Goal: Task Accomplishment & Management: Manage account settings

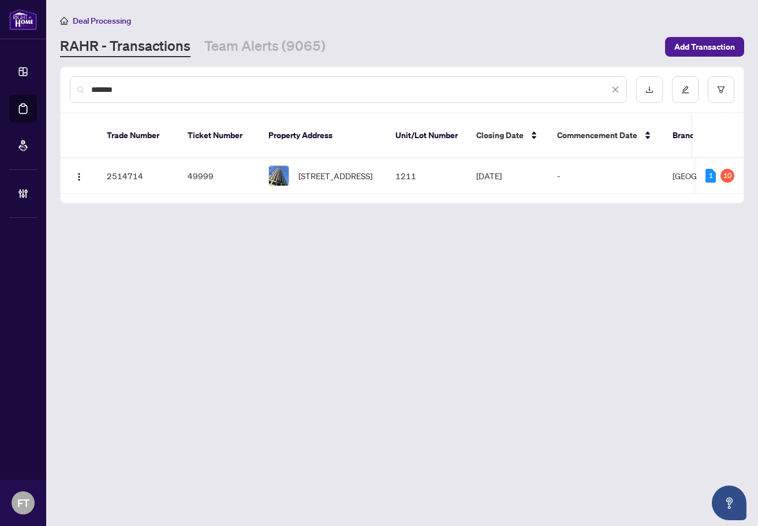
click at [113, 53] on link "RAHR - Transactions" at bounding box center [125, 46] width 131 height 21
click at [180, 357] on main "Deal Processing RAHR - Transactions Team Alerts (9065) Add Transaction ******* …" at bounding box center [402, 263] width 712 height 526
click at [147, 88] on input "*******" at bounding box center [350, 89] width 518 height 13
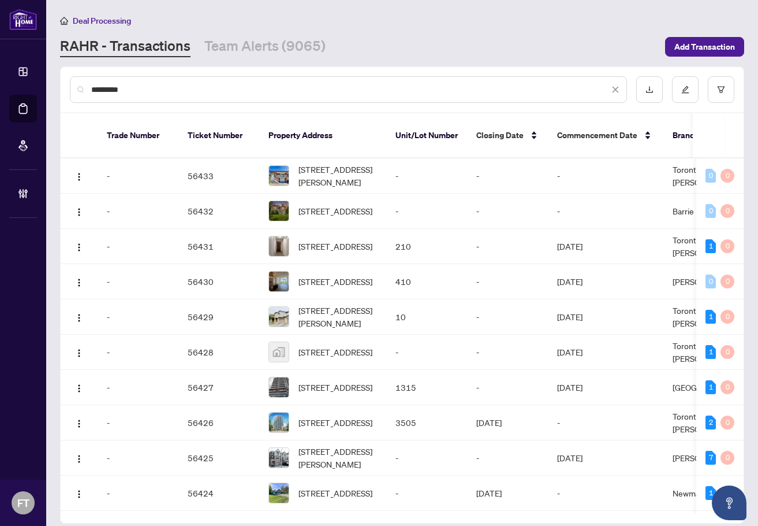
type input "*********"
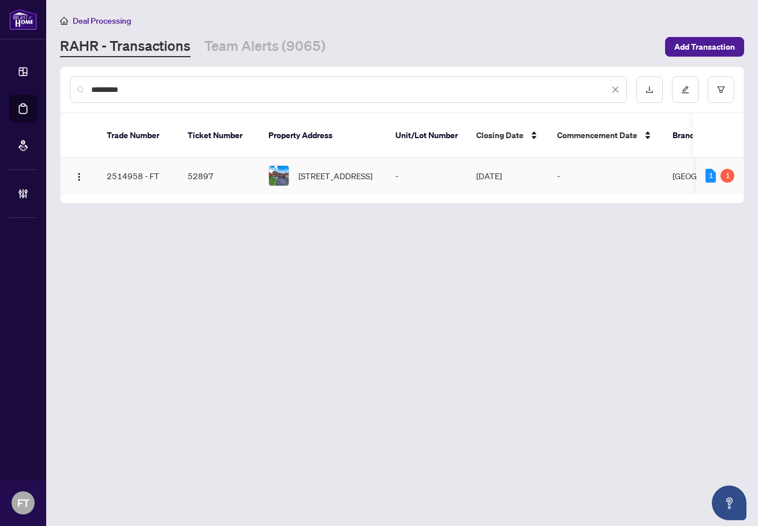
click at [336, 176] on td "52 Donaghedy Dr, Halton Hills, Ontario L7G 5H1, Canada" at bounding box center [322, 175] width 127 height 35
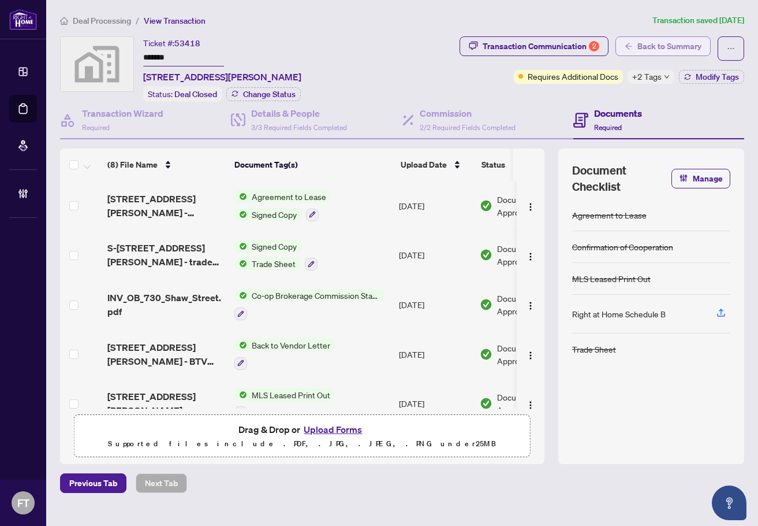
click at [670, 47] on span "Back to Summary" at bounding box center [670, 46] width 64 height 18
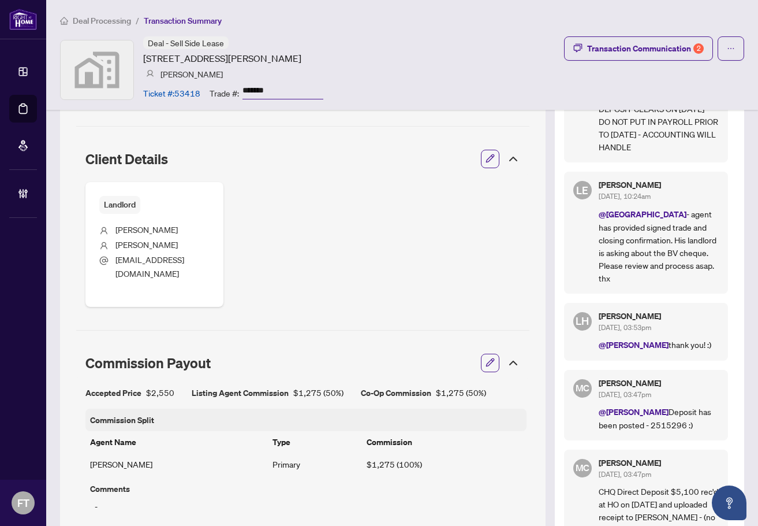
scroll to position [289, 0]
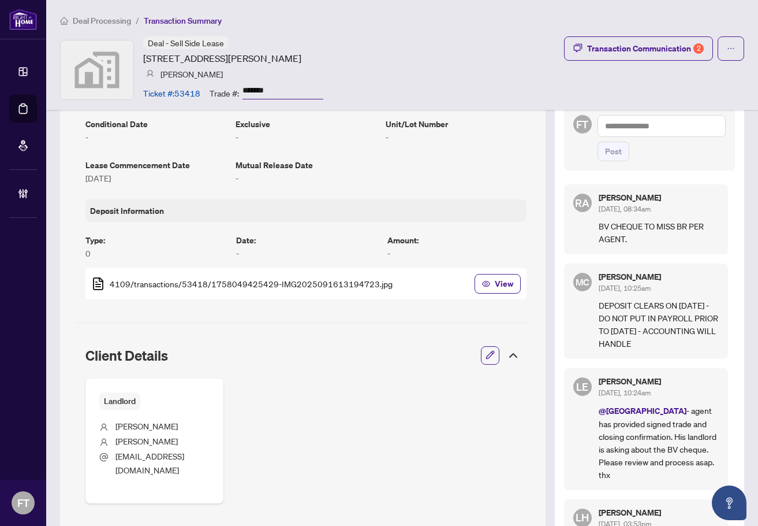
click at [699, 337] on p "DEPOSIT CLEARS ON OCT 8 - DO NOT PUT IN PAYROLL PRIOR TO OCT 8 - ACCOUNTING WIL…" at bounding box center [659, 324] width 120 height 51
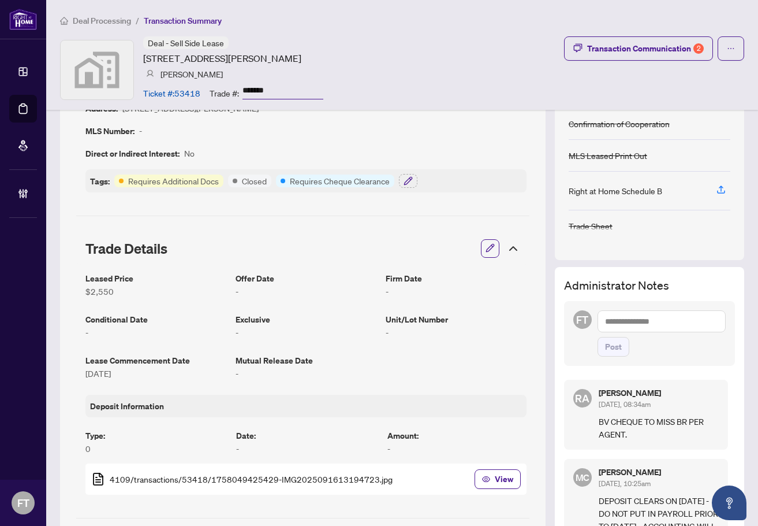
scroll to position [0, 0]
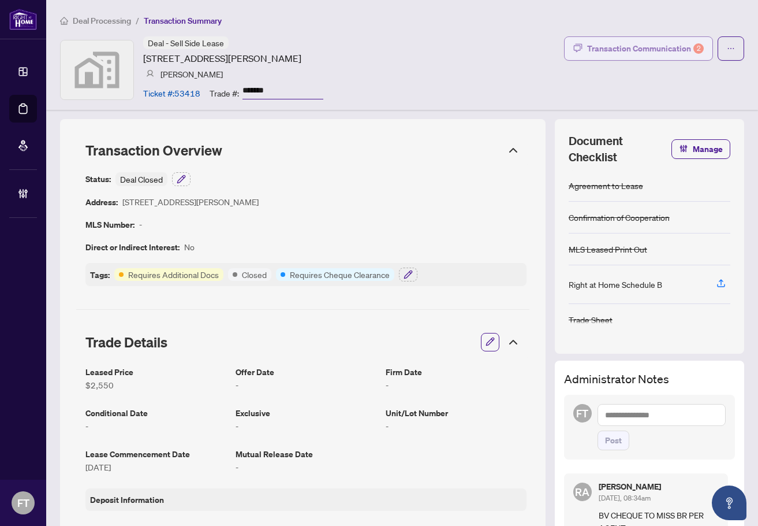
click at [643, 50] on div "Transaction Communication 2" at bounding box center [645, 48] width 117 height 18
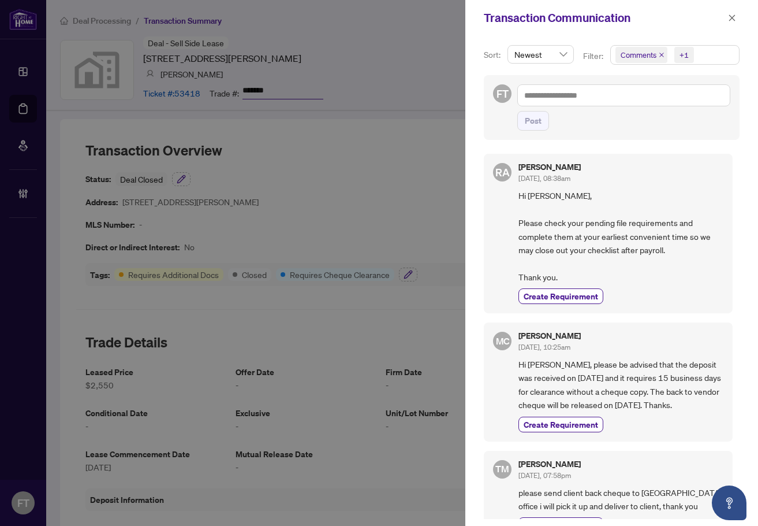
click at [395, 50] on div at bounding box center [379, 263] width 758 height 526
click at [705, 288] on div "Create Requirement" at bounding box center [621, 296] width 205 height 16
click at [208, 120] on div at bounding box center [379, 263] width 758 height 526
click at [732, 18] on icon "close" at bounding box center [732, 18] width 8 height 8
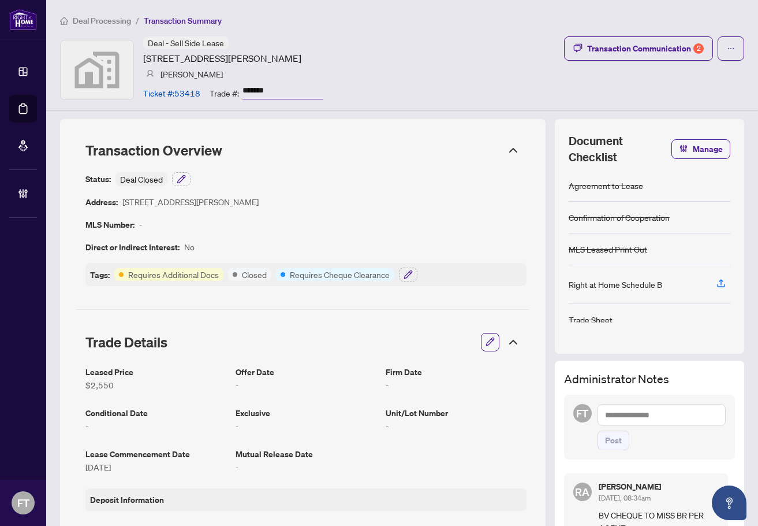
click at [111, 18] on span "Deal Processing" at bounding box center [102, 21] width 58 height 10
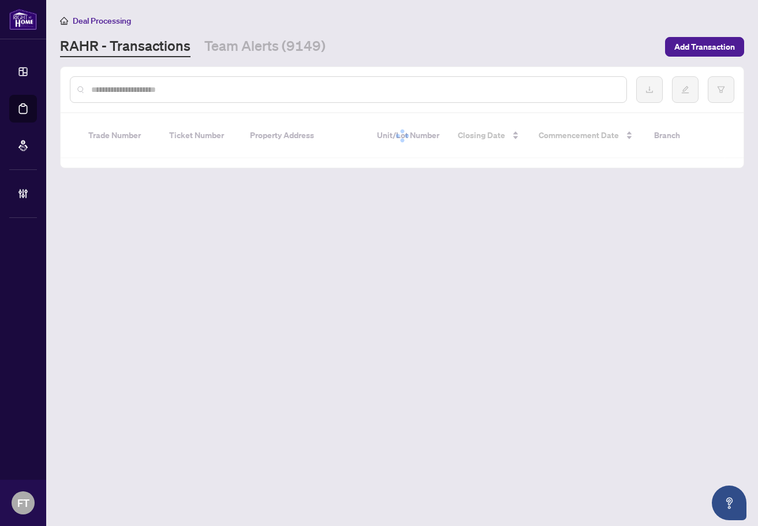
drag, startPoint x: 136, startPoint y: 82, endPoint x: 133, endPoint y: 92, distance: 10.6
click at [136, 82] on div at bounding box center [348, 89] width 557 height 27
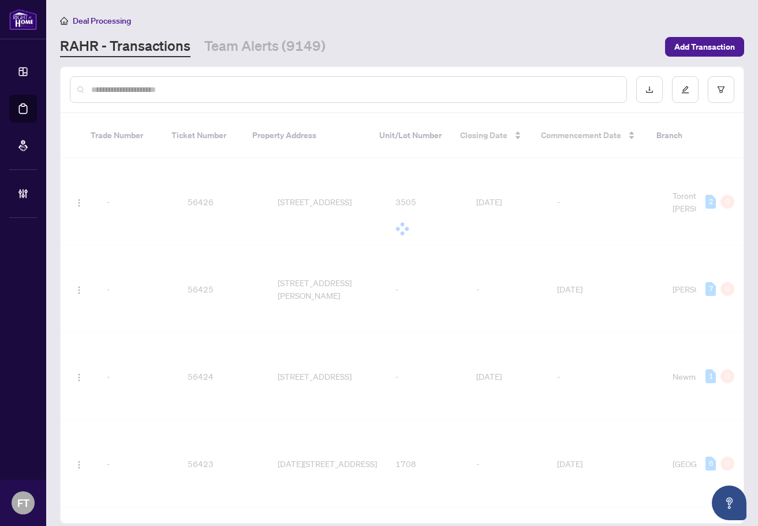
click at [133, 92] on input "text" at bounding box center [354, 89] width 526 height 13
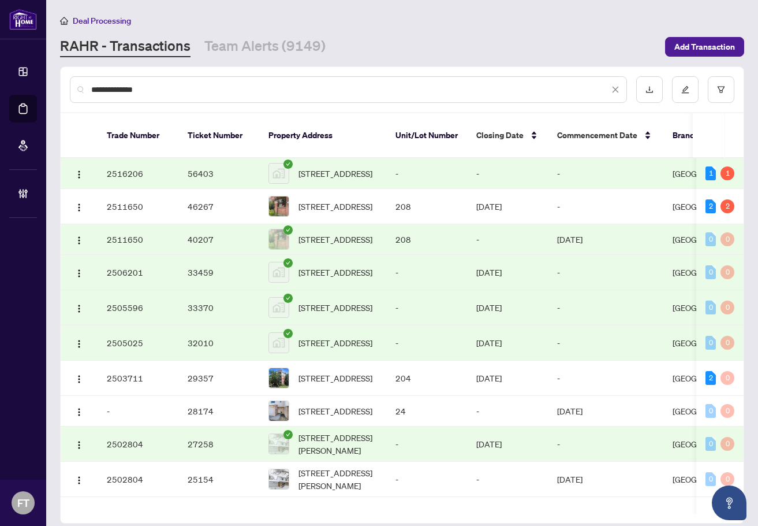
drag, startPoint x: 157, startPoint y: 93, endPoint x: 16, endPoint y: 77, distance: 142.4
click at [16, 77] on div "**********" at bounding box center [379, 263] width 758 height 526
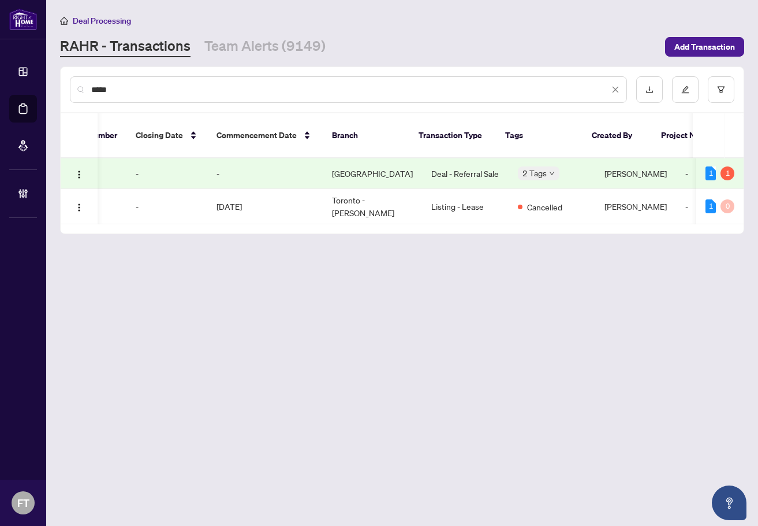
scroll to position [0, 356]
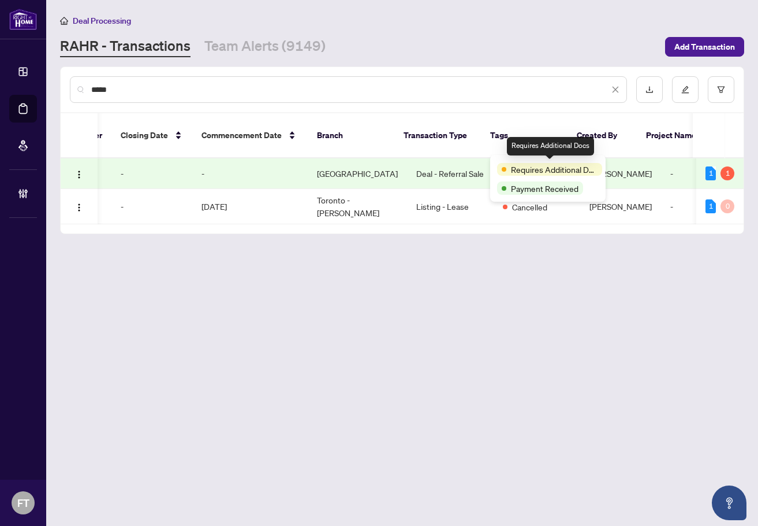
type input "*****"
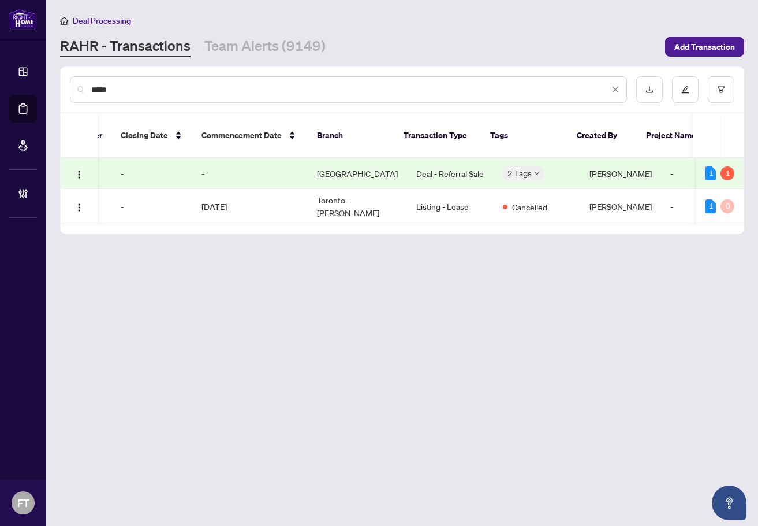
click at [448, 160] on td "Deal - Referral Sale" at bounding box center [450, 173] width 87 height 31
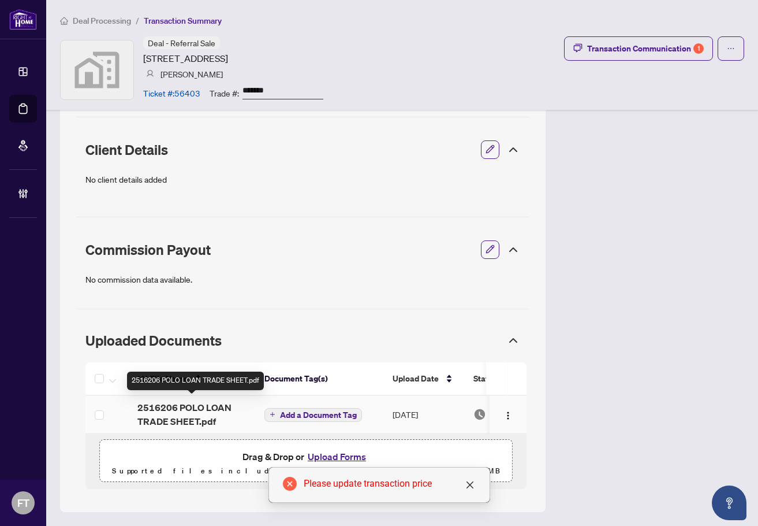
click at [187, 415] on span "2516206 POLO LOAN TRADE SHEET.pdf" at bounding box center [191, 414] width 109 height 28
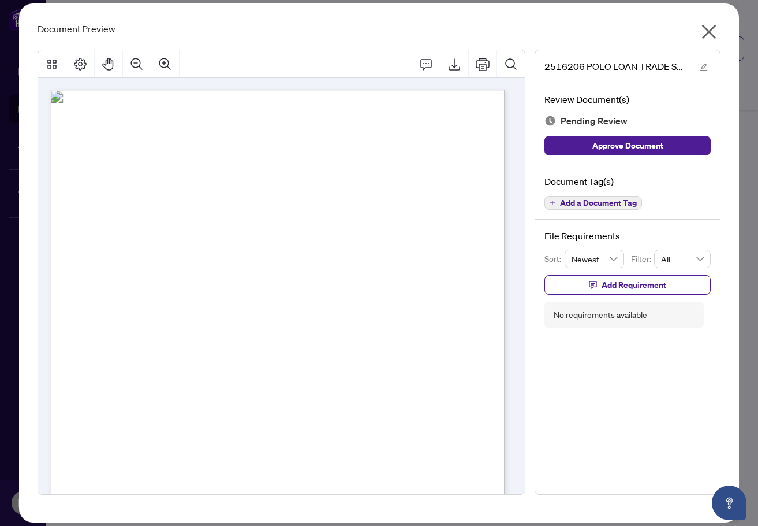
click at [705, 25] on icon "close" at bounding box center [709, 32] width 18 height 18
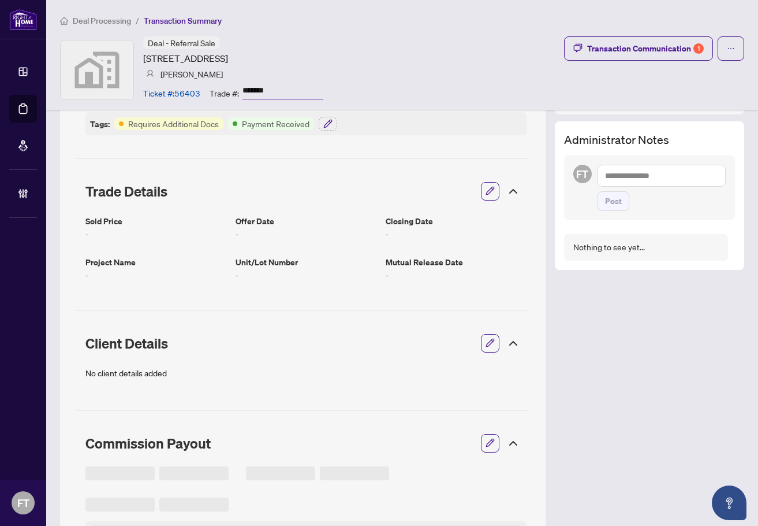
scroll to position [3, 0]
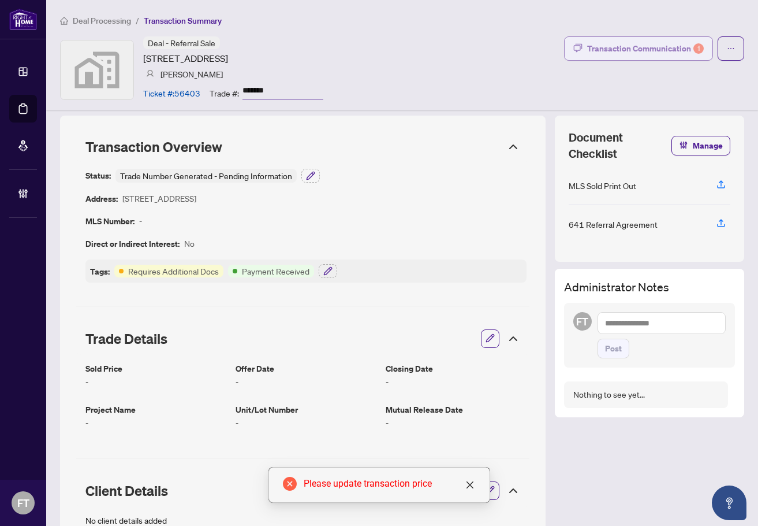
click at [646, 47] on div "Transaction Communication 1" at bounding box center [645, 48] width 117 height 18
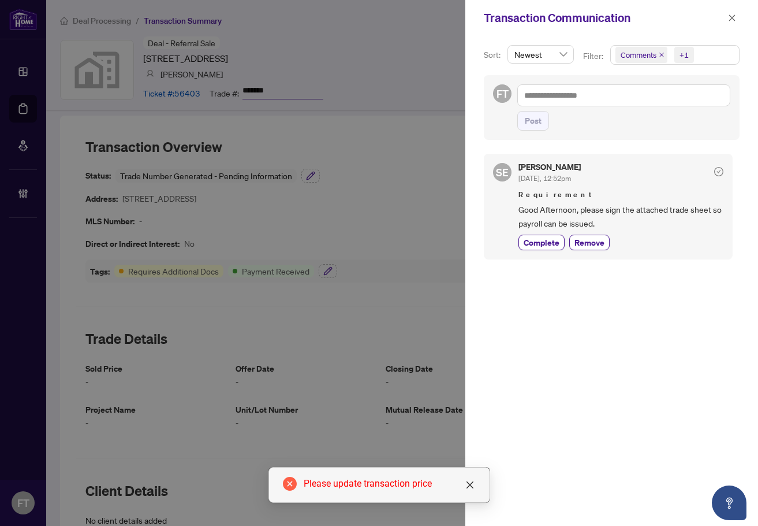
click at [675, 228] on span "Good Afternoon, please sign the attached trade sheet so payroll can be issued." at bounding box center [621, 216] width 205 height 27
click at [732, 17] on icon "close" at bounding box center [732, 18] width 8 height 8
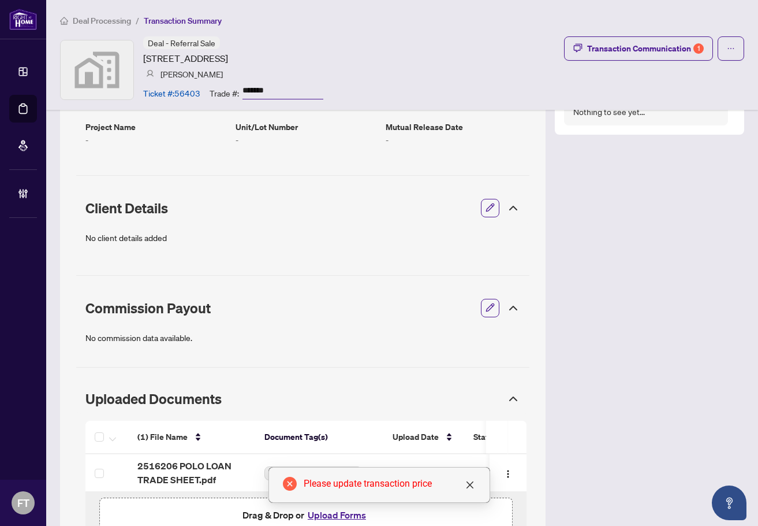
scroll to position [350, 0]
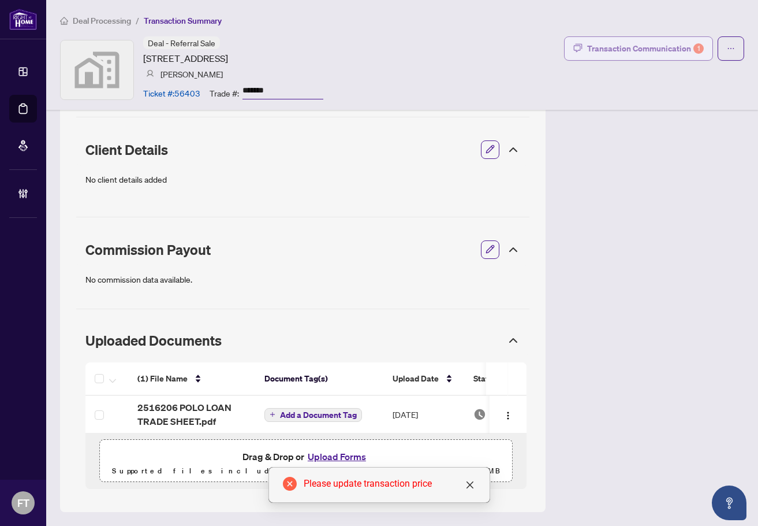
click at [616, 47] on div "Transaction Communication 1" at bounding box center [645, 48] width 117 height 18
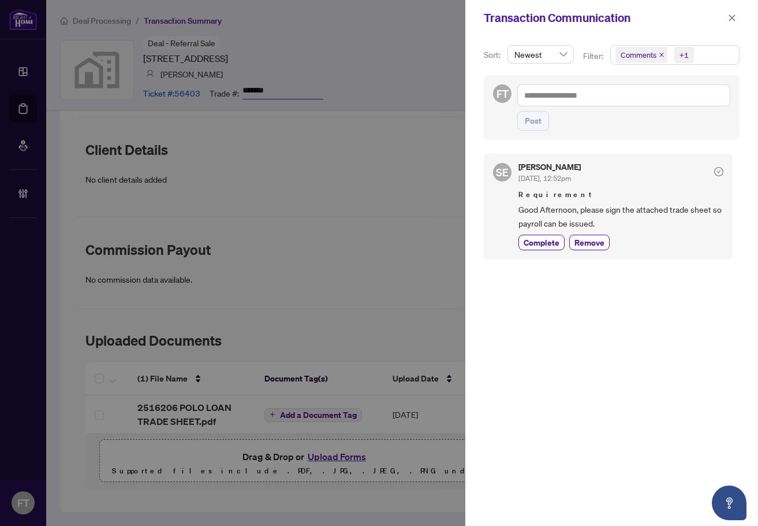
click at [727, 18] on button "button" at bounding box center [732, 18] width 15 height 14
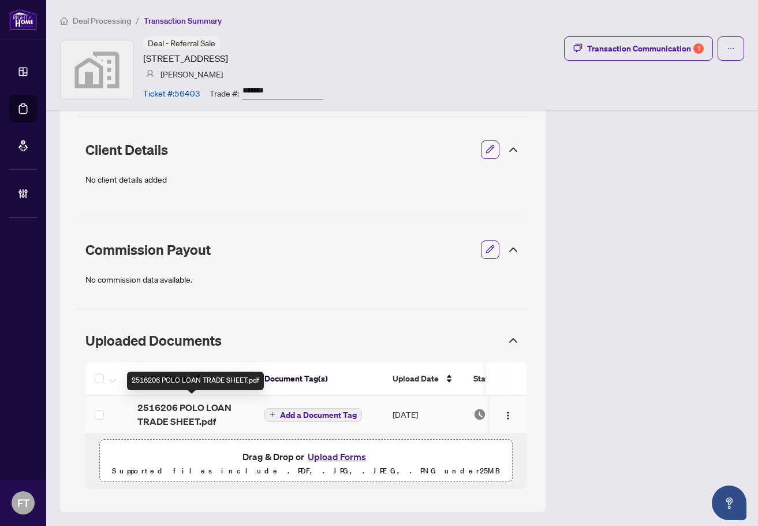
click at [169, 412] on span "2516206 POLO LOAN TRADE SHEET.pdf" at bounding box center [191, 414] width 109 height 28
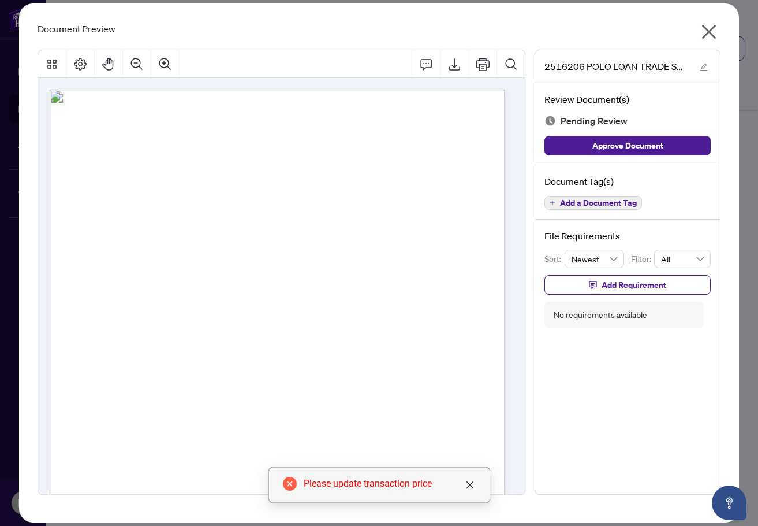
click at [312, 217] on div "Page 1" at bounding box center [343, 469] width 587 height 759
click at [665, 27] on div "Document Preview" at bounding box center [379, 29] width 683 height 14
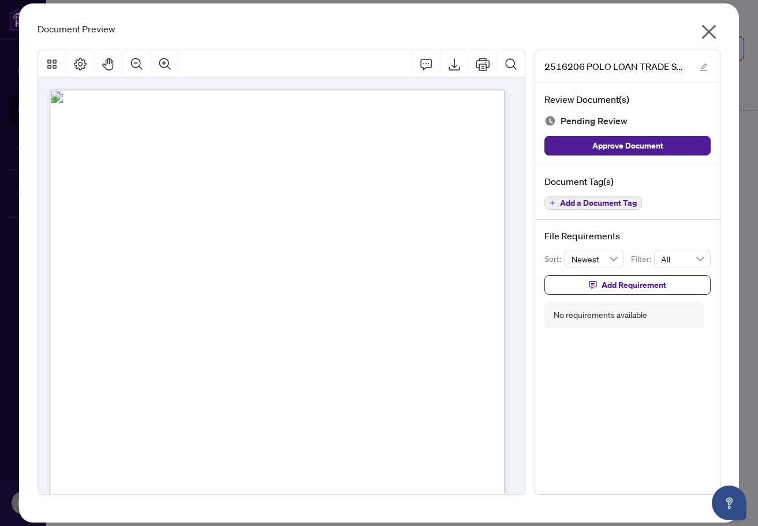
click at [706, 31] on icon "close" at bounding box center [709, 32] width 18 height 18
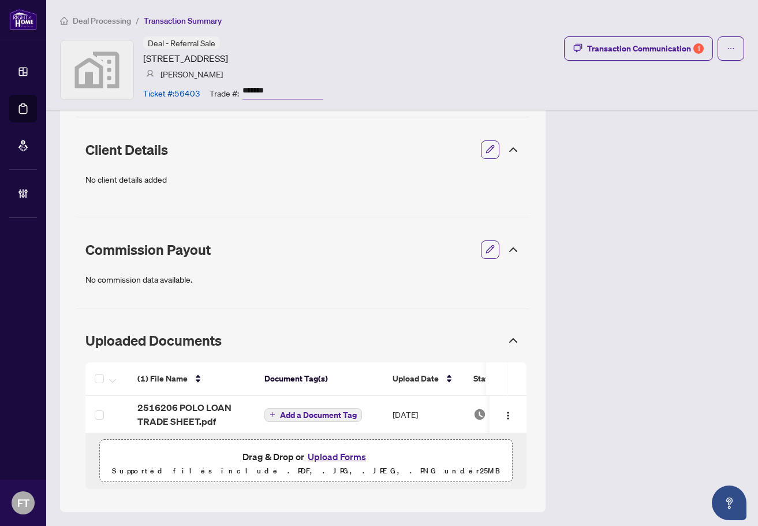
click at [418, 40] on div "Deal - Referral Sale 2170 Marine Drive, Oakville, ON, Canada Carmen Labancz Tic…" at bounding box center [402, 69] width 684 height 66
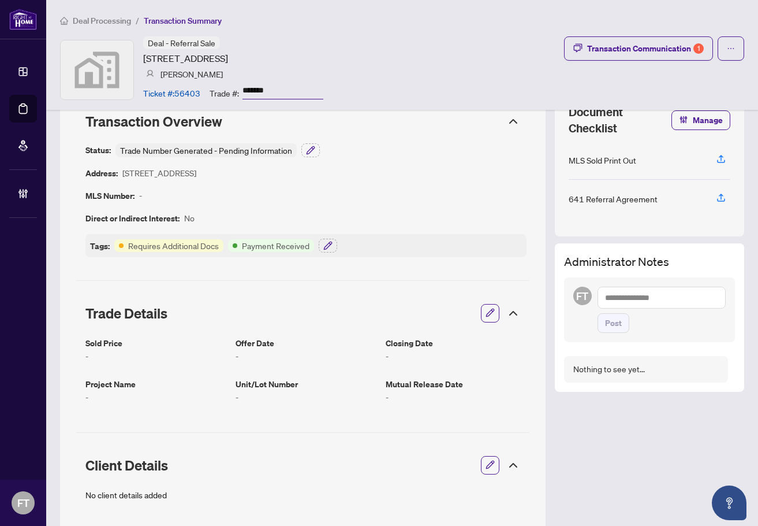
scroll to position [0, 0]
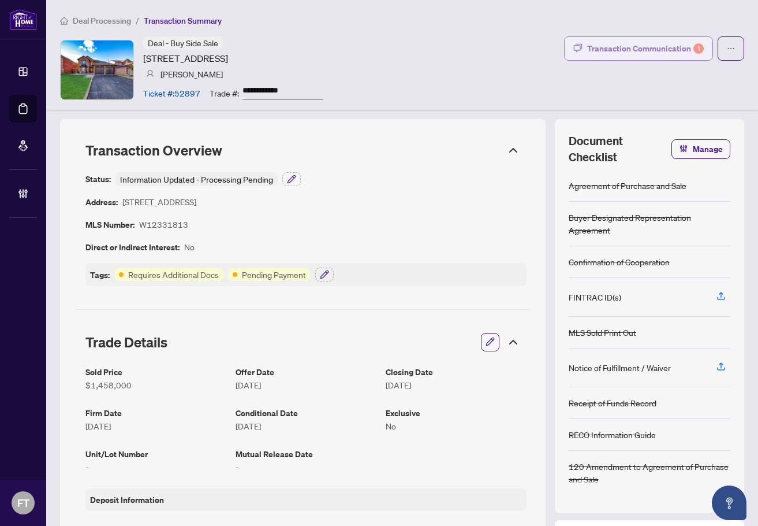
click at [664, 51] on div "Transaction Communication 1" at bounding box center [645, 48] width 117 height 18
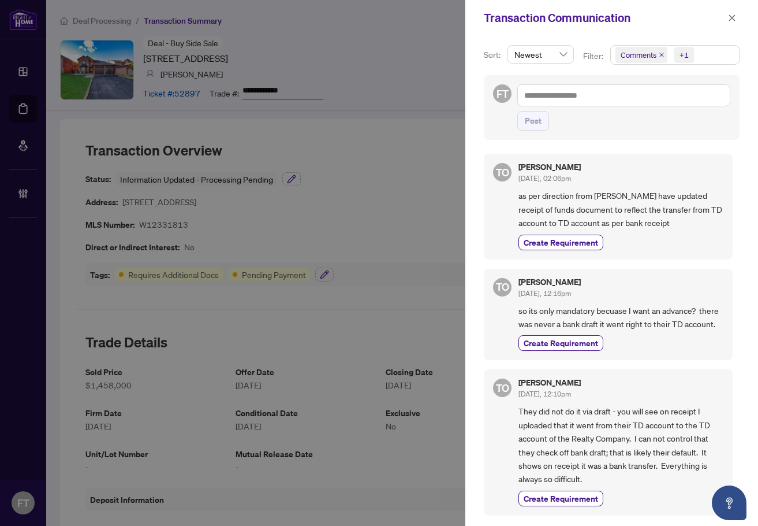
click at [701, 53] on span "Comments +1" at bounding box center [675, 55] width 128 height 18
click at [649, 104] on span "Comments" at bounding box center [654, 103] width 40 height 10
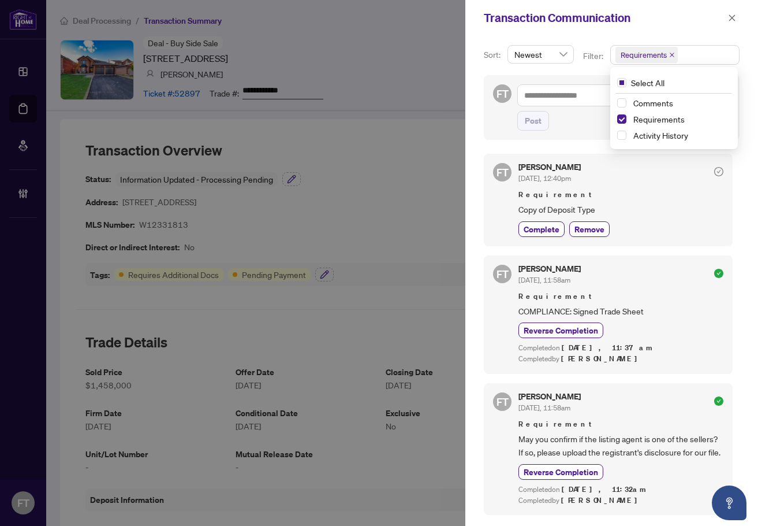
click at [735, 18] on icon "close" at bounding box center [732, 18] width 8 height 8
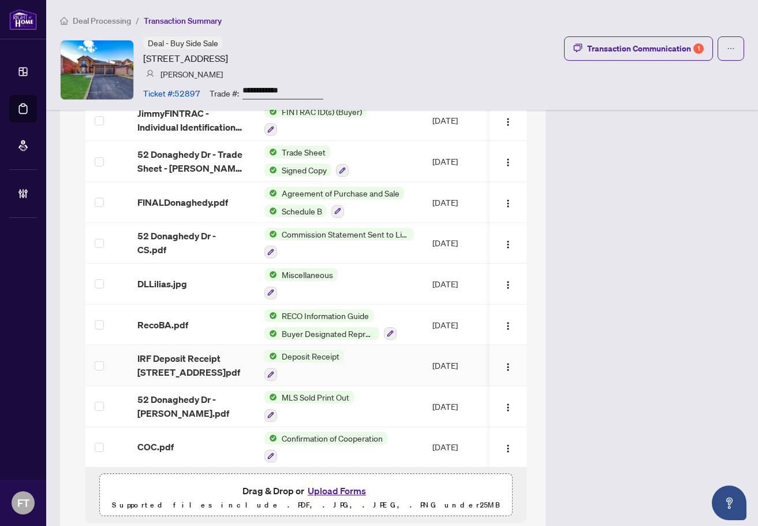
scroll to position [1376, 0]
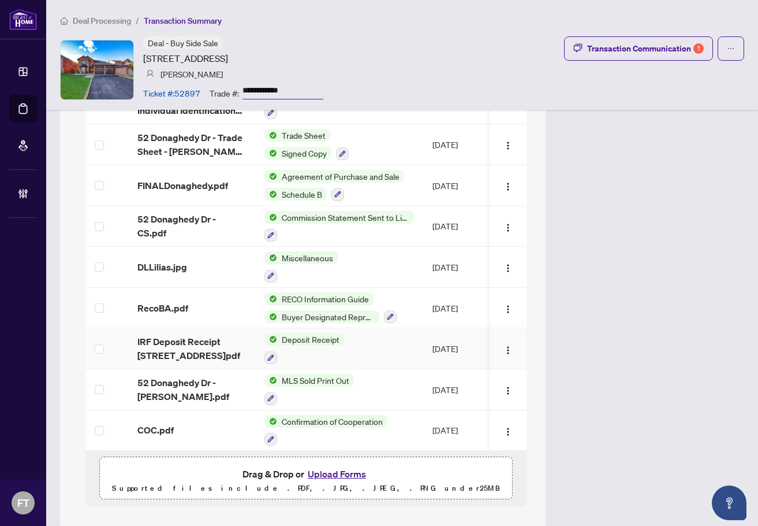
click at [196, 334] on span "IRF Deposit Receipt 52 Donaghedy Drive.pdf" at bounding box center [191, 348] width 109 height 28
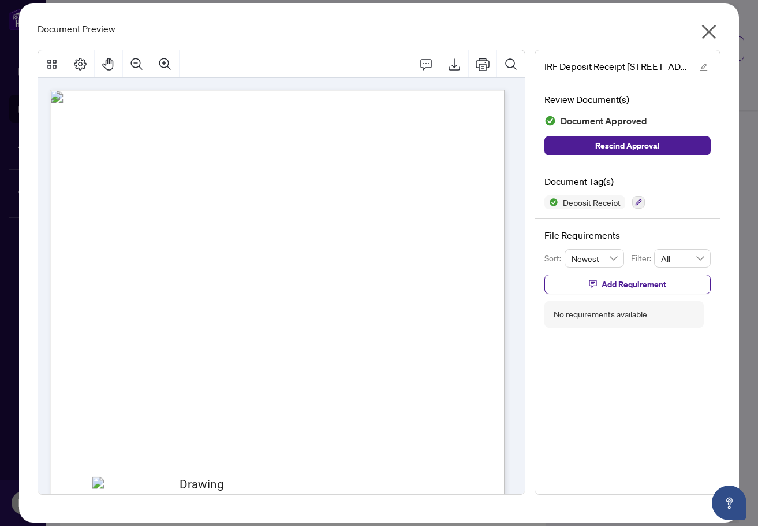
click at [706, 35] on icon "close" at bounding box center [709, 32] width 14 height 14
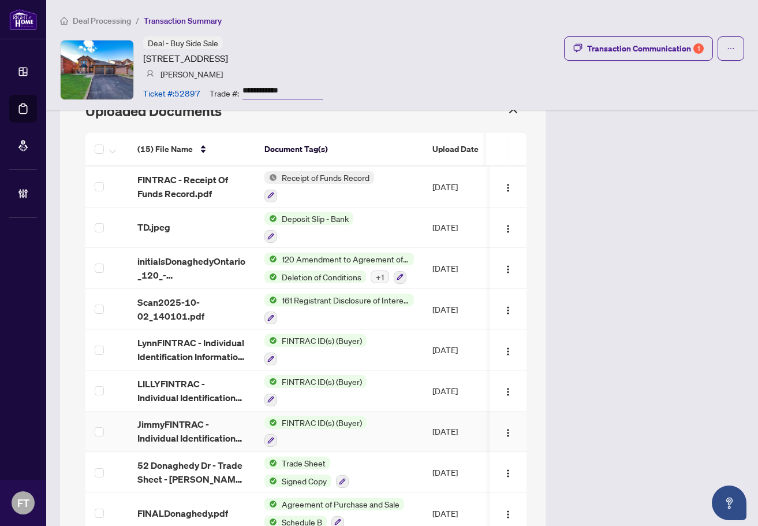
scroll to position [1029, 0]
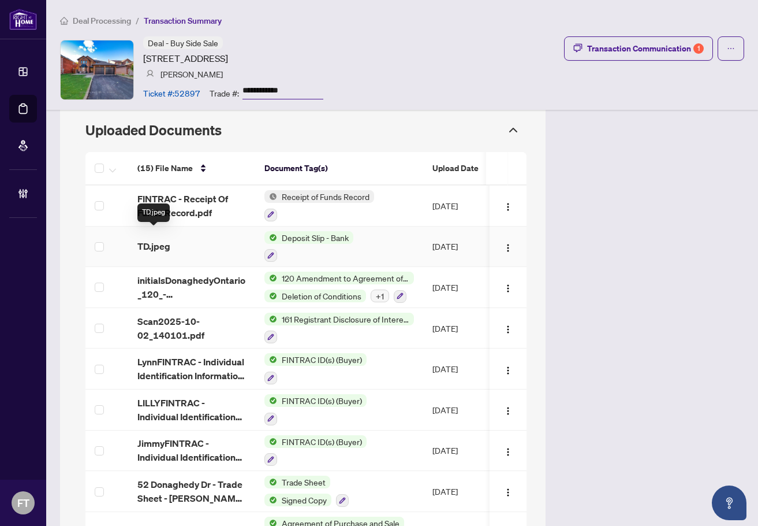
drag, startPoint x: 152, startPoint y: 233, endPoint x: 18, endPoint y: 337, distance: 170.0
click at [152, 239] on span "TD.jpeg" at bounding box center [153, 246] width 33 height 14
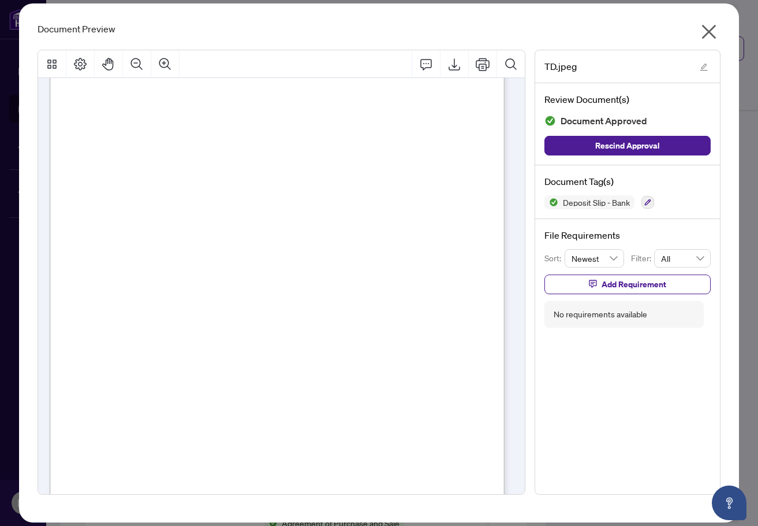
scroll to position [231, 0]
drag, startPoint x: 704, startPoint y: 30, endPoint x: 53, endPoint y: 393, distance: 745.4
click at [704, 29] on icon "close" at bounding box center [709, 32] width 18 height 18
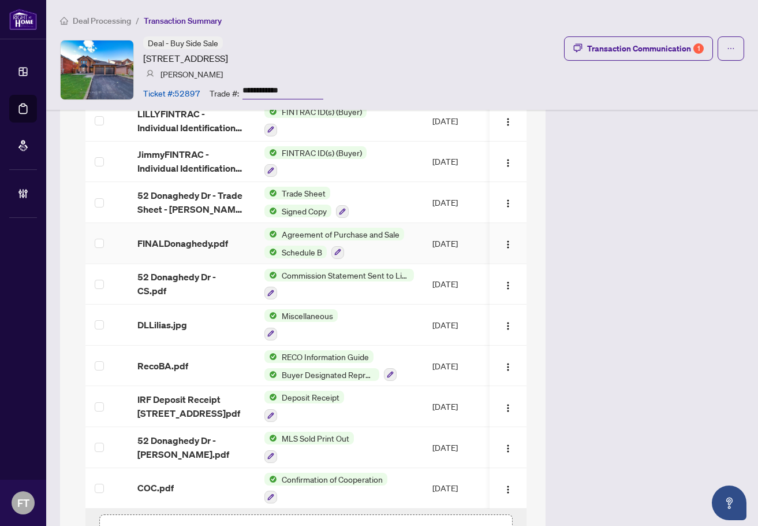
scroll to position [1376, 0]
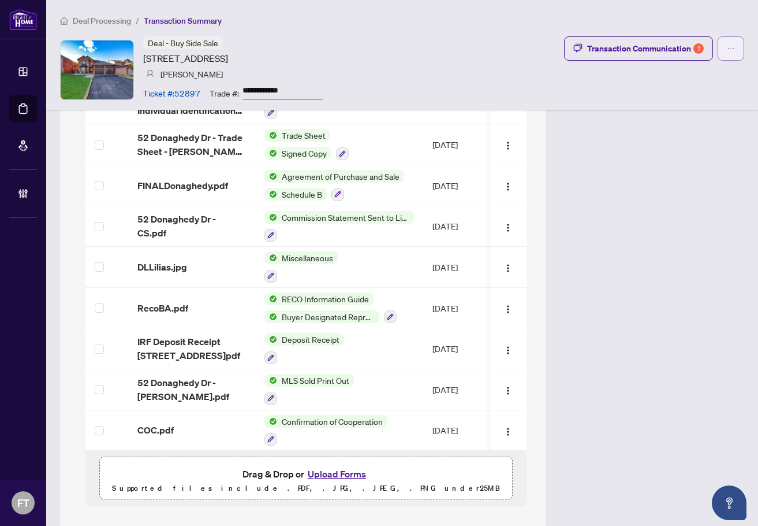
click at [728, 55] on button "button" at bounding box center [731, 48] width 27 height 24
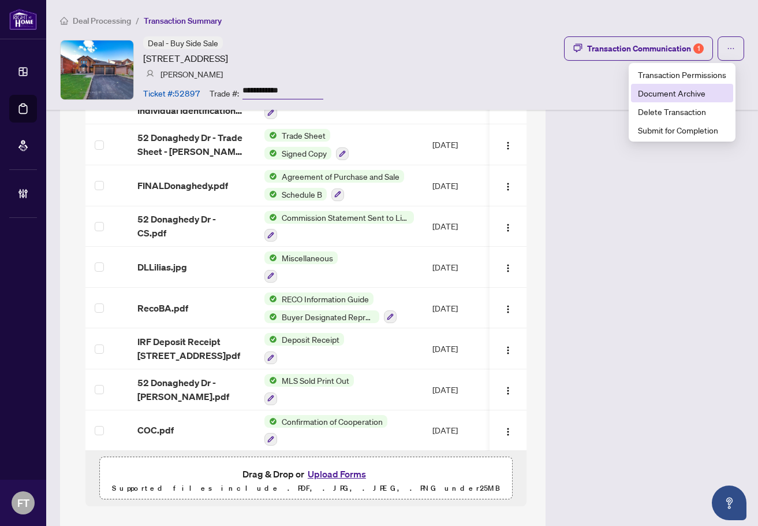
click at [678, 91] on span "Document Archive" at bounding box center [682, 93] width 88 height 13
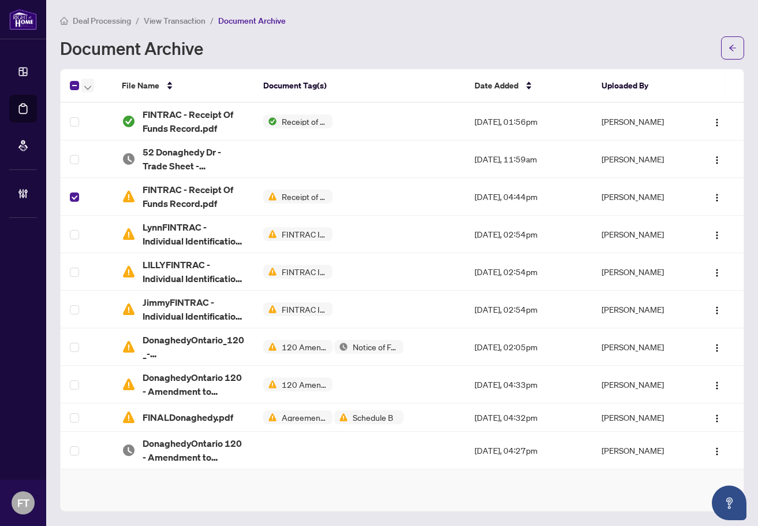
click at [91, 85] on icon "button" at bounding box center [87, 87] width 7 height 4
click at [109, 109] on span "Restore Selected File(s)" at bounding box center [133, 106] width 85 height 13
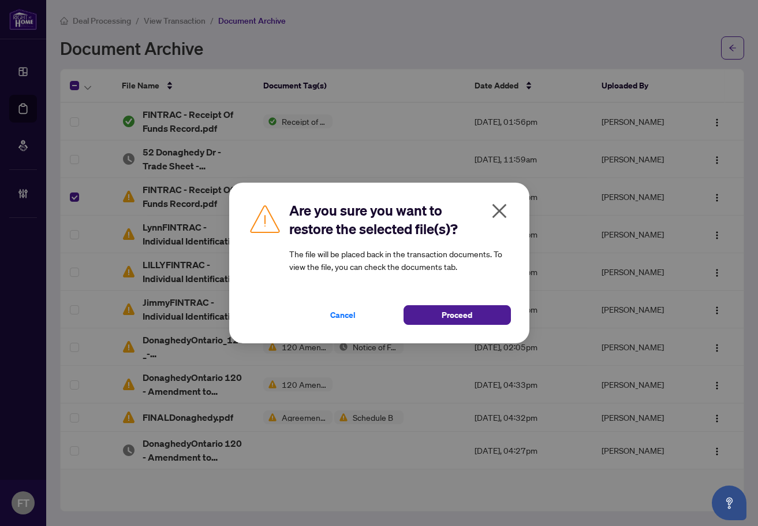
click at [487, 311] on button "Proceed" at bounding box center [457, 315] width 107 height 20
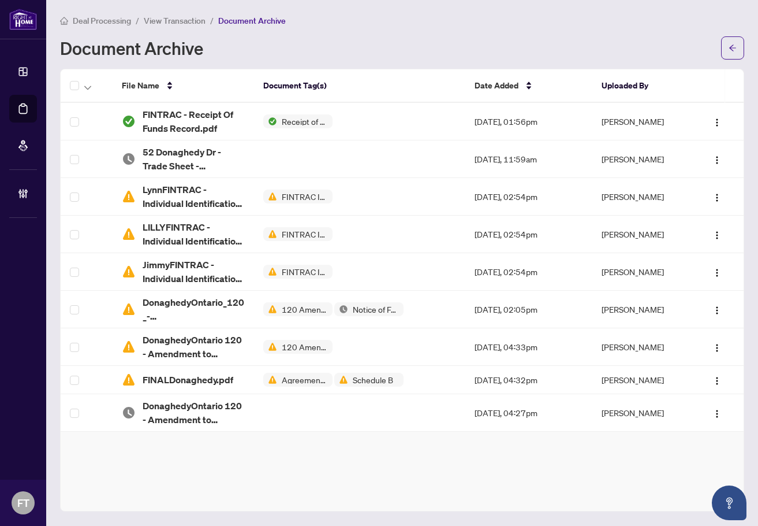
click at [188, 21] on span "View Transaction" at bounding box center [175, 21] width 62 height 10
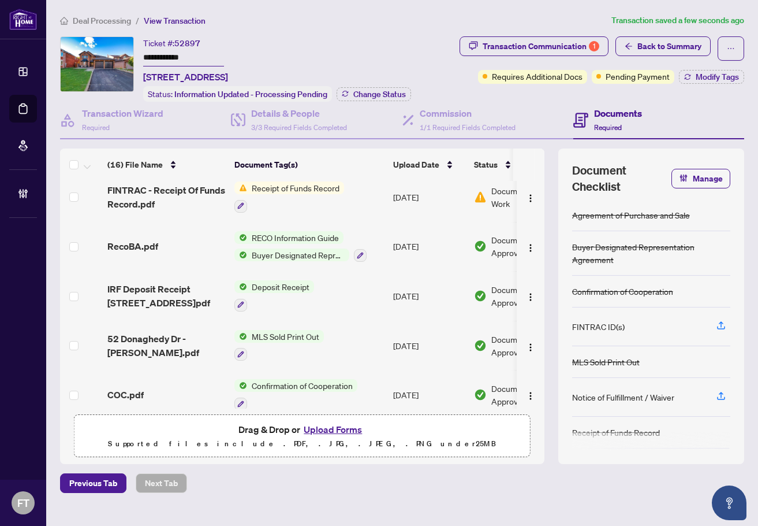
scroll to position [555, 0]
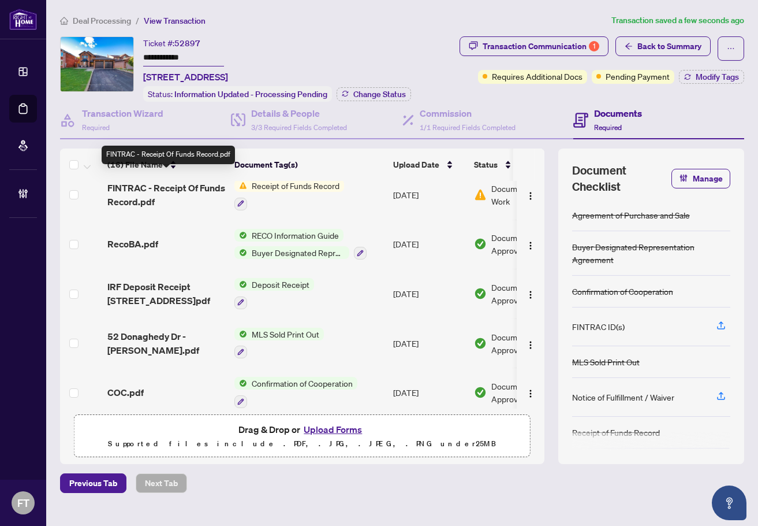
click at [155, 193] on span "FINTRAC - Receipt Of Funds Record.pdf" at bounding box center [166, 195] width 118 height 28
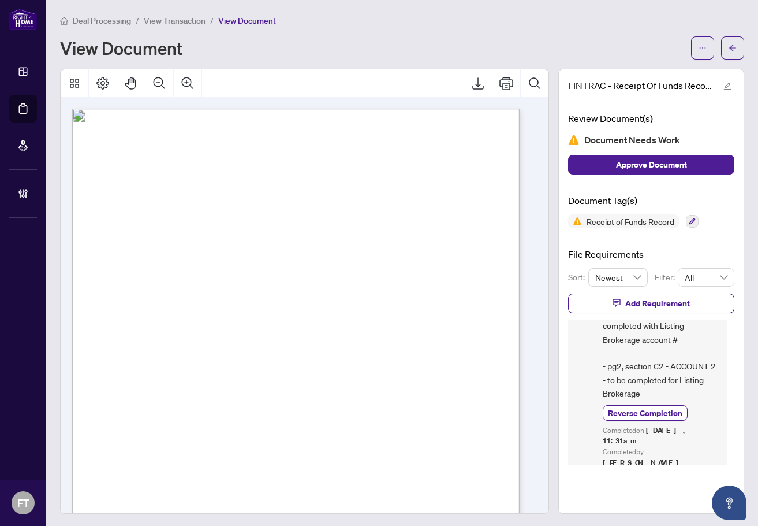
scroll to position [94, 0]
click at [699, 53] on span "button" at bounding box center [703, 48] width 8 height 18
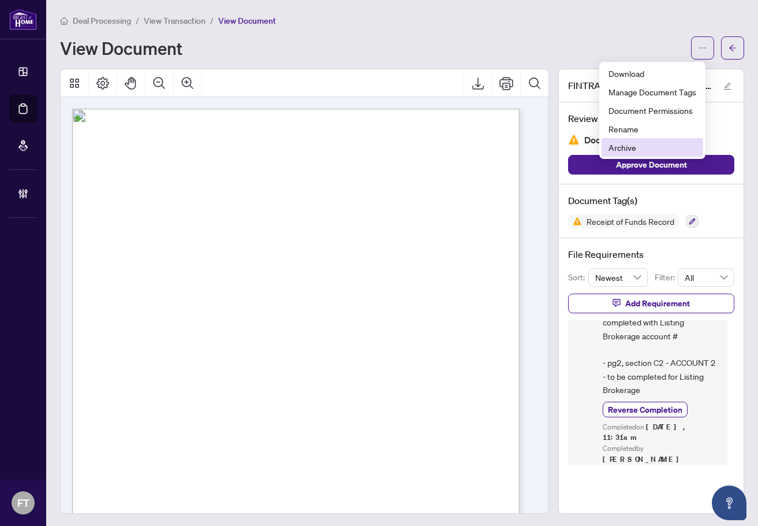
click at [628, 146] on span "Archive" at bounding box center [653, 147] width 88 height 13
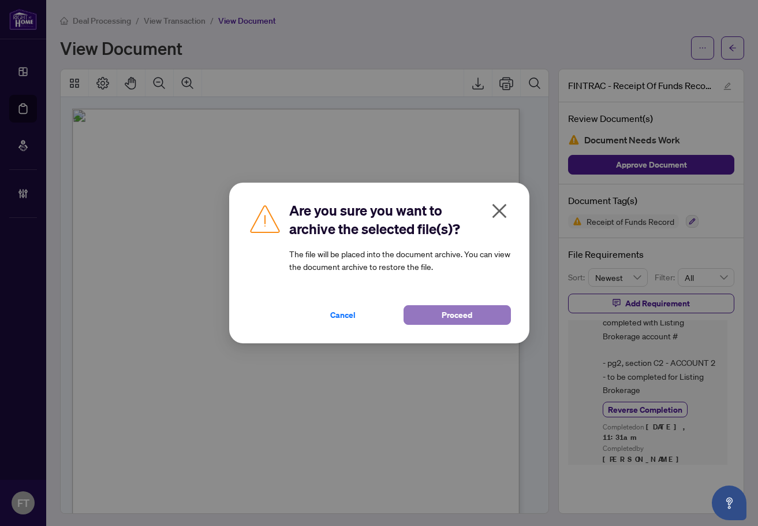
click at [433, 318] on button "Proceed" at bounding box center [457, 315] width 107 height 20
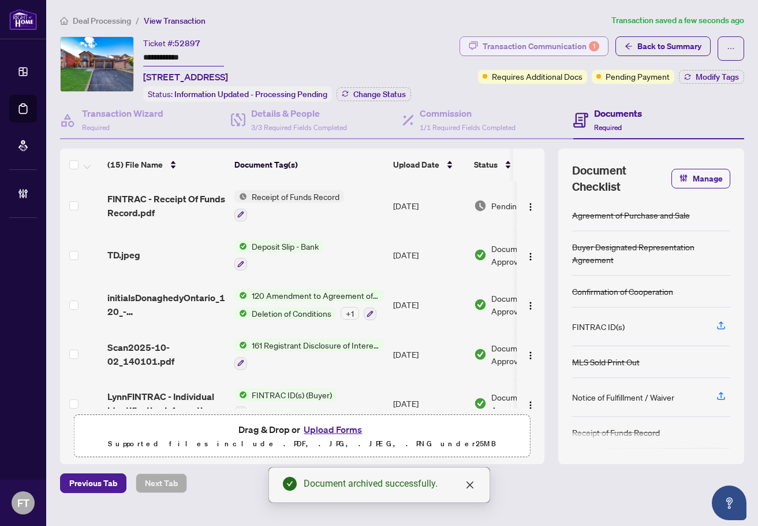
click at [598, 38] on div "Transaction Communication 1" at bounding box center [541, 46] width 117 height 18
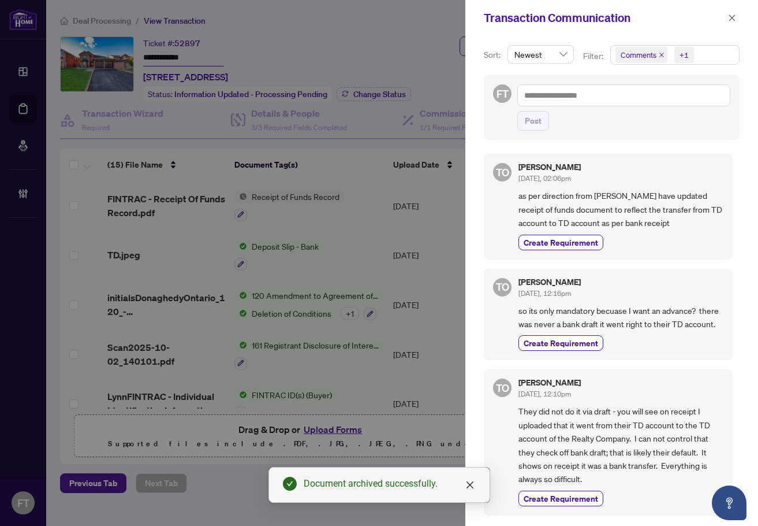
drag, startPoint x: 666, startPoint y: 64, endPoint x: 673, endPoint y: 63, distance: 6.5
click at [0, 0] on div "Comments +1" at bounding box center [0, 0] width 0 height 0
click at [654, 99] on span "Comments" at bounding box center [654, 103] width 40 height 10
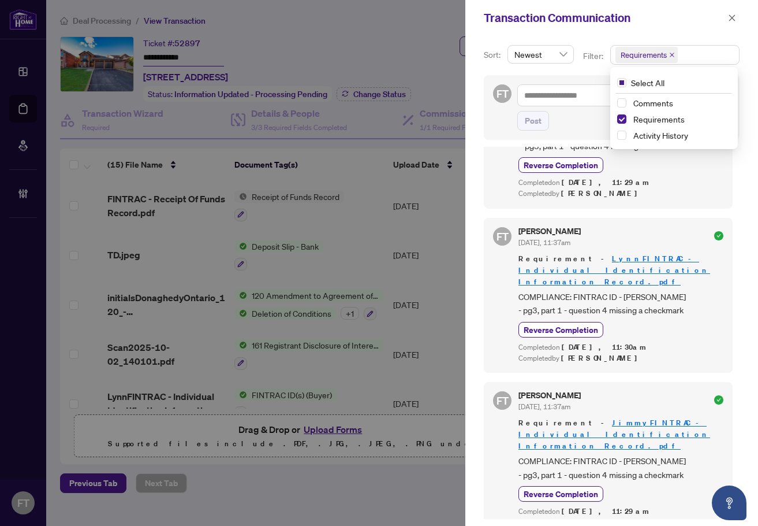
scroll to position [751, 0]
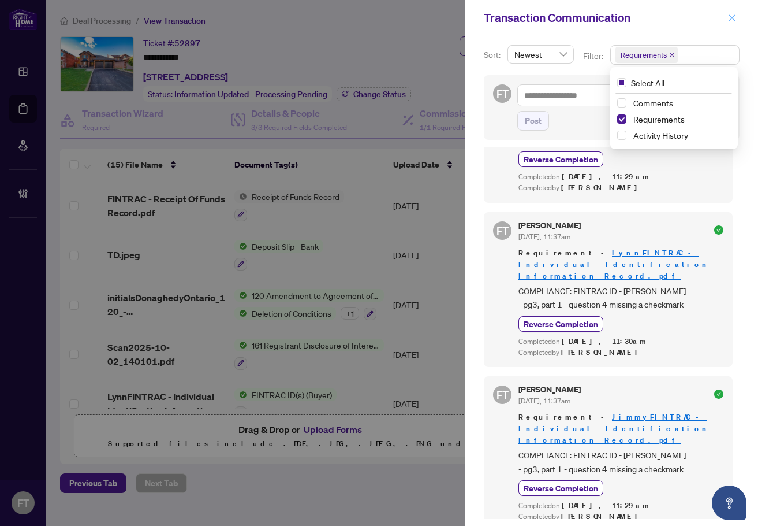
click at [736, 24] on span "button" at bounding box center [732, 18] width 8 height 18
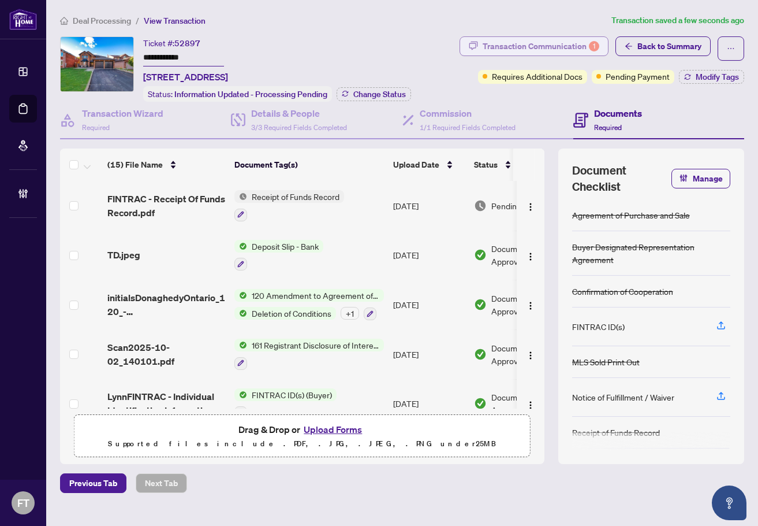
click at [561, 54] on div "Transaction Communication 1" at bounding box center [541, 46] width 117 height 18
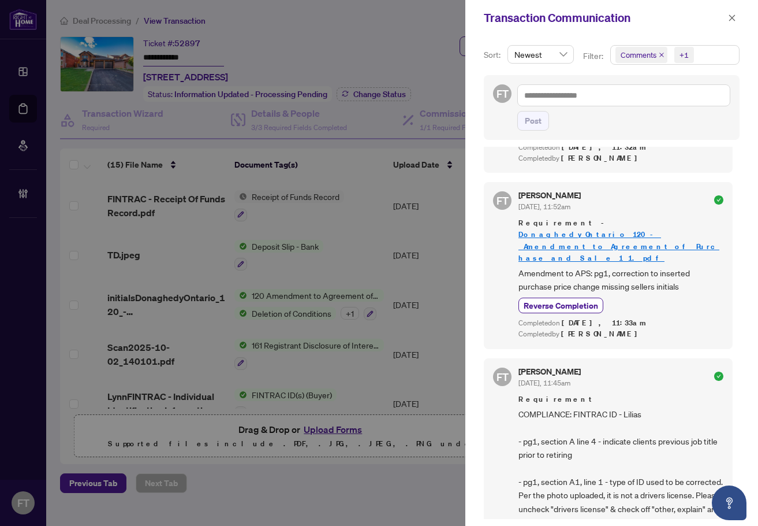
scroll to position [0, 0]
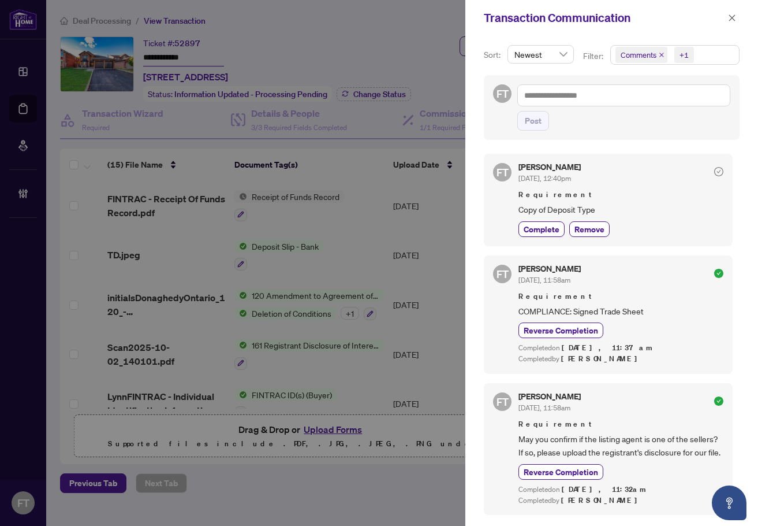
drag, startPoint x: 732, startPoint y: 16, endPoint x: 698, endPoint y: 46, distance: 44.6
click at [732, 16] on icon "close" at bounding box center [732, 18] width 8 height 8
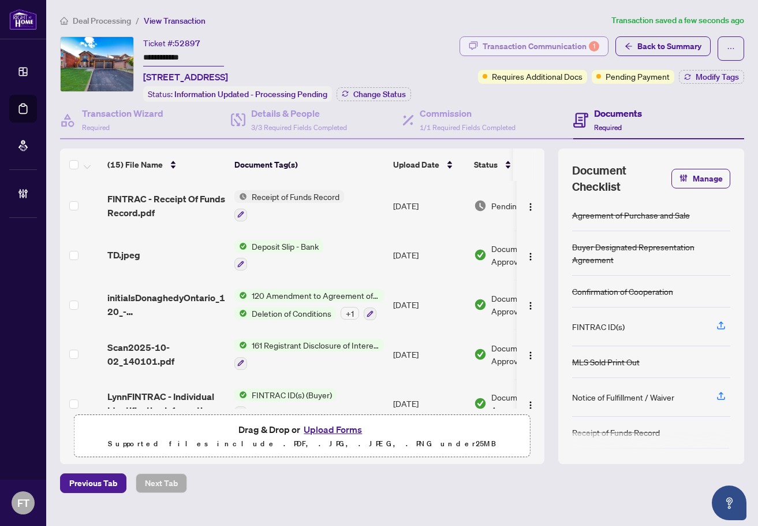
click at [568, 47] on div "Transaction Communication 1" at bounding box center [541, 46] width 117 height 18
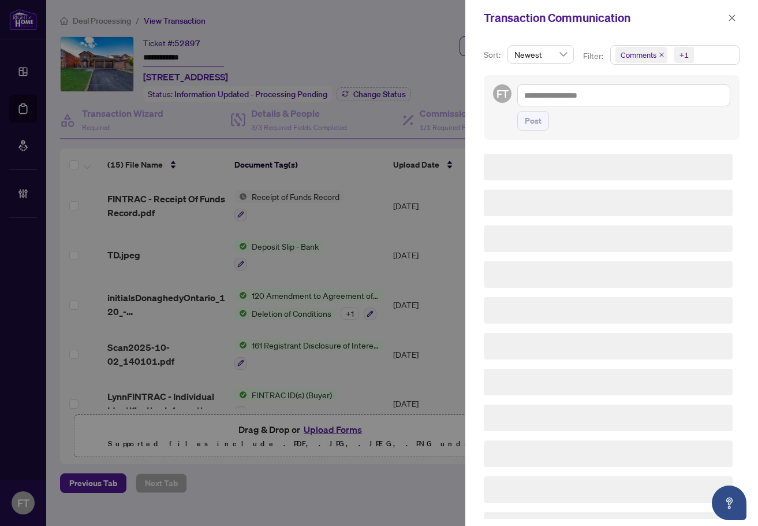
click at [700, 48] on span "Comments +1" at bounding box center [675, 55] width 128 height 18
click at [646, 105] on span "Comments" at bounding box center [654, 103] width 40 height 10
click at [647, 103] on span "Comments" at bounding box center [654, 103] width 40 height 10
click at [643, 25] on div "Transaction Communication" at bounding box center [604, 17] width 241 height 17
click at [687, 25] on div "Transaction Communication" at bounding box center [604, 17] width 241 height 17
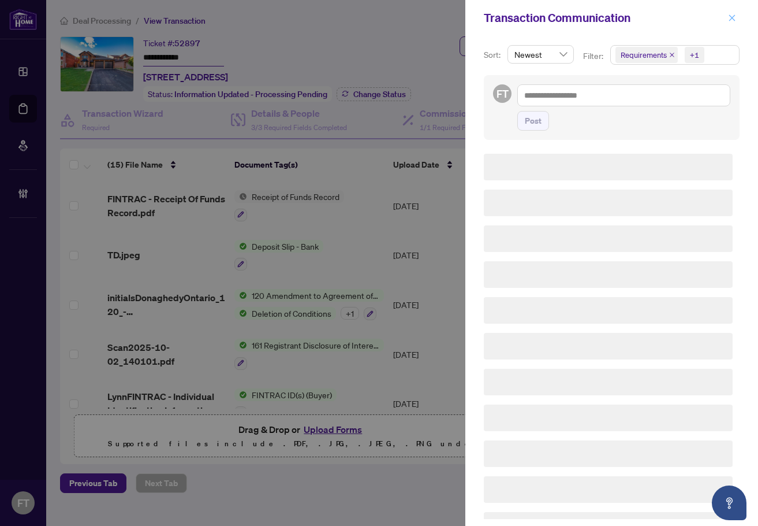
click at [733, 16] on icon "close" at bounding box center [732, 18] width 8 height 8
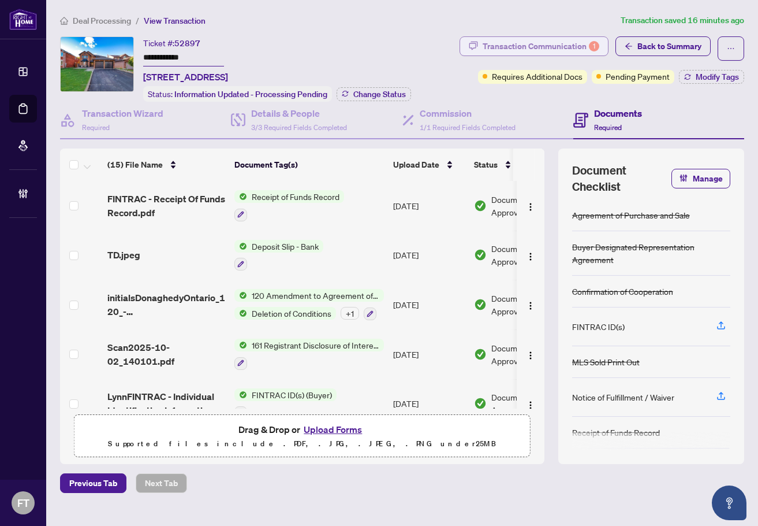
click at [557, 50] on div "Transaction Communication 1" at bounding box center [541, 46] width 117 height 18
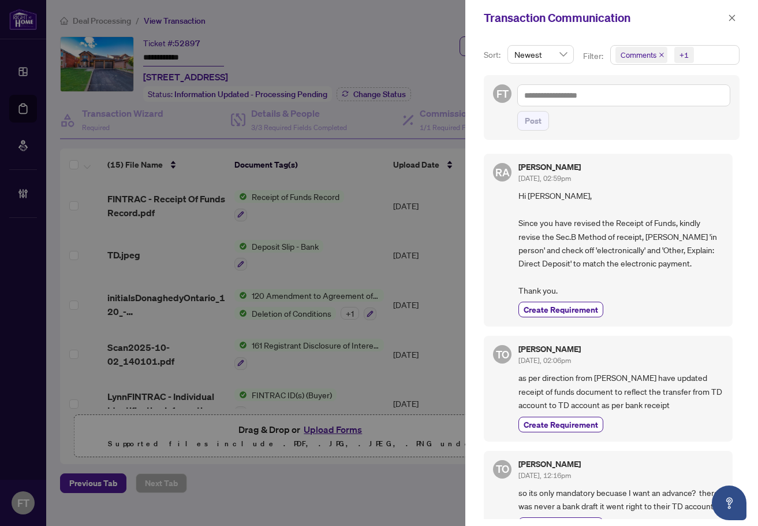
click at [660, 400] on span "as per direction from Andrew I have updated receipt of funds document to reflec…" at bounding box center [621, 391] width 205 height 40
click at [725, 16] on button "button" at bounding box center [732, 18] width 15 height 14
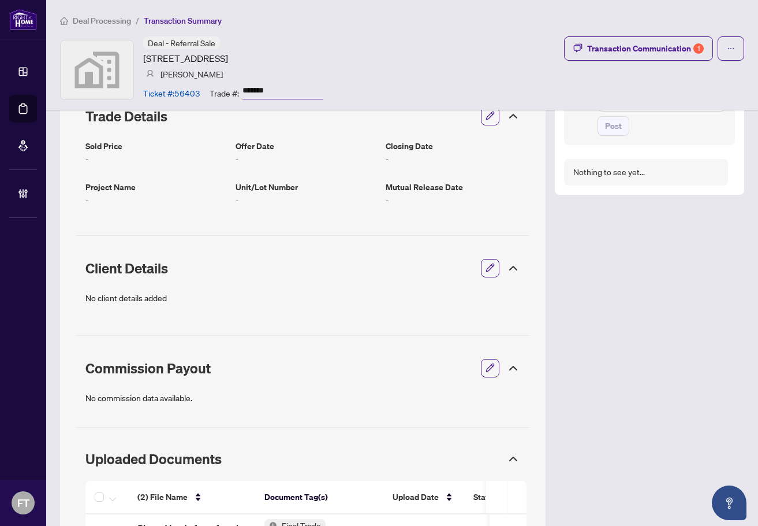
scroll to position [58, 0]
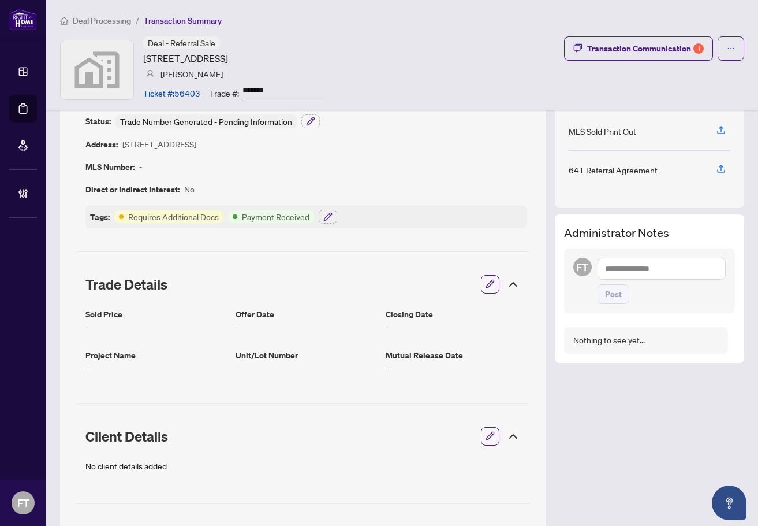
click at [105, 23] on span "Deal Processing" at bounding box center [102, 21] width 58 height 10
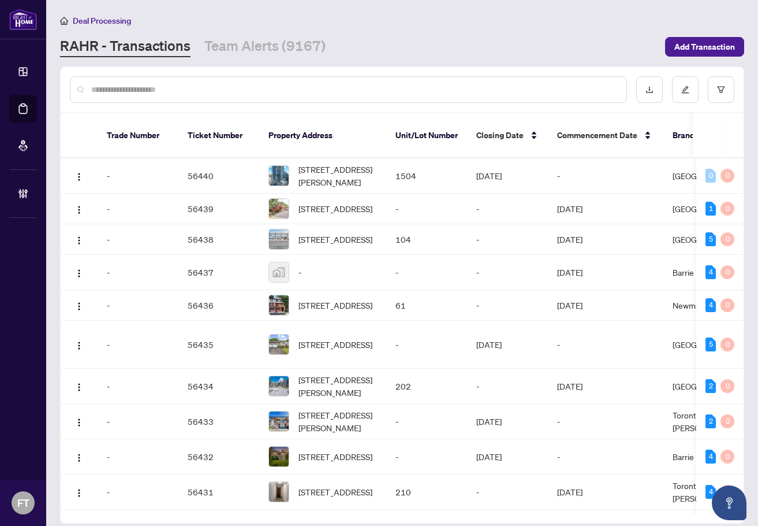
click at [190, 93] on input "text" at bounding box center [354, 89] width 526 height 13
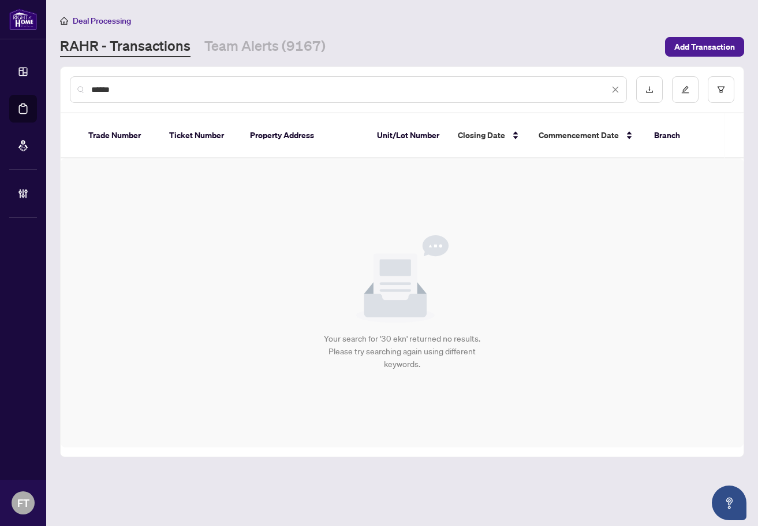
type input "******"
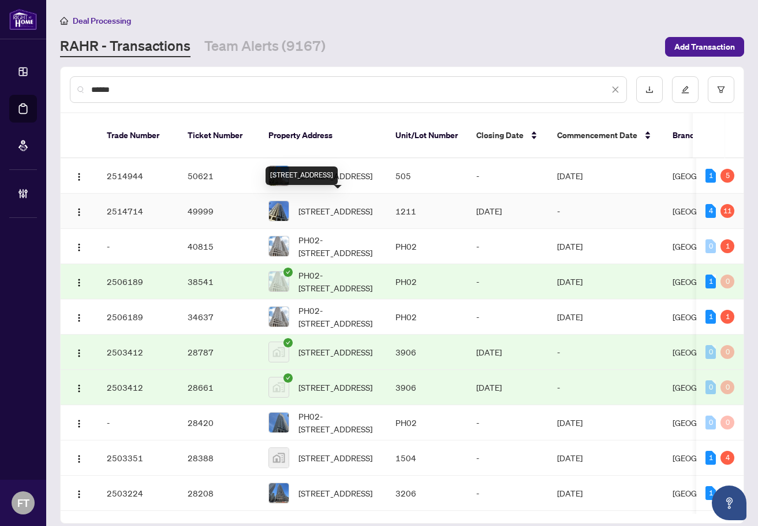
click at [314, 208] on span "[STREET_ADDRESS]" at bounding box center [336, 210] width 74 height 13
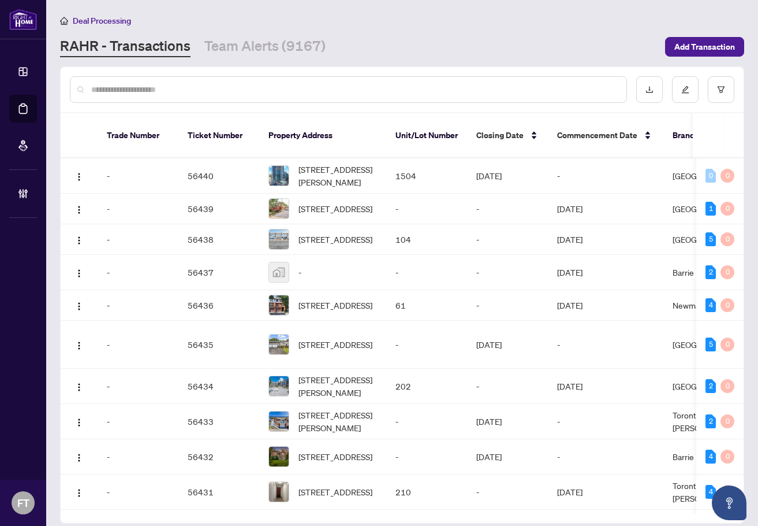
click at [195, 92] on input "text" at bounding box center [354, 89] width 526 height 13
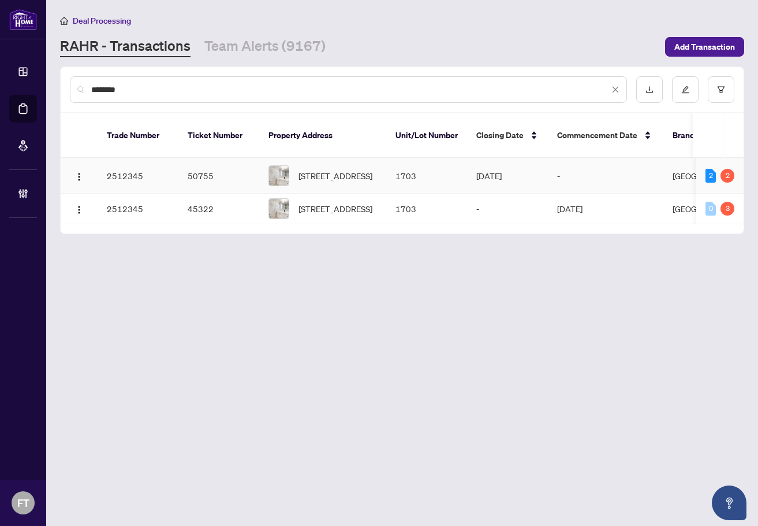
type input "********"
click at [377, 166] on td "[STREET_ADDRESS]" at bounding box center [322, 175] width 127 height 35
click at [609, 90] on input "********" at bounding box center [350, 89] width 518 height 13
click at [622, 89] on div "********" at bounding box center [348, 89] width 557 height 27
click at [614, 89] on icon "close" at bounding box center [616, 89] width 8 height 8
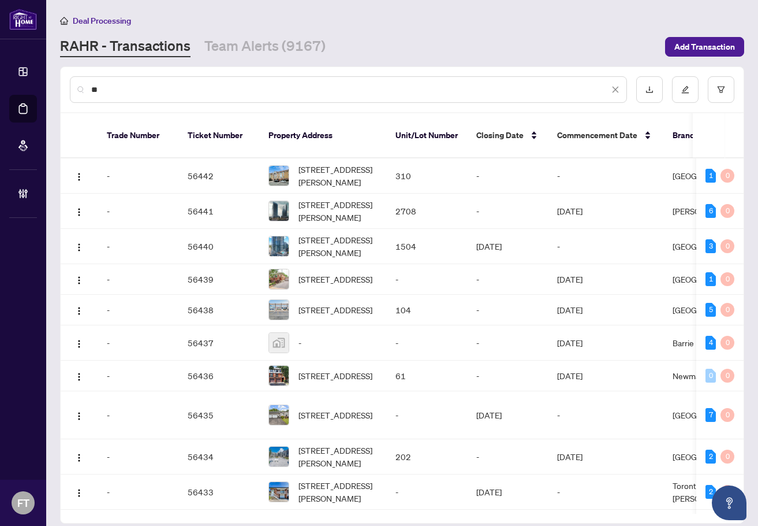
type input "*"
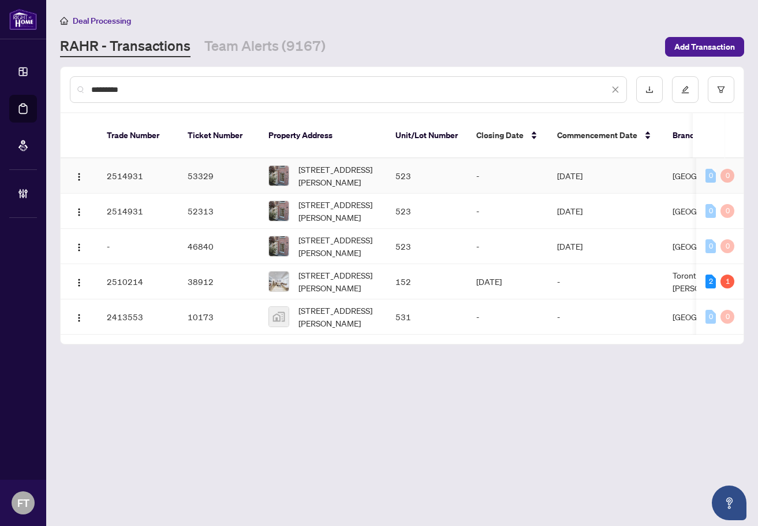
click at [590, 158] on td "[DATE]" at bounding box center [606, 175] width 116 height 35
click at [299, 88] on input "*********" at bounding box center [350, 89] width 518 height 13
type input "**********"
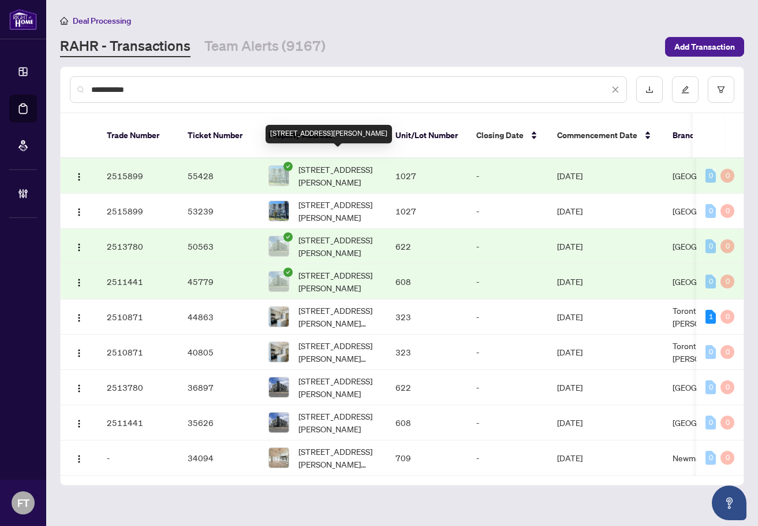
click at [342, 163] on span "[STREET_ADDRESS][PERSON_NAME]" at bounding box center [338, 175] width 79 height 25
click at [237, 94] on input "**********" at bounding box center [350, 89] width 518 height 13
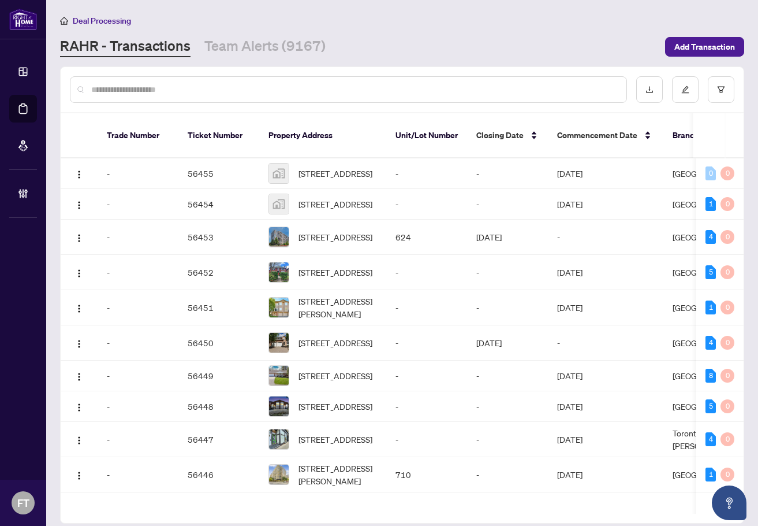
click at [244, 97] on div at bounding box center [348, 89] width 557 height 27
click at [243, 86] on input "text" at bounding box center [354, 89] width 526 height 13
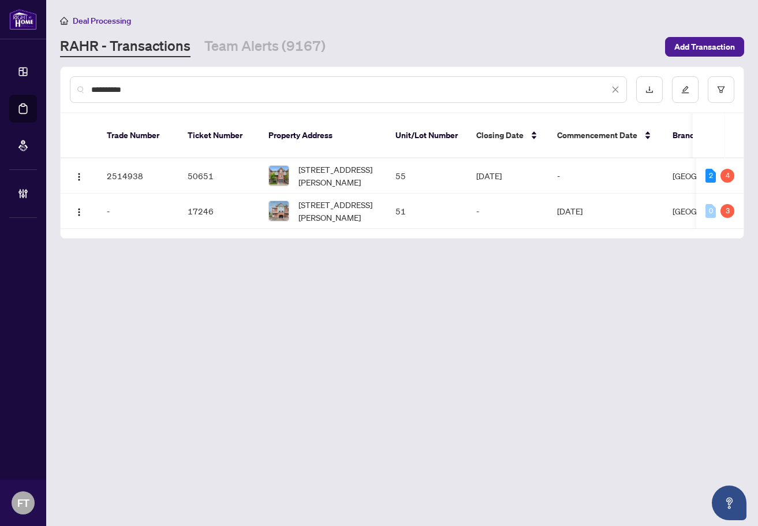
type input "**********"
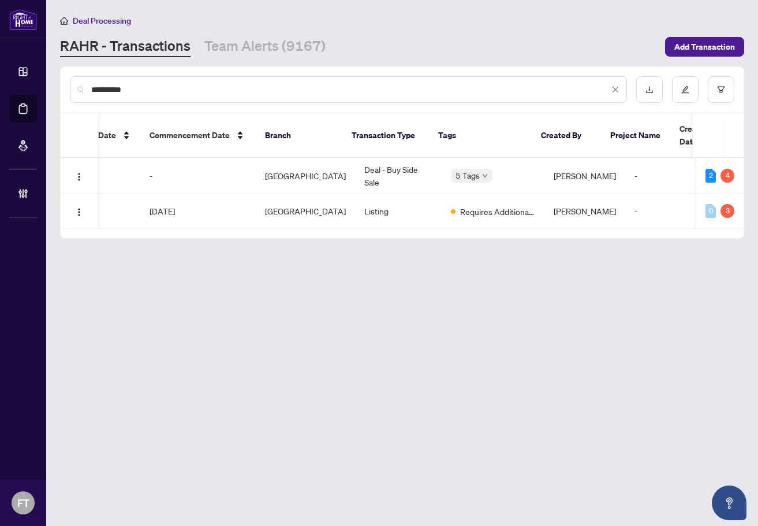
scroll to position [0, 497]
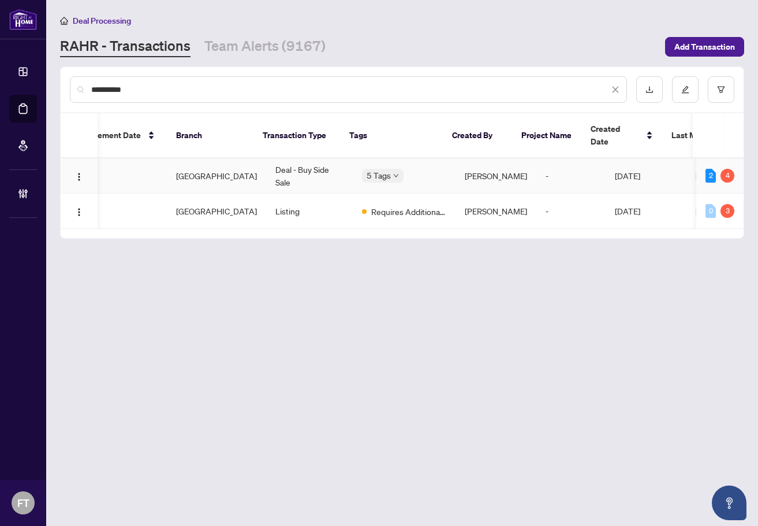
click at [508, 158] on td "Jillian Treadgold" at bounding box center [496, 175] width 81 height 35
click at [255, 47] on link "Team Alerts (9167)" at bounding box center [264, 46] width 121 height 21
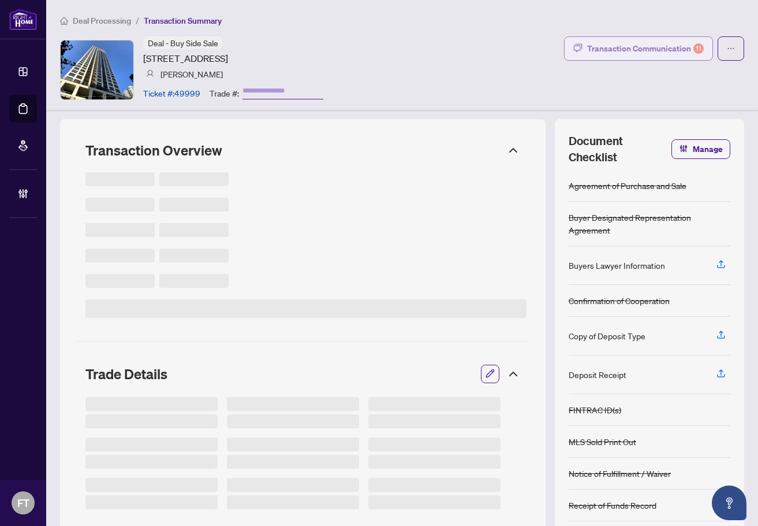
type input "*******"
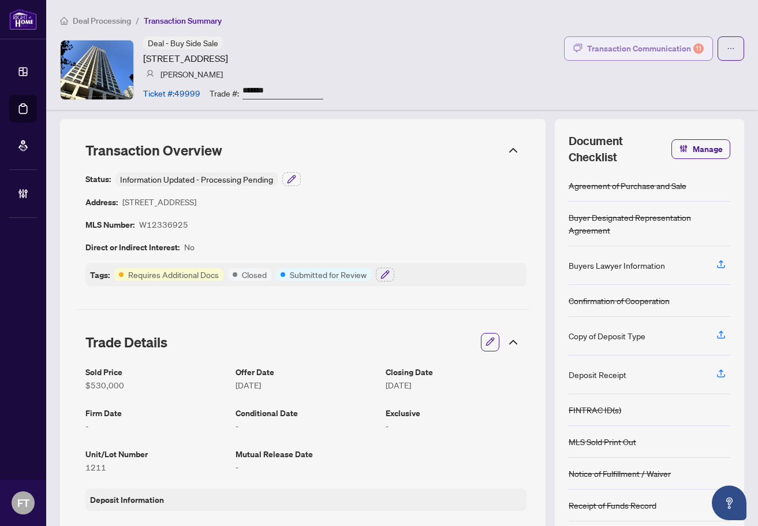
click at [614, 54] on div "Transaction Communication 11" at bounding box center [645, 48] width 117 height 18
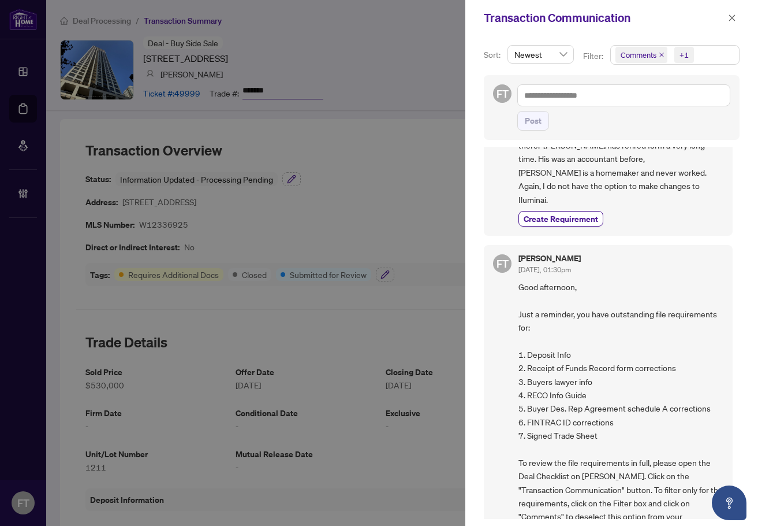
scroll to position [289, 0]
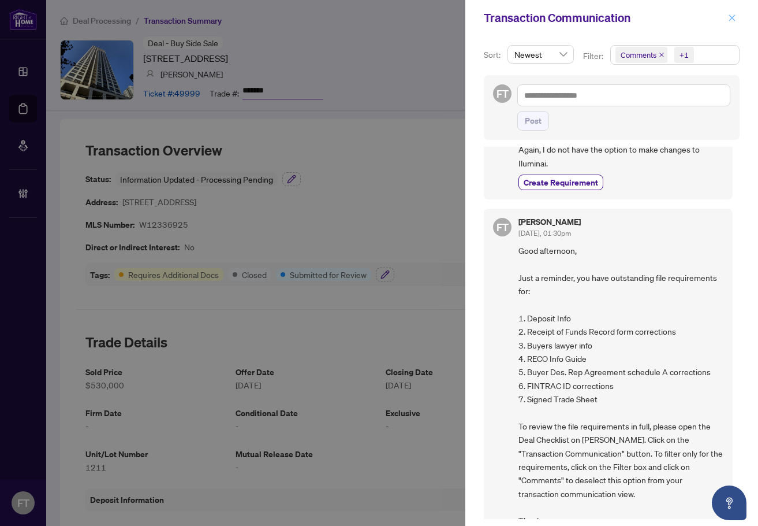
click at [727, 24] on button "button" at bounding box center [732, 18] width 15 height 14
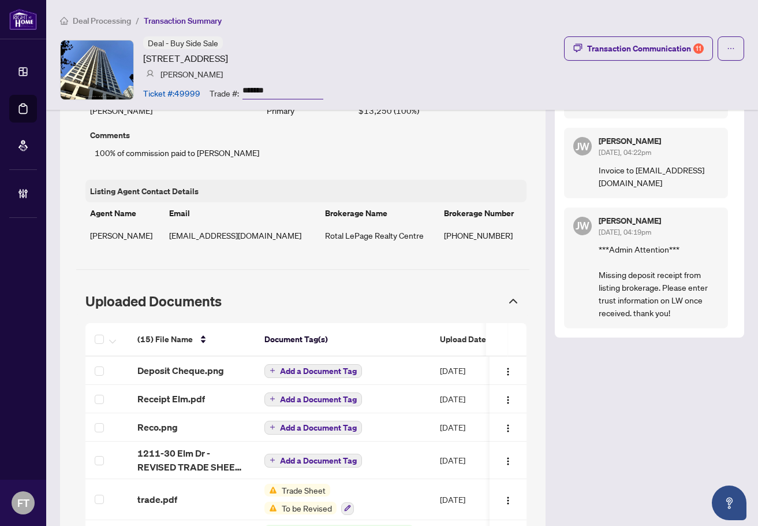
scroll to position [982, 0]
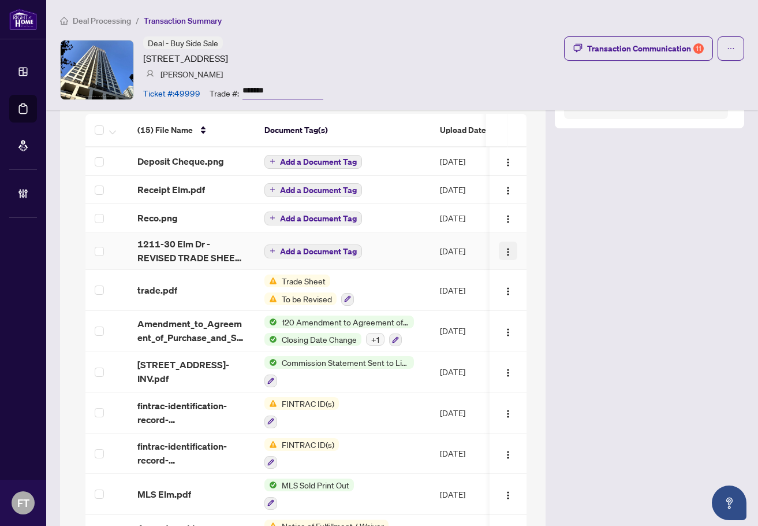
click at [504, 256] on img "button" at bounding box center [508, 251] width 9 height 9
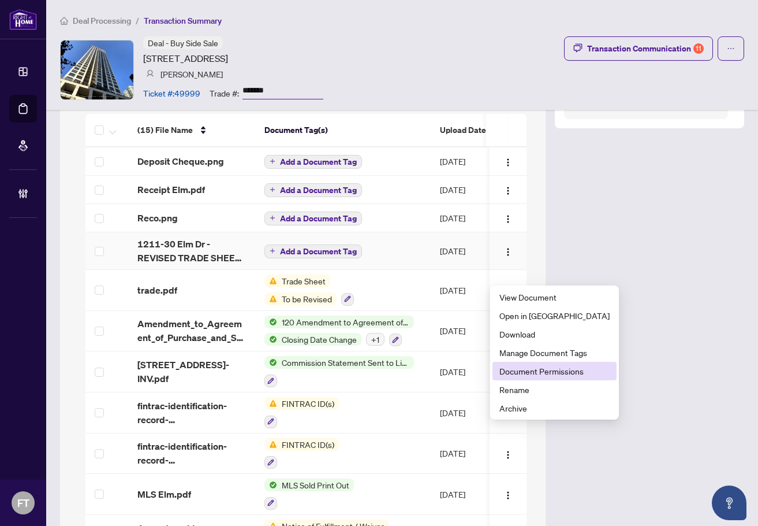
click at [529, 372] on span "Document Permissions" at bounding box center [555, 370] width 110 height 13
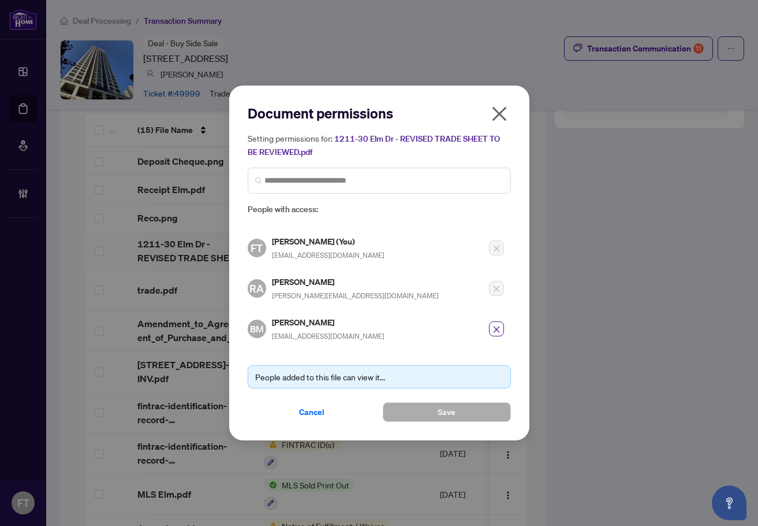
click at [500, 110] on icon "close" at bounding box center [499, 114] width 18 height 18
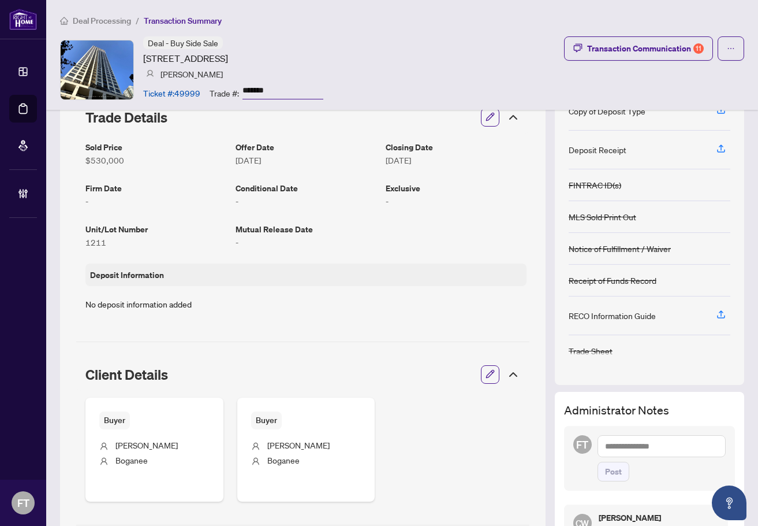
scroll to position [0, 0]
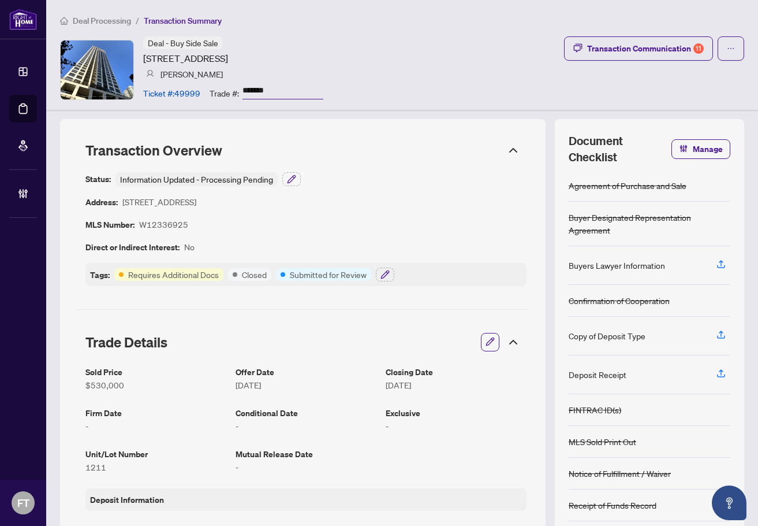
drag, startPoint x: 364, startPoint y: 46, endPoint x: 519, endPoint y: 38, distance: 155.0
click at [364, 46] on div "Deal - Buy Side Sale 30 Elm Dr, Mississauga, Ontario L5B 0N6, Canada Bilal Moha…" at bounding box center [402, 69] width 684 height 66
click at [597, 51] on div "Transaction Communication 11" at bounding box center [645, 48] width 117 height 18
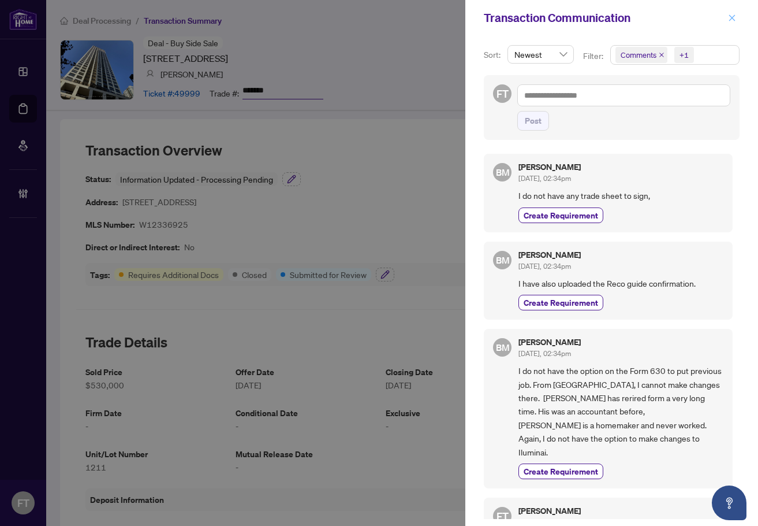
click at [732, 18] on icon "close" at bounding box center [732, 17] width 6 height 6
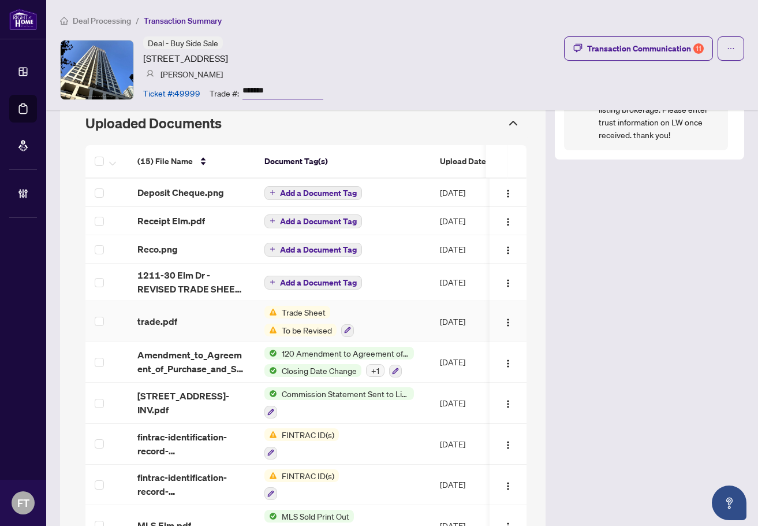
scroll to position [924, 0]
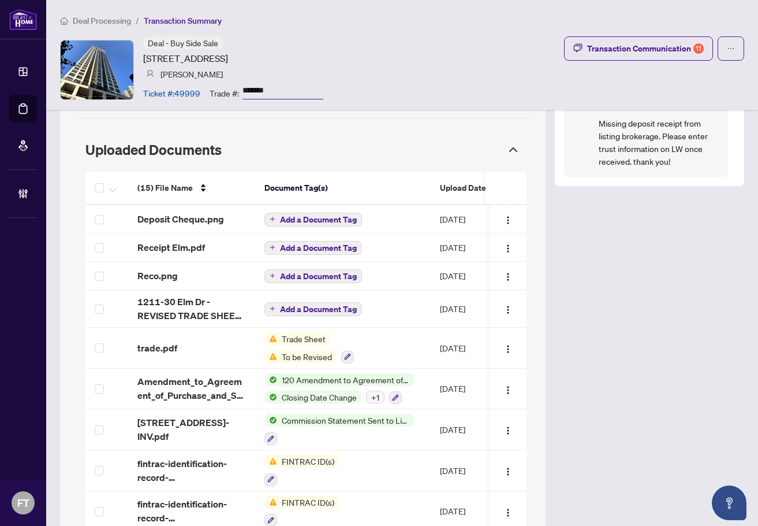
click at [32, 461] on div "Dashboard Deal Processing Mortgage Referrals Brokerage Management FT Florabelle…" at bounding box center [23, 263] width 46 height 526
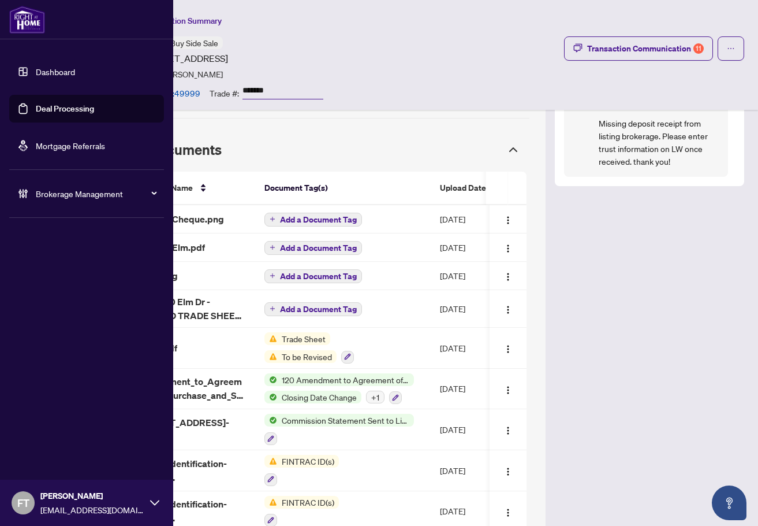
click at [48, 330] on div "Dashboard Deal Processing Mortgage Referrals Brokerage Management FT Florabelle…" at bounding box center [86, 263] width 173 height 526
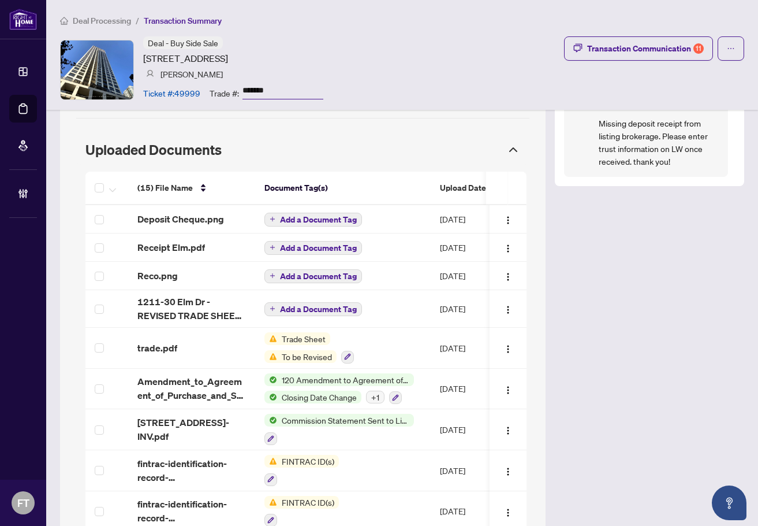
click at [125, 21] on span "Deal Processing" at bounding box center [102, 21] width 58 height 10
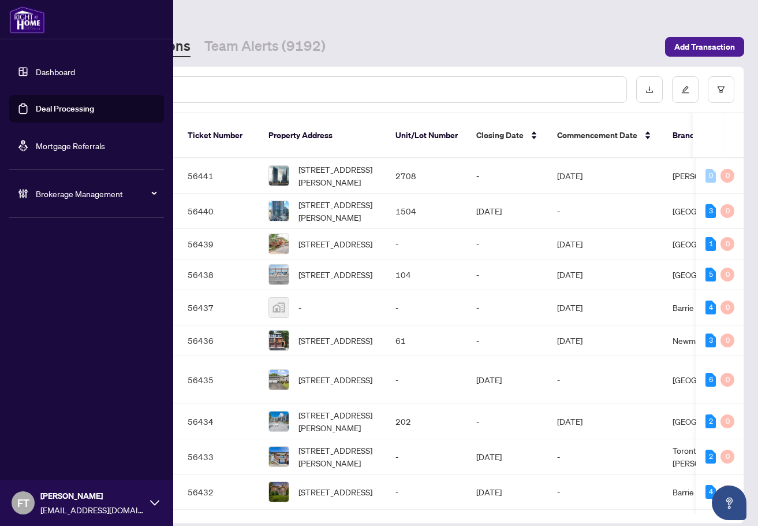
click at [29, 459] on div "Dashboard Deal Processing Mortgage Referrals Brokerage Management FT Florabelle…" at bounding box center [86, 263] width 173 height 526
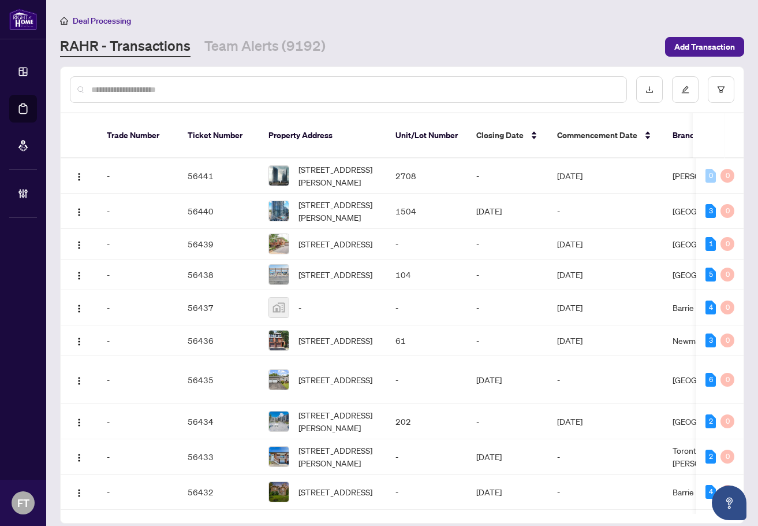
click at [318, 512] on main "Deal Processing RAHR - Transactions Team Alerts (9192) Add Transaction Trade Nu…" at bounding box center [402, 263] width 712 height 526
click at [303, 95] on input "text" at bounding box center [354, 89] width 526 height 13
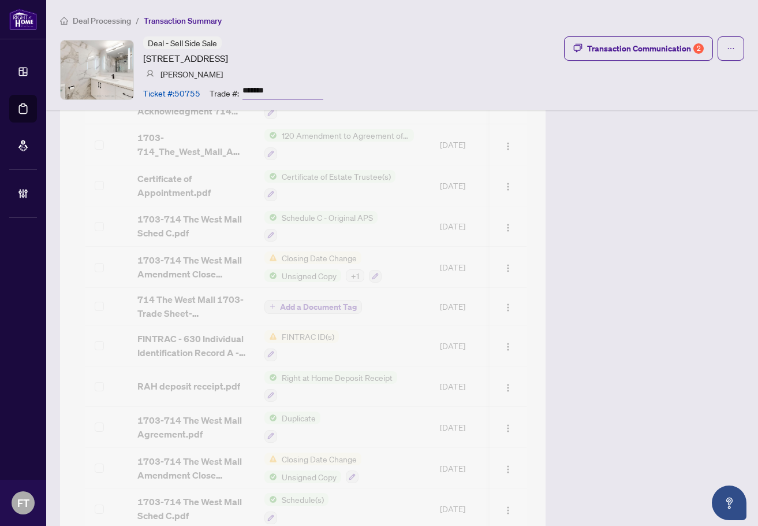
scroll to position [893, 0]
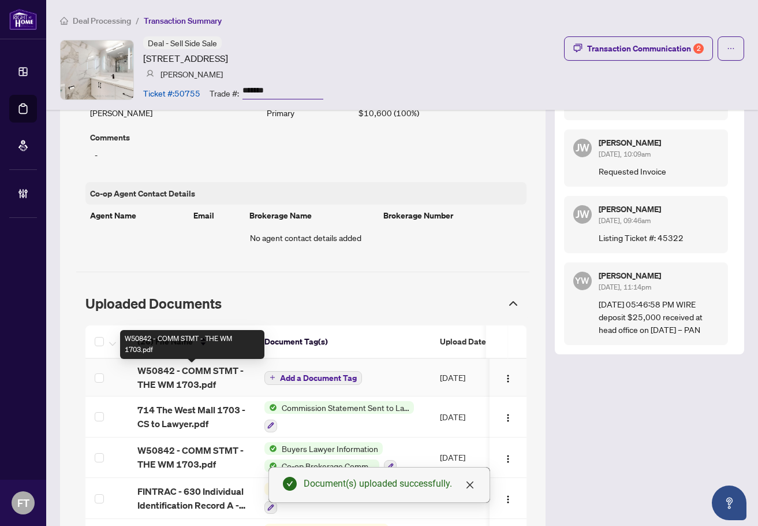
click at [202, 378] on span "W50842 - COMM STMT - THE WM 1703.pdf" at bounding box center [191, 377] width 109 height 28
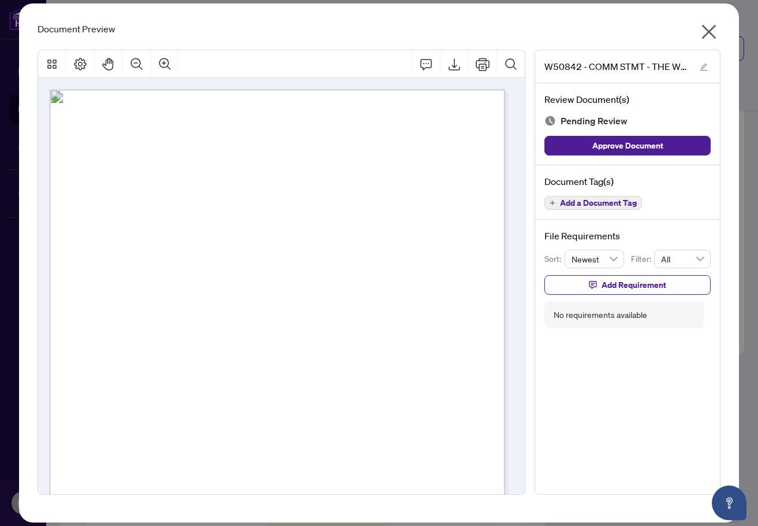
click at [577, 203] on span "Add a Document Tag" at bounding box center [598, 203] width 77 height 8
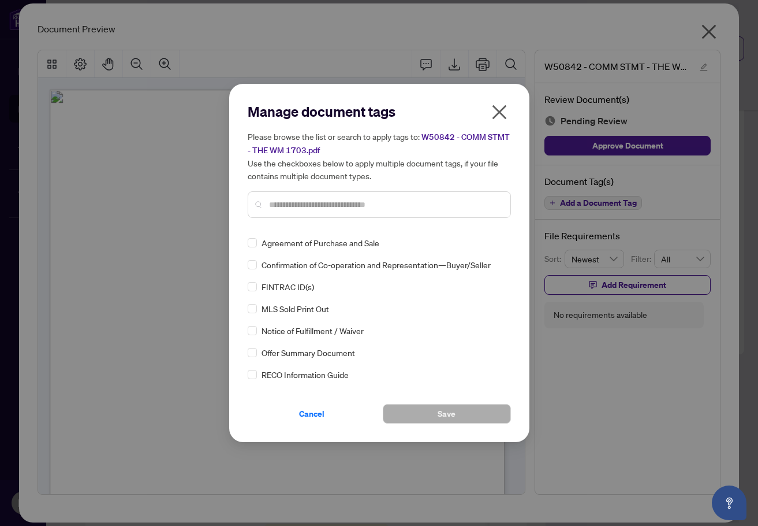
drag, startPoint x: 332, startPoint y: 207, endPoint x: 344, endPoint y: 203, distance: 12.8
click at [332, 207] on input "text" at bounding box center [385, 204] width 232 height 13
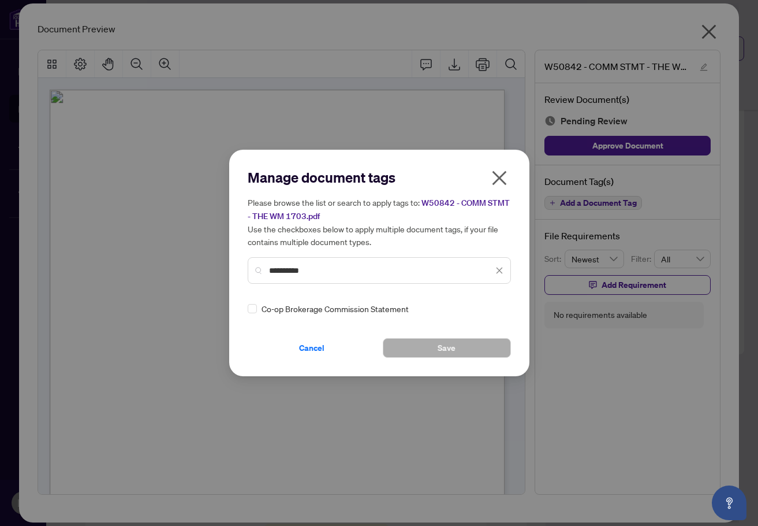
type input "**********"
click at [501, 310] on div "Co-op Brokerage Commission Statement" at bounding box center [379, 308] width 263 height 13
drag, startPoint x: 494, startPoint y: 299, endPoint x: 490, endPoint y: 307, distance: 8.3
click at [492, 303] on div "**********" at bounding box center [379, 262] width 263 height 189
click at [490, 308] on div at bounding box center [493, 309] width 22 height 12
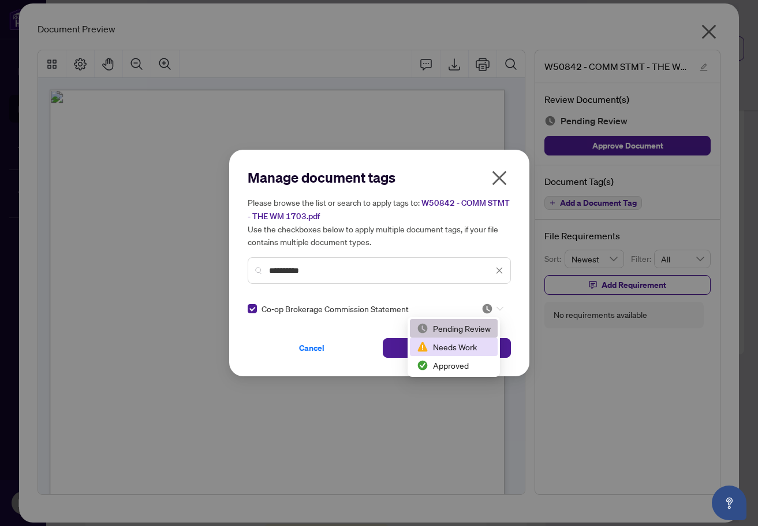
drag, startPoint x: 460, startPoint y: 342, endPoint x: 445, endPoint y: 365, distance: 26.8
click at [445, 365] on div "Pending Review Needs Work Approved" at bounding box center [454, 346] width 88 height 55
click at [445, 365] on div "Approved" at bounding box center [454, 365] width 74 height 13
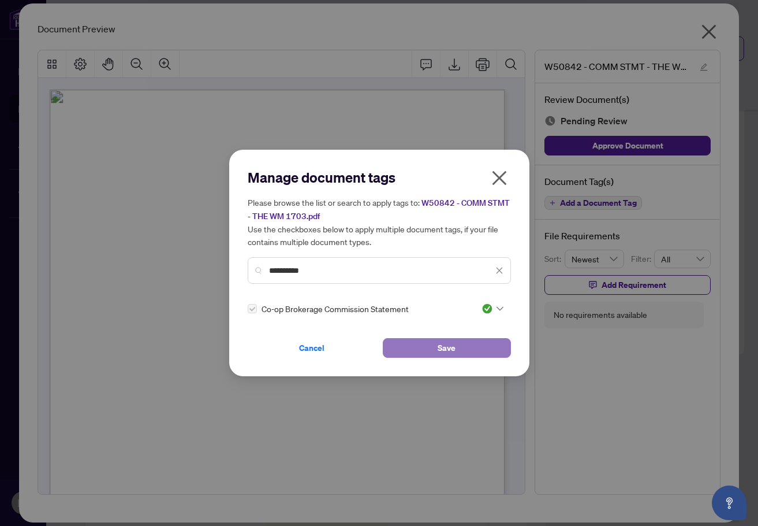
click at [403, 349] on button "Save" at bounding box center [447, 348] width 128 height 20
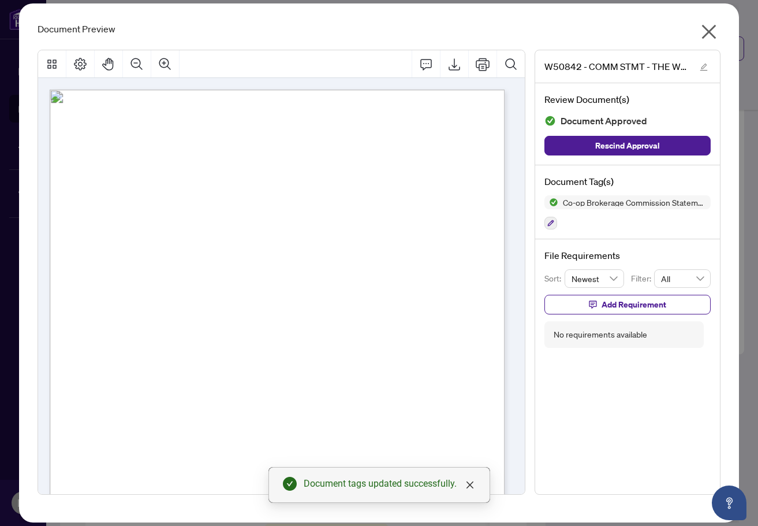
drag, startPoint x: 317, startPoint y: 376, endPoint x: 556, endPoint y: 265, distance: 263.5
click at [245, 376] on span "Vani Law Office" at bounding box center [223, 378] width 46 height 8
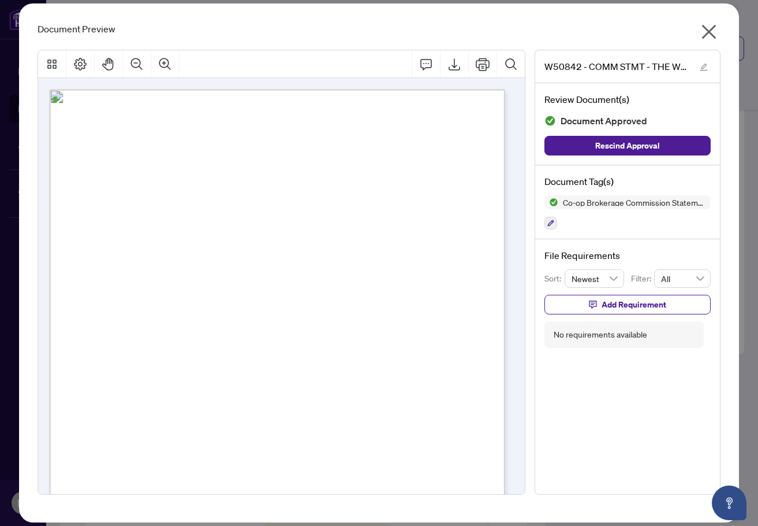
drag, startPoint x: 300, startPoint y: 227, endPoint x: 441, endPoint y: 134, distance: 168.8
click at [300, 227] on div "09/30/2025 RIGHT AT HOME REALTY INC. RE: Agreement of Purchase and Sale - (refe…" at bounding box center [343, 469] width 586 height 759
drag, startPoint x: 711, startPoint y: 31, endPoint x: 486, endPoint y: 243, distance: 308.9
click at [712, 31] on icon "close" at bounding box center [709, 32] width 18 height 18
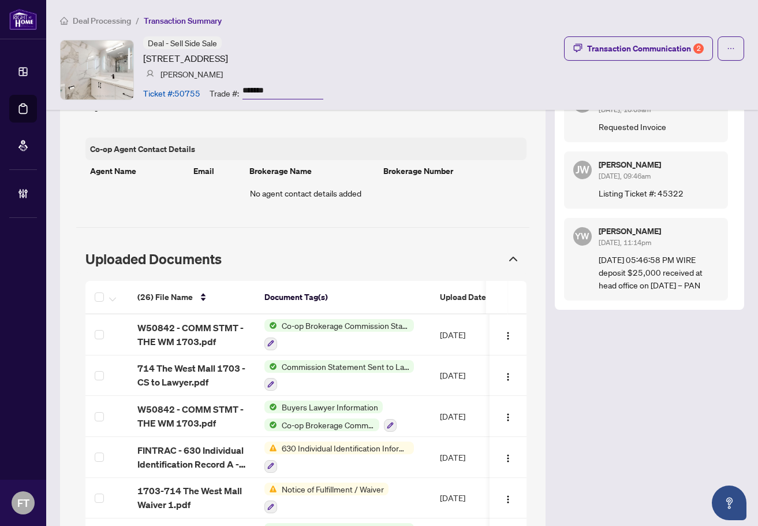
scroll to position [1008, 0]
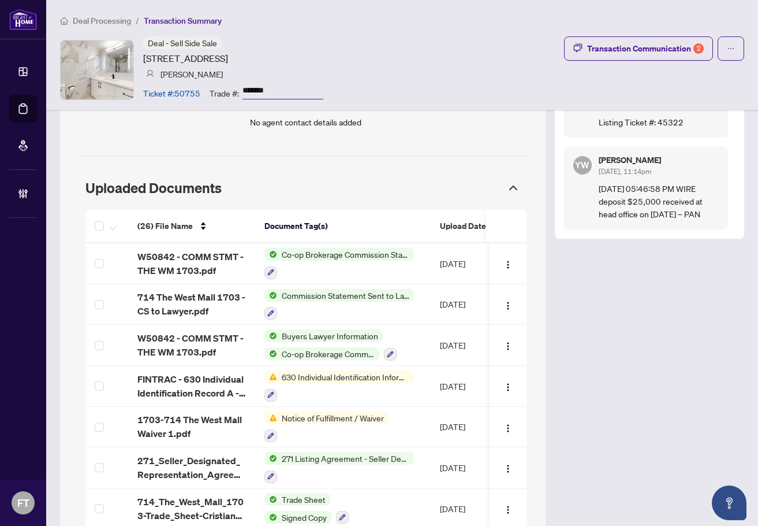
click at [608, 434] on div "Transaction Overview Status: Information Updated - Processing Pending Address: …" at bounding box center [402, 242] width 684 height 2262
click at [111, 22] on span "Deal Processing" at bounding box center [102, 21] width 58 height 10
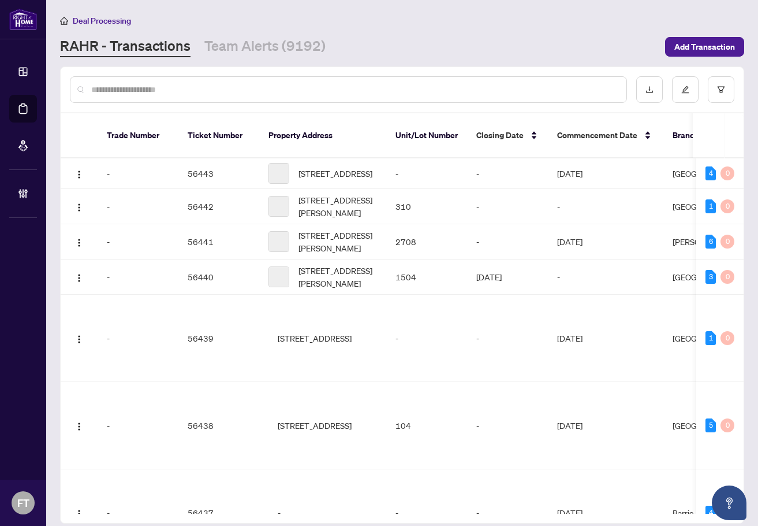
click at [358, 85] on input "text" at bounding box center [354, 89] width 526 height 13
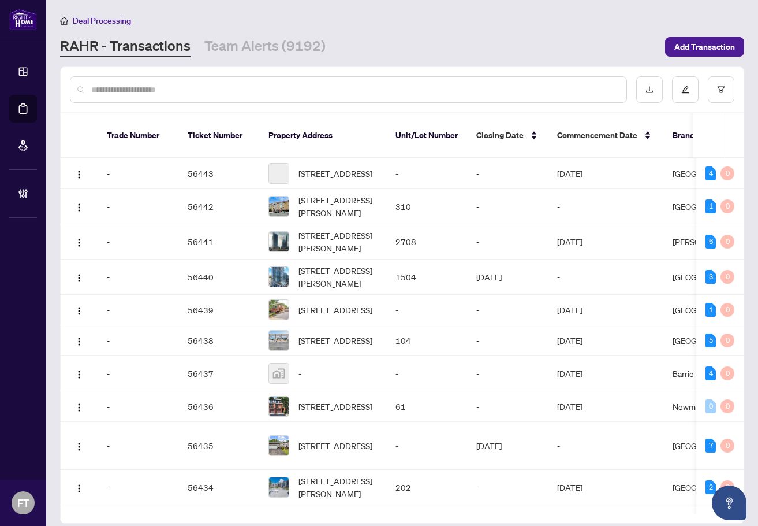
click at [358, 85] on input "text" at bounding box center [354, 89] width 526 height 13
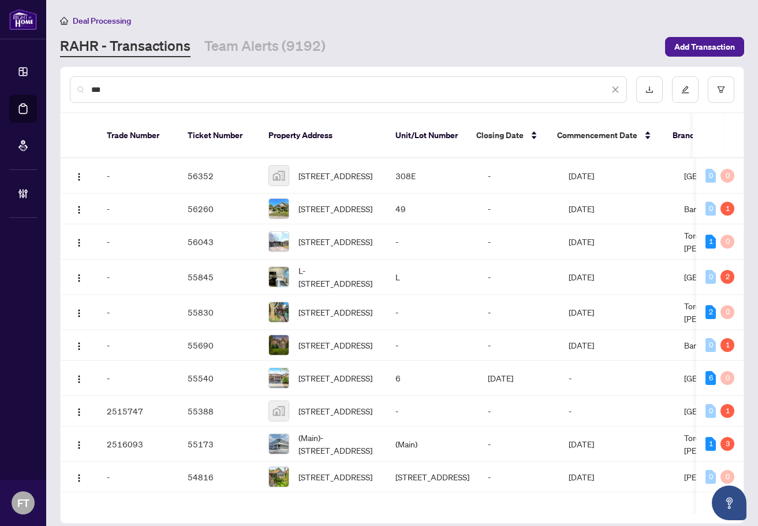
drag, startPoint x: 124, startPoint y: 85, endPoint x: -3, endPoint y: 83, distance: 127.7
click at [0, 83] on html "Dashboard Deal Processing Mortgage Referrals Brokerage Management FT Florabelle…" at bounding box center [379, 263] width 758 height 526
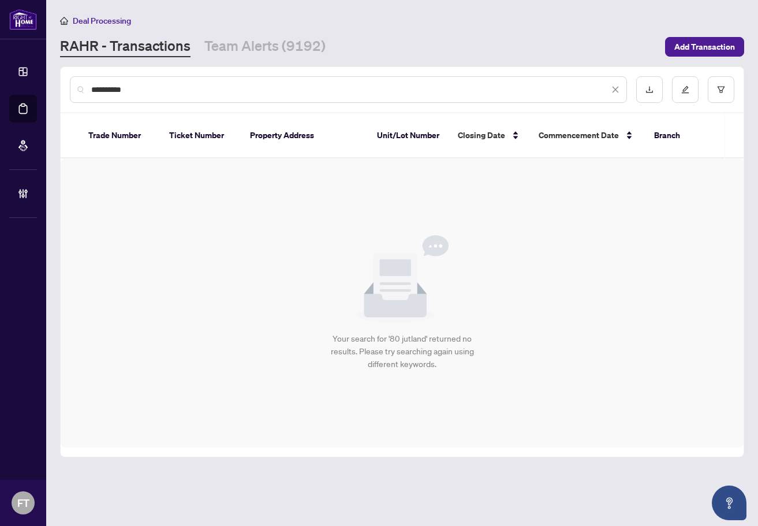
click at [147, 92] on input "**********" at bounding box center [350, 89] width 518 height 13
click at [199, 90] on input "**********" at bounding box center [350, 89] width 518 height 13
click at [230, 91] on input "**********" at bounding box center [350, 89] width 518 height 13
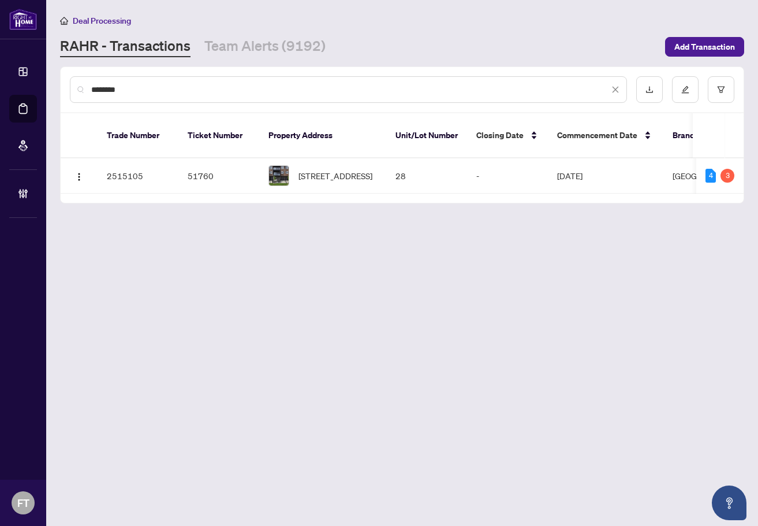
type input "********"
click at [317, 169] on span "28-50 Faith Street, Cambridge, ON N1T 0G1, Canada" at bounding box center [336, 175] width 74 height 13
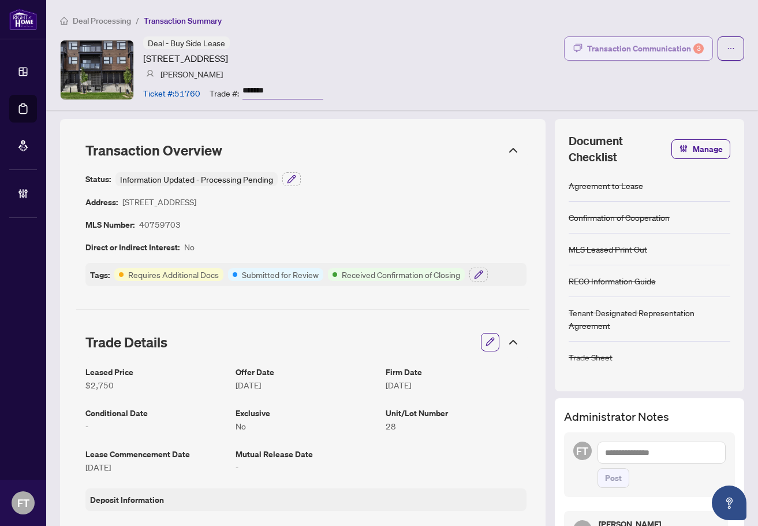
click at [654, 49] on div "Transaction Communication 3" at bounding box center [645, 48] width 117 height 18
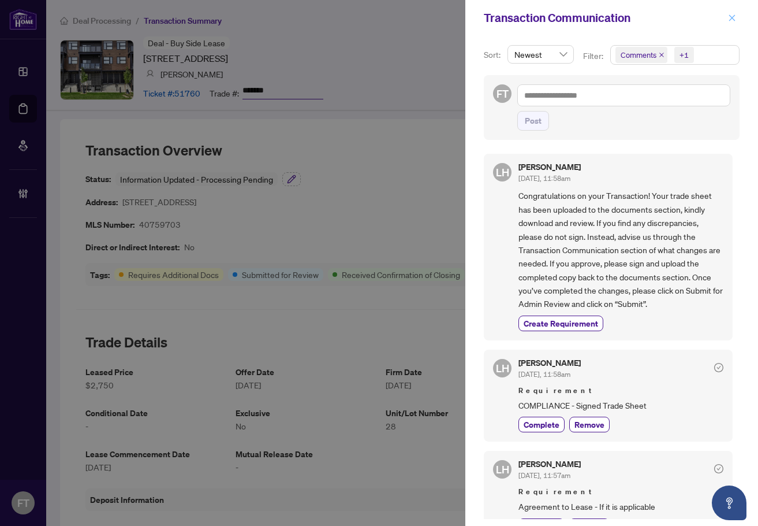
click at [729, 19] on icon "close" at bounding box center [732, 18] width 8 height 8
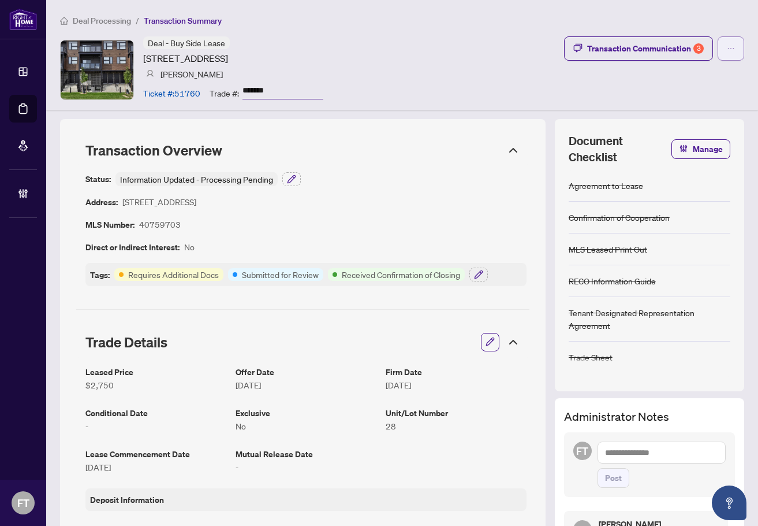
click at [728, 50] on button "button" at bounding box center [731, 48] width 27 height 24
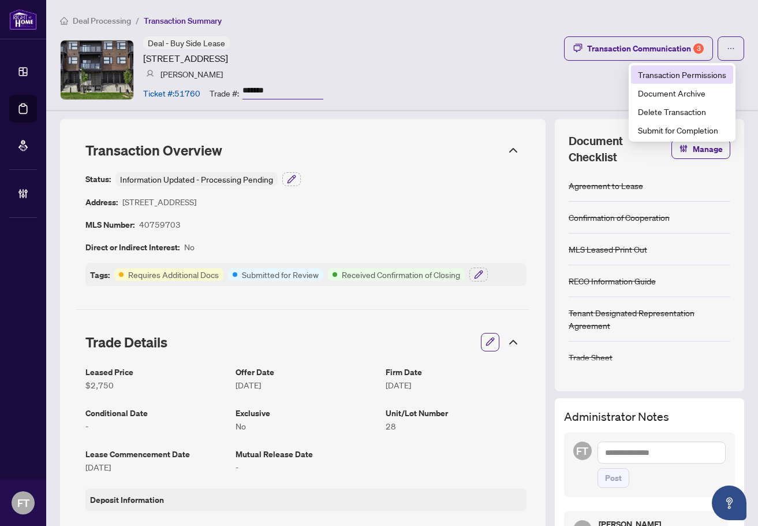
click at [696, 74] on span "Transaction Permissions" at bounding box center [682, 74] width 88 height 13
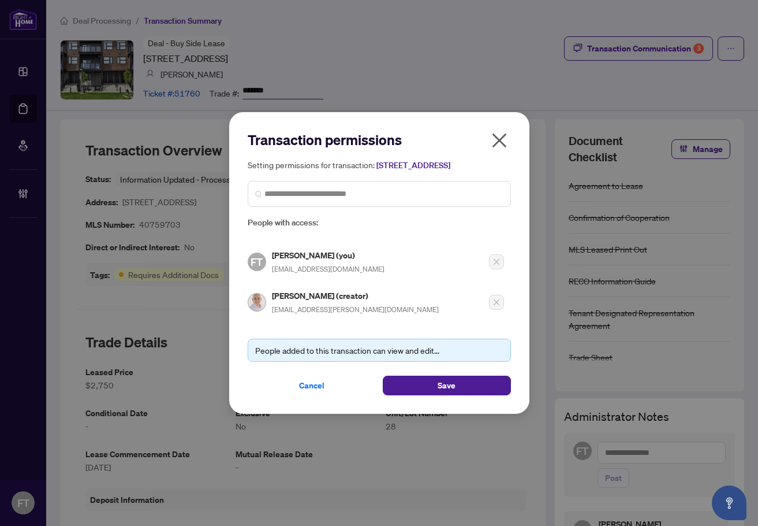
click at [299, 314] on span "[EMAIL_ADDRESS][PERSON_NAME][DOMAIN_NAME]" at bounding box center [355, 309] width 167 height 9
copy div "[EMAIL_ADDRESS][PERSON_NAME][DOMAIN_NAME]"
click at [302, 390] on span "Cancel" at bounding box center [311, 385] width 25 height 18
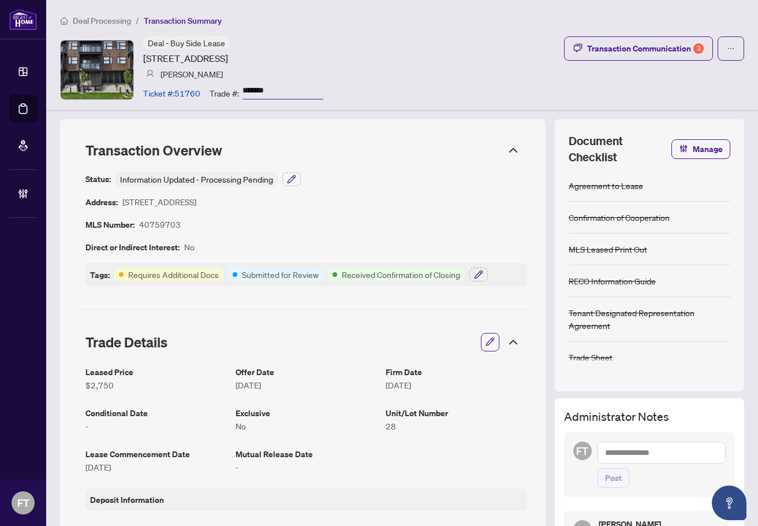
click at [617, 446] on textarea at bounding box center [662, 452] width 128 height 22
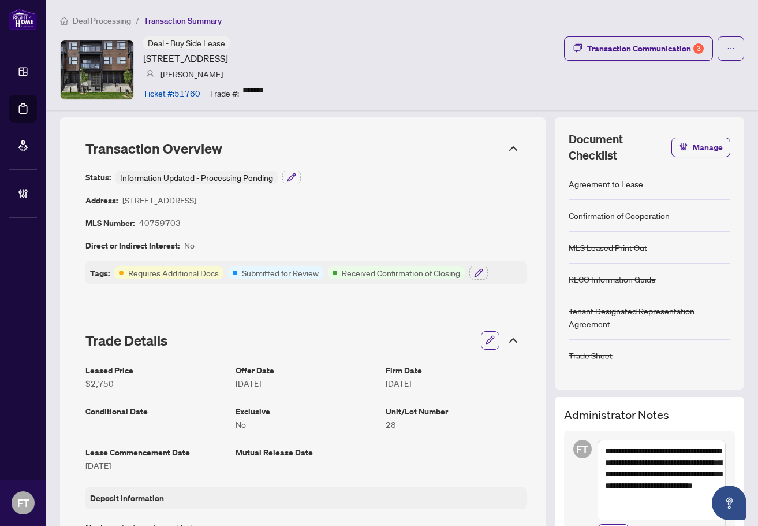
paste textarea "**********"
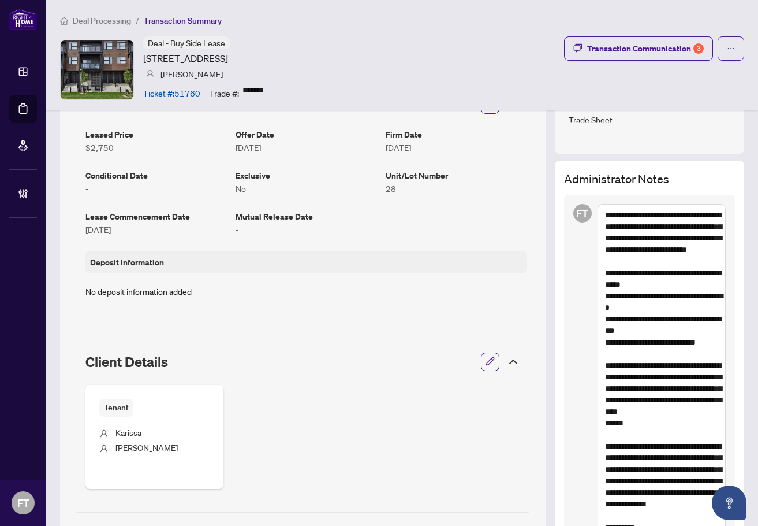
scroll to position [348, 0]
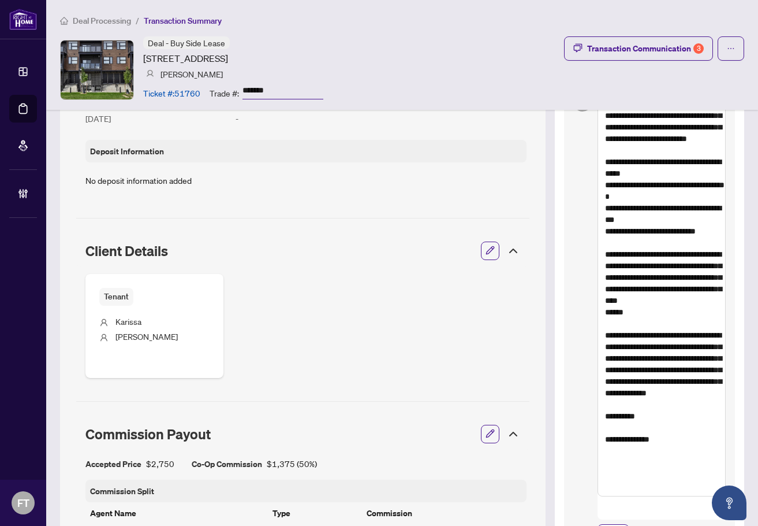
click at [603, 184] on textarea "**********" at bounding box center [662, 294] width 128 height 403
click at [687, 182] on textarea "**********" at bounding box center [662, 294] width 128 height 403
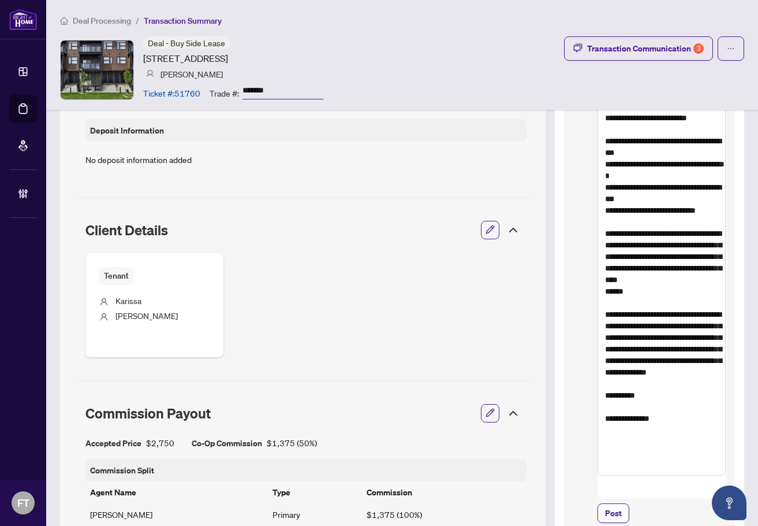
scroll to position [406, 0]
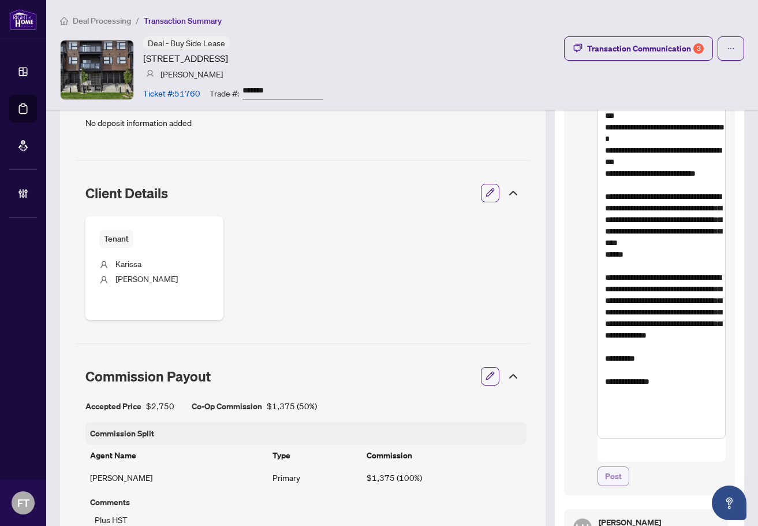
type textarea "**********"
click at [617, 466] on button "Post" at bounding box center [614, 476] width 32 height 20
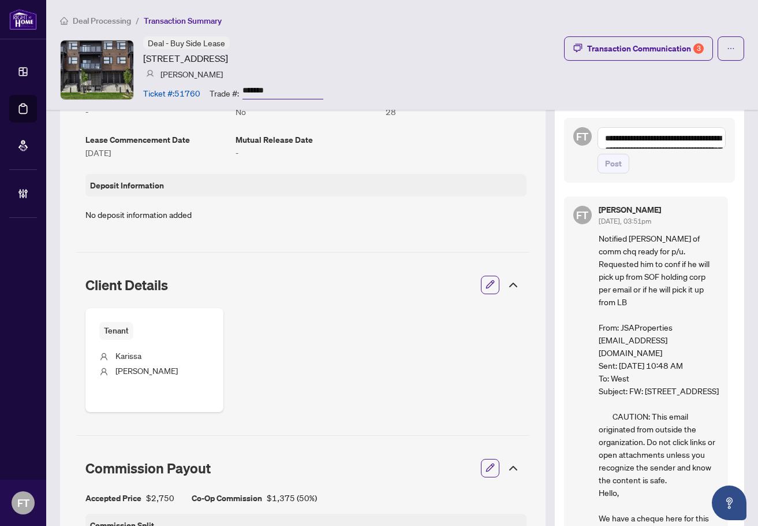
scroll to position [117, 0]
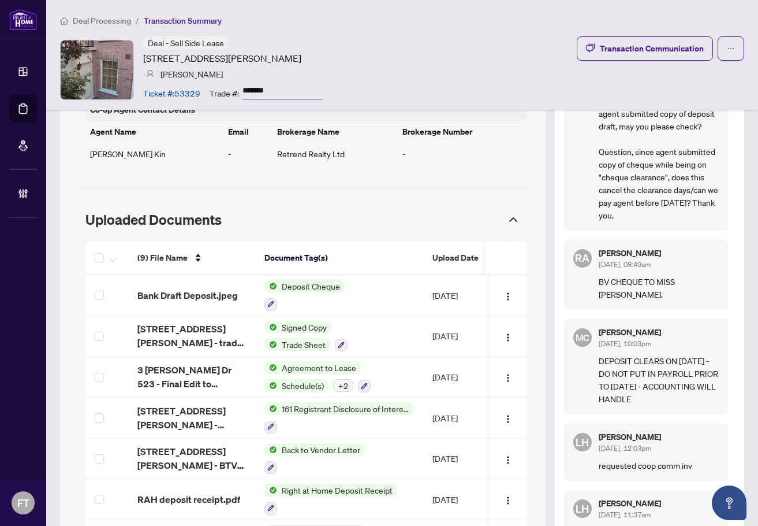
scroll to position [829, 0]
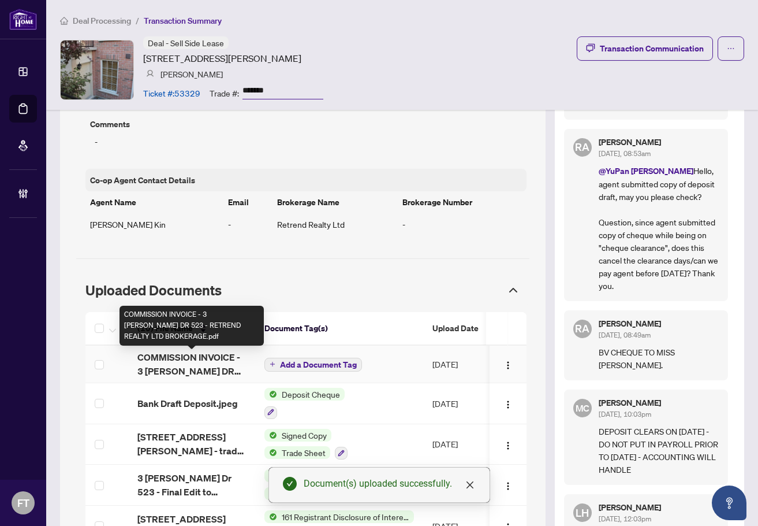
click at [193, 365] on span "COMMISSION INVOICE - 3 [PERSON_NAME] DR 523 - RETREND REALTY LTD BROKERAGE.pdf" at bounding box center [191, 364] width 109 height 28
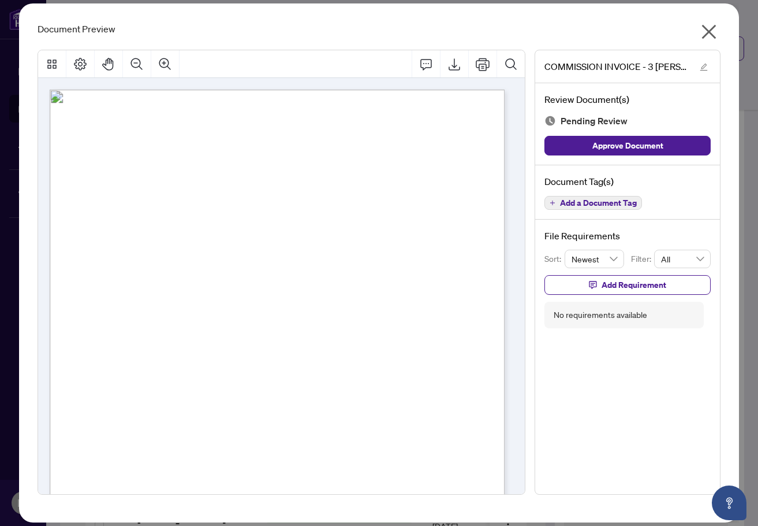
click at [609, 199] on span "Add a Document Tag" at bounding box center [598, 203] width 77 height 8
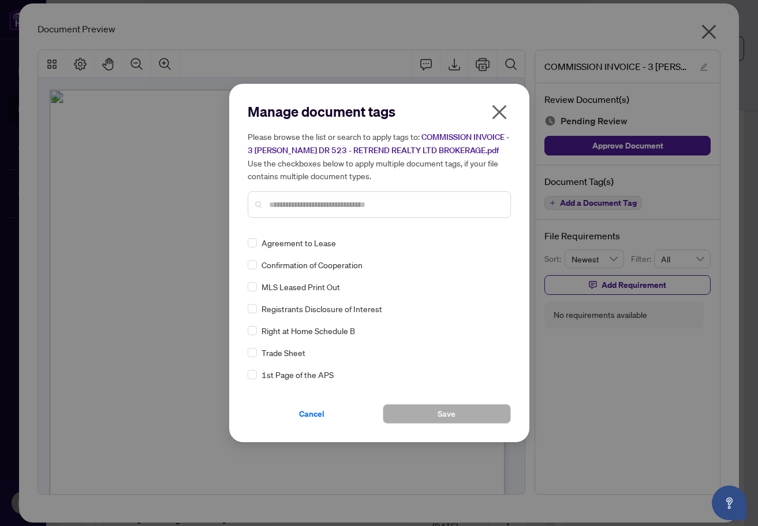
click at [292, 208] on input "text" at bounding box center [385, 204] width 232 height 13
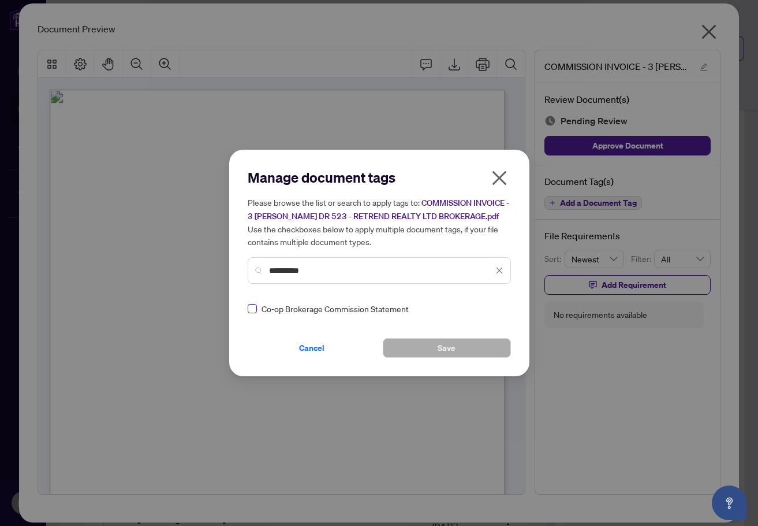
type input "**********"
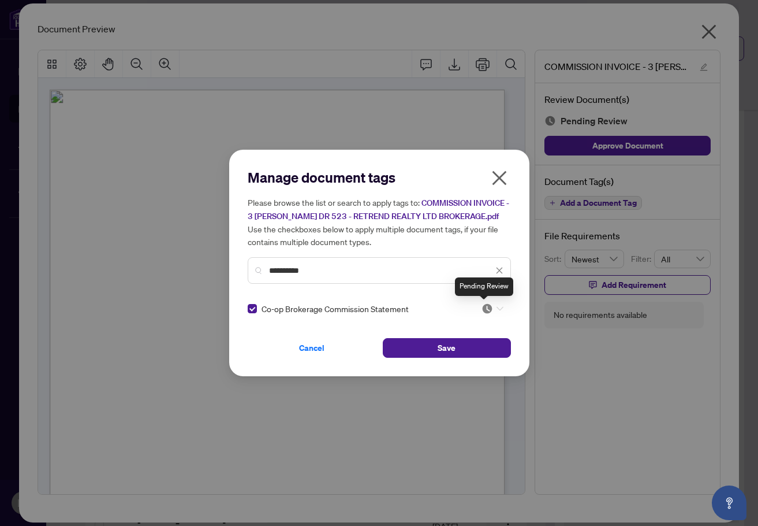
click at [487, 309] on img at bounding box center [488, 309] width 12 height 12
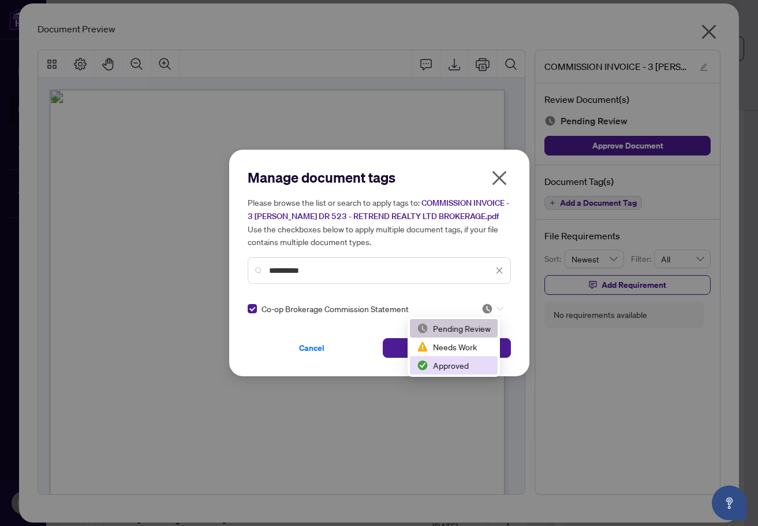
drag, startPoint x: 449, startPoint y: 355, endPoint x: 445, endPoint y: 361, distance: 7.5
click at [445, 361] on div "Pending Review Needs Work Approved" at bounding box center [454, 346] width 88 height 55
click at [409, 359] on div "2 3 Pending Review Needs Work Approved" at bounding box center [454, 346] width 92 height 60
drag, startPoint x: 434, startPoint y: 368, endPoint x: 395, endPoint y: 342, distance: 46.9
click at [434, 368] on div "Approved" at bounding box center [454, 365] width 74 height 13
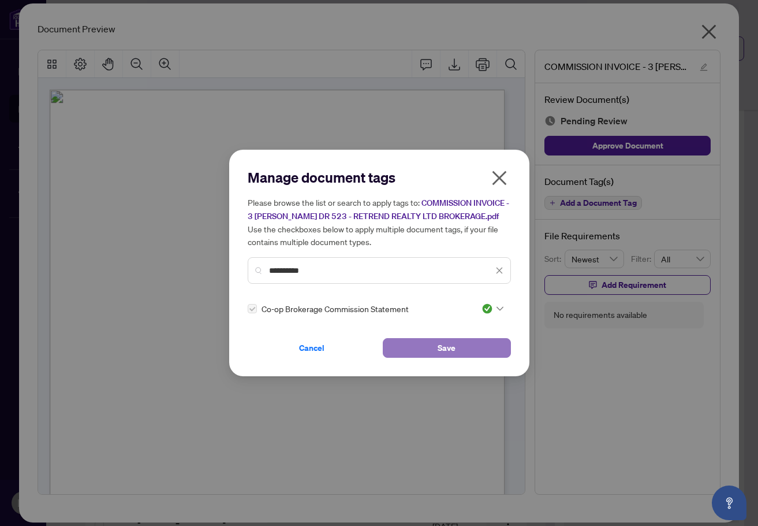
click at [395, 342] on button "Save" at bounding box center [447, 348] width 128 height 20
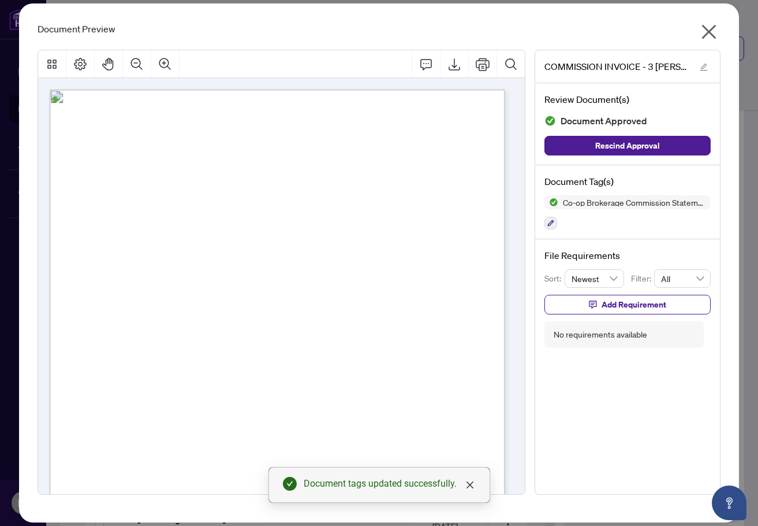
click at [699, 43] on button "button" at bounding box center [709, 34] width 23 height 25
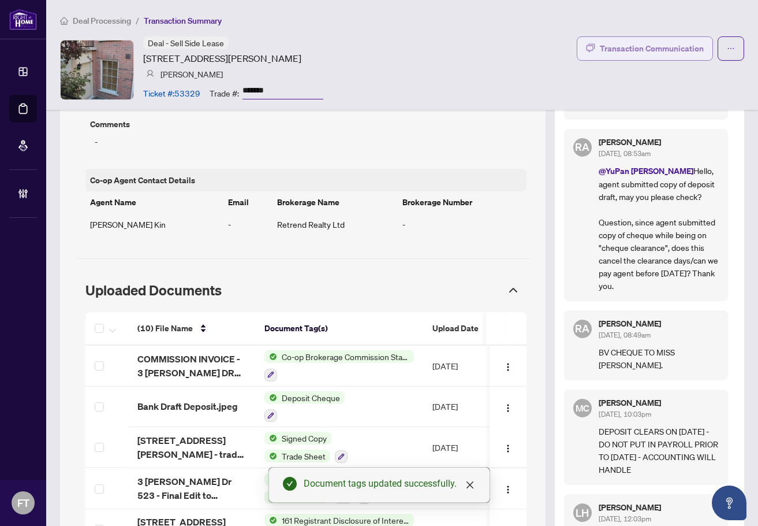
click at [681, 51] on div "Transaction Communication" at bounding box center [652, 48] width 104 height 18
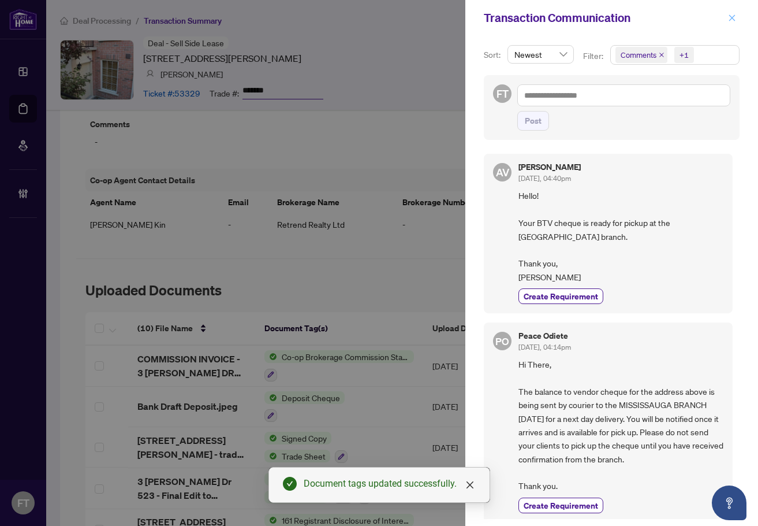
click at [735, 24] on span "button" at bounding box center [732, 18] width 8 height 18
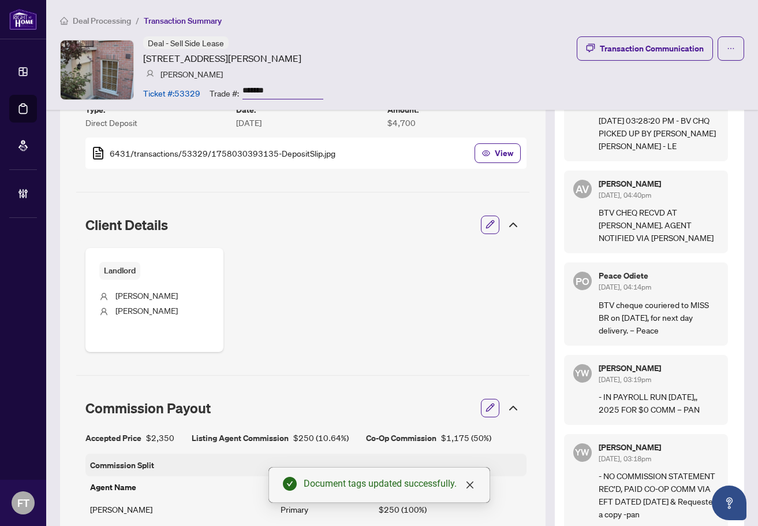
scroll to position [482, 0]
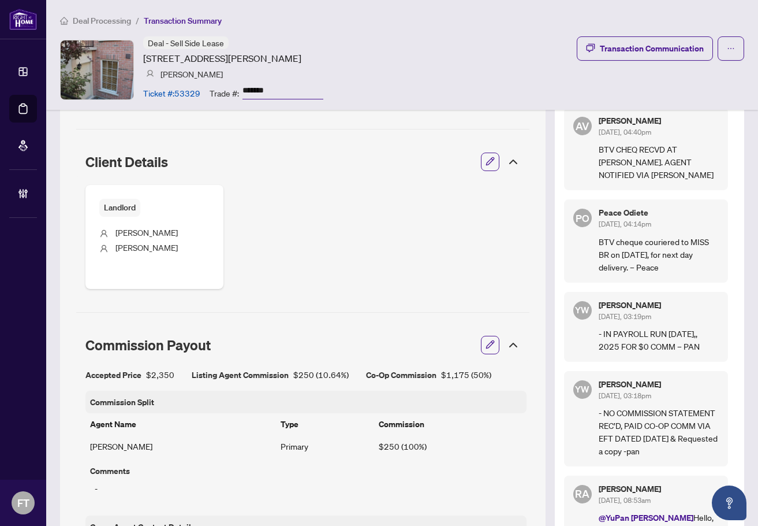
drag, startPoint x: 412, startPoint y: 54, endPoint x: 428, endPoint y: 61, distance: 17.3
click at [412, 54] on div "Deal - Sell Side Lease 3 Everson Dr, Toronto, Ontario M2N 7C2, Canada Keith Lau…" at bounding box center [402, 69] width 684 height 66
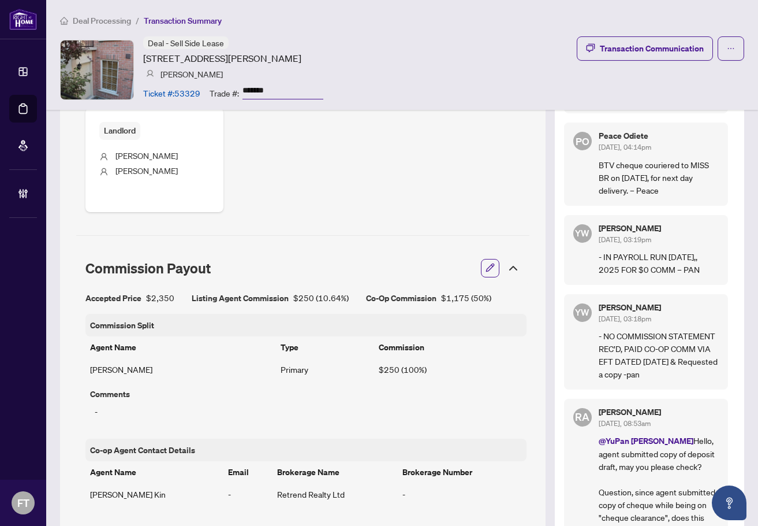
scroll to position [598, 0]
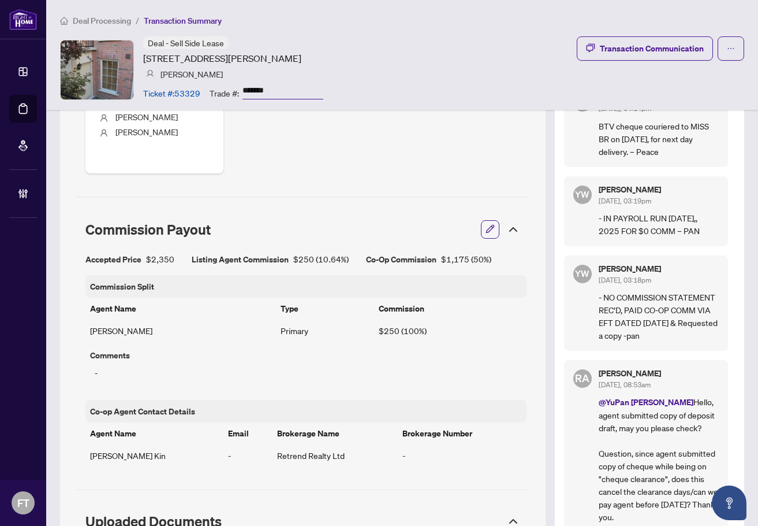
click at [124, 21] on span "Deal Processing" at bounding box center [102, 21] width 58 height 10
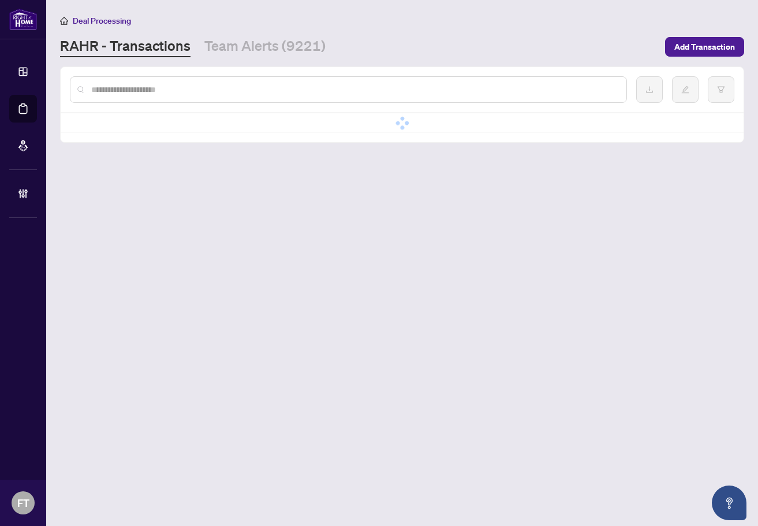
click at [207, 90] on input "text" at bounding box center [354, 89] width 526 height 13
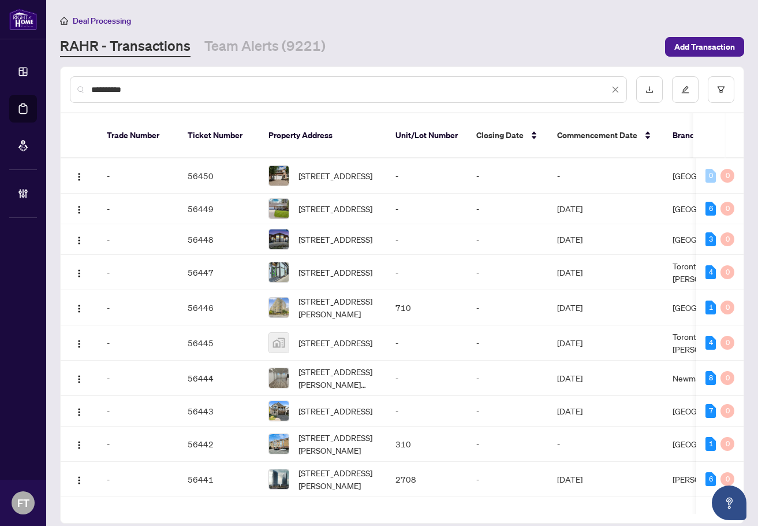
type input "**********"
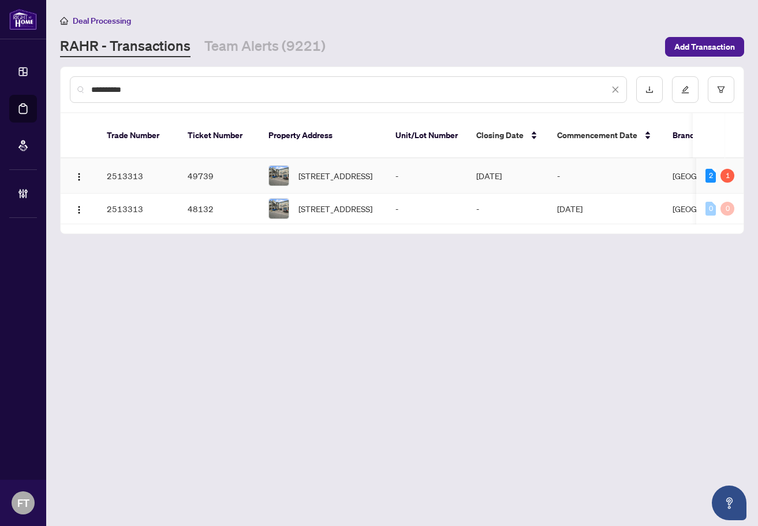
click at [665, 158] on td "[GEOGRAPHIC_DATA]" at bounding box center [713, 175] width 99 height 35
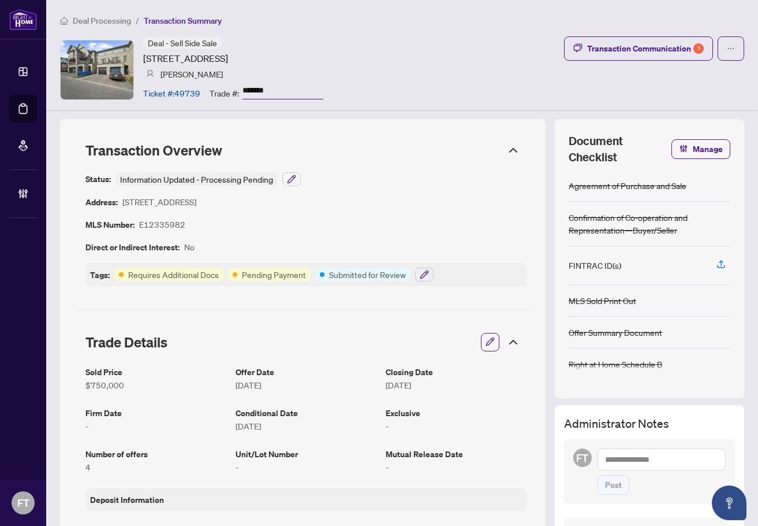
click at [329, 19] on ol "Deal Processing / Transaction Summary" at bounding box center [402, 20] width 684 height 13
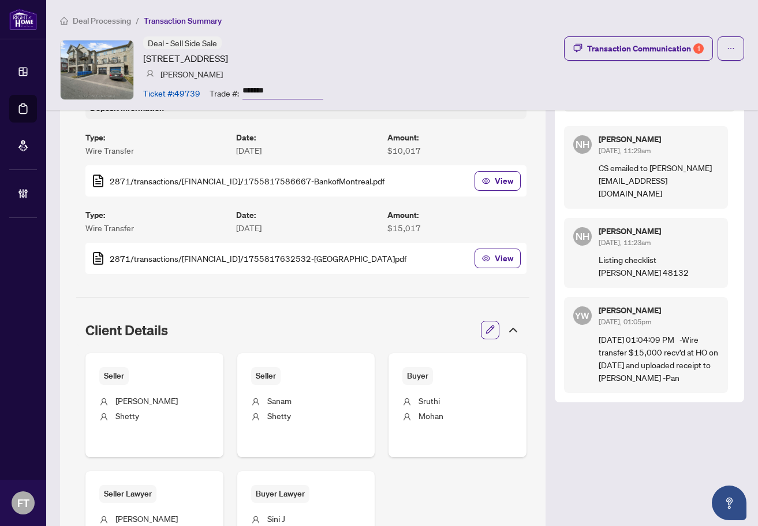
scroll to position [275, 0]
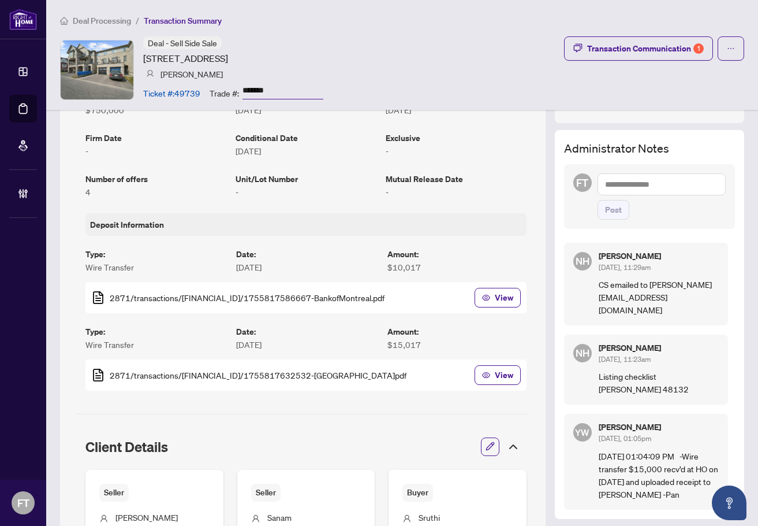
click at [623, 198] on div "Post" at bounding box center [662, 196] width 128 height 46
click at [617, 189] on textarea at bounding box center [662, 184] width 128 height 22
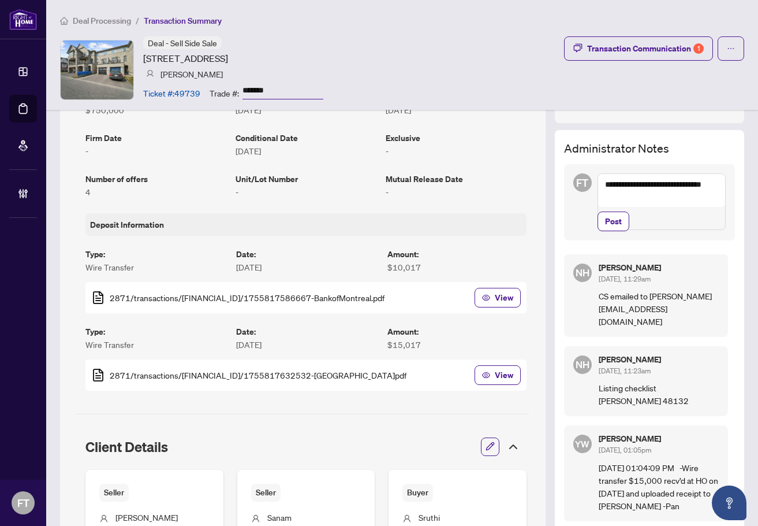
paste textarea "**********"
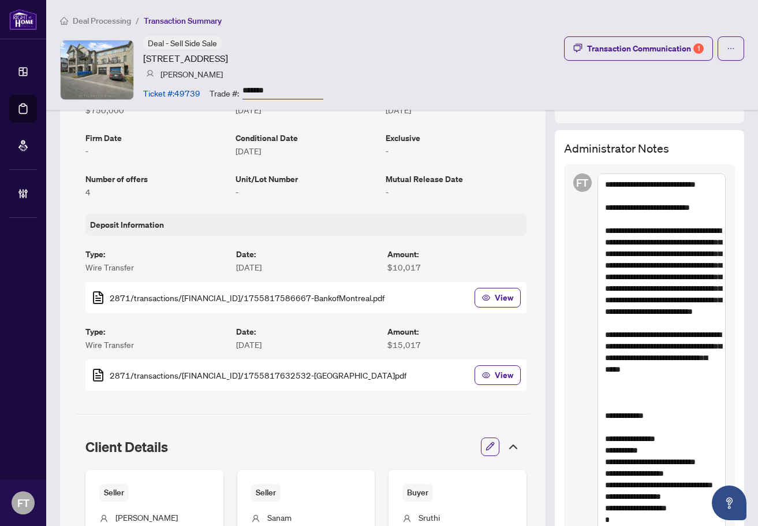
drag, startPoint x: 299, startPoint y: 30, endPoint x: 534, endPoint y: 133, distance: 257.3
click at [299, 30] on div "Deal Processing / Transaction Summary Deal - Sell Side Sale [STREET_ADDRESS] [P…" at bounding box center [402, 55] width 712 height 110
click at [691, 209] on textarea "**********" at bounding box center [662, 432] width 128 height 519
click at [681, 200] on textarea "**********" at bounding box center [662, 432] width 128 height 519
paste textarea "**********"
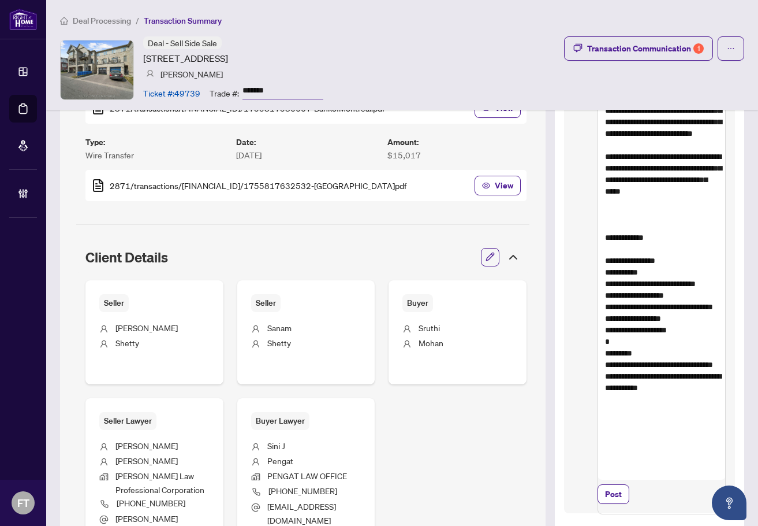
scroll to position [506, 0]
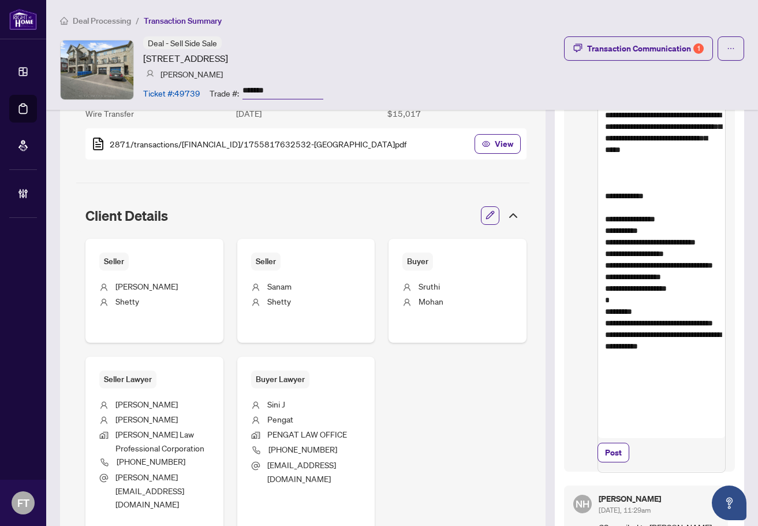
drag, startPoint x: 689, startPoint y: 441, endPoint x: 552, endPoint y: 289, distance: 204.5
click at [555, 286] on div "Administrator Notes FT CLOSING/COMM F/U SENT TO LAWYER [PERSON_NAME][EMAIL_ADDR…" at bounding box center [649, 330] width 189 height 862
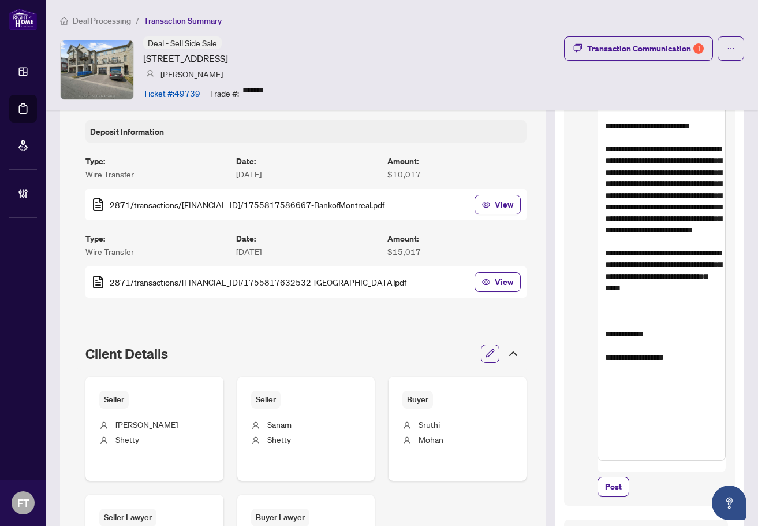
scroll to position [564, 0]
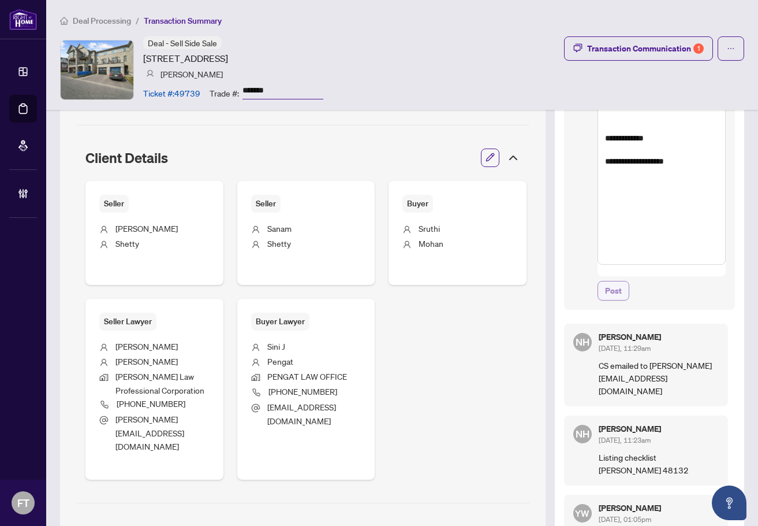
type textarea "**********"
click at [605, 281] on span "Post" at bounding box center [613, 290] width 17 height 18
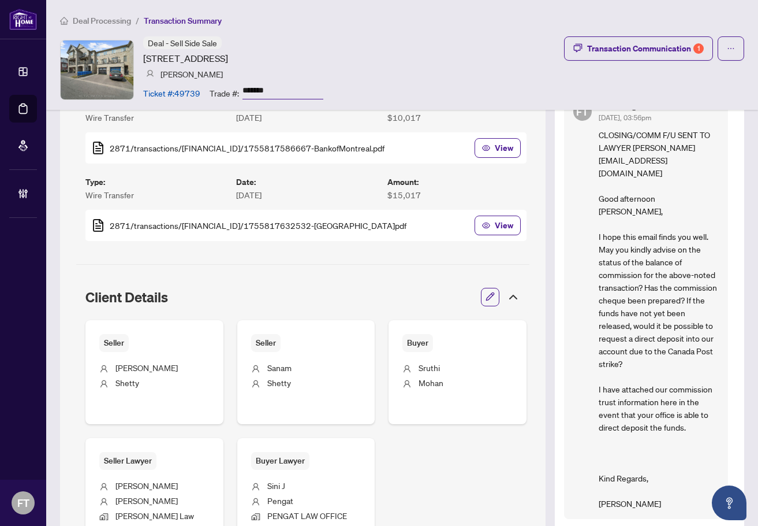
scroll to position [275, 0]
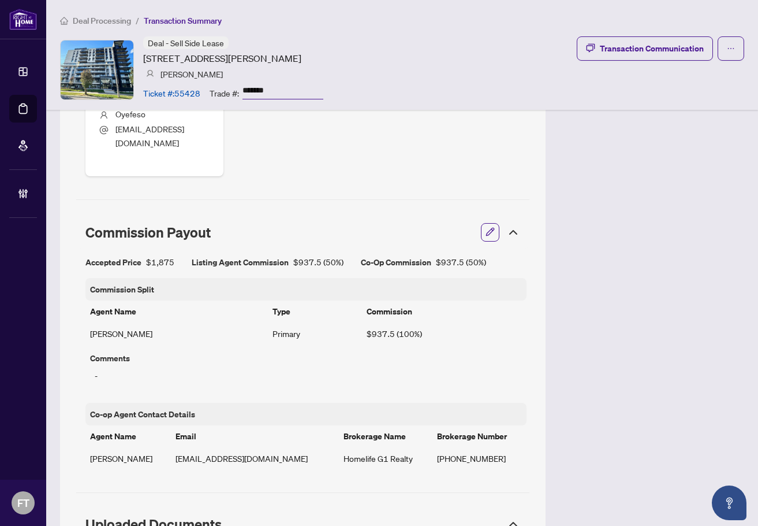
scroll to position [1040, 0]
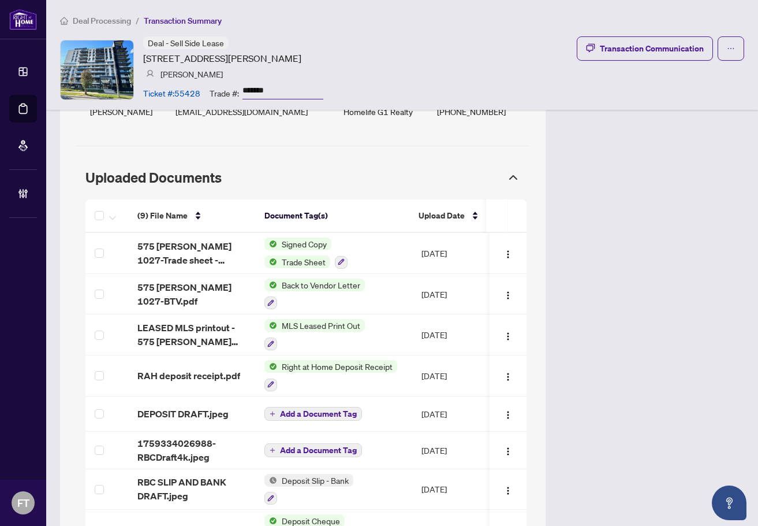
click at [423, 84] on div "Deal - Sell Side Lease [STREET_ADDRESS][PERSON_NAME] [PERSON_NAME] Ticket #: 55…" at bounding box center [402, 69] width 684 height 66
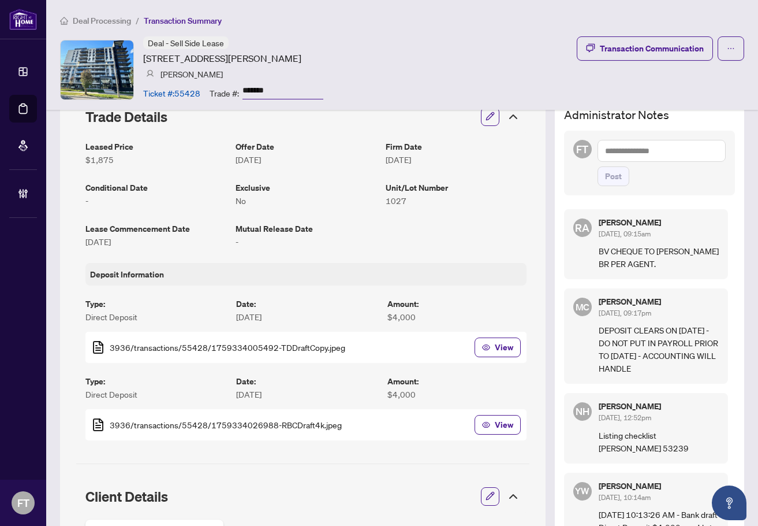
scroll to position [231, 0]
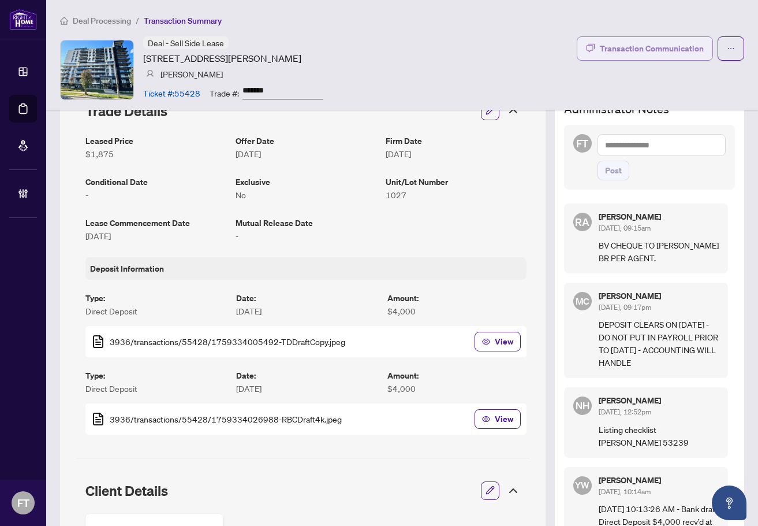
click at [615, 41] on div "Transaction Communication" at bounding box center [652, 48] width 104 height 18
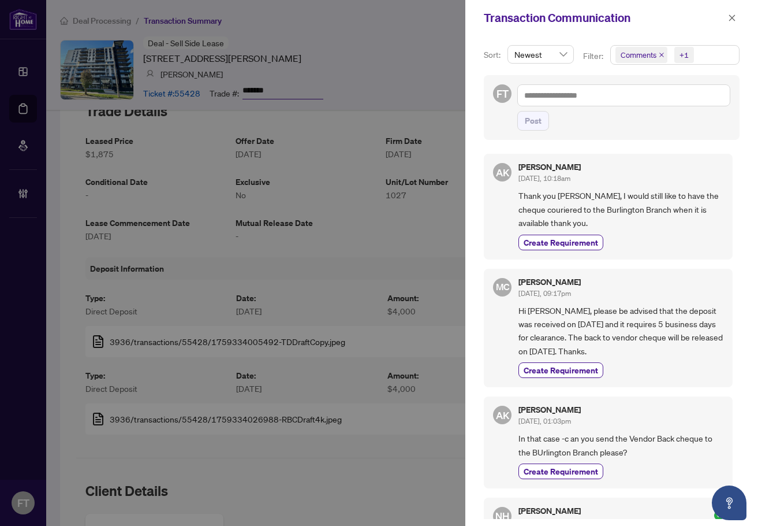
click at [345, 19] on div at bounding box center [379, 263] width 758 height 526
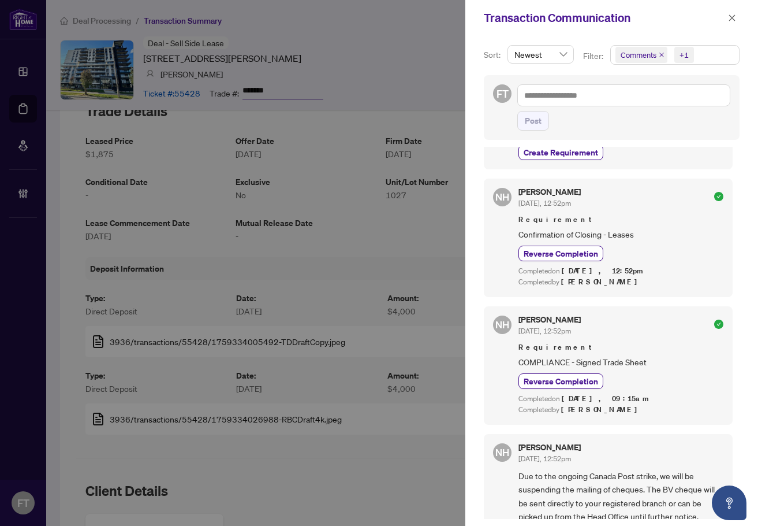
scroll to position [520, 0]
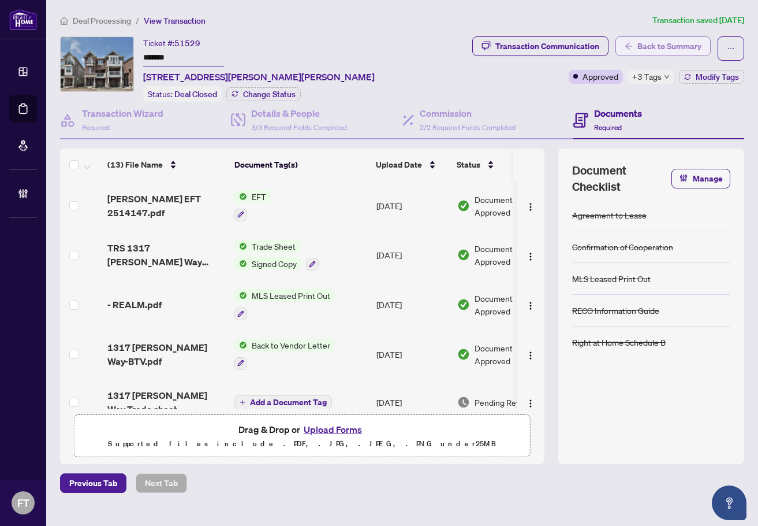
click at [655, 46] on span "Back to Summary" at bounding box center [670, 46] width 64 height 18
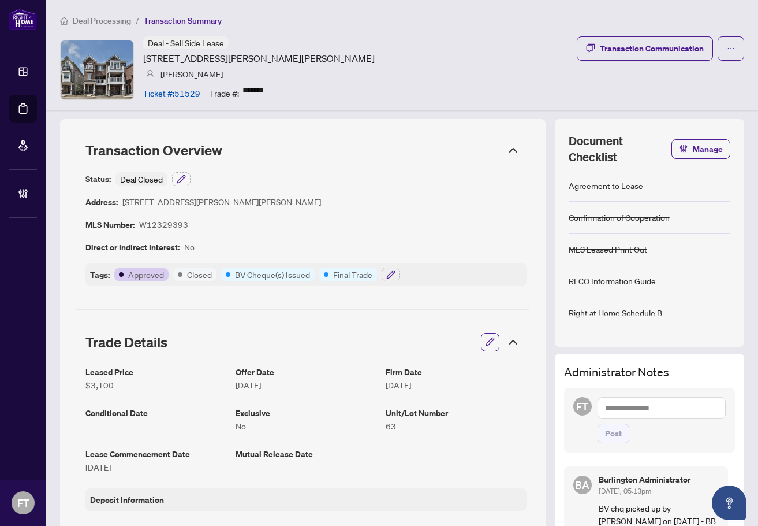
click at [333, 26] on ol "Deal Processing / Transaction Summary" at bounding box center [402, 20] width 684 height 13
click at [113, 14] on li "Deal Processing" at bounding box center [95, 20] width 71 height 13
click at [106, 19] on span "Deal Processing" at bounding box center [102, 21] width 58 height 10
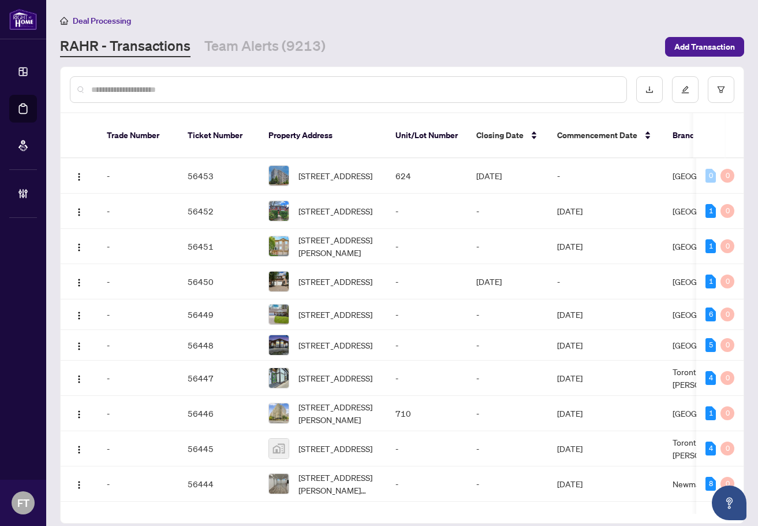
click at [388, 88] on input "text" at bounding box center [354, 89] width 526 height 13
type input "**********"
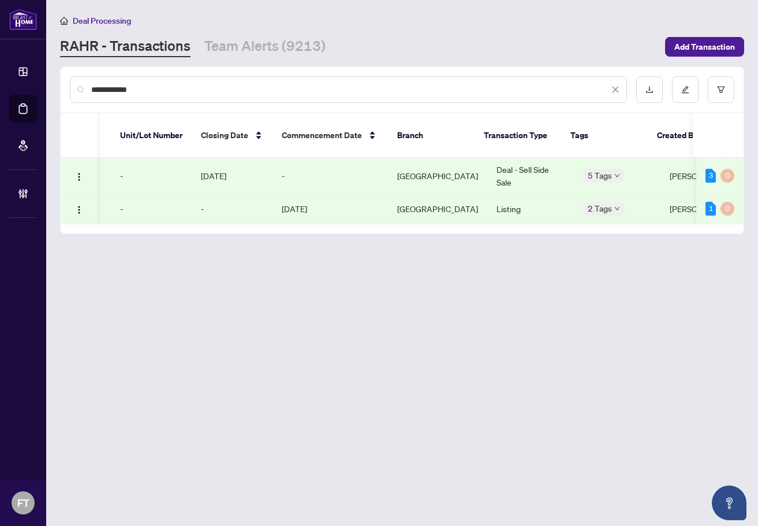
scroll to position [0, 277]
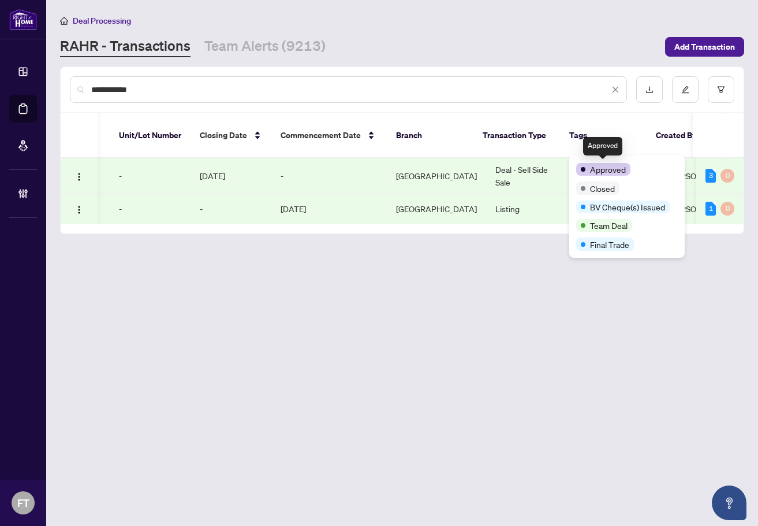
click at [503, 160] on td "Deal - Sell Side Sale" at bounding box center [529, 175] width 87 height 35
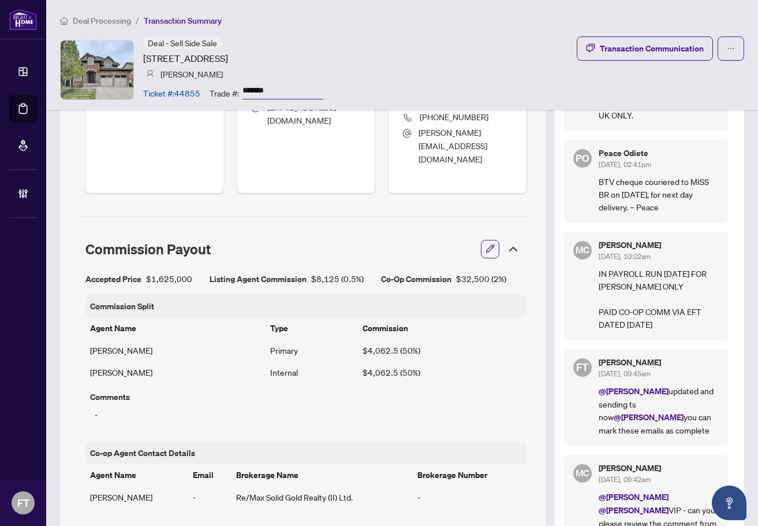
scroll to position [892, 0]
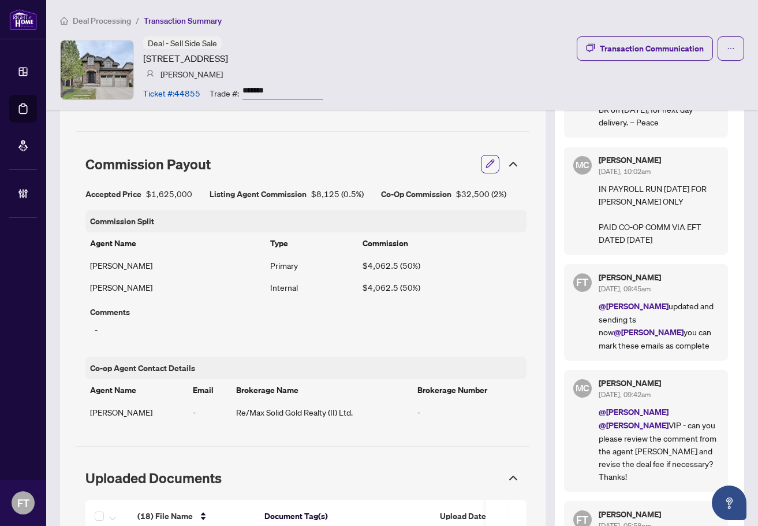
click at [91, 26] on li "Deal Processing" at bounding box center [95, 20] width 71 height 13
click at [92, 24] on span "Deal Processing" at bounding box center [102, 21] width 58 height 10
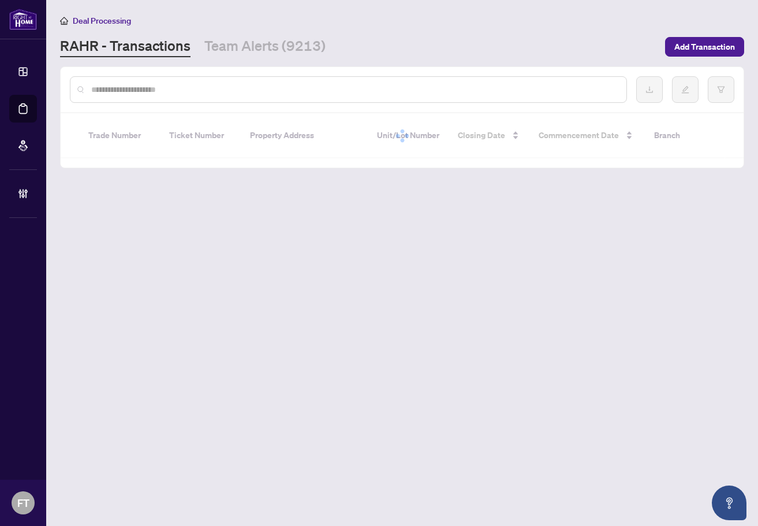
click at [124, 92] on input "text" at bounding box center [354, 89] width 526 height 13
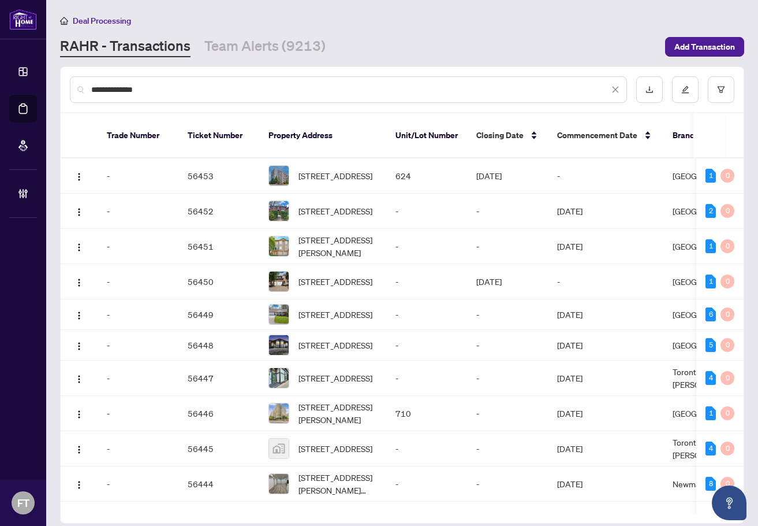
type input "**********"
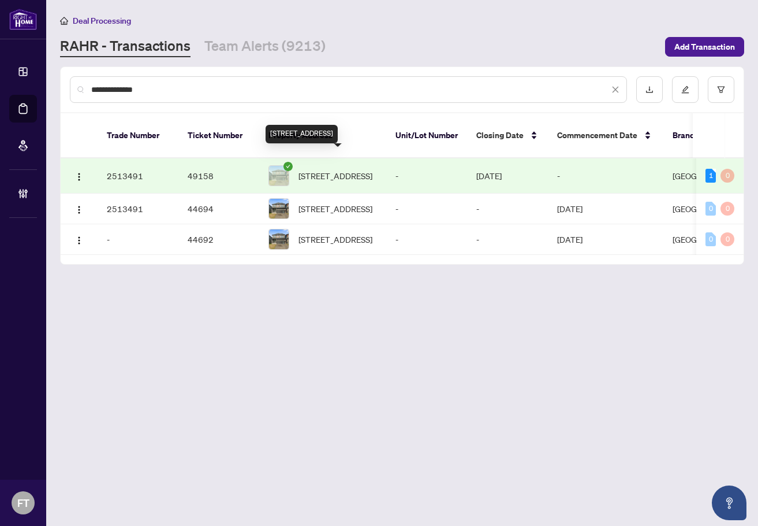
click at [334, 169] on span "10 Buttercream Avenue, Thorold, ON L2V 0L2, Canada" at bounding box center [336, 175] width 74 height 13
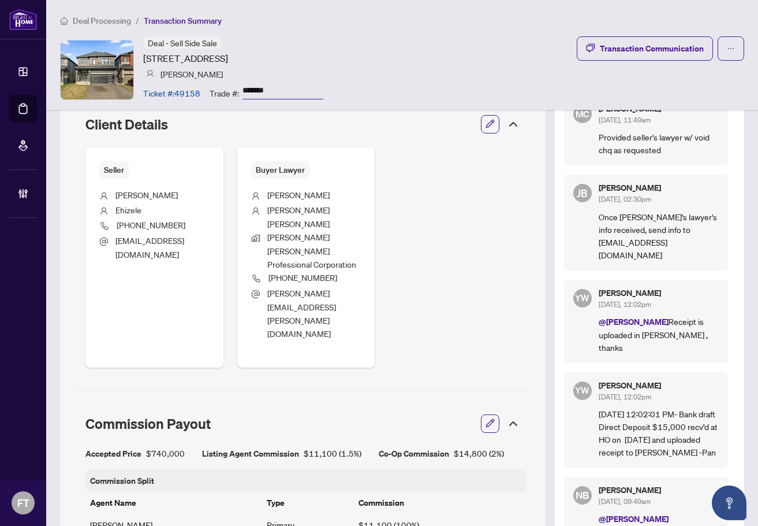
scroll to position [404, 0]
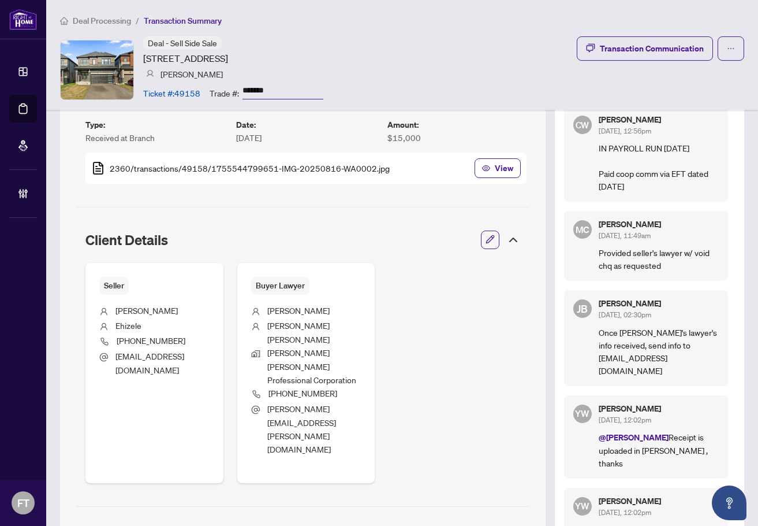
click at [408, 26] on ol "Deal Processing / Transaction Summary" at bounding box center [402, 20] width 684 height 13
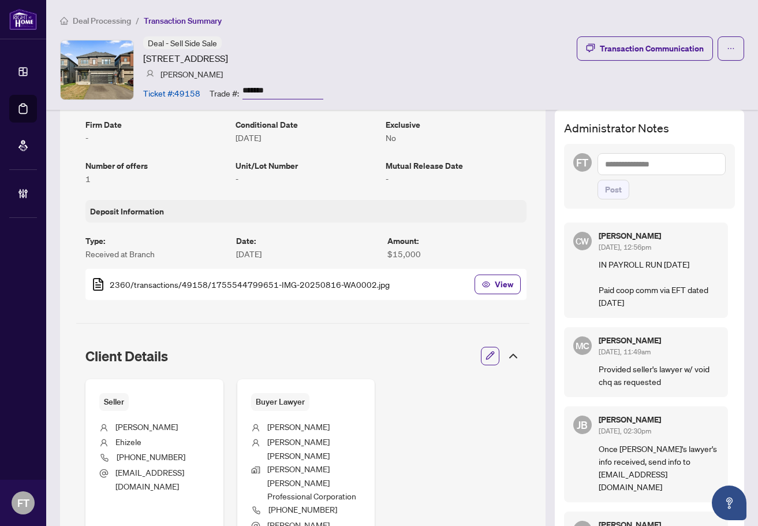
scroll to position [347, 0]
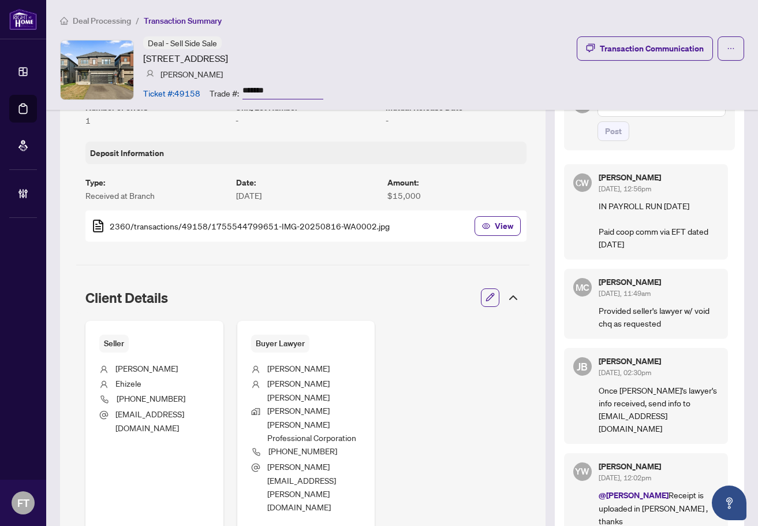
click at [94, 26] on li "Deal Processing" at bounding box center [95, 20] width 71 height 13
click at [95, 21] on span "Deal Processing" at bounding box center [102, 21] width 58 height 10
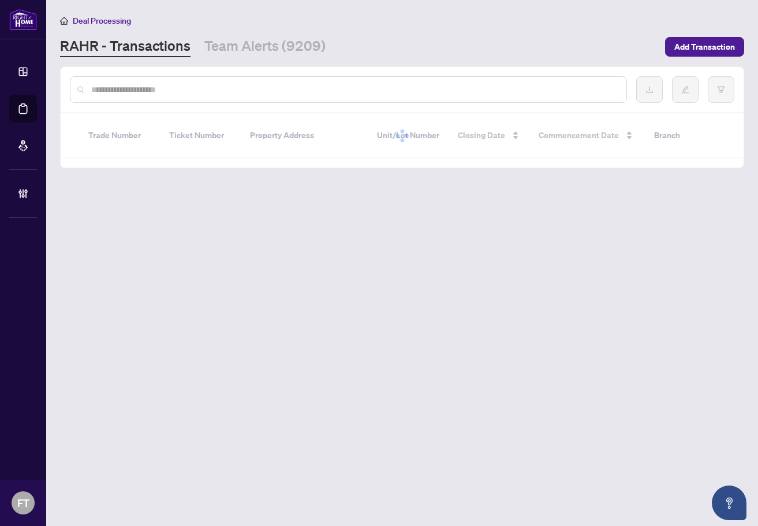
click at [145, 93] on input "text" at bounding box center [354, 89] width 526 height 13
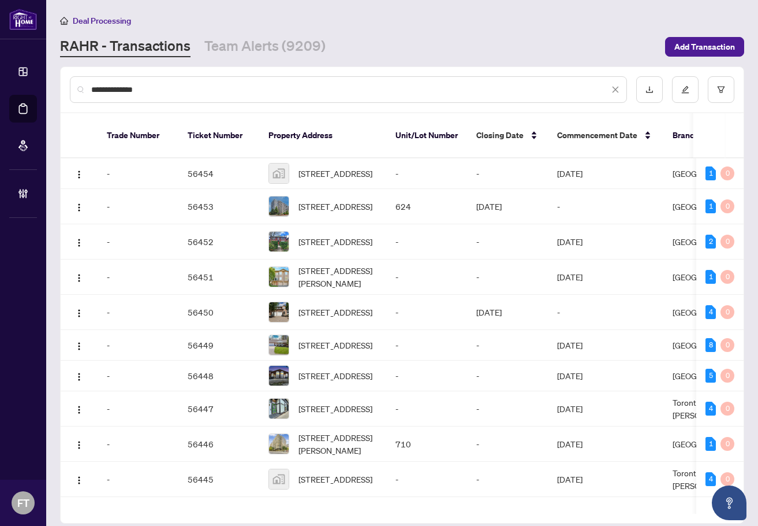
type input "**********"
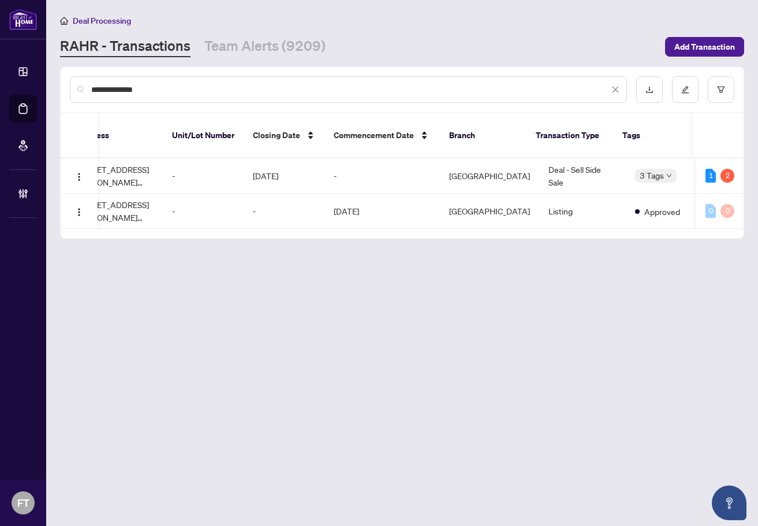
scroll to position [0, 234]
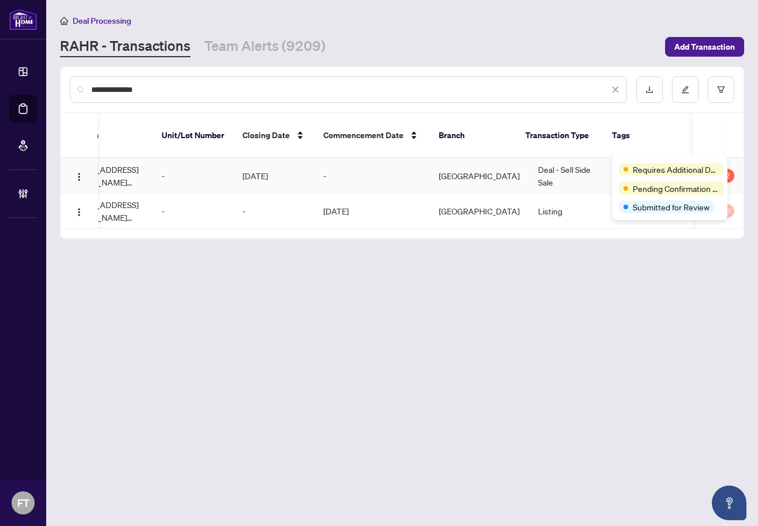
click at [559, 161] on td "Deal - Sell Side Sale" at bounding box center [572, 175] width 87 height 35
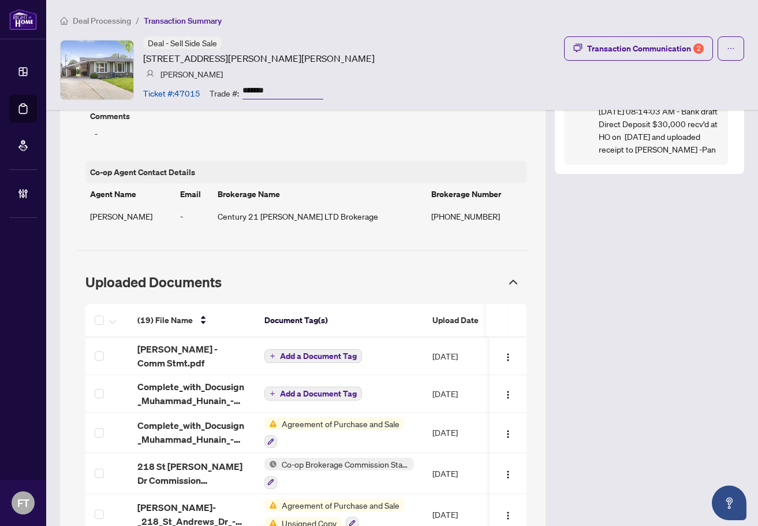
scroll to position [982, 0]
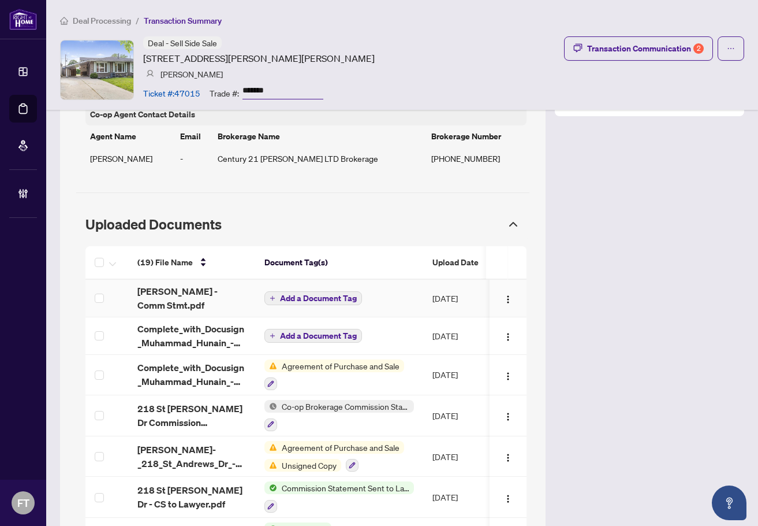
click at [190, 284] on span "[PERSON_NAME] - Comm Stmt.pdf" at bounding box center [191, 298] width 109 height 28
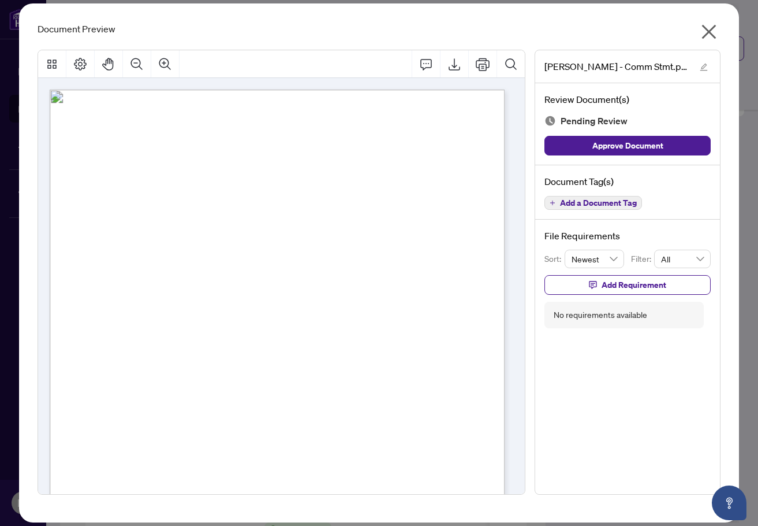
click at [299, 323] on div "Sep 17, 2025 City of London 19th September 25" at bounding box center [343, 469] width 586 height 759
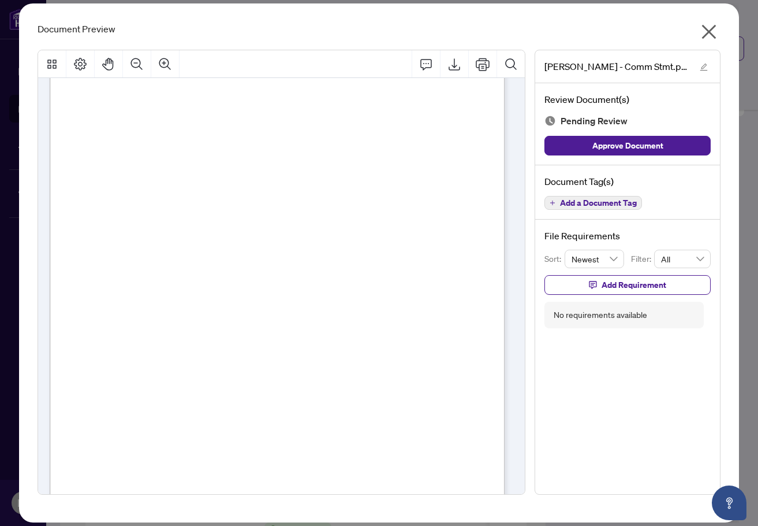
scroll to position [23, 0]
click at [585, 207] on span "Add a Document Tag" at bounding box center [598, 203] width 77 height 8
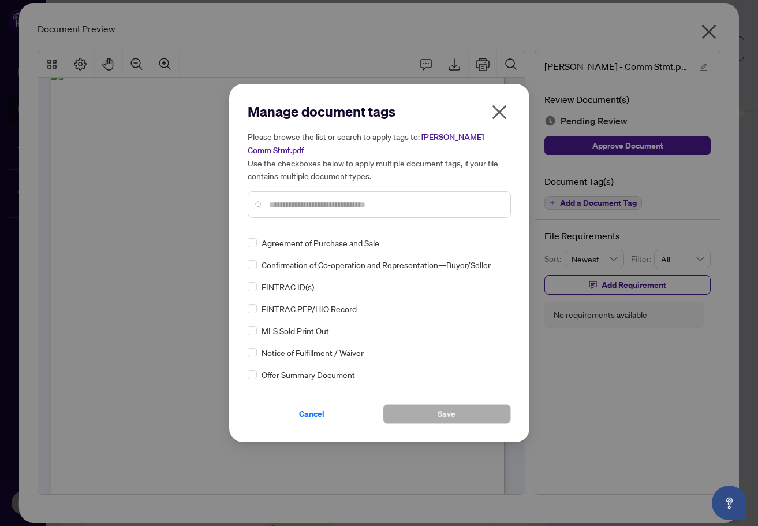
click at [310, 208] on input "text" at bounding box center [385, 204] width 232 height 13
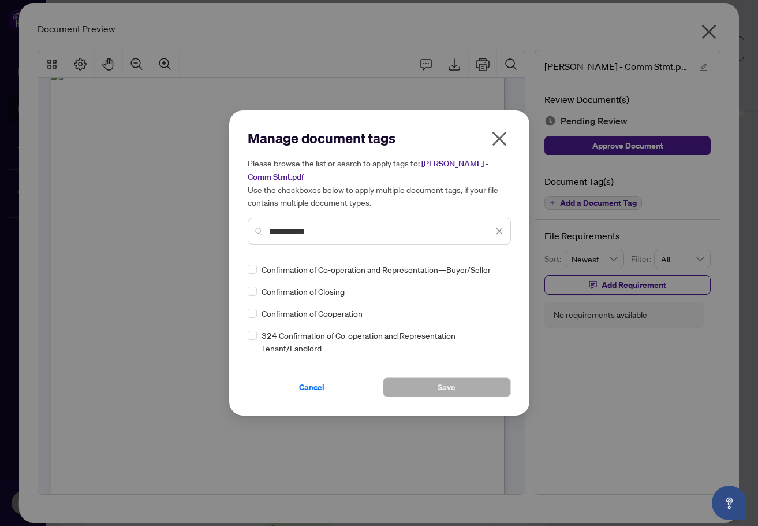
type input "**********"
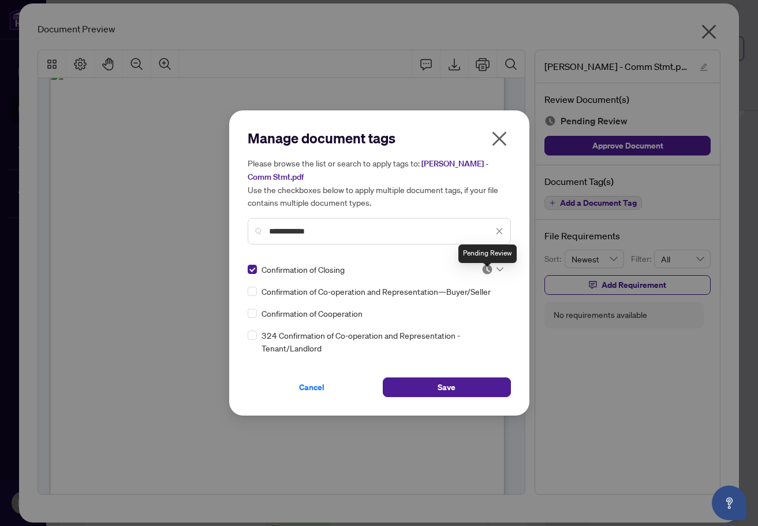
drag, startPoint x: 489, startPoint y: 274, endPoint x: 487, endPoint y: 281, distance: 7.1
click at [489, 275] on img at bounding box center [488, 269] width 12 height 12
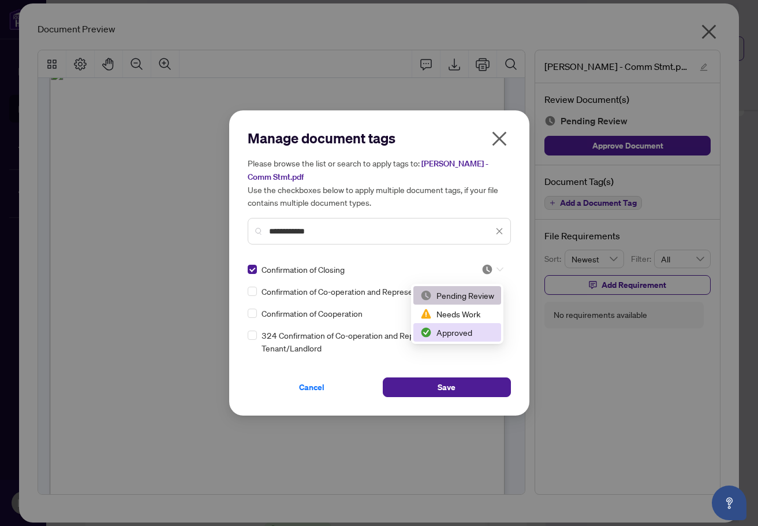
click at [464, 326] on div "Approved" at bounding box center [457, 332] width 74 height 13
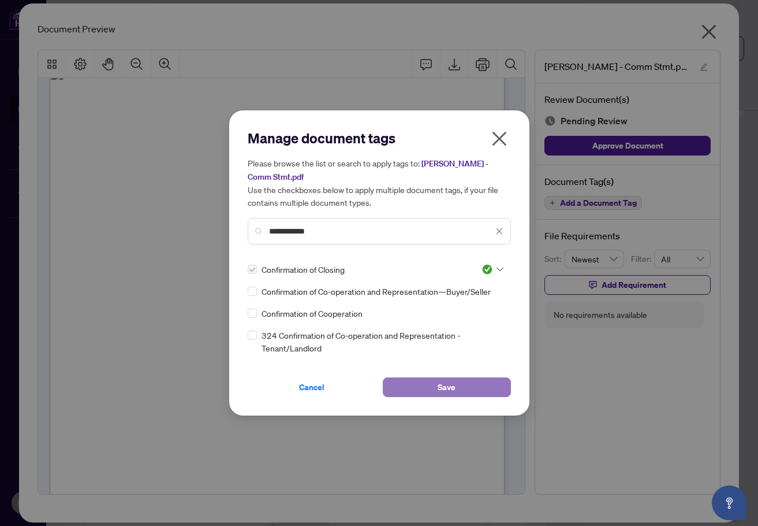
click at [438, 387] on span "Save" at bounding box center [447, 387] width 18 height 18
drag, startPoint x: 650, startPoint y: 390, endPoint x: 748, endPoint y: 354, distance: 104.2
click at [655, 388] on div "**********" at bounding box center [379, 263] width 758 height 526
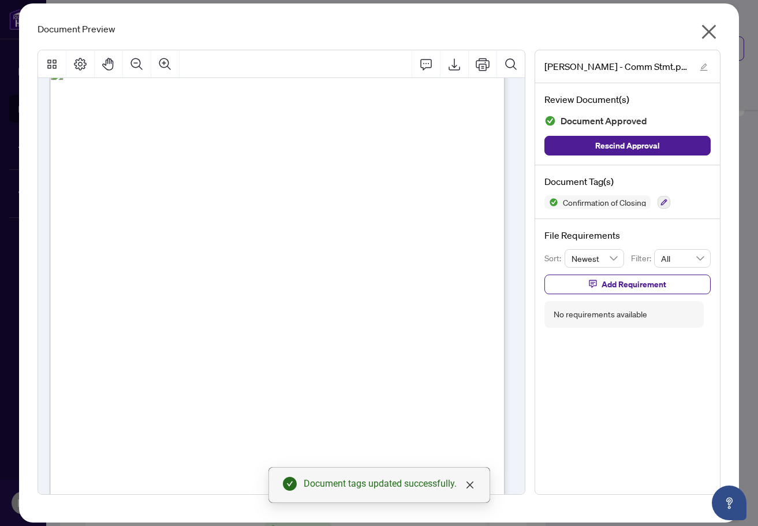
click at [334, 27] on div "Document Preview" at bounding box center [379, 29] width 683 height 14
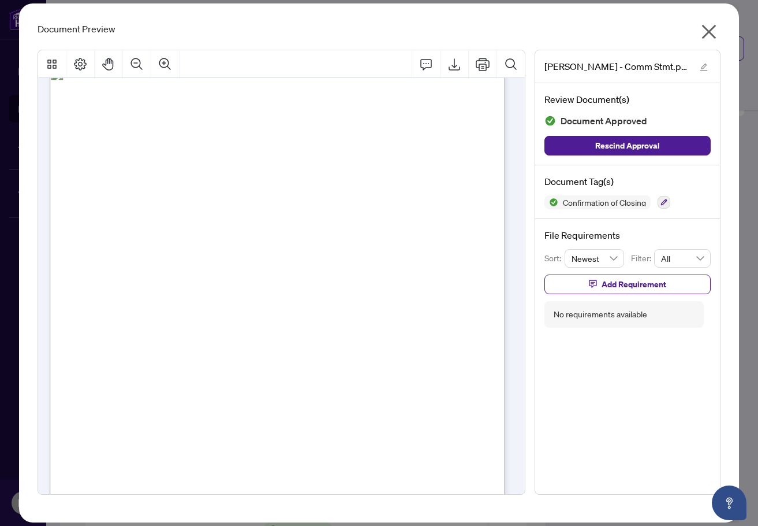
click at [702, 29] on icon "close" at bounding box center [709, 32] width 18 height 18
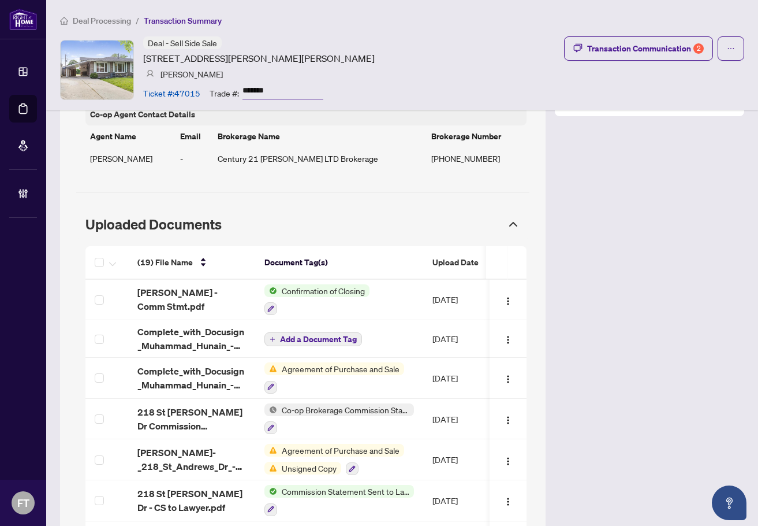
click at [357, 13] on div "Deal Processing / Transaction Summary Deal - Sell Side Sale 218 St Andrews Driv…" at bounding box center [402, 55] width 712 height 110
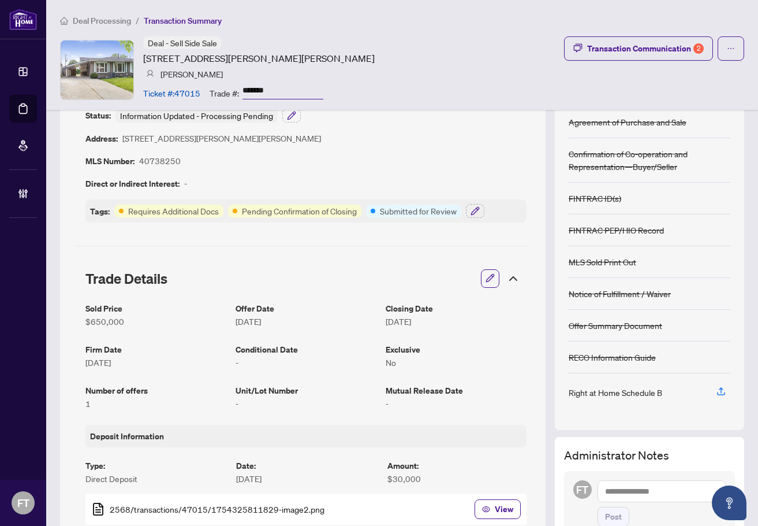
scroll to position [0, 0]
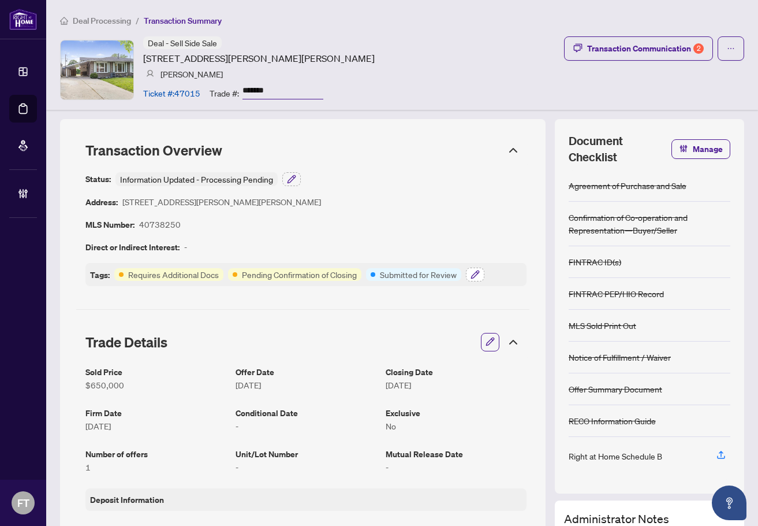
click at [479, 278] on icon "button" at bounding box center [475, 274] width 9 height 9
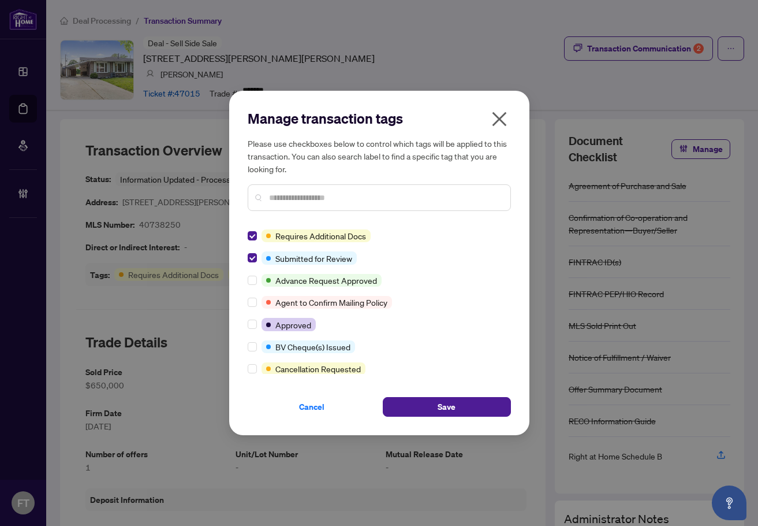
click at [321, 191] on div at bounding box center [379, 197] width 263 height 27
drag, startPoint x: 312, startPoint y: 202, endPoint x: 321, endPoint y: 187, distance: 16.5
click at [312, 200] on input "text" at bounding box center [385, 197] width 232 height 13
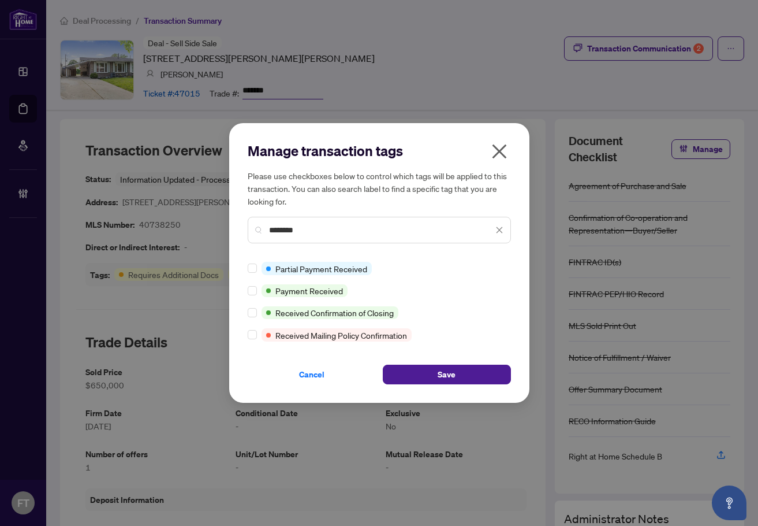
type input "********"
click at [479, 385] on div "Manage transaction tags Please use checkboxes below to control which tags will …" at bounding box center [379, 262] width 300 height 279
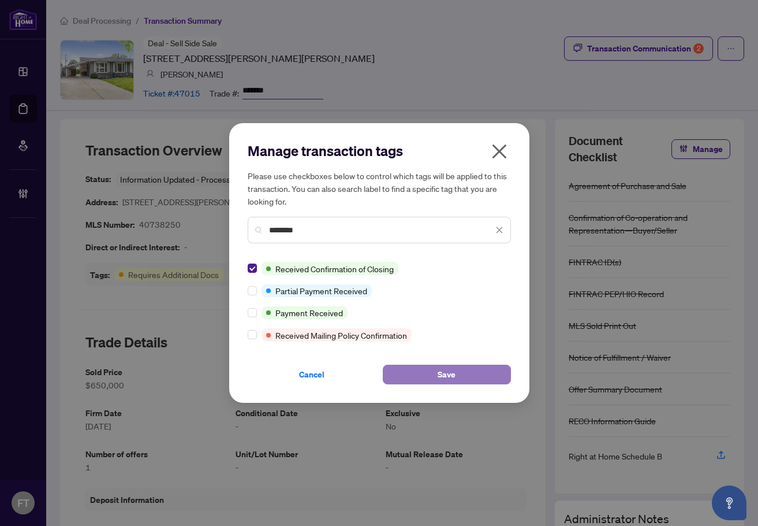
click at [474, 374] on button "Save" at bounding box center [447, 374] width 128 height 20
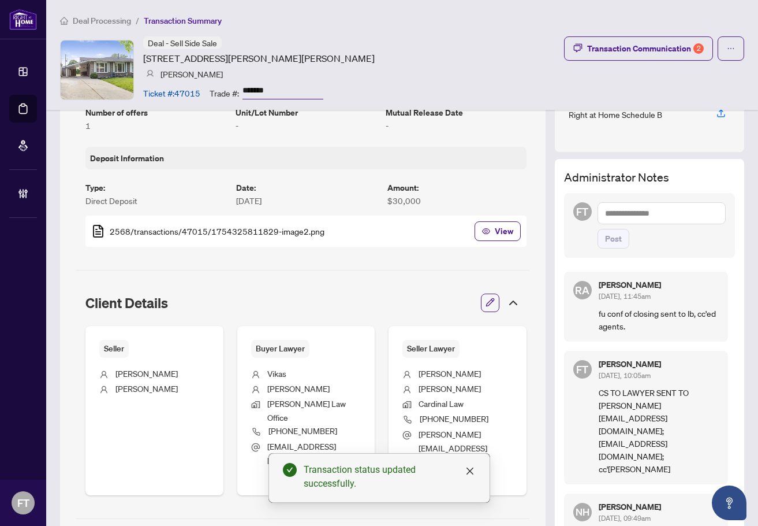
scroll to position [404, 0]
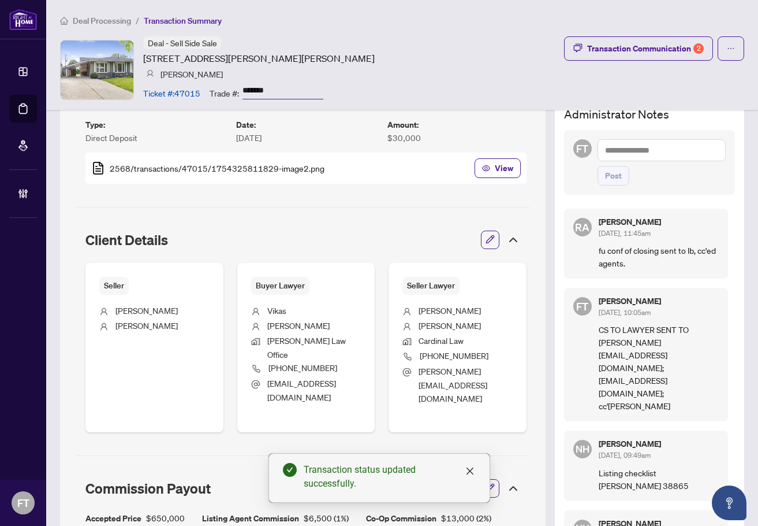
click at [629, 136] on div "FT Post" at bounding box center [649, 162] width 171 height 65
click at [622, 148] on textarea at bounding box center [662, 150] width 128 height 22
click at [687, 160] on b "Acc" at bounding box center [694, 157] width 14 height 10
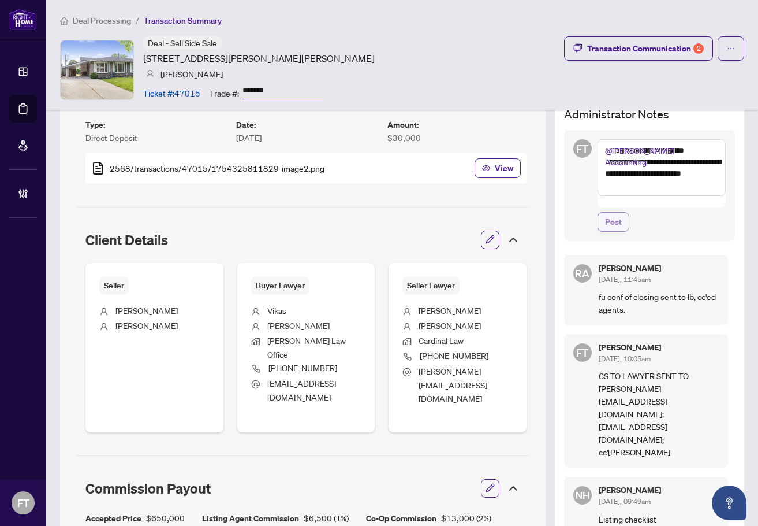
type textarea "**********"
click at [605, 219] on span "Post" at bounding box center [613, 222] width 17 height 18
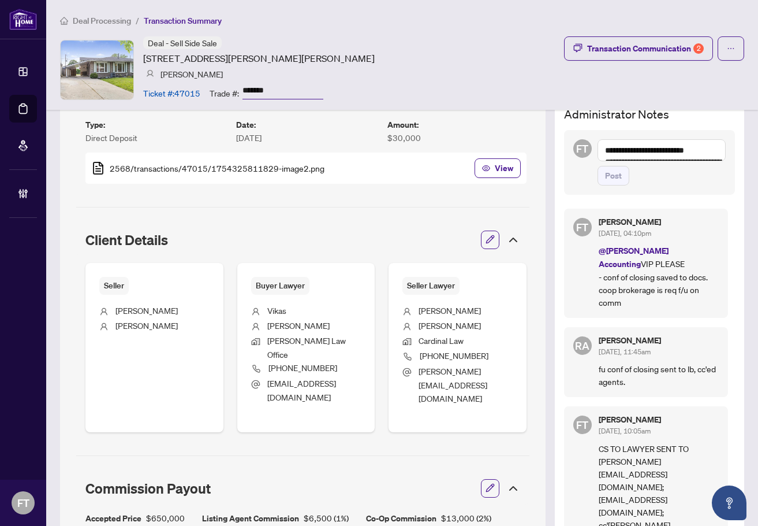
drag, startPoint x: 105, startPoint y: 18, endPoint x: 282, endPoint y: 474, distance: 488.4
click at [105, 18] on span "Deal Processing" at bounding box center [102, 21] width 58 height 10
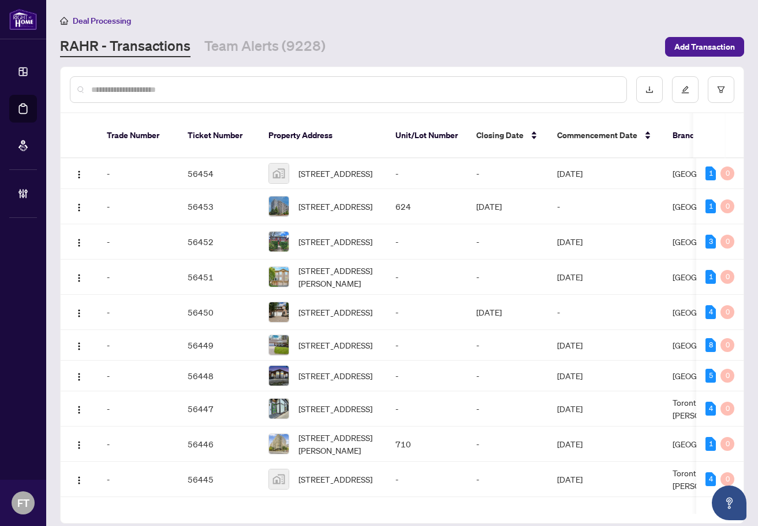
click at [143, 88] on input "text" at bounding box center [354, 89] width 526 height 13
type input "*********"
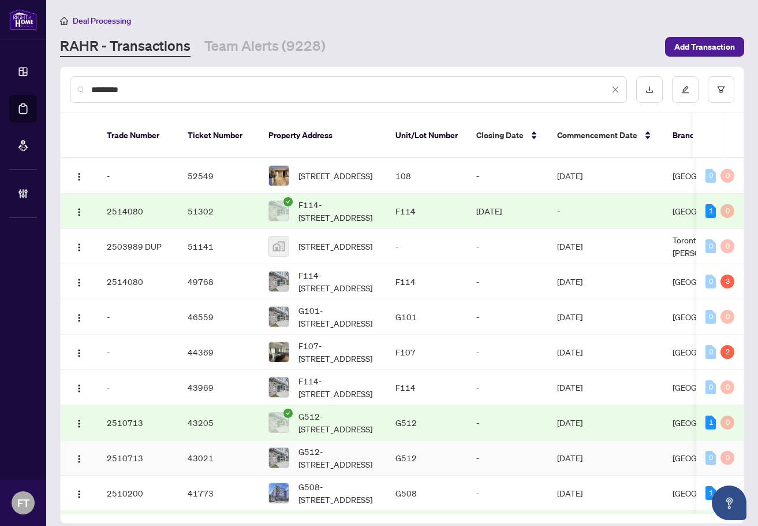
scroll to position [58, 0]
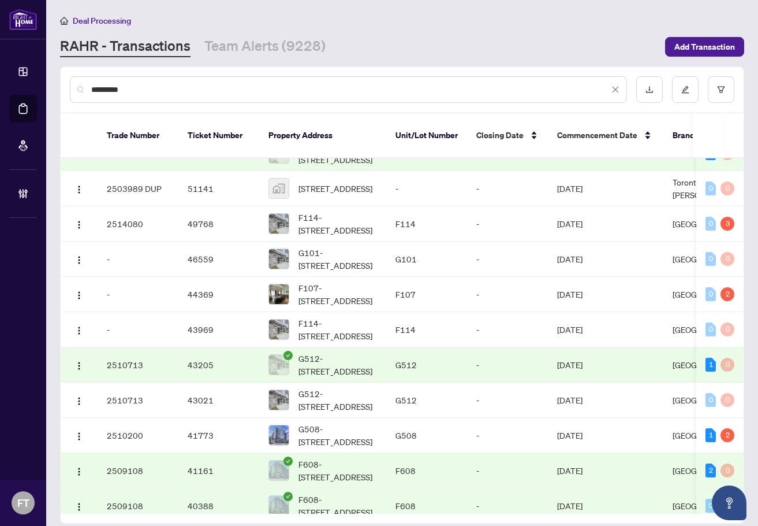
click at [379, 456] on td "F608-275 Larch St, Waterloo, Ontario N2L 3R2, Canada" at bounding box center [322, 470] width 127 height 35
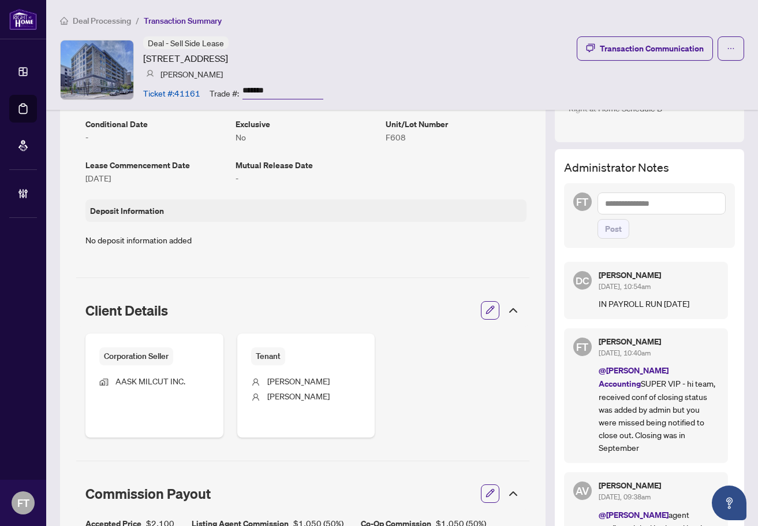
scroll to position [635, 0]
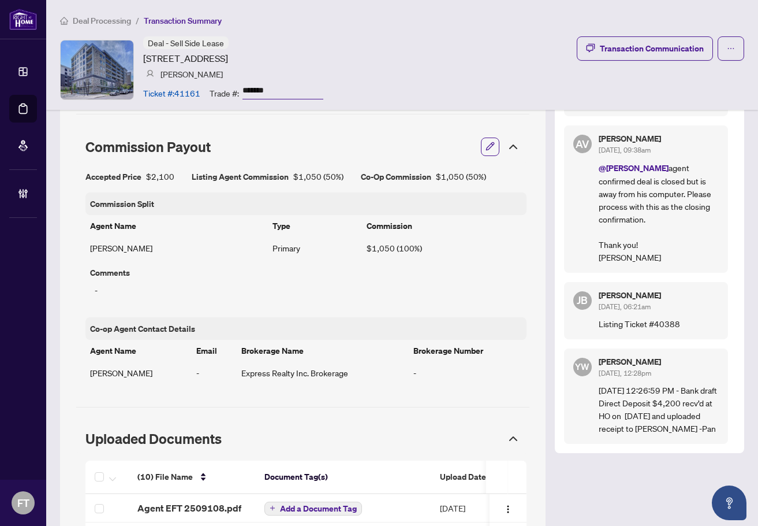
drag, startPoint x: 258, startPoint y: 18, endPoint x: 344, endPoint y: 3, distance: 87.3
click at [258, 18] on ol "Deal Processing / Transaction Summary" at bounding box center [402, 20] width 684 height 13
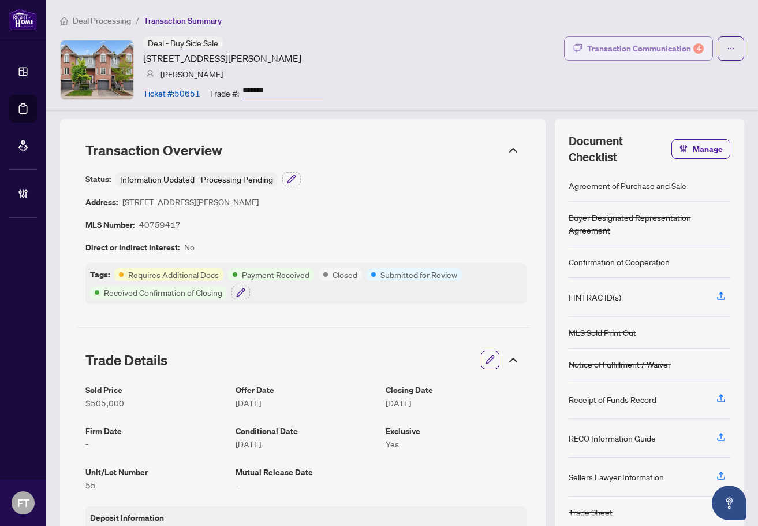
click at [646, 53] on div "Transaction Communication 4" at bounding box center [645, 48] width 117 height 18
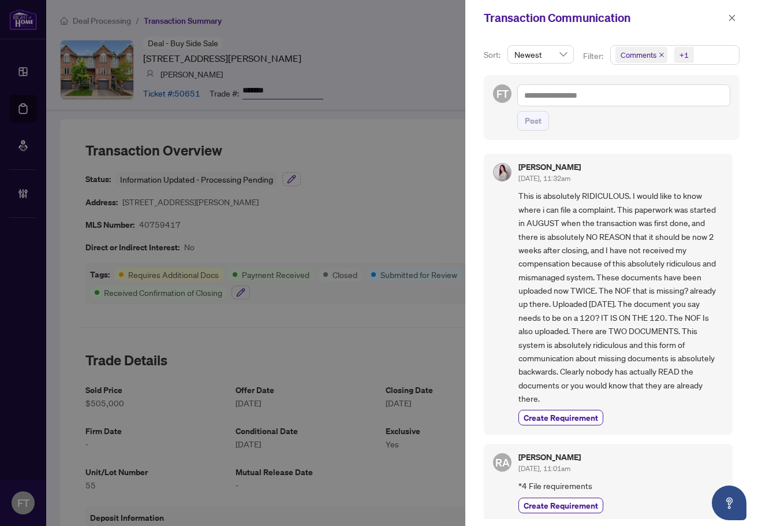
click at [699, 181] on div "[PERSON_NAME] [DATE], 11:32am" at bounding box center [621, 173] width 205 height 21
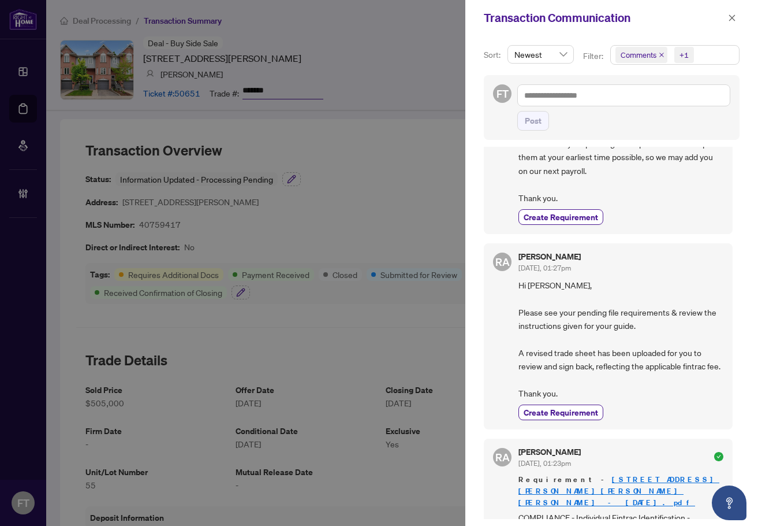
scroll to position [982, 0]
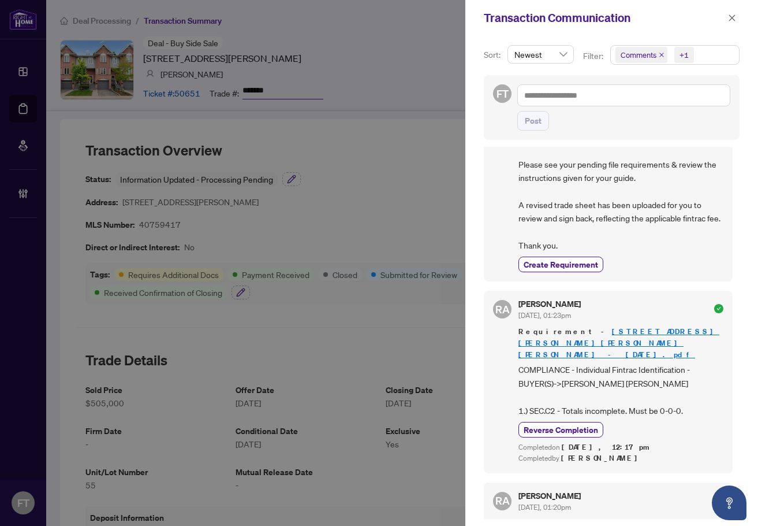
click at [707, 58] on span "Comments +1" at bounding box center [675, 55] width 128 height 18
click at [643, 106] on span "Comments" at bounding box center [654, 103] width 40 height 10
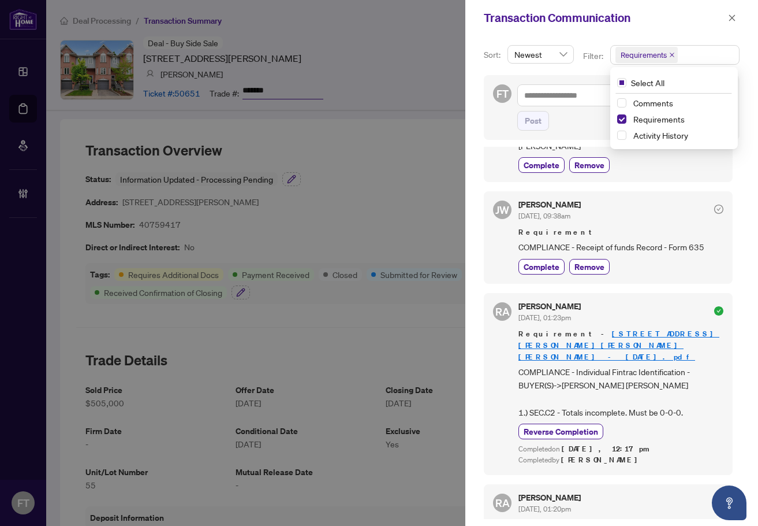
scroll to position [347, 0]
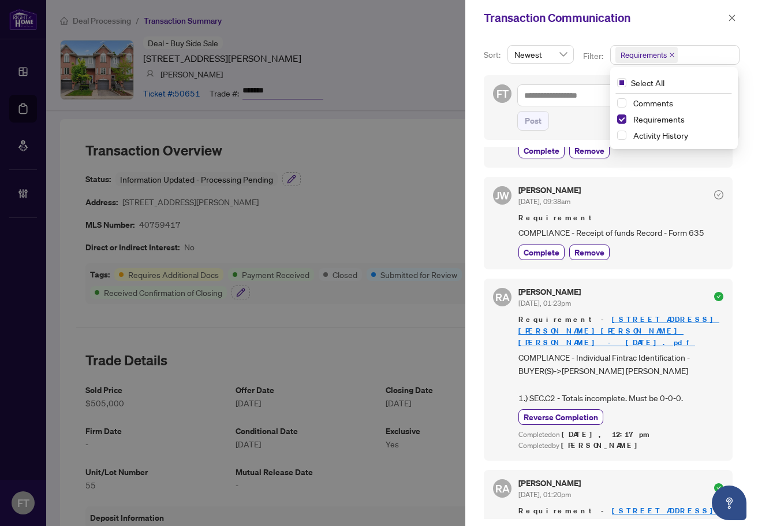
click at [735, 29] on div "Transaction Communication" at bounding box center [611, 18] width 293 height 36
click at [732, 17] on icon "close" at bounding box center [732, 18] width 8 height 8
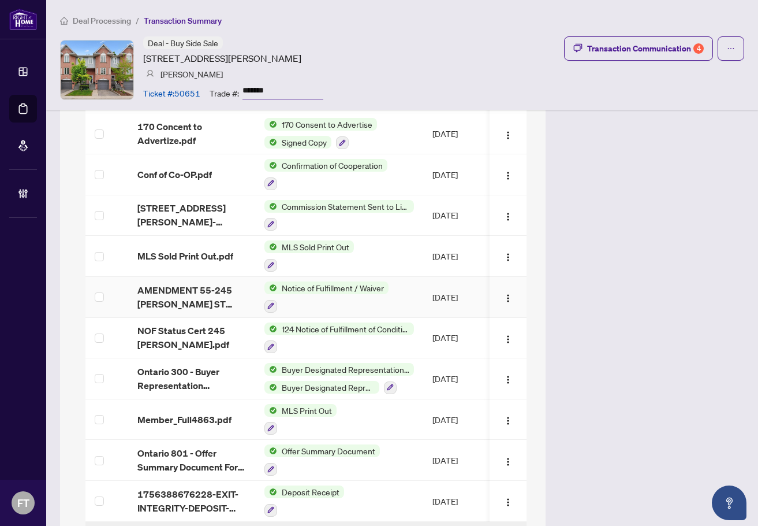
scroll to position [1097, 0]
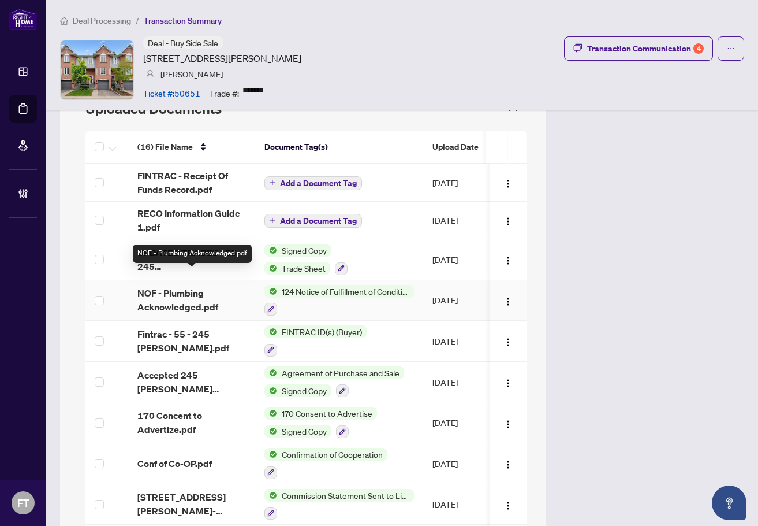
click at [150, 286] on span "NOF - Plumbing Acknowledged.pdf" at bounding box center [191, 300] width 109 height 28
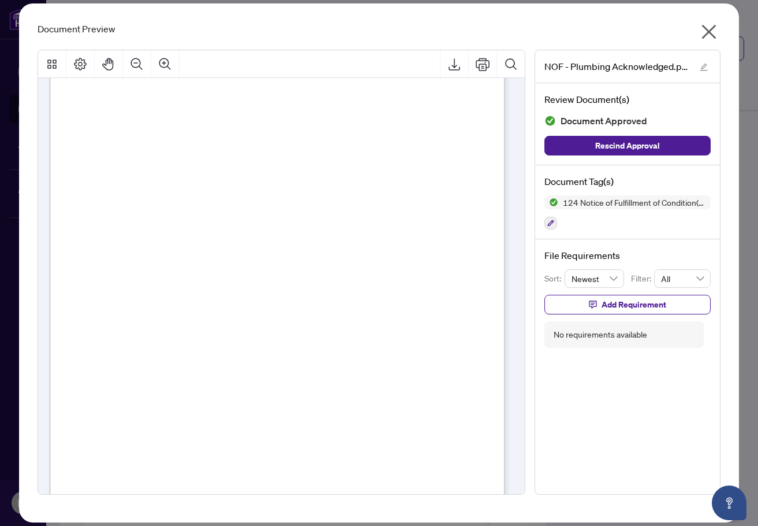
scroll to position [0, 0]
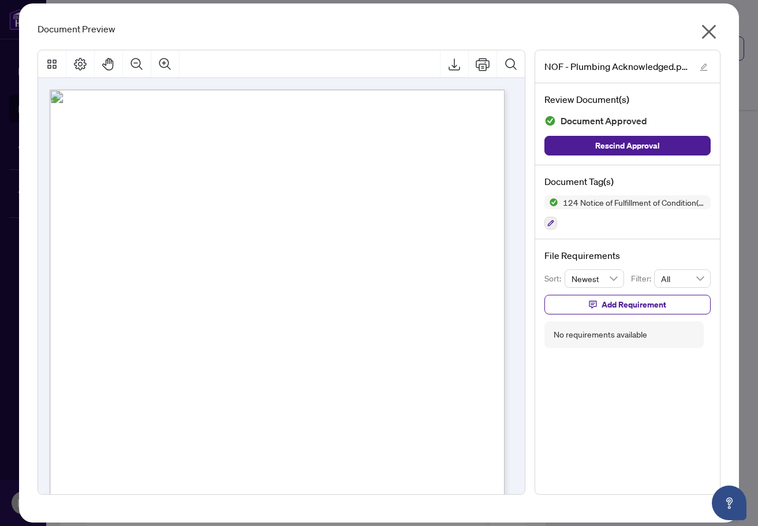
click at [709, 29] on icon "close" at bounding box center [709, 32] width 18 height 18
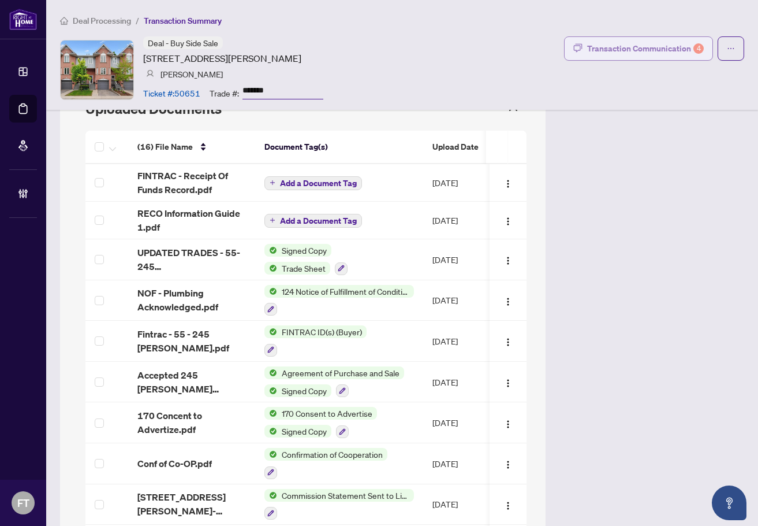
click at [607, 38] on button "Transaction Communication 4" at bounding box center [638, 48] width 149 height 24
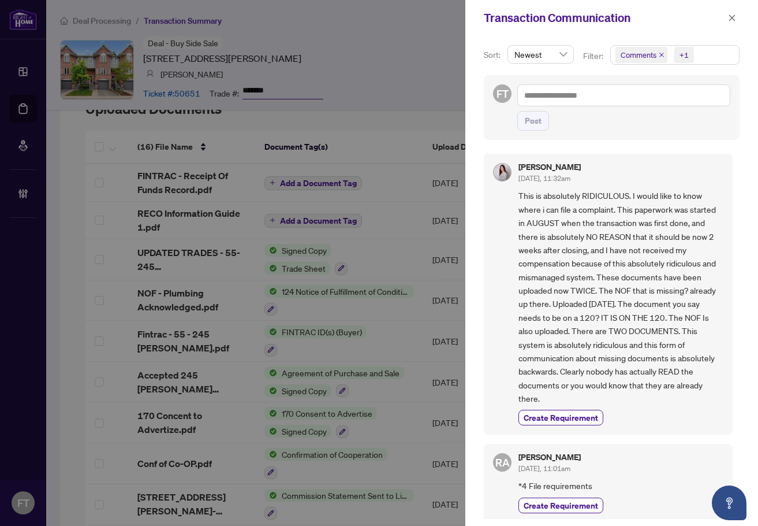
click at [671, 222] on span "This is absolutely RIDICULOUS. I would like to know where i can file a complain…" at bounding box center [621, 297] width 205 height 216
click at [629, 240] on span "This is absolutely RIDICULOUS. I would like to know where i can file a complain…" at bounding box center [621, 297] width 205 height 216
click at [345, 21] on div at bounding box center [379, 263] width 758 height 526
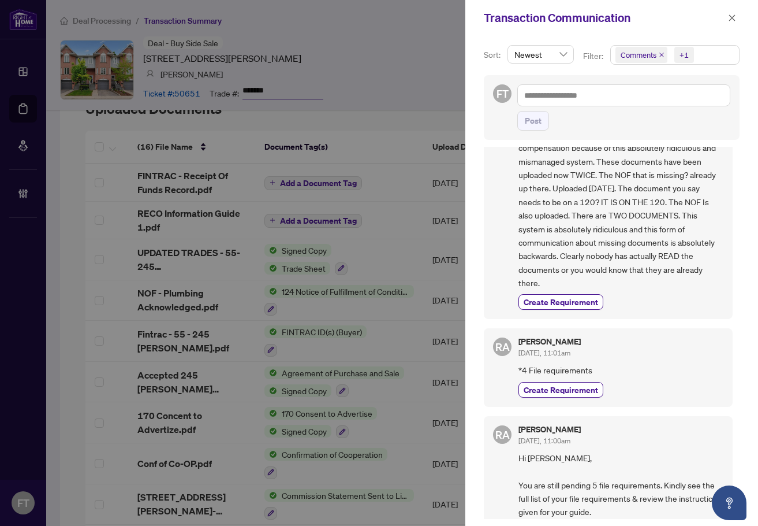
click at [697, 57] on span "Comments +1" at bounding box center [675, 55] width 128 height 18
click at [651, 100] on span "Comments" at bounding box center [654, 103] width 40 height 10
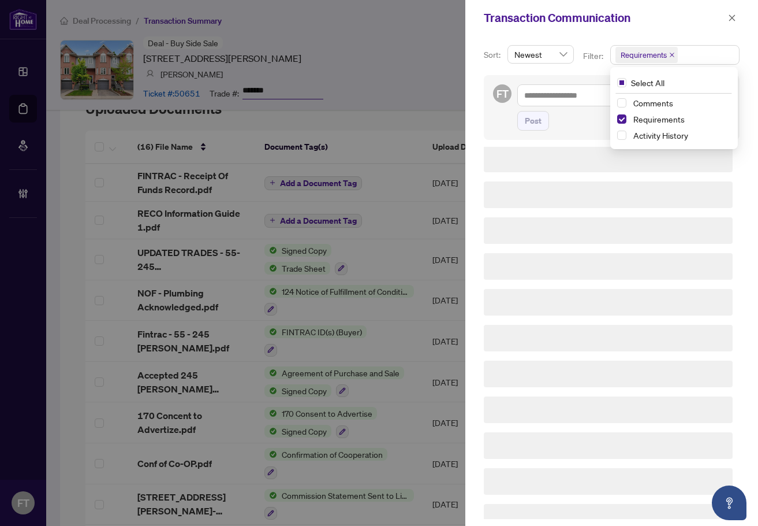
scroll to position [0, 0]
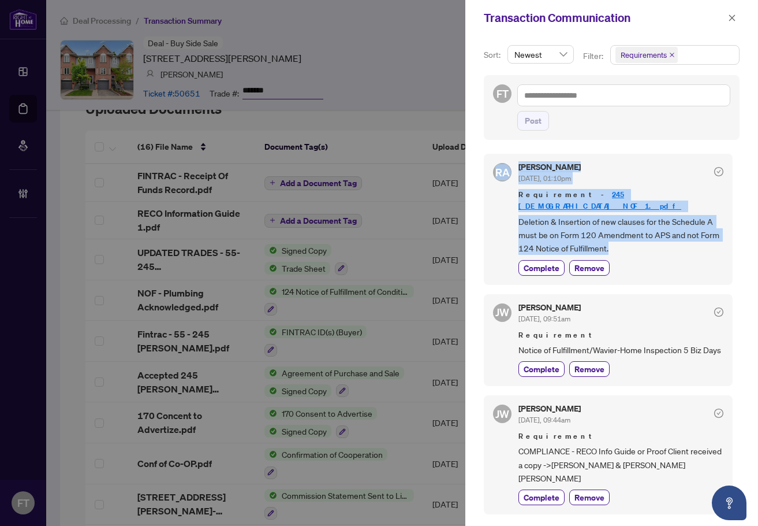
drag, startPoint x: 645, startPoint y: 239, endPoint x: 491, endPoint y: 157, distance: 174.9
click at [491, 157] on div "[PERSON_NAME] [DATE], 01:10pm Requirement - 245 [PERSON_NAME] NOF 1.pdf Deletio…" at bounding box center [608, 219] width 249 height 131
copy div "[PERSON_NAME] [DATE], 01:10pm Requirement - 245 [PERSON_NAME] NOF 1.pdf Deletio…"
click at [624, 192] on link "245 [DEMOGRAPHIC_DATA] NOF 1.pdf" at bounding box center [600, 199] width 163 height 21
click at [732, 18] on icon "close" at bounding box center [732, 17] width 6 height 6
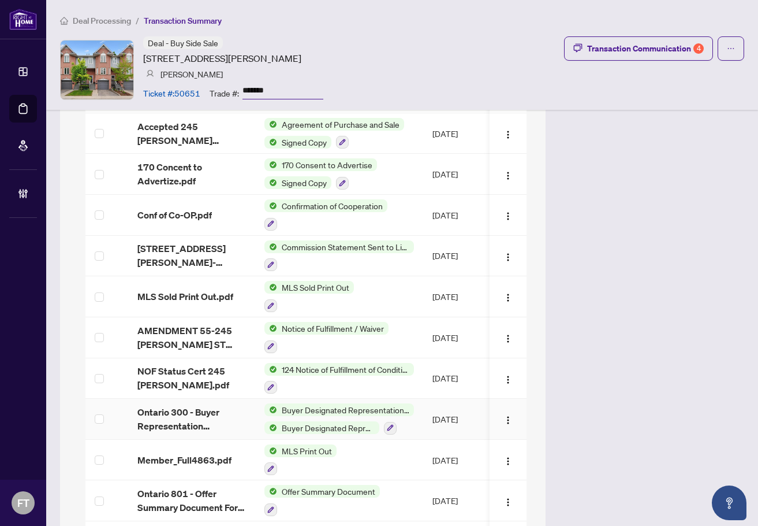
scroll to position [1452, 0]
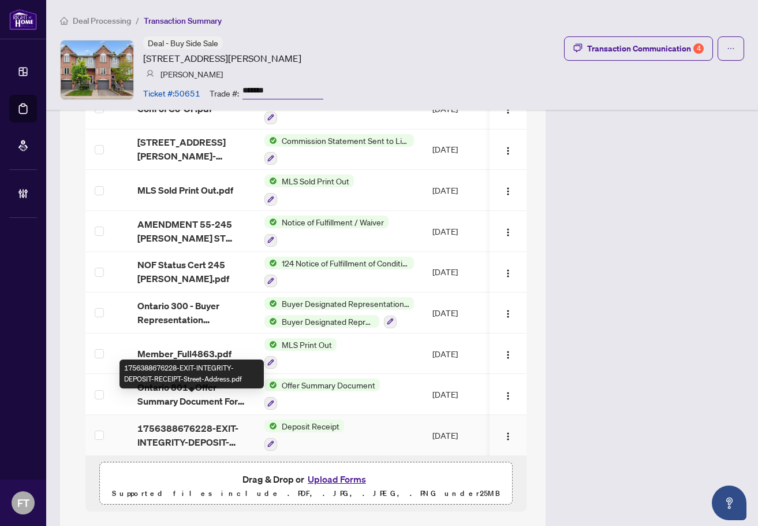
click at [186, 421] on span "1756388676228-EXIT-INTEGRITY-DEPOSIT-RECEIPT-Street-Address.pdf" at bounding box center [191, 435] width 109 height 28
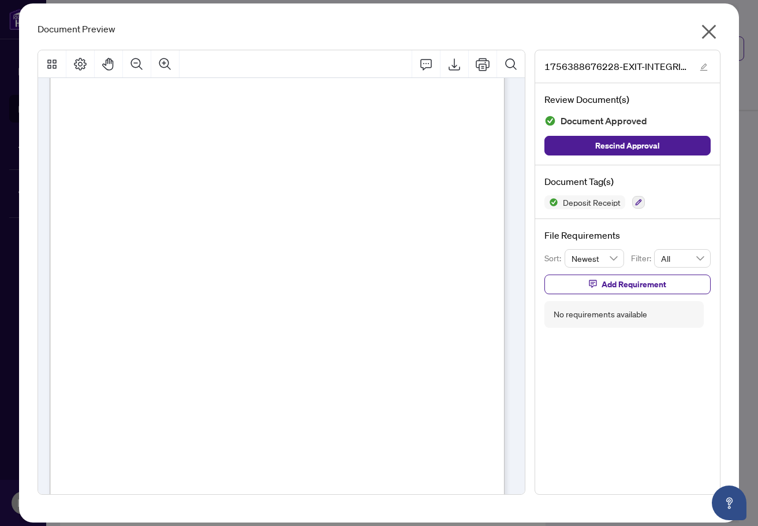
scroll to position [251, 0]
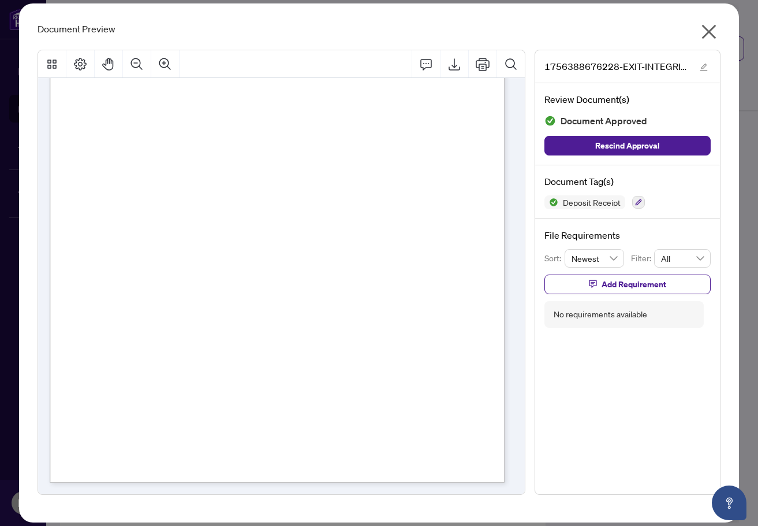
drag, startPoint x: 262, startPoint y: 273, endPoint x: 443, endPoint y: 144, distance: 221.9
click at [150, 273] on span "Authorized Signature:" at bounding box center [115, 276] width 72 height 11
click at [715, 29] on icon "close" at bounding box center [709, 32] width 18 height 18
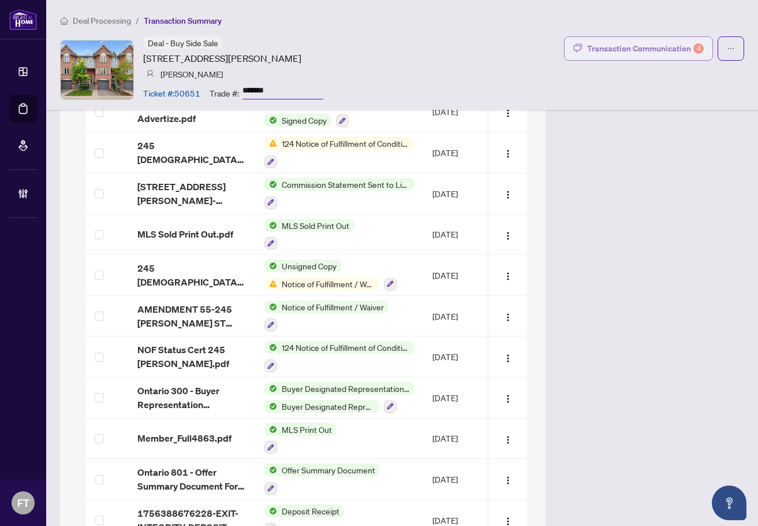
click at [636, 55] on div "Transaction Communication 4" at bounding box center [645, 48] width 117 height 18
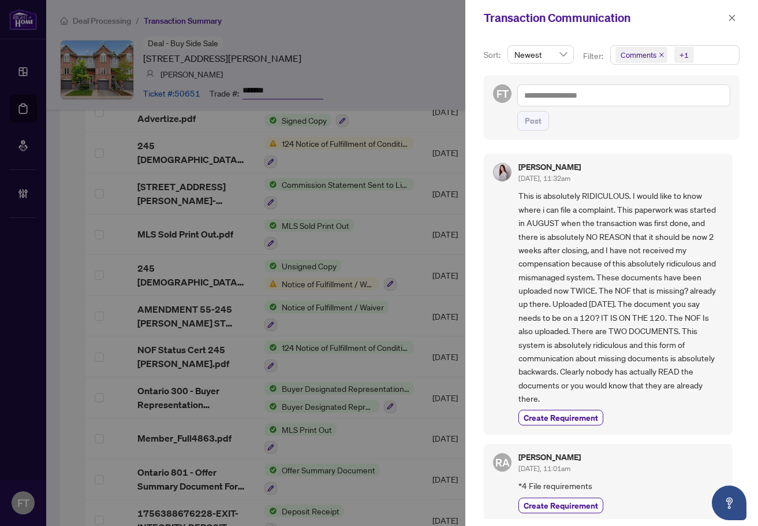
click at [609, 286] on span "This is absolutely RIDICULOUS. I would like to know where i can file a complain…" at bounding box center [621, 297] width 205 height 216
click at [695, 53] on span "Comments +1" at bounding box center [675, 55] width 128 height 18
click at [650, 100] on span "Comments" at bounding box center [654, 103] width 40 height 10
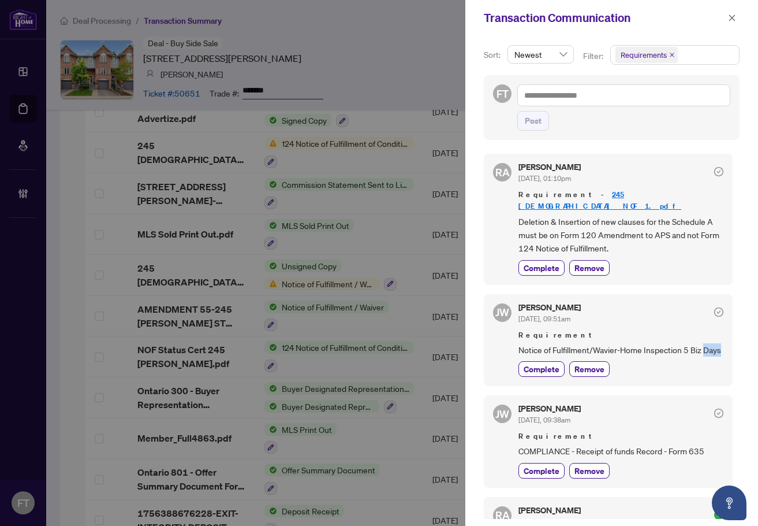
drag, startPoint x: 536, startPoint y: 351, endPoint x: 518, endPoint y: 347, distance: 18.4
click at [518, 347] on div "JW Jocelyne Wong Sep/17/2025, 09:51am Requirement Notice of Fulfillment/Wavier-…" at bounding box center [608, 340] width 249 height 92
drag, startPoint x: 518, startPoint y: 337, endPoint x: 680, endPoint y: 338, distance: 162.3
click at [680, 338] on div "JW Jocelyne Wong Sep/17/2025, 09:51am Requirement Notice of Fulfillment/Wavier-…" at bounding box center [608, 340] width 249 height 92
drag, startPoint x: 677, startPoint y: 345, endPoint x: 507, endPoint y: 341, distance: 170.4
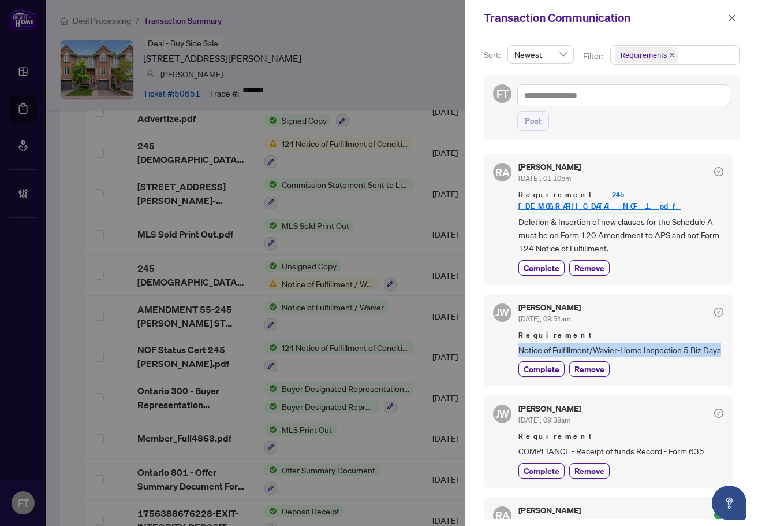
click at [507, 341] on div "JW Jocelyne Wong Sep/17/2025, 09:51am Requirement Notice of Fulfillment/Wavier-…" at bounding box center [608, 340] width 249 height 92
copy span "Notice of Fulfillment/Wavier-Home Inspection 5 Biz Days"
drag, startPoint x: 365, startPoint y: 31, endPoint x: 598, endPoint y: 152, distance: 262.7
click at [365, 31] on div at bounding box center [379, 263] width 758 height 526
drag, startPoint x: 694, startPoint y: 58, endPoint x: 690, endPoint y: 66, distance: 8.8
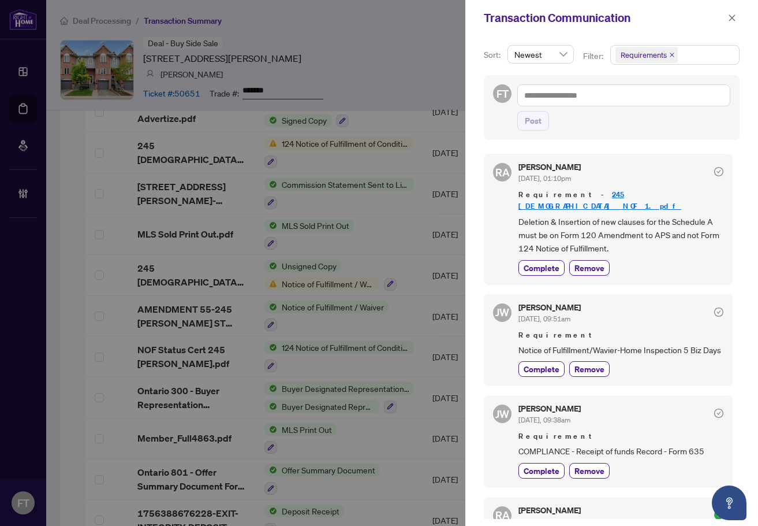
click at [694, 59] on span "Requirements" at bounding box center [675, 55] width 128 height 18
click at [658, 103] on span "Comments" at bounding box center [654, 103] width 40 height 10
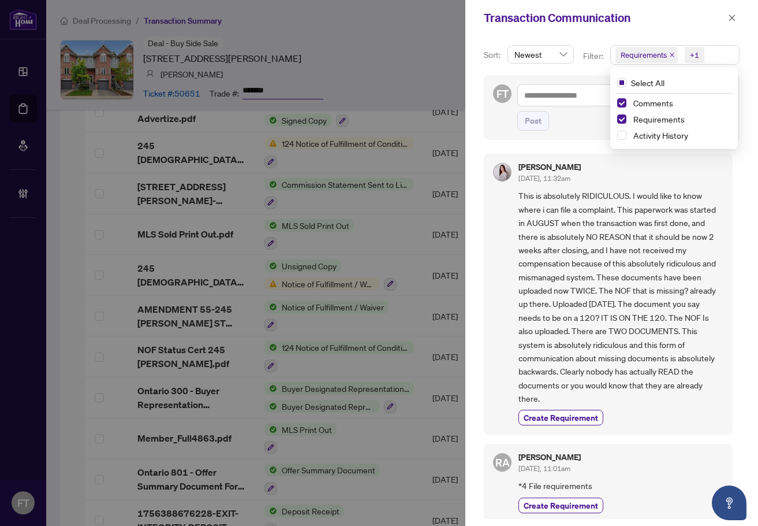
drag, startPoint x: 311, startPoint y: 142, endPoint x: 751, endPoint y: 83, distance: 443.5
click at [311, 141] on div at bounding box center [379, 263] width 758 height 526
click at [393, 319] on div at bounding box center [379, 263] width 758 height 526
drag, startPoint x: 348, startPoint y: 278, endPoint x: 356, endPoint y: 278, distance: 8.1
click at [348, 278] on div at bounding box center [379, 263] width 758 height 526
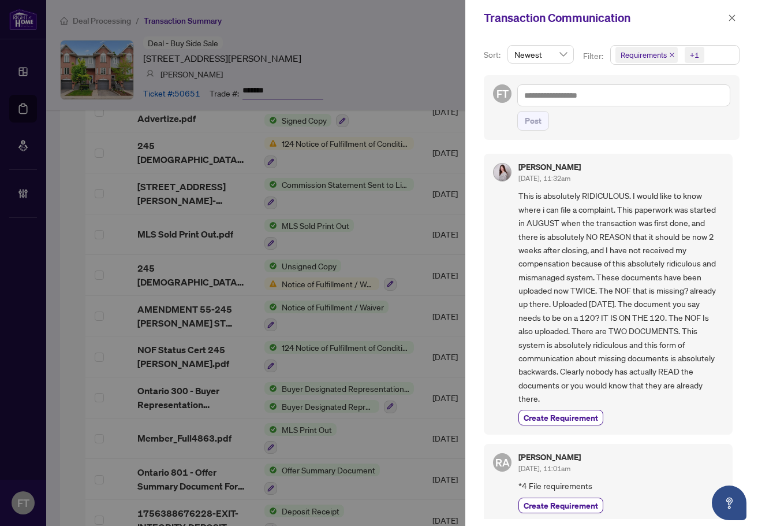
drag, startPoint x: 411, startPoint y: 20, endPoint x: 516, endPoint y: 0, distance: 106.5
click at [411, 20] on div at bounding box center [379, 263] width 758 height 526
click at [732, 19] on icon "close" at bounding box center [732, 18] width 8 height 8
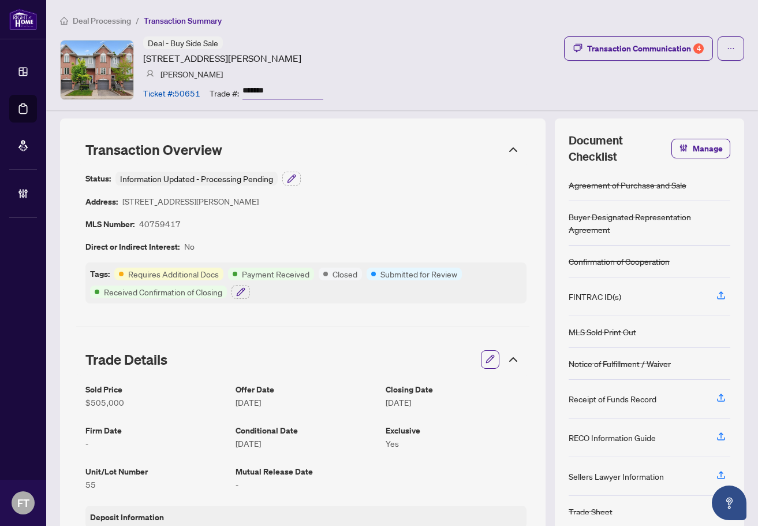
scroll to position [0, 0]
click at [304, 9] on div "Deal Processing / Transaction Summary Deal - Buy Side Sale 245 Bishop Street, C…" at bounding box center [402, 55] width 712 height 110
click at [93, 22] on span "Deal Processing" at bounding box center [102, 21] width 58 height 10
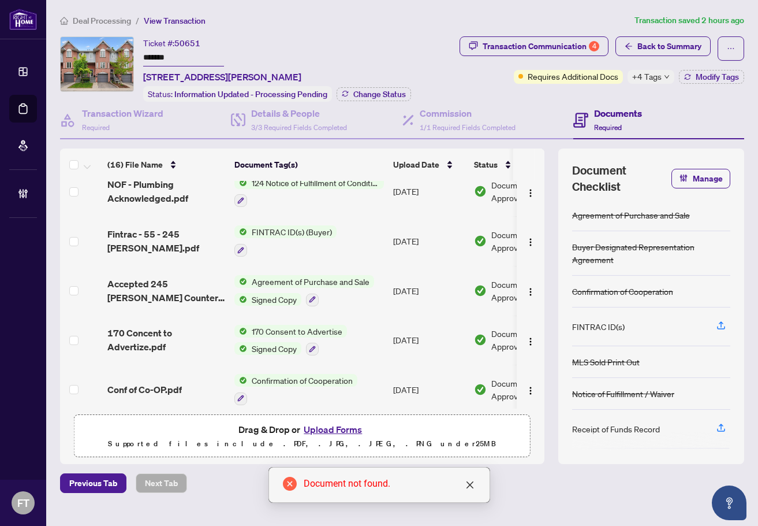
scroll to position [58, 0]
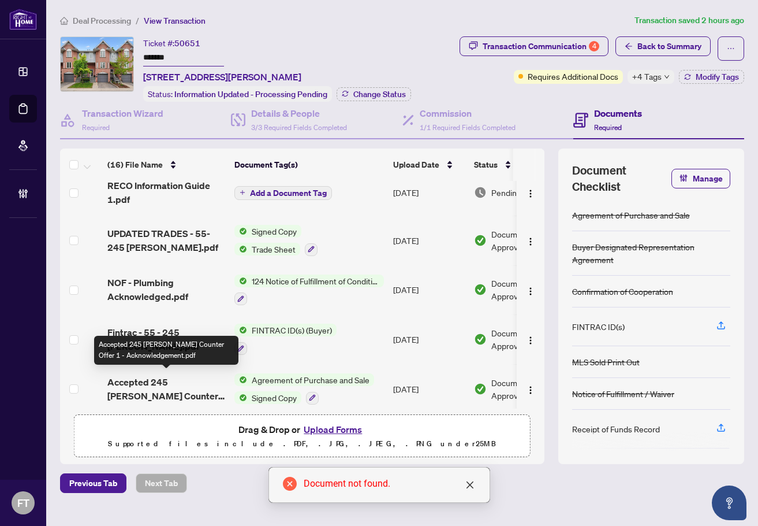
click at [155, 385] on span "Accepted 245 [PERSON_NAME] Counter Offer 1 - Acknowledgement.pdf" at bounding box center [166, 389] width 118 height 28
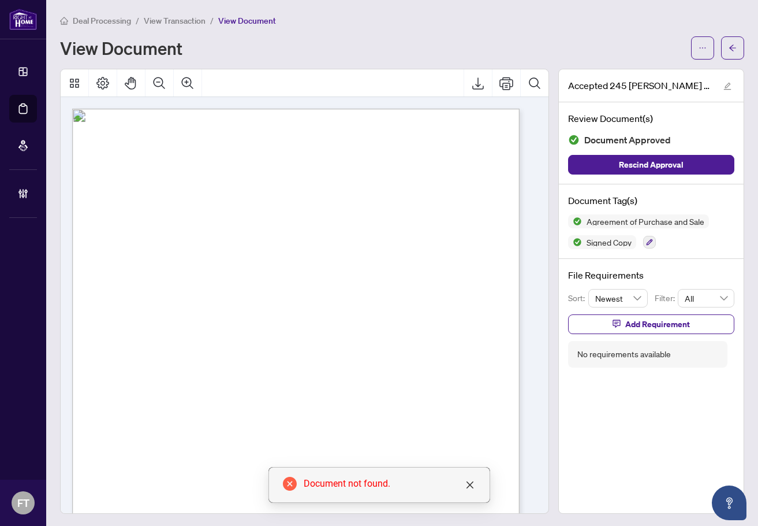
click at [347, 282] on div "Page 1" at bounding box center [355, 475] width 567 height 733
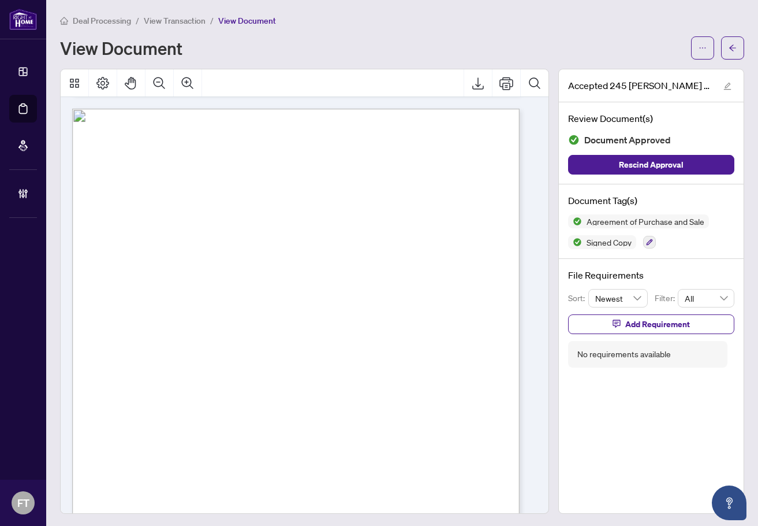
scroll to position [3563, 0]
drag, startPoint x: 326, startPoint y: 321, endPoint x: 254, endPoint y: 301, distance: 74.8
click at [326, 321] on div "Page 7" at bounding box center [355, 475] width 567 height 733
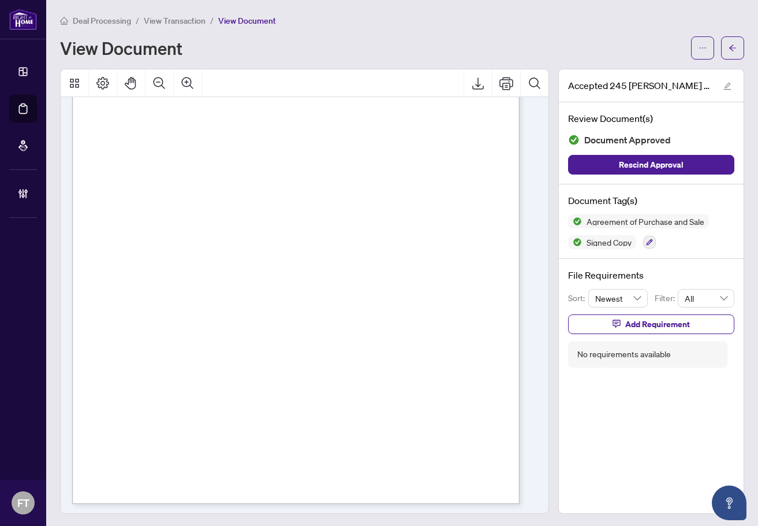
scroll to position [3750, 0]
click at [168, 16] on span "View Transaction" at bounding box center [175, 21] width 62 height 10
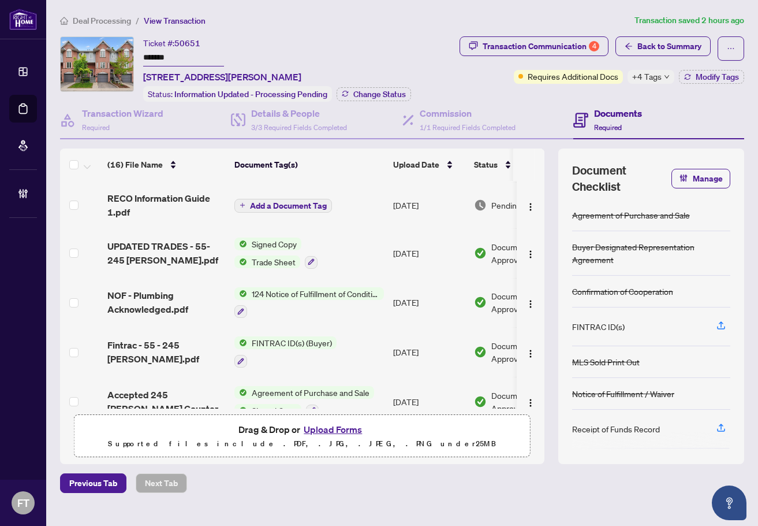
scroll to position [116, 0]
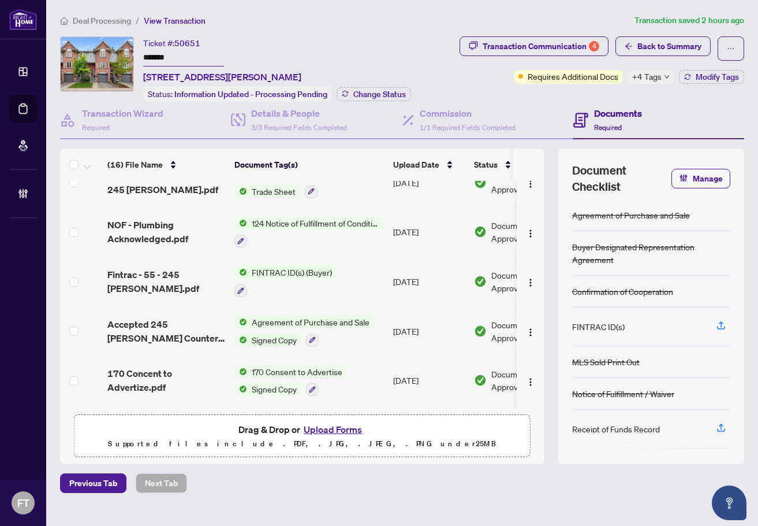
drag, startPoint x: 347, startPoint y: 42, endPoint x: 350, endPoint y: 60, distance: 18.7
click at [301, 42] on div "Ticket #: 50651 ******* 55-245 Bishop Street, Cambridge, ON N3H 5N2, Canada" at bounding box center [222, 59] width 158 height 47
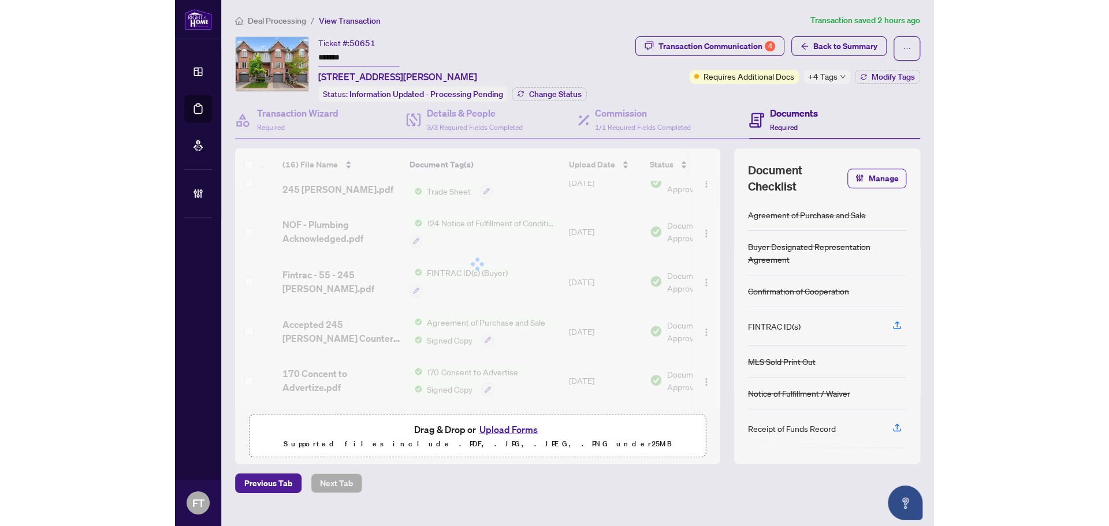
scroll to position [0, 0]
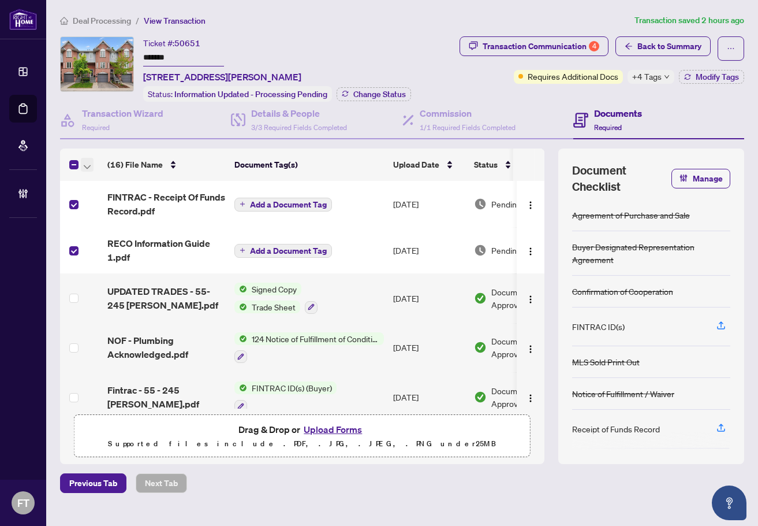
click at [86, 165] on icon "button" at bounding box center [87, 167] width 7 height 5
click at [110, 189] on span "Open Selected in New Tab(s)" at bounding box center [141, 184] width 103 height 13
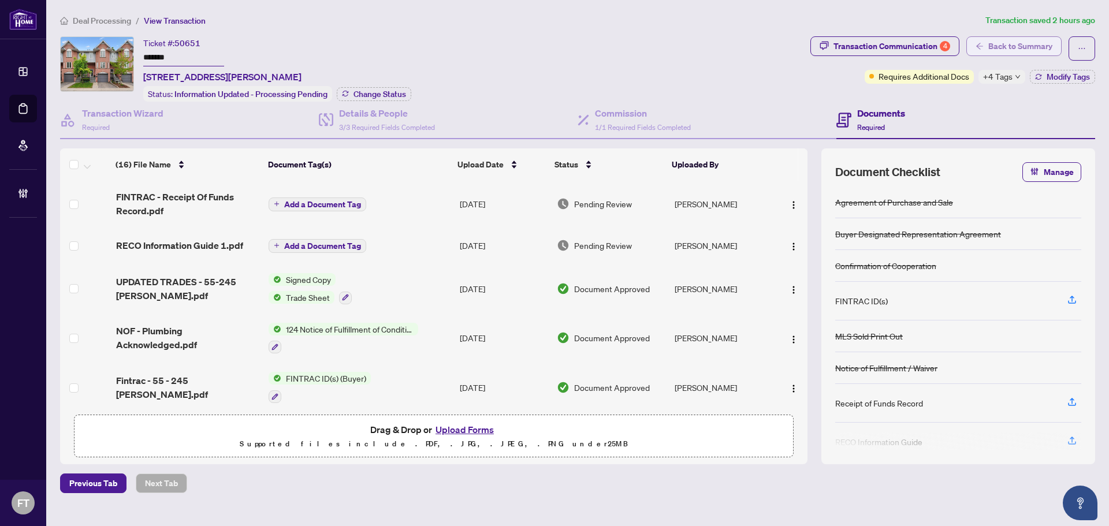
click at [758, 48] on span "Back to Summary" at bounding box center [1020, 46] width 64 height 18
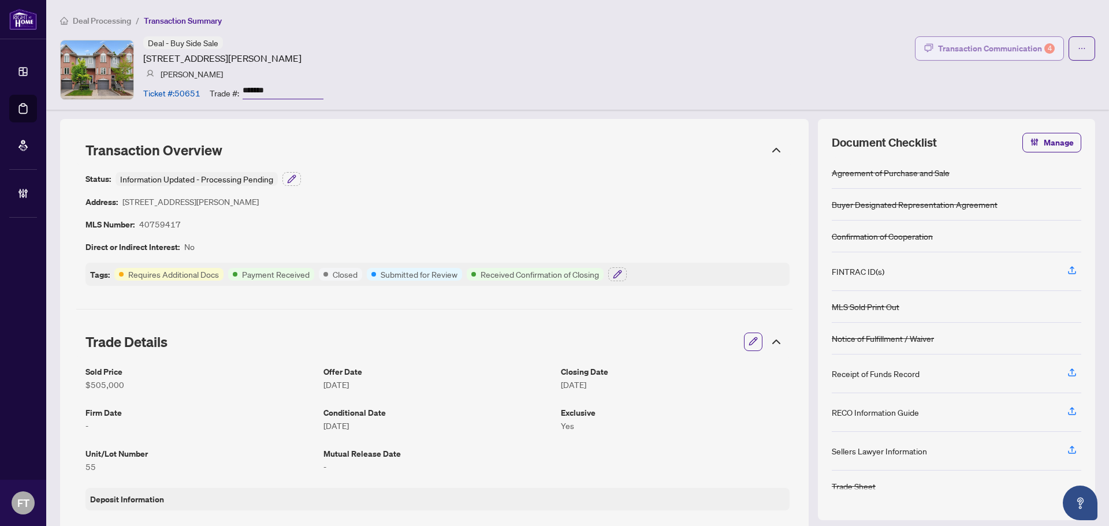
click at [758, 38] on button "Transaction Communication 4" at bounding box center [989, 48] width 149 height 24
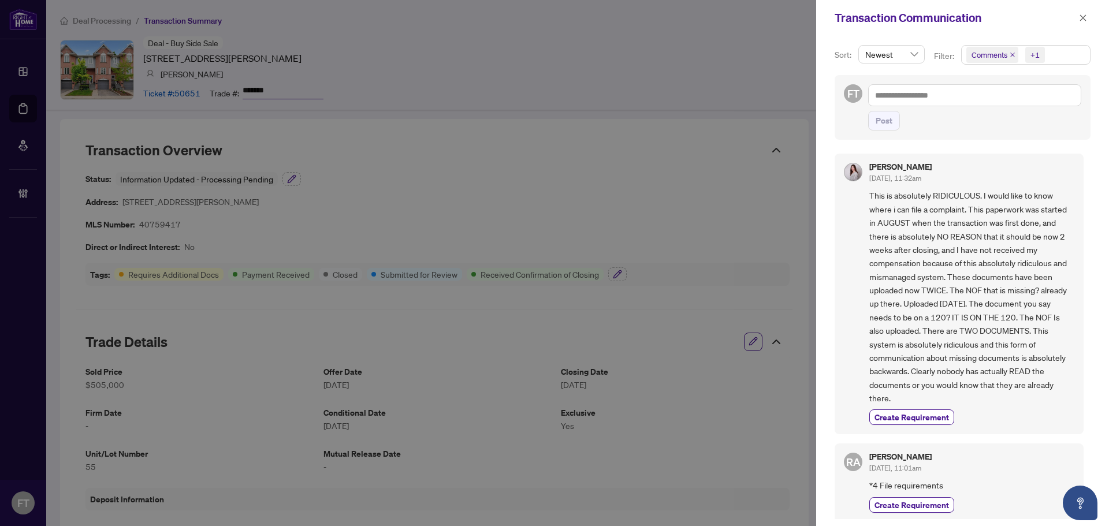
click at [758, 60] on span "Comments +1" at bounding box center [1026, 55] width 128 height 18
click at [758, 98] on span "Comments" at bounding box center [1004, 103] width 40 height 10
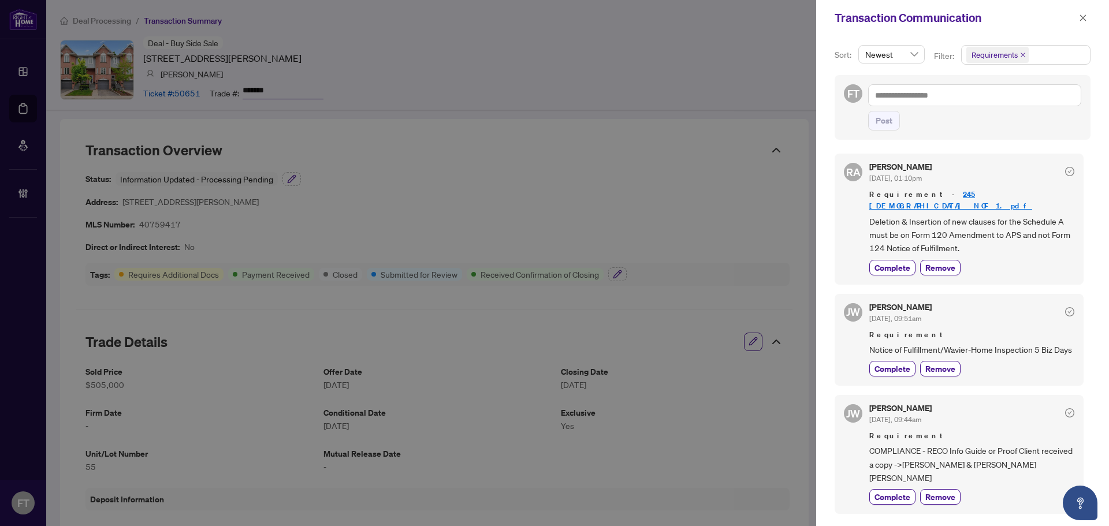
click at [758, 343] on span "Notice of Fulfillment/Wavier-Home Inspection 5 Biz Days" at bounding box center [971, 349] width 205 height 13
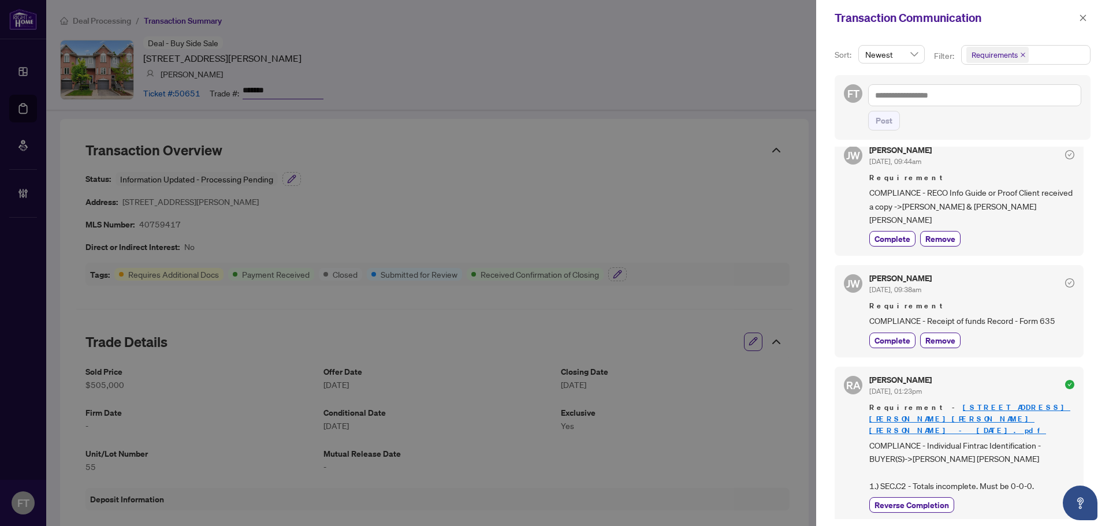
scroll to position [231, 0]
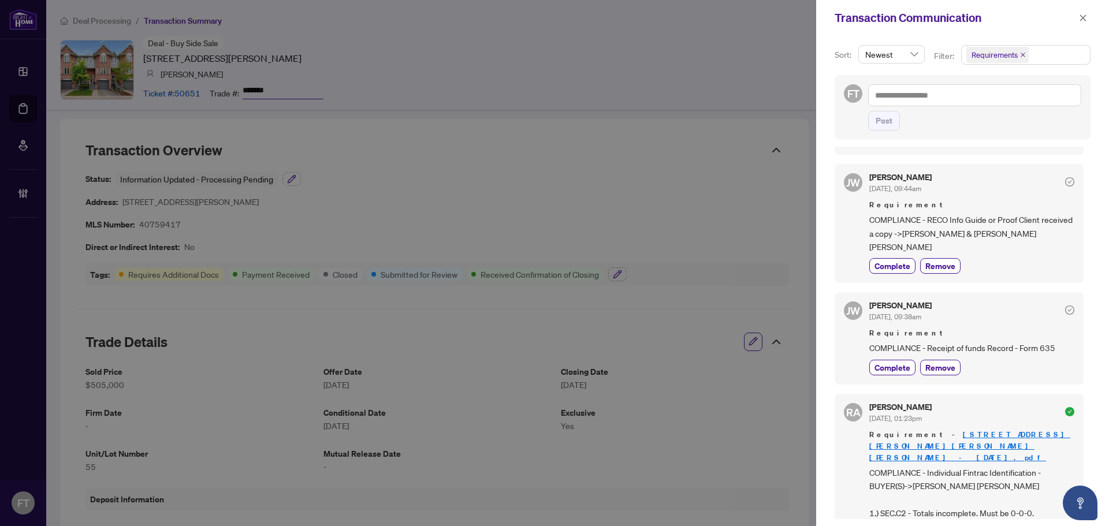
drag, startPoint x: 1082, startPoint y: 16, endPoint x: 676, endPoint y: 304, distance: 497.9
click at [758, 16] on icon "close" at bounding box center [1083, 18] width 8 height 8
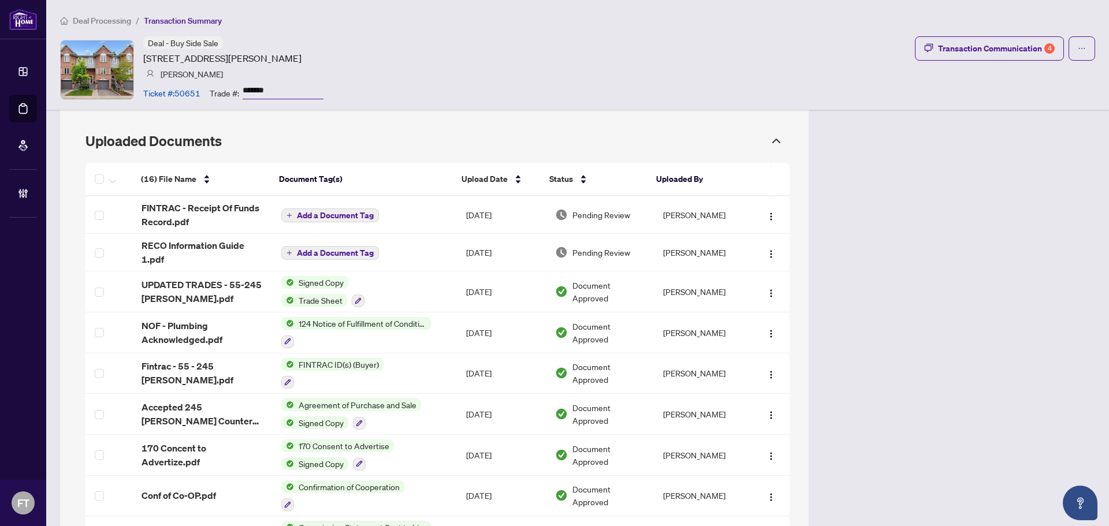
scroll to position [982, 0]
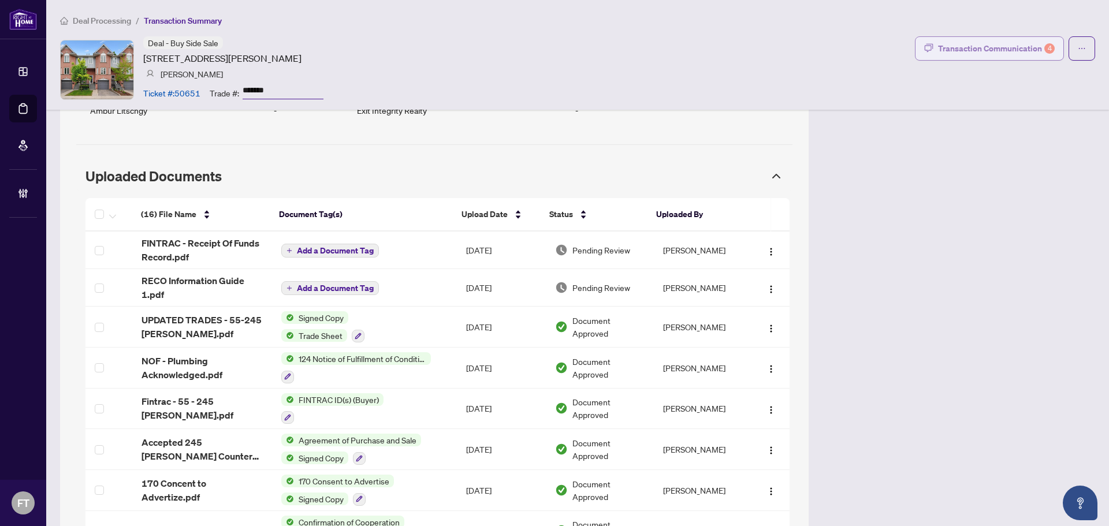
click at [758, 53] on div "Transaction Communication 4" at bounding box center [996, 48] width 117 height 18
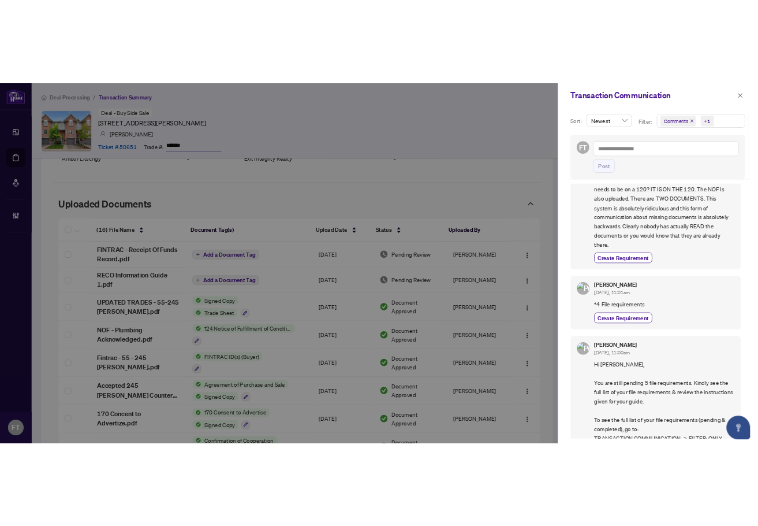
scroll to position [0, 0]
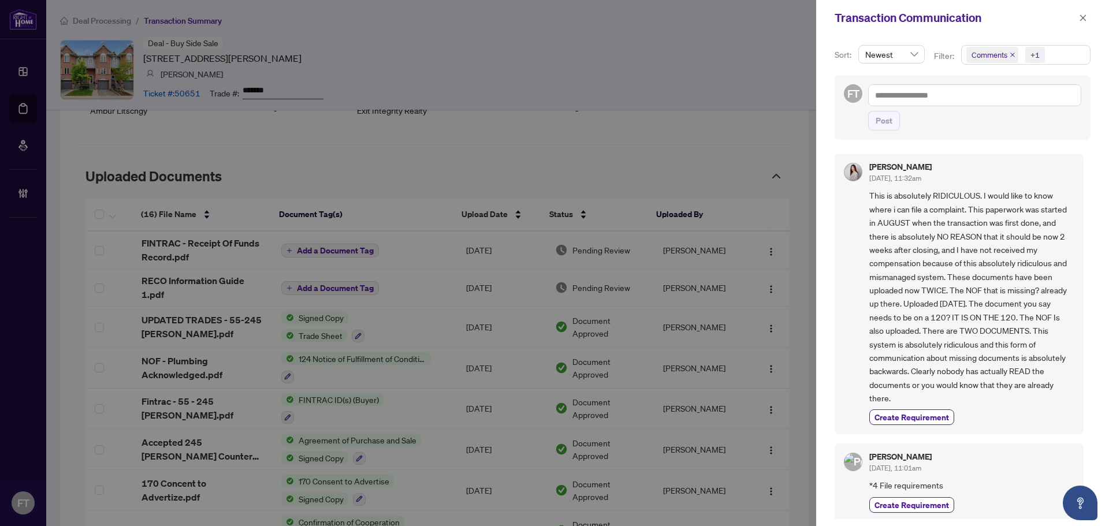
click at [758, 59] on span "Comments +1" at bounding box center [1026, 55] width 128 height 18
click at [758, 100] on span "Comments" at bounding box center [1004, 103] width 40 height 10
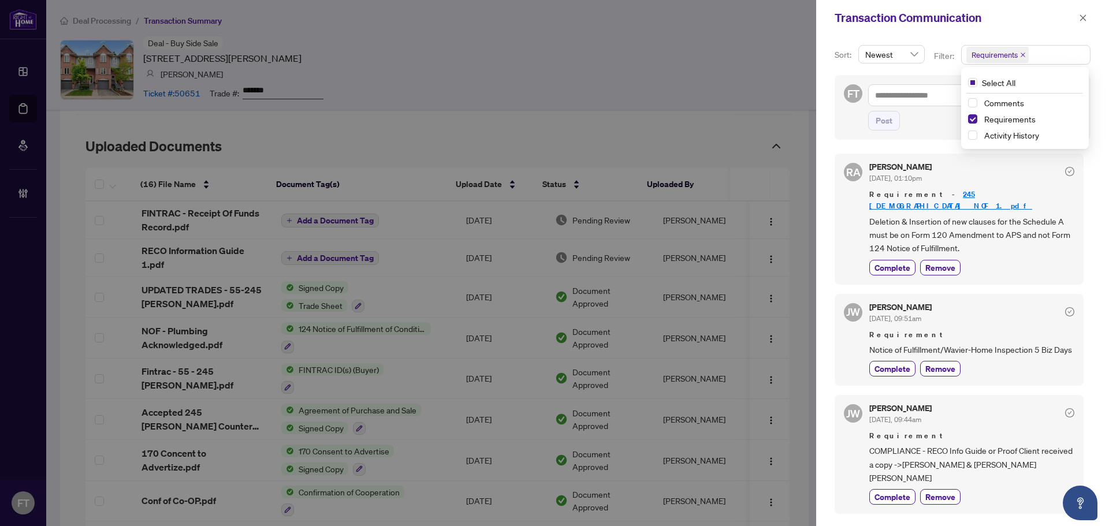
scroll to position [982, 0]
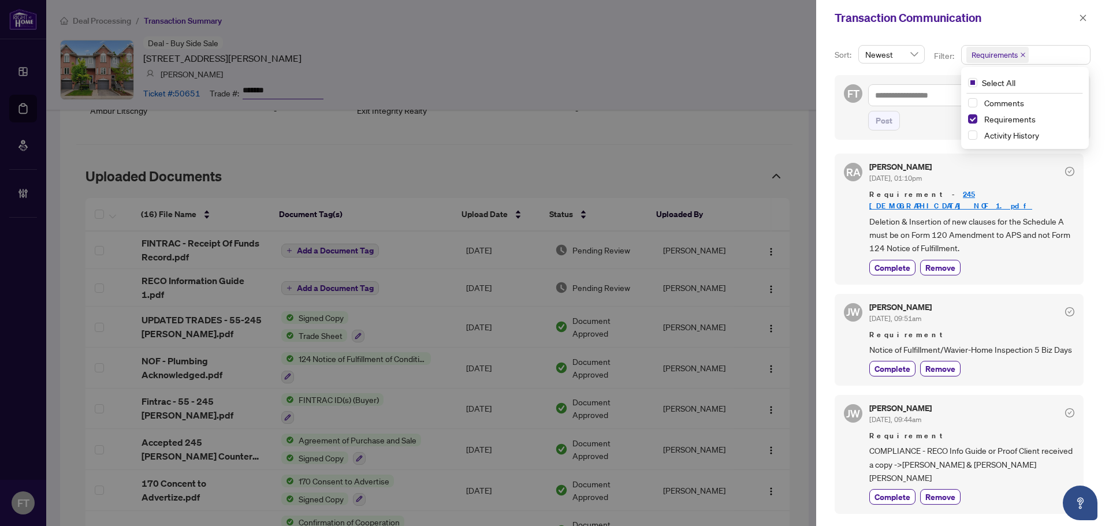
click at [758, 356] on span "Notice of Fulfillment/Wavier-Home Inspection 5 Biz Days" at bounding box center [971, 349] width 205 height 13
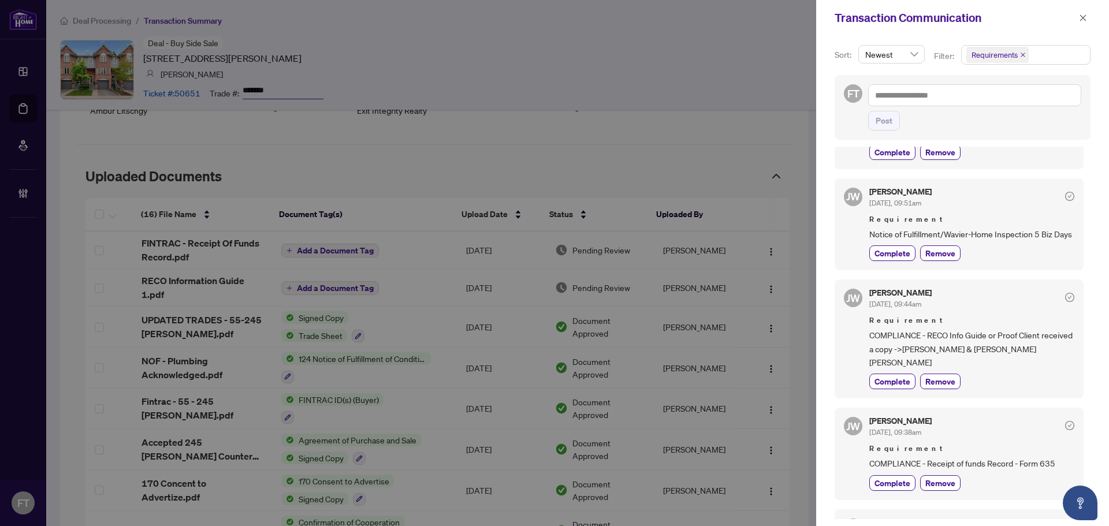
click at [758, 337] on span "COMPLIANCE - RECO Info Guide or Proof Client received a copy ->[PERSON_NAME] & …" at bounding box center [971, 349] width 205 height 40
click at [758, 386] on span "Complete" at bounding box center [892, 381] width 36 height 12
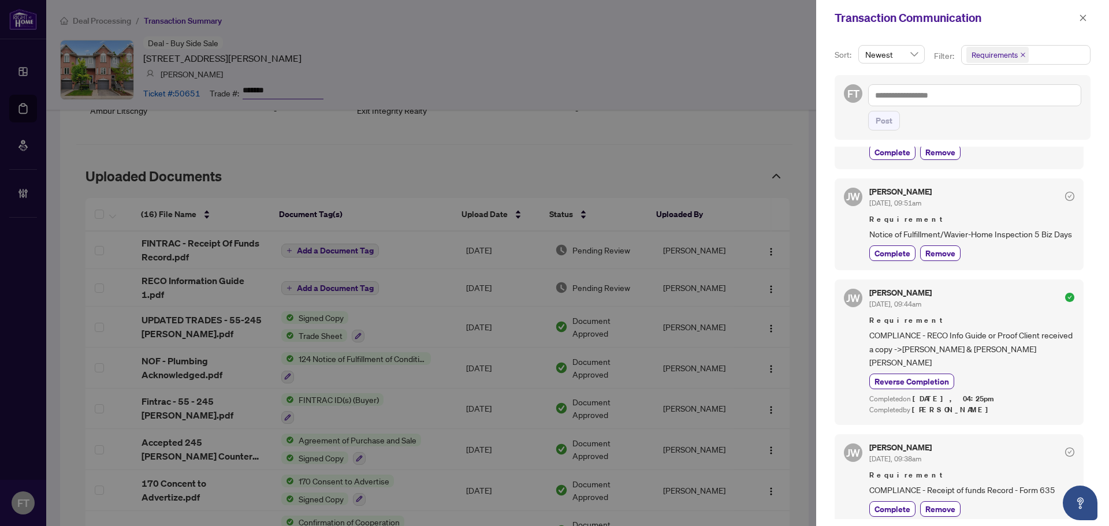
drag, startPoint x: 1083, startPoint y: 16, endPoint x: 1081, endPoint y: 26, distance: 10.1
click at [758, 16] on icon "close" at bounding box center [1083, 18] width 8 height 8
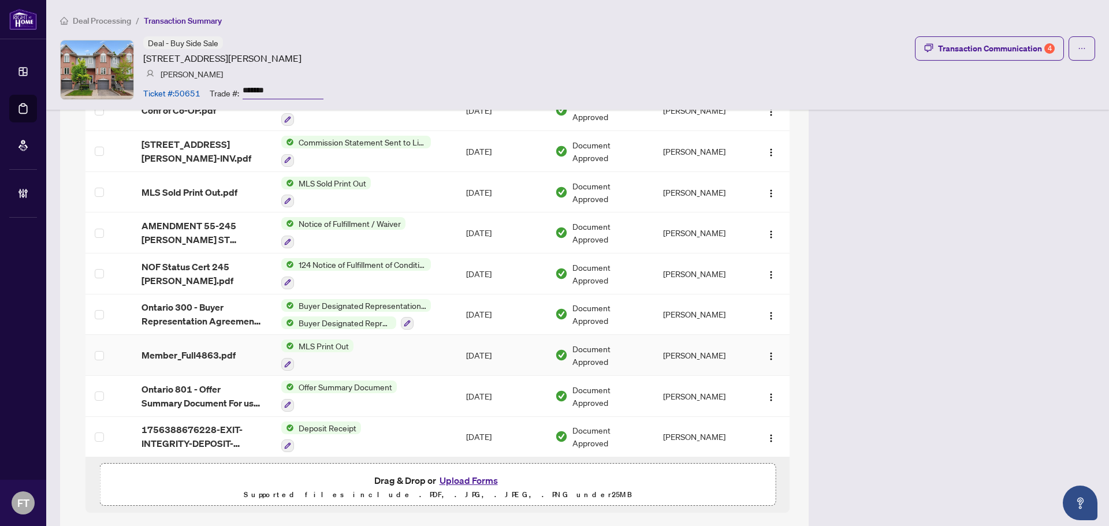
scroll to position [1418, 0]
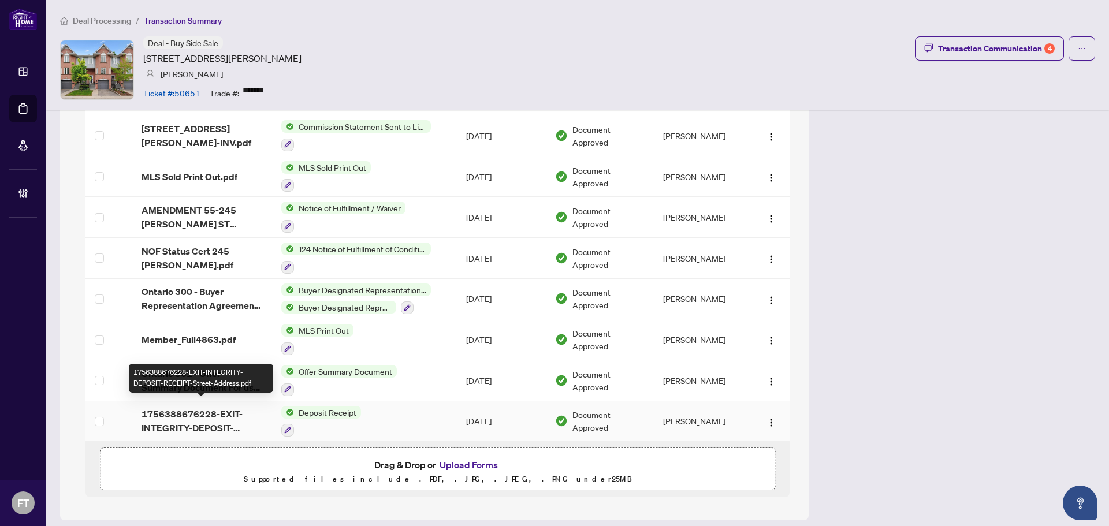
click at [201, 425] on span "1756388676228-EXIT-INTEGRITY-DEPOSIT-RECEIPT-Street-Address.pdf" at bounding box center [201, 421] width 121 height 28
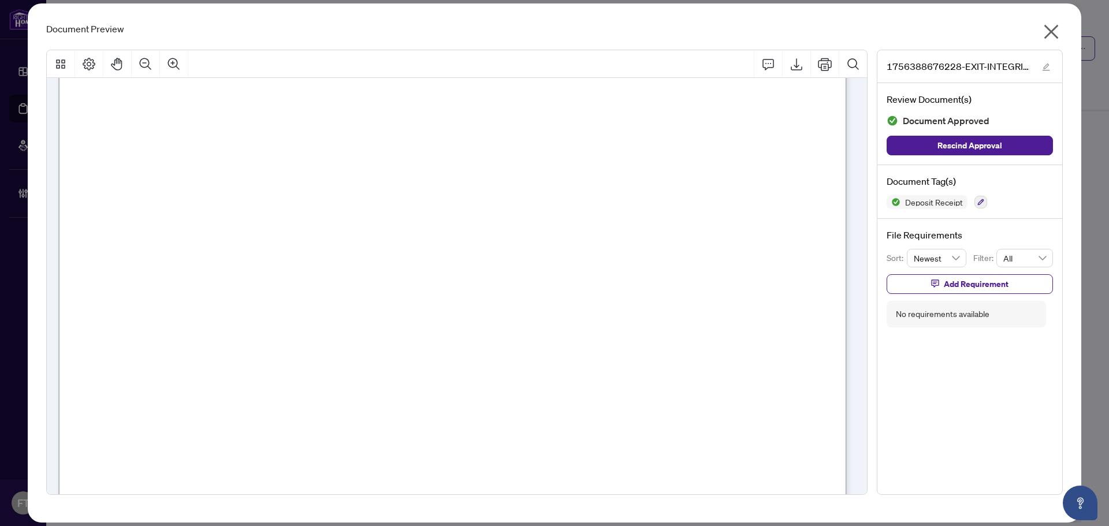
scroll to position [116, 0]
drag, startPoint x: 1044, startPoint y: 31, endPoint x: 807, endPoint y: 153, distance: 266.3
click at [758, 31] on icon "close" at bounding box center [1051, 32] width 18 height 18
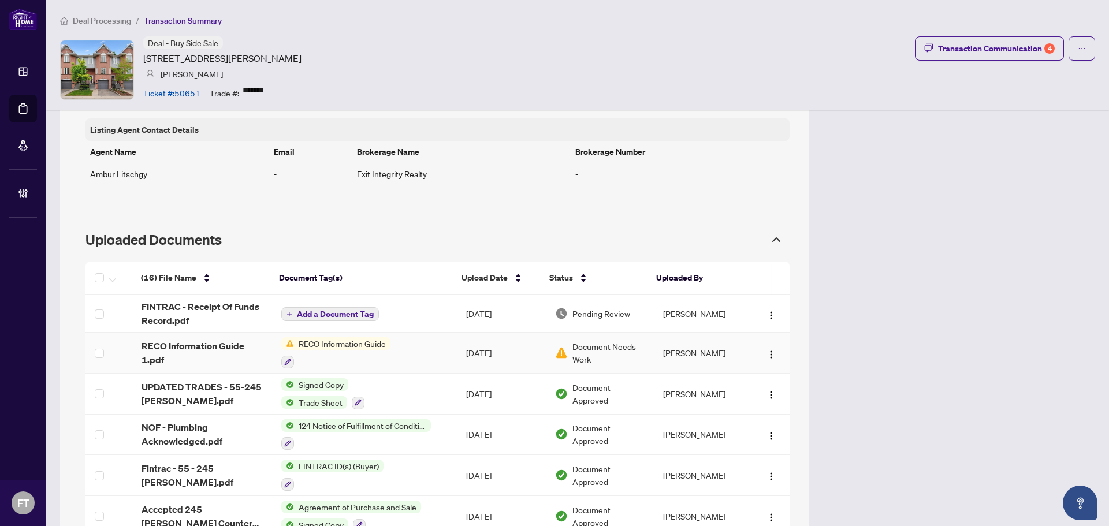
scroll to position [900, 0]
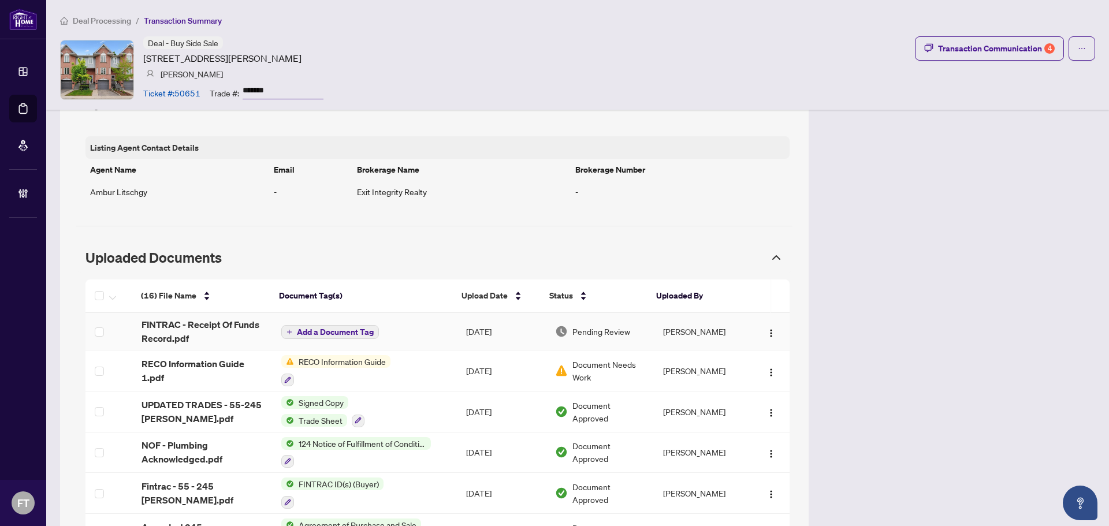
click at [178, 334] on span "FINTRAC - Receipt Of Funds Record.pdf" at bounding box center [201, 332] width 121 height 28
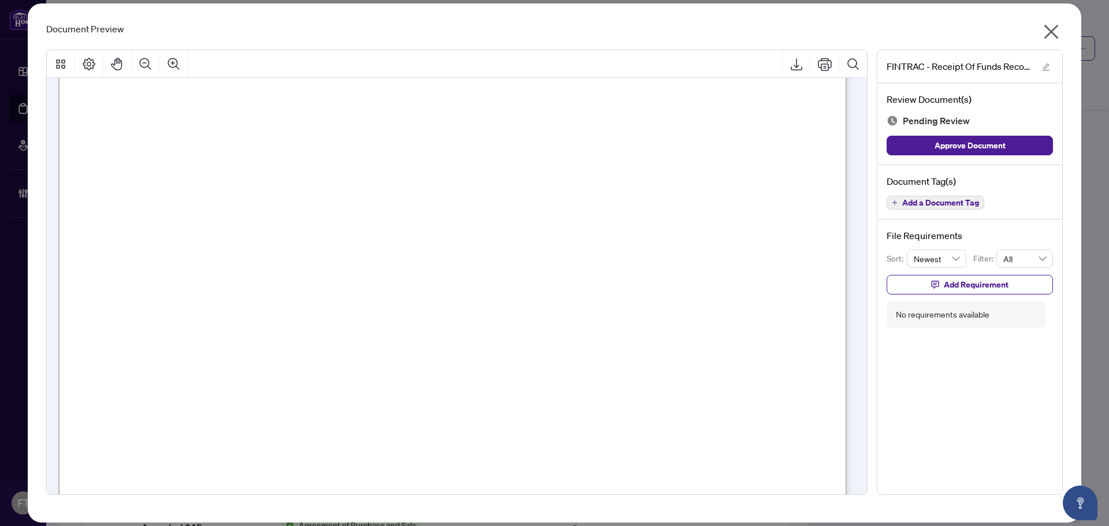
scroll to position [231, 0]
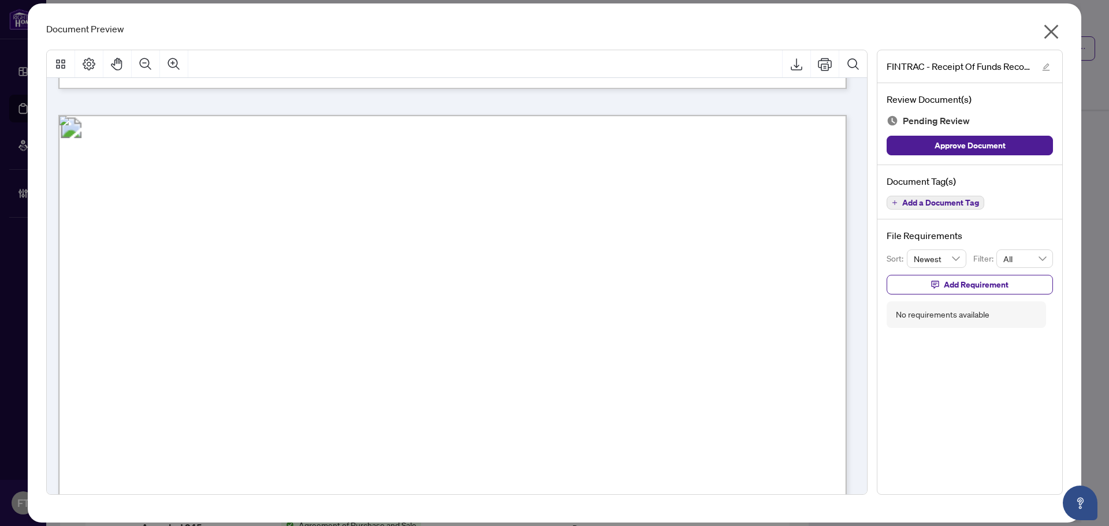
scroll to position [1040, 0]
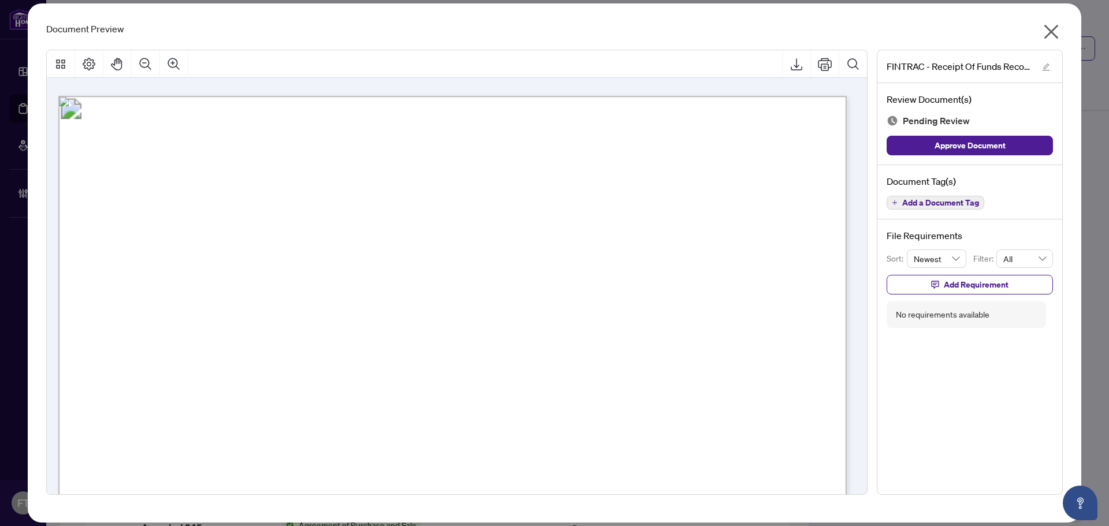
click at [758, 39] on icon "close" at bounding box center [1051, 32] width 18 height 18
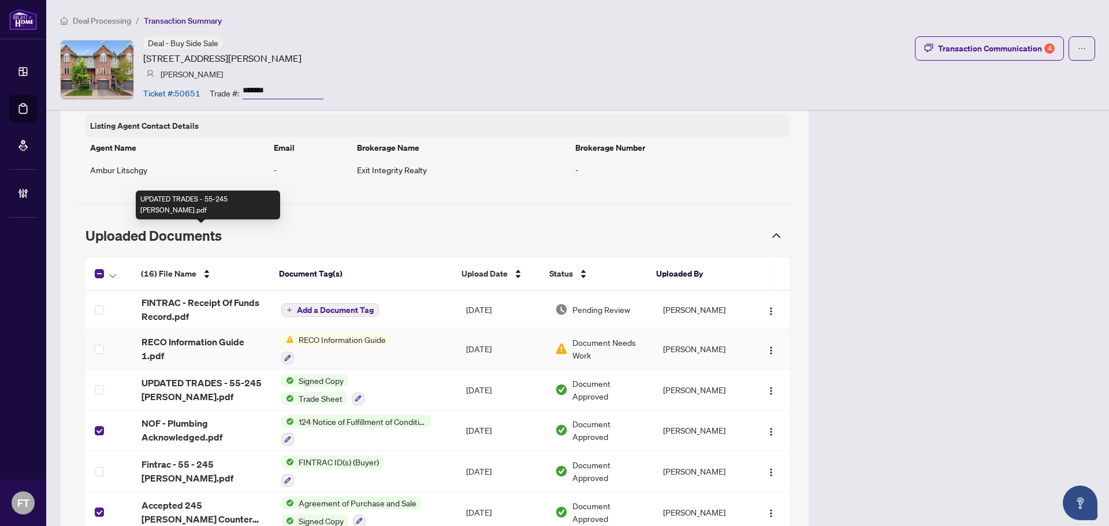
scroll to position [843, 0]
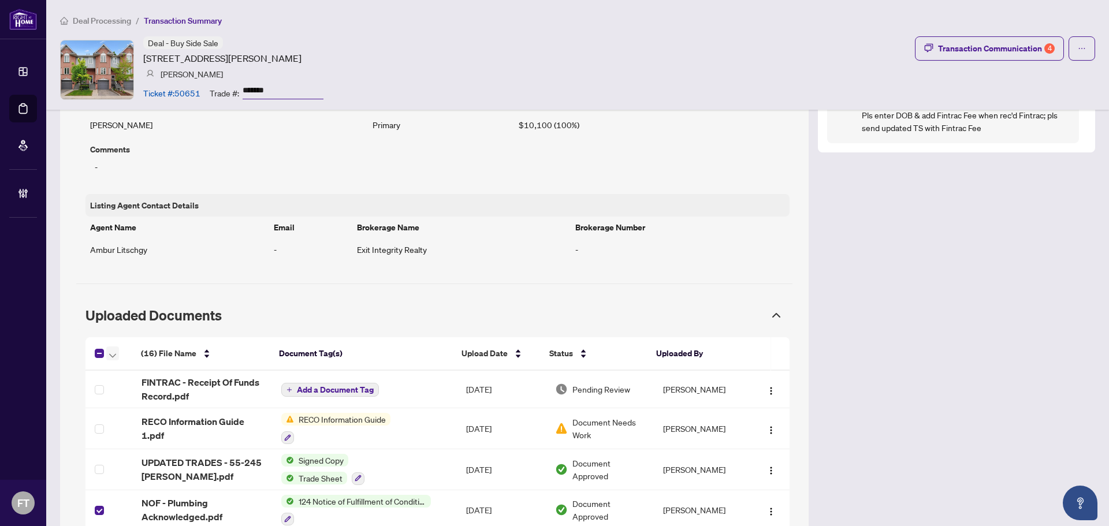
click at [113, 356] on icon "button" at bounding box center [112, 355] width 7 height 5
click at [145, 375] on span "Open Selected in New Tab(s)" at bounding box center [167, 377] width 103 height 13
click at [758, 51] on div "Transaction Communication 4" at bounding box center [996, 48] width 117 height 18
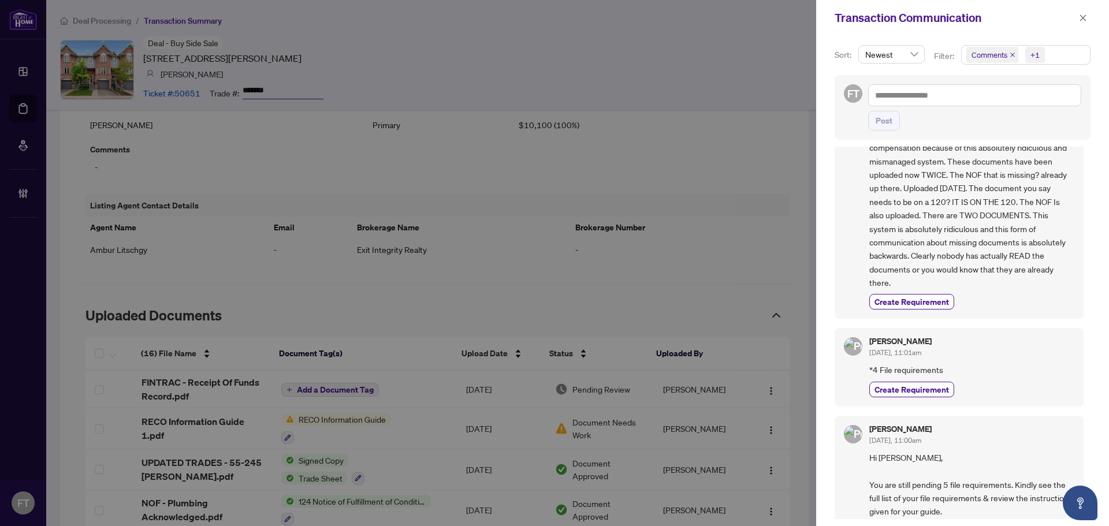
scroll to position [0, 0]
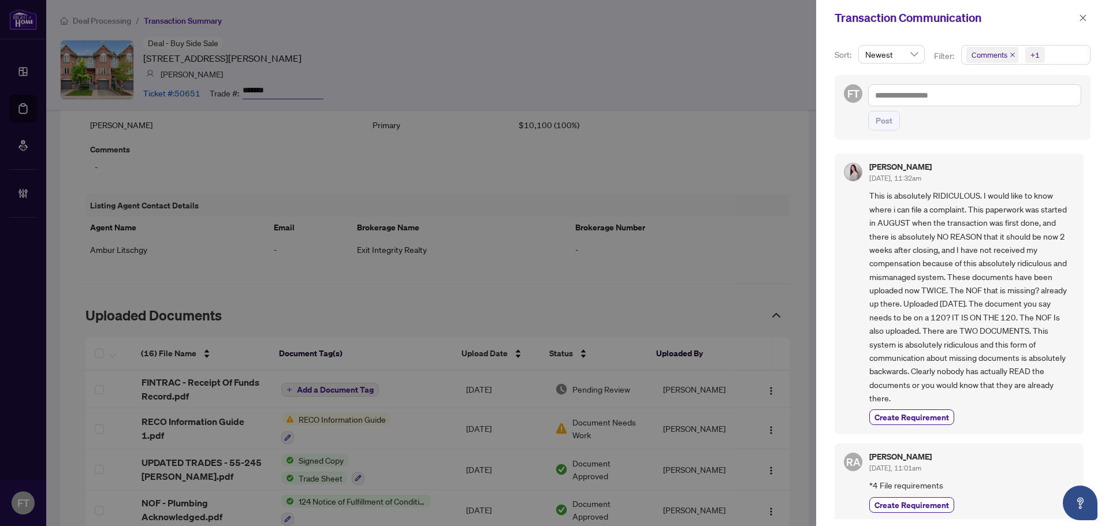
click at [758, 20] on div "Transaction Communication" at bounding box center [955, 17] width 241 height 17
click at [758, 19] on icon "close" at bounding box center [1083, 18] width 8 height 8
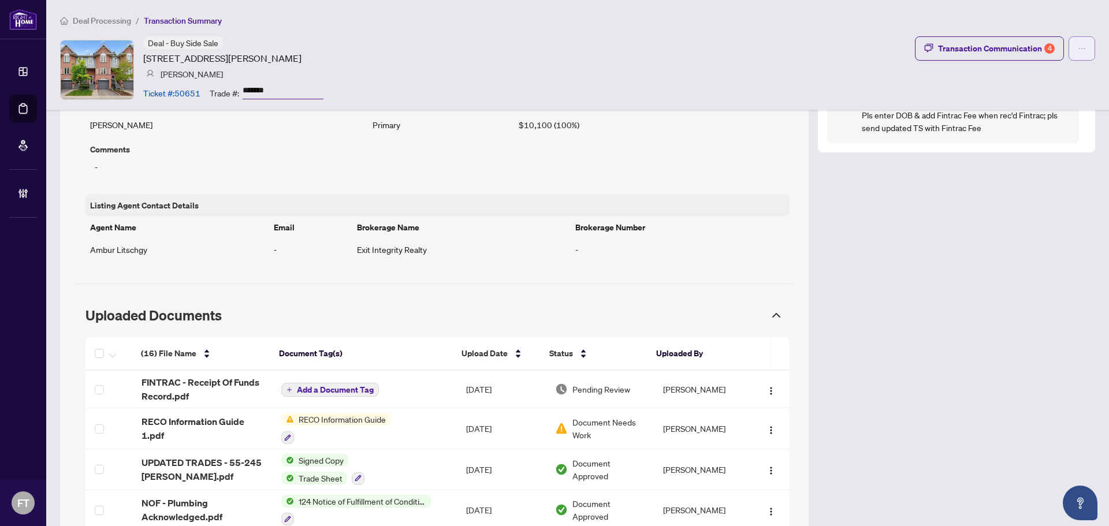
click at [758, 53] on button "button" at bounding box center [1081, 48] width 27 height 24
click at [758, 95] on span "Document Archive" at bounding box center [1033, 93] width 88 height 13
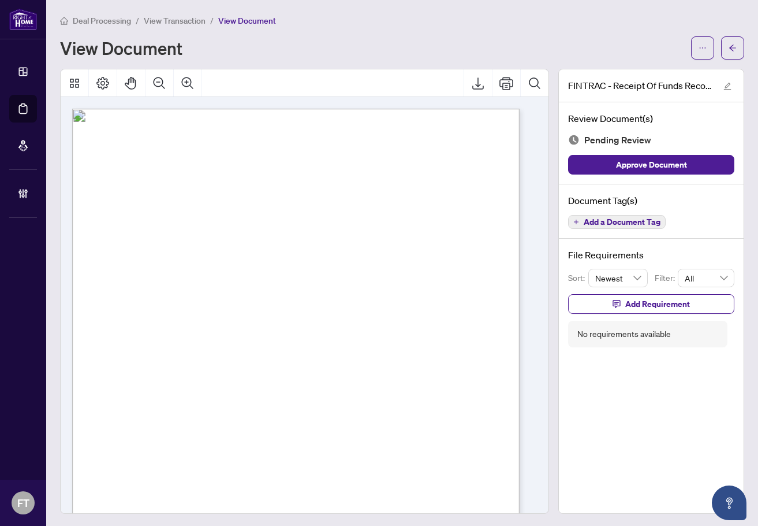
click at [337, 340] on div "Page 1" at bounding box center [355, 475] width 567 height 733
click at [326, 316] on div "Page 1" at bounding box center [355, 475] width 567 height 733
click at [321, 312] on div "Page 1" at bounding box center [355, 475] width 567 height 733
click at [388, 337] on div "Page 1" at bounding box center [355, 475] width 567 height 733
click at [369, 30] on div "Deal Processing / View Transaction / View Document View Document" at bounding box center [402, 37] width 684 height 46
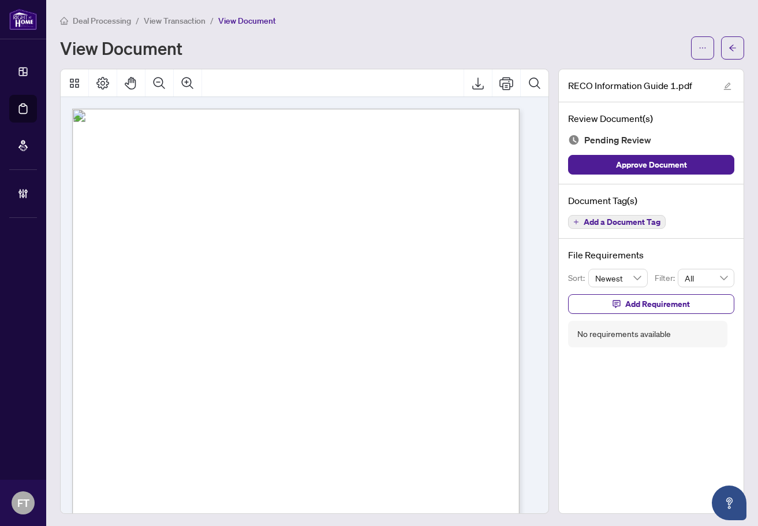
click at [368, 354] on div "Page 1" at bounding box center [355, 475] width 567 height 733
click at [383, 178] on div "Page 13" at bounding box center [355, 475] width 567 height 733
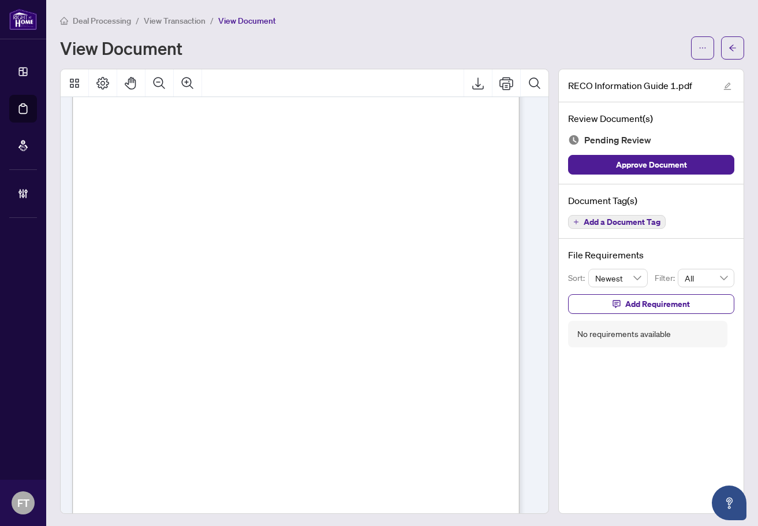
scroll to position [7068, 0]
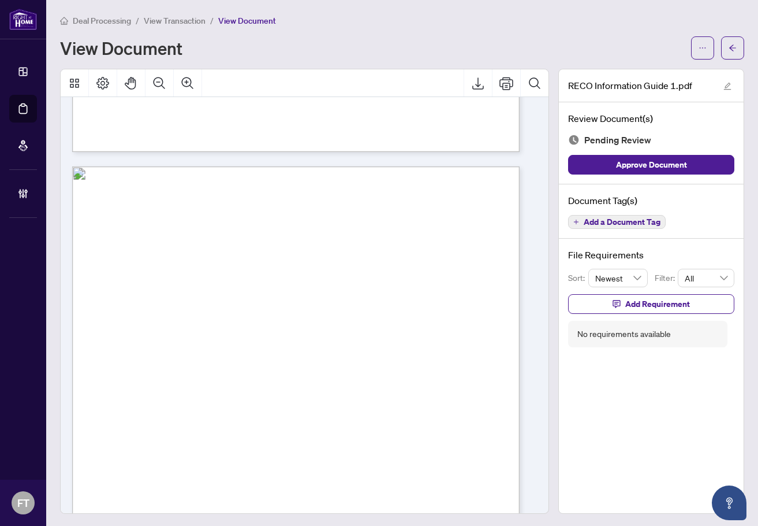
drag, startPoint x: 259, startPoint y: 374, endPoint x: 331, endPoint y: 351, distance: 75.6
click at [259, 374] on div "Page 13" at bounding box center [355, 532] width 567 height 733
click at [648, 213] on div "Document Tag(s) Add a Document Tag" at bounding box center [651, 211] width 185 height 55
click at [629, 227] on button "Add a Document Tag" at bounding box center [617, 222] width 98 height 14
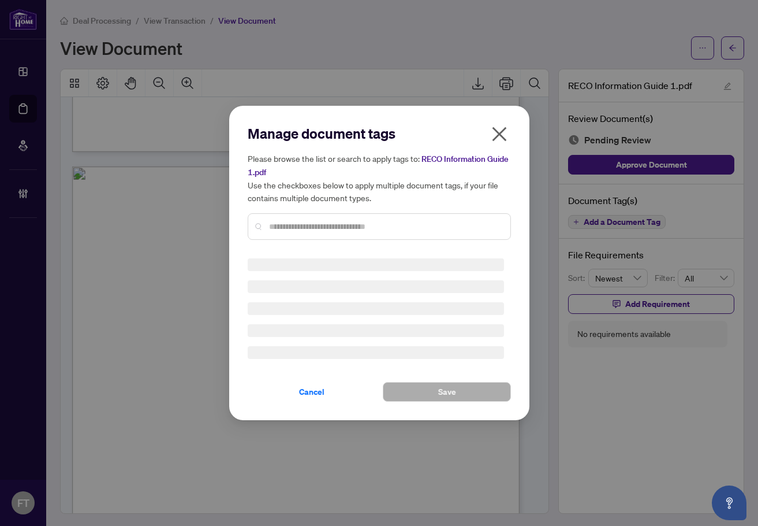
click at [330, 221] on div "Manage document tags Please browse the list or search to apply tags to: RECO In…" at bounding box center [379, 186] width 263 height 125
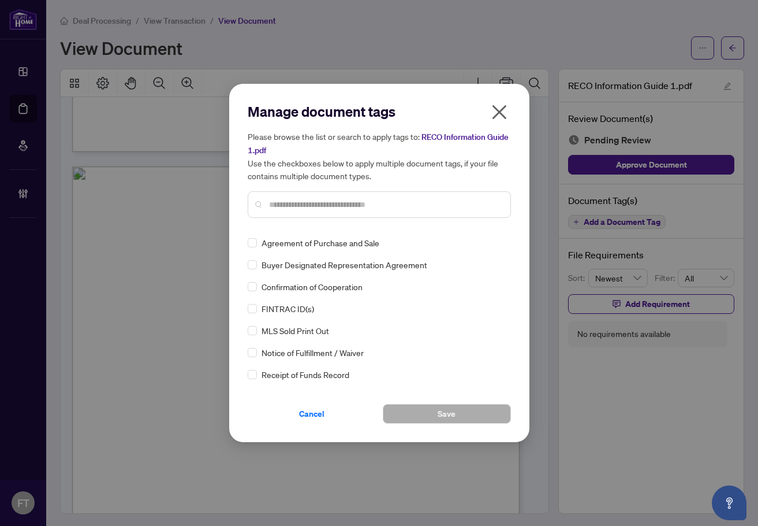
click at [334, 214] on div at bounding box center [379, 204] width 263 height 27
click at [324, 206] on input "text" at bounding box center [385, 204] width 232 height 13
type input "****"
drag, startPoint x: 243, startPoint y: 263, endPoint x: 258, endPoint y: 264, distance: 15.0
click at [245, 263] on div "Manage document tags Please browse the list or search to apply tags to: RECO In…" at bounding box center [379, 263] width 300 height 358
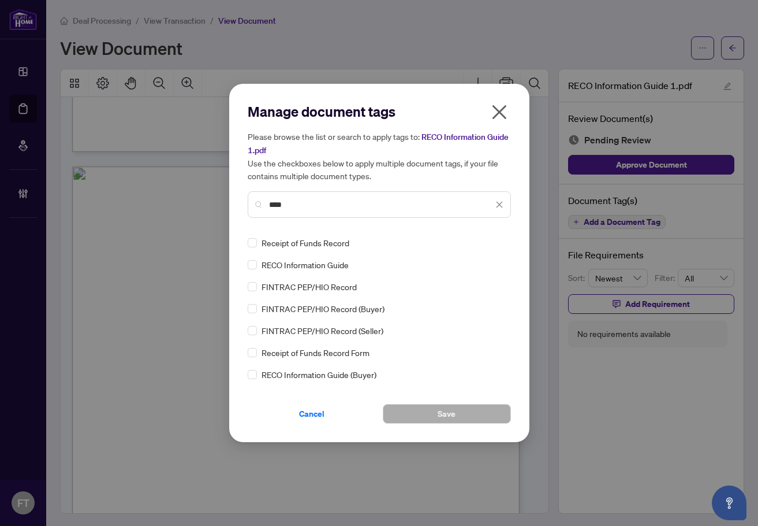
drag, startPoint x: 258, startPoint y: 264, endPoint x: 375, endPoint y: 250, distance: 117.5
click at [258, 264] on div "RECO Information Guide" at bounding box center [376, 264] width 256 height 13
click at [484, 240] on img at bounding box center [488, 243] width 12 height 12
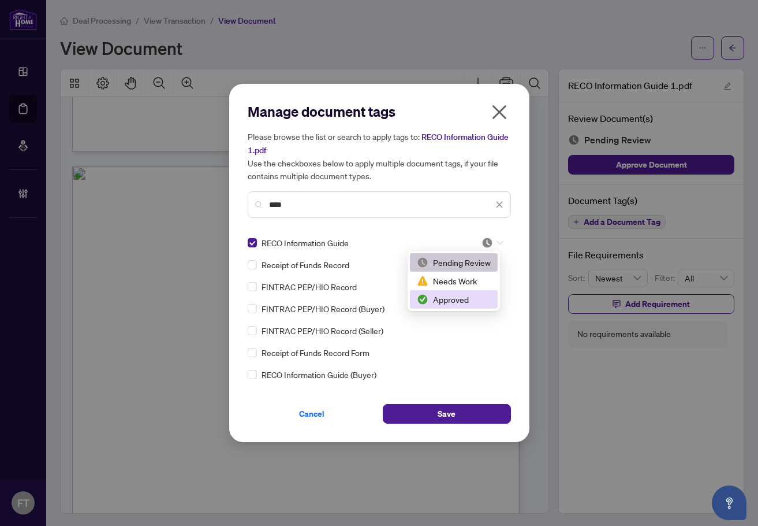
click at [465, 289] on div "Needs Work" at bounding box center [454, 280] width 88 height 18
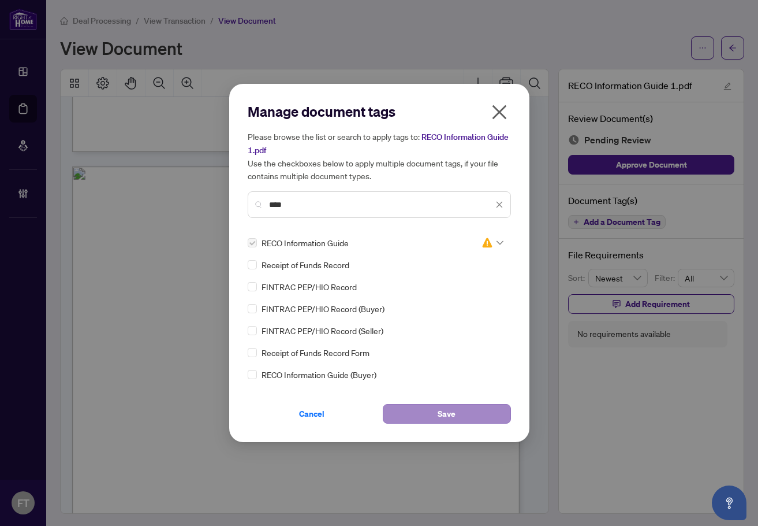
click at [425, 426] on div "Manage document tags Please browse the list or search to apply tags to: RECO In…" at bounding box center [379, 263] width 300 height 358
drag, startPoint x: 427, startPoint y: 419, endPoint x: 592, endPoint y: 431, distance: 165.0
click at [428, 419] on button "Save" at bounding box center [447, 414] width 128 height 20
click at [593, 432] on div "Manage document tags Please browse the list or search to apply tags to: RECO In…" at bounding box center [379, 263] width 758 height 526
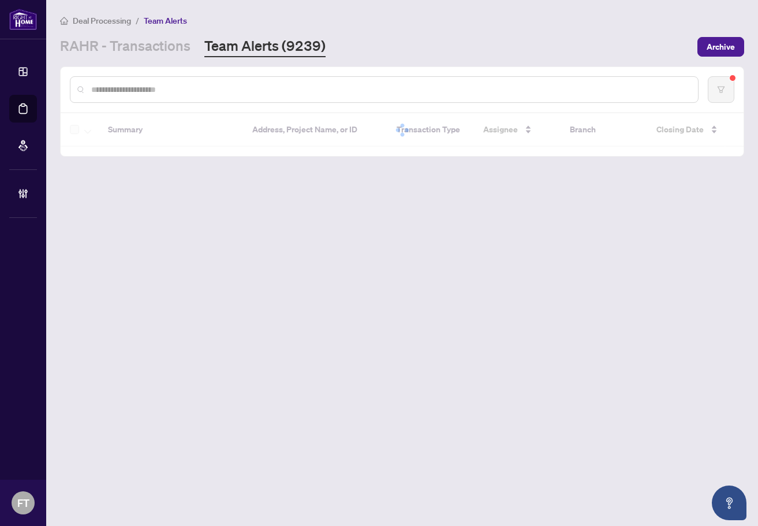
click at [220, 91] on input "text" at bounding box center [390, 89] width 598 height 13
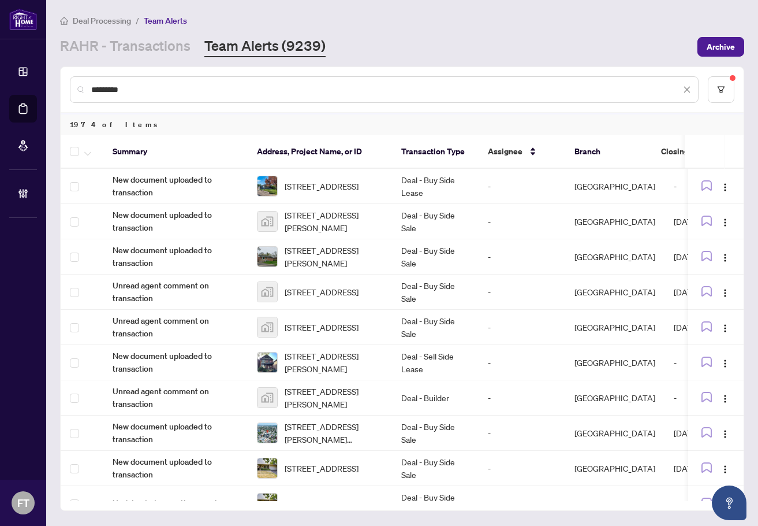
type input "*********"
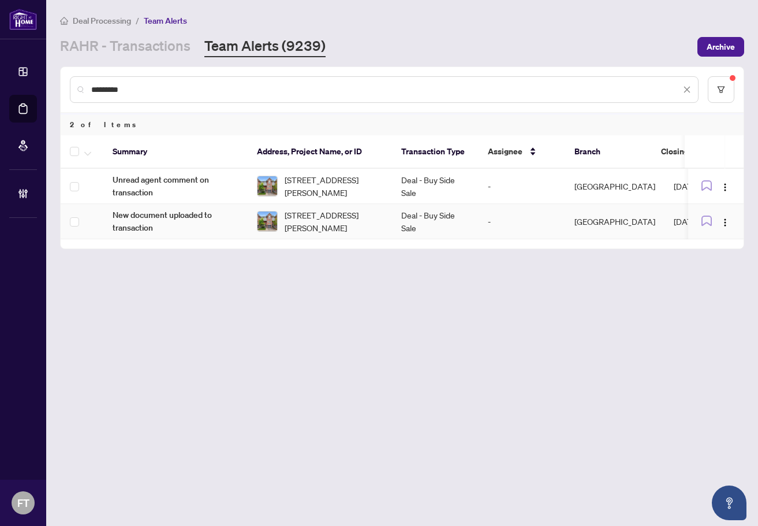
click at [245, 218] on td "New document uploaded to transaction" at bounding box center [175, 221] width 144 height 35
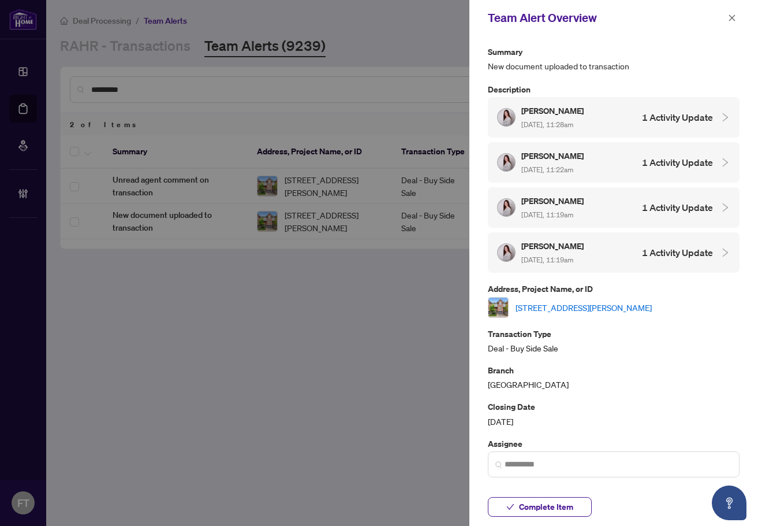
drag, startPoint x: 180, startPoint y: 330, endPoint x: 476, endPoint y: 47, distance: 410.1
click at [180, 330] on div at bounding box center [379, 263] width 758 height 526
click at [579, 307] on link "[STREET_ADDRESS][PERSON_NAME]" at bounding box center [584, 307] width 136 height 13
click at [611, 180] on div "[PERSON_NAME] [DATE], 11:22am 1 Activity Update" at bounding box center [614, 162] width 252 height 40
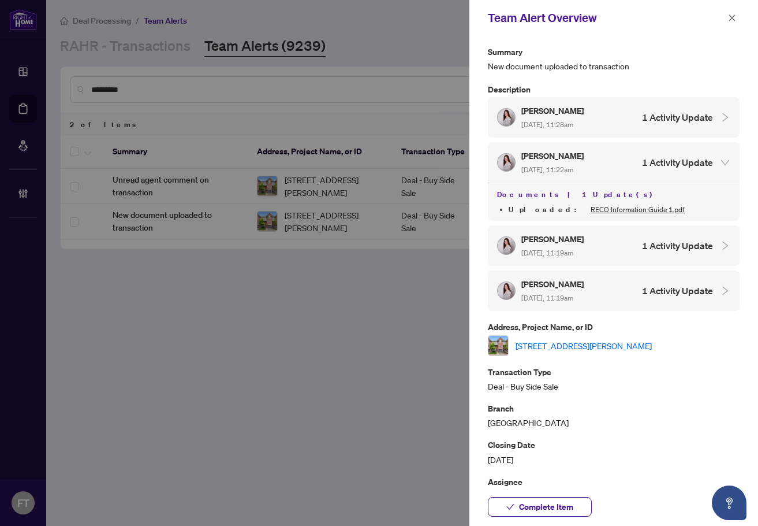
click at [613, 152] on div "[PERSON_NAME] [DATE], 11:22am 1 Activity Update" at bounding box center [605, 162] width 216 height 27
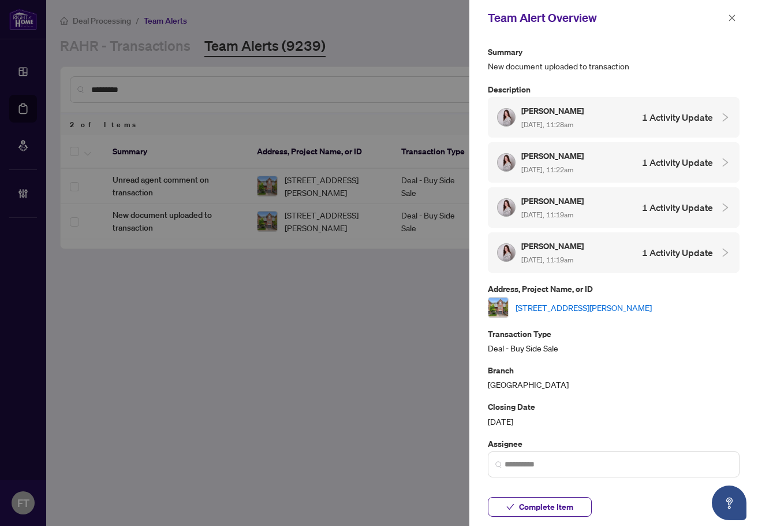
click at [613, 118] on div "[PERSON_NAME] [DATE], 11:28am 1 Activity Update" at bounding box center [605, 117] width 216 height 27
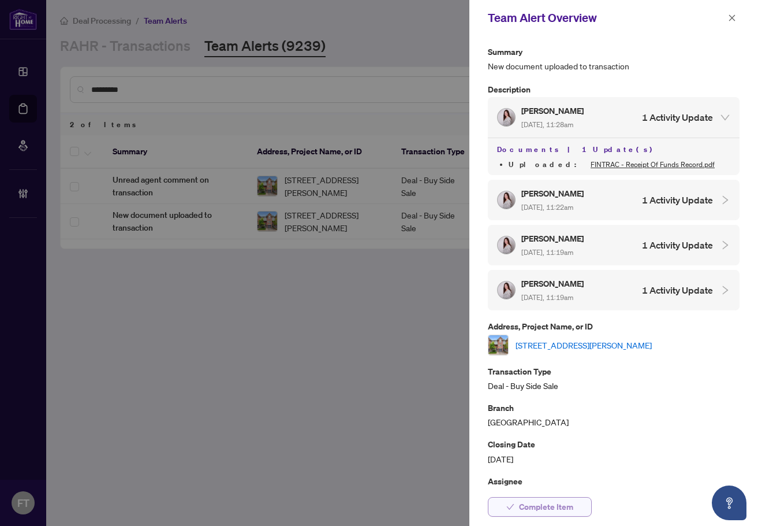
click at [572, 505] on span "Complete Item" at bounding box center [546, 506] width 54 height 18
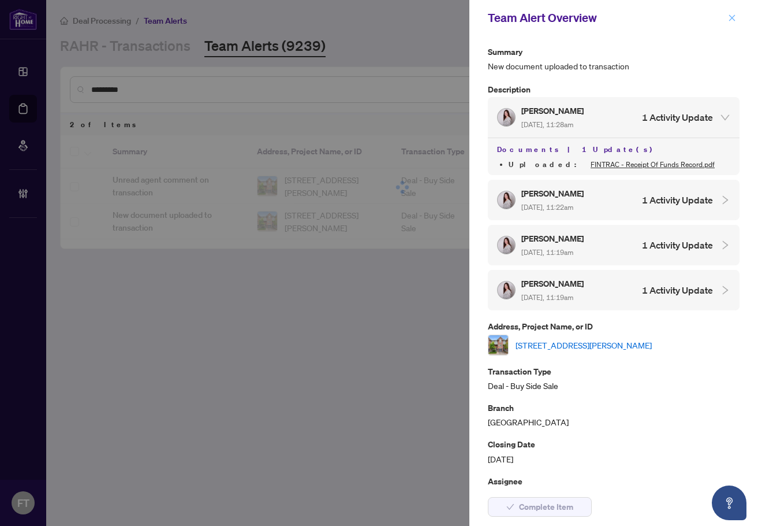
click at [735, 18] on icon "close" at bounding box center [732, 18] width 8 height 8
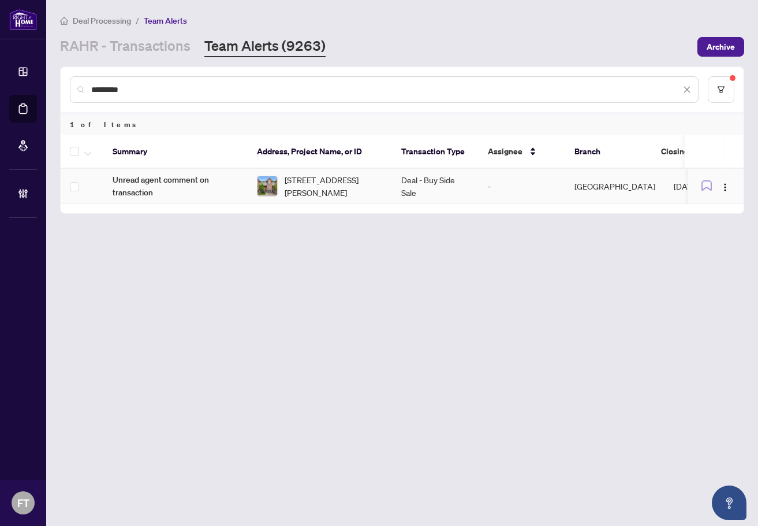
click at [271, 189] on img at bounding box center [268, 186] width 20 height 20
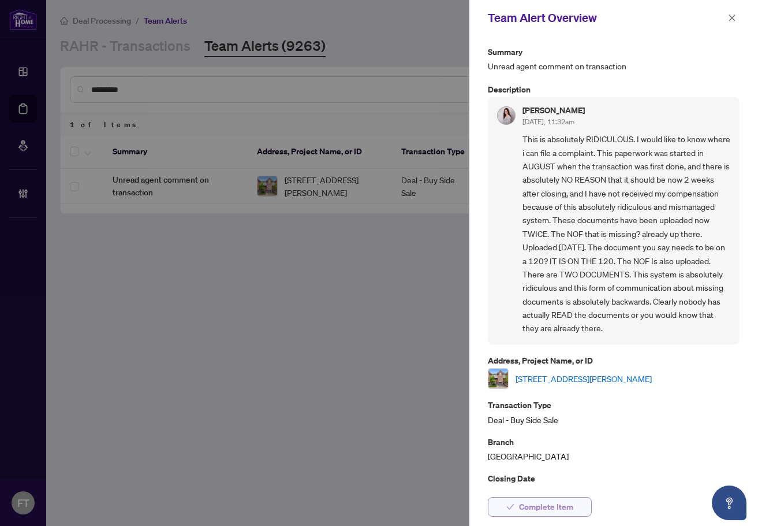
click at [565, 507] on span "Complete Item" at bounding box center [546, 506] width 54 height 18
click at [728, 17] on icon "close" at bounding box center [732, 18] width 8 height 8
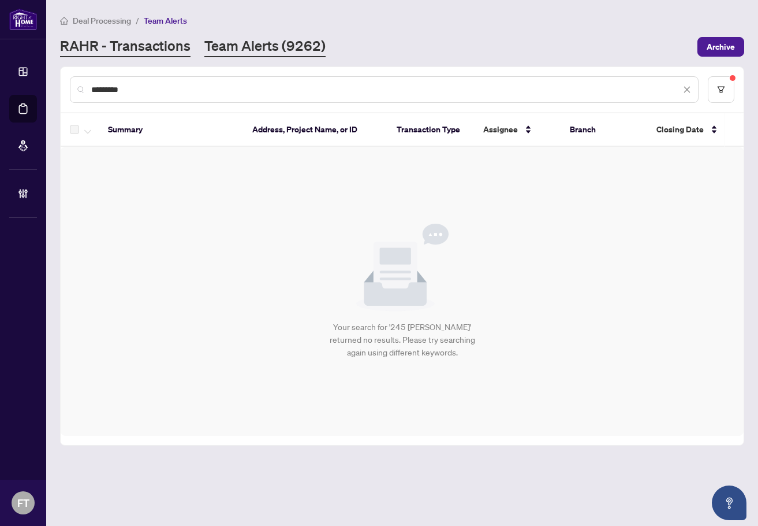
click at [120, 54] on link "RAHR - Transactions" at bounding box center [125, 46] width 131 height 21
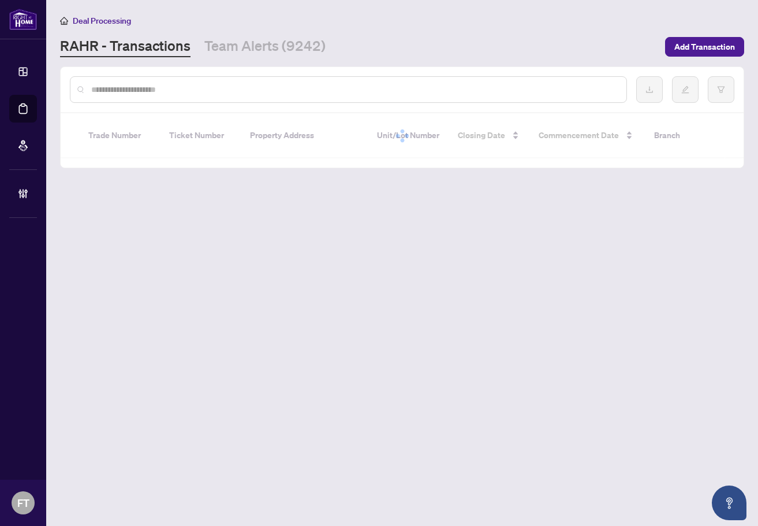
drag, startPoint x: 120, startPoint y: 54, endPoint x: 374, endPoint y: 38, distance: 254.1
click at [373, 35] on div "Deal Processing [PERSON_NAME] - Transactions Team Alerts (9242) Add Transaction" at bounding box center [402, 35] width 684 height 43
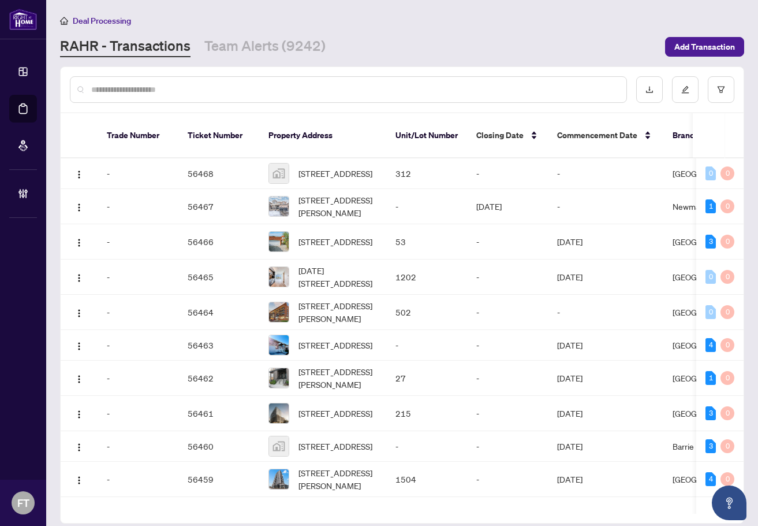
drag, startPoint x: 288, startPoint y: 99, endPoint x: 285, endPoint y: 92, distance: 7.2
click at [288, 99] on div at bounding box center [348, 89] width 557 height 27
click at [285, 92] on input "text" at bounding box center [354, 89] width 526 height 13
paste input "*******"
type input "*******"
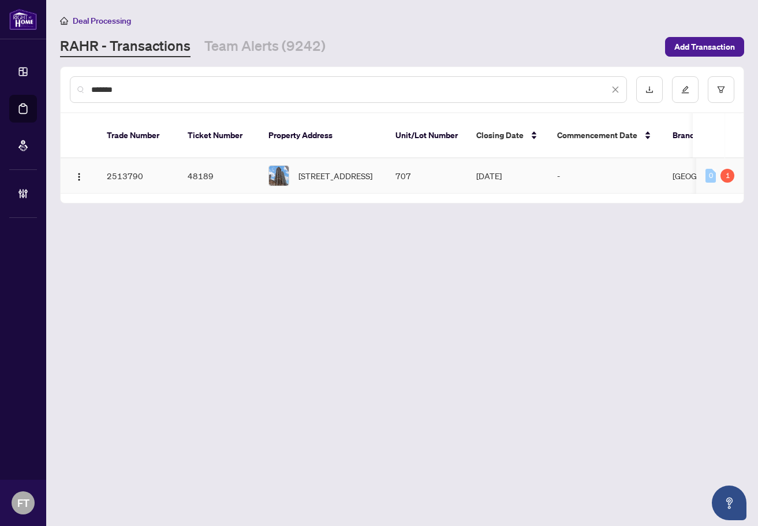
click at [372, 169] on span "[STREET_ADDRESS]" at bounding box center [336, 175] width 74 height 13
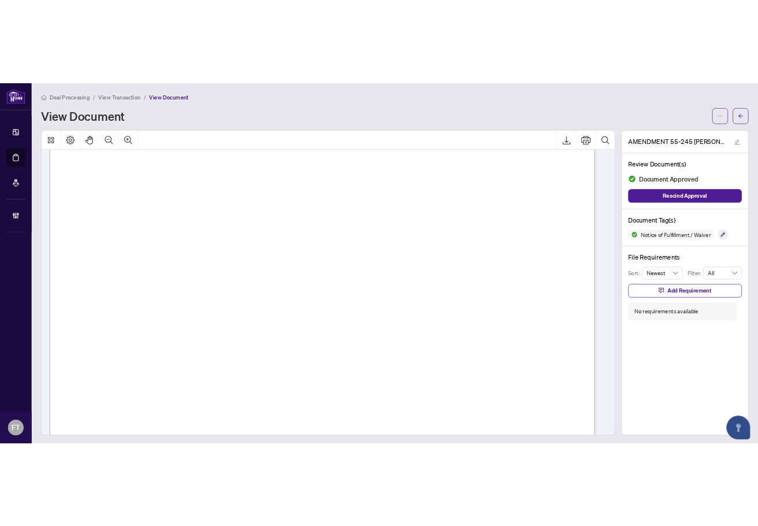
scroll to position [231, 0]
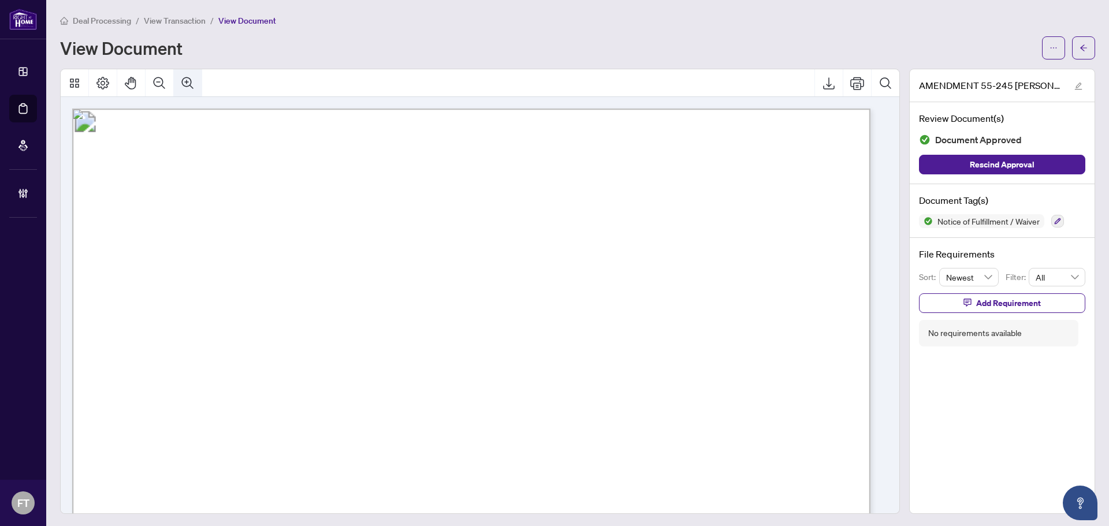
click at [161, 87] on icon "Zoom Out" at bounding box center [159, 83] width 14 height 14
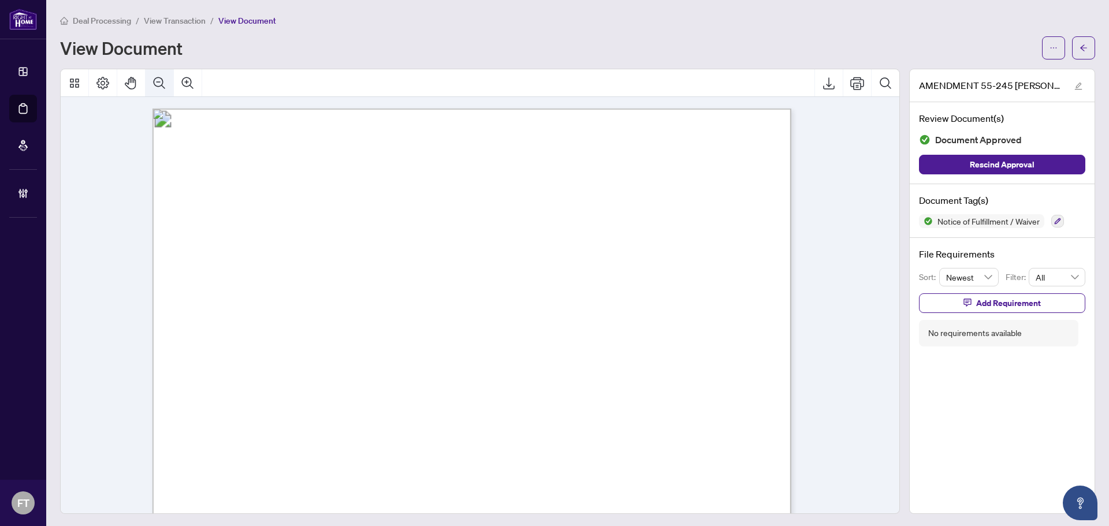
click at [161, 87] on icon "Zoom Out" at bounding box center [159, 83] width 14 height 14
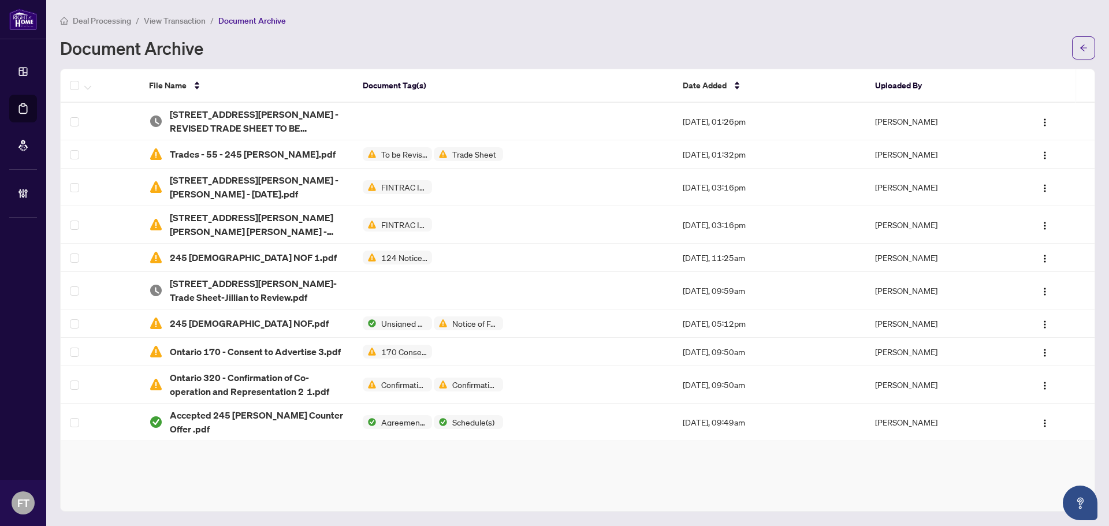
click at [226, 477] on div "File Name Document Tag(s) Date Added Uploaded By File Name Document Tag(s) Date…" at bounding box center [577, 290] width 1035 height 443
click at [90, 87] on icon "button" at bounding box center [87, 87] width 7 height 4
click at [110, 109] on span "Restore Selected File(s)" at bounding box center [133, 106] width 85 height 13
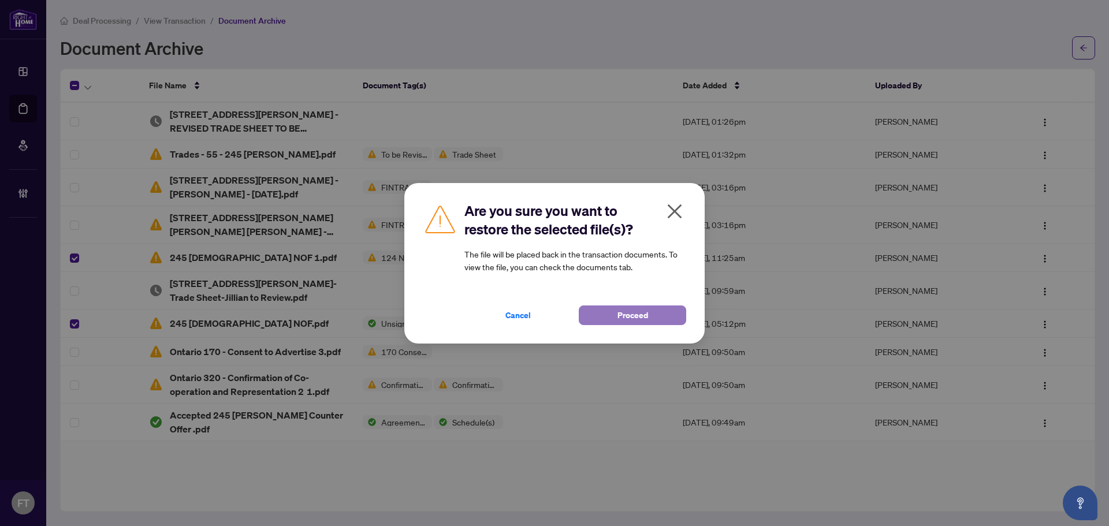
click at [623, 317] on span "Proceed" at bounding box center [632, 315] width 31 height 18
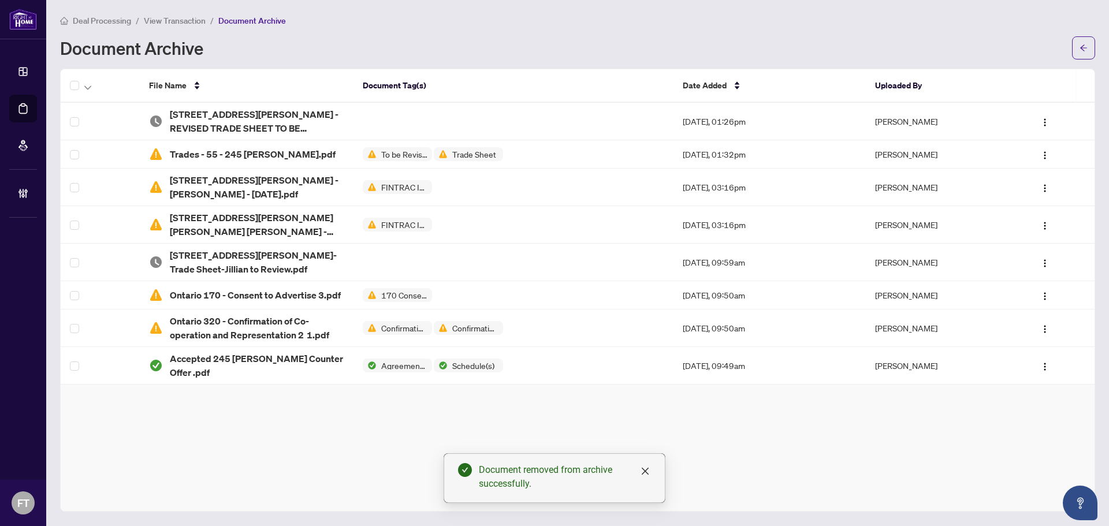
click at [184, 23] on span "View Transaction" at bounding box center [175, 21] width 62 height 10
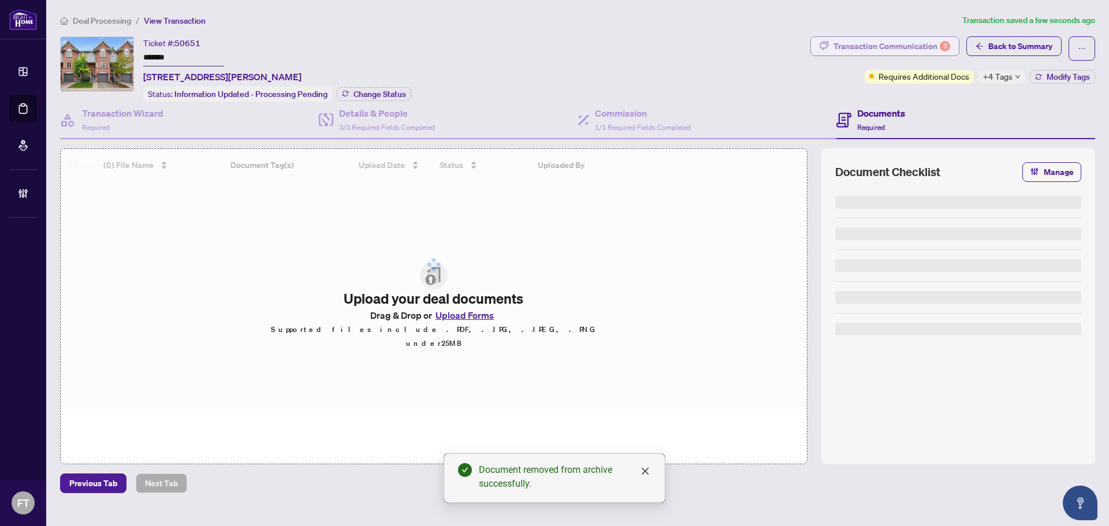
click at [889, 53] on div "Transaction Communication 3" at bounding box center [891, 46] width 117 height 18
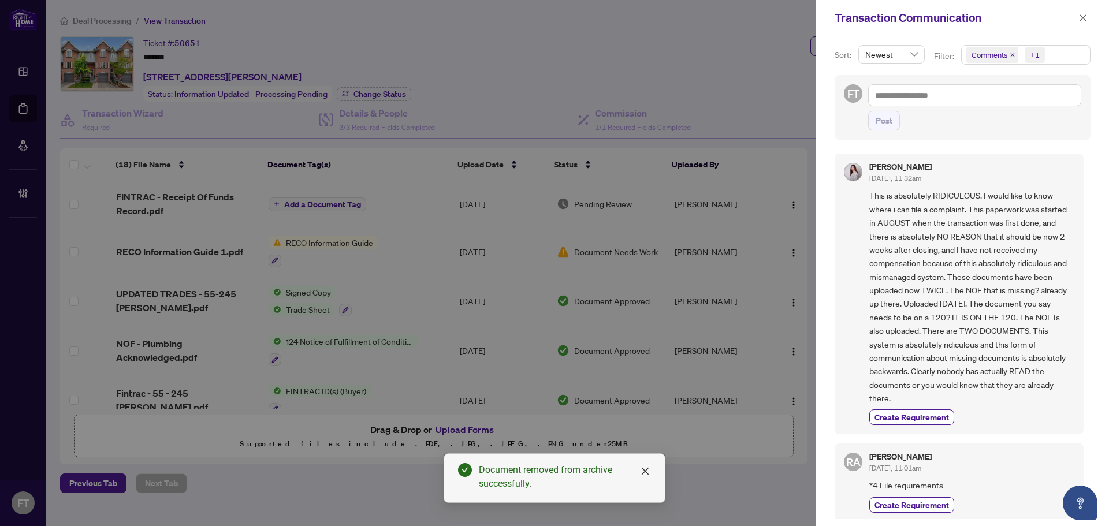
click at [1055, 51] on span "Comments +1" at bounding box center [1026, 55] width 128 height 18
click at [1010, 108] on span "Comments" at bounding box center [1030, 103] width 102 height 14
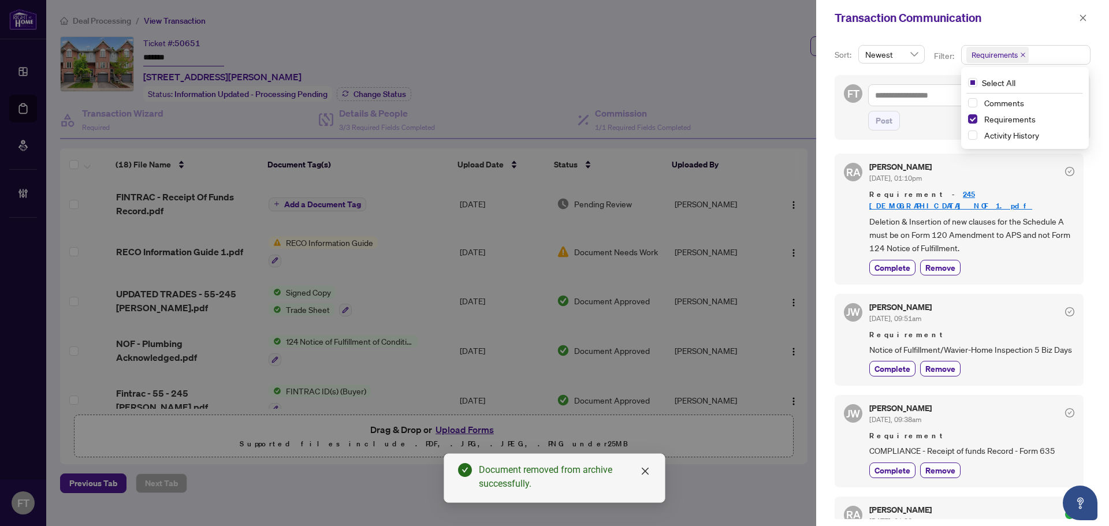
click at [956, 191] on link "245 Bishop NOF 1.pdf" at bounding box center [950, 199] width 163 height 21
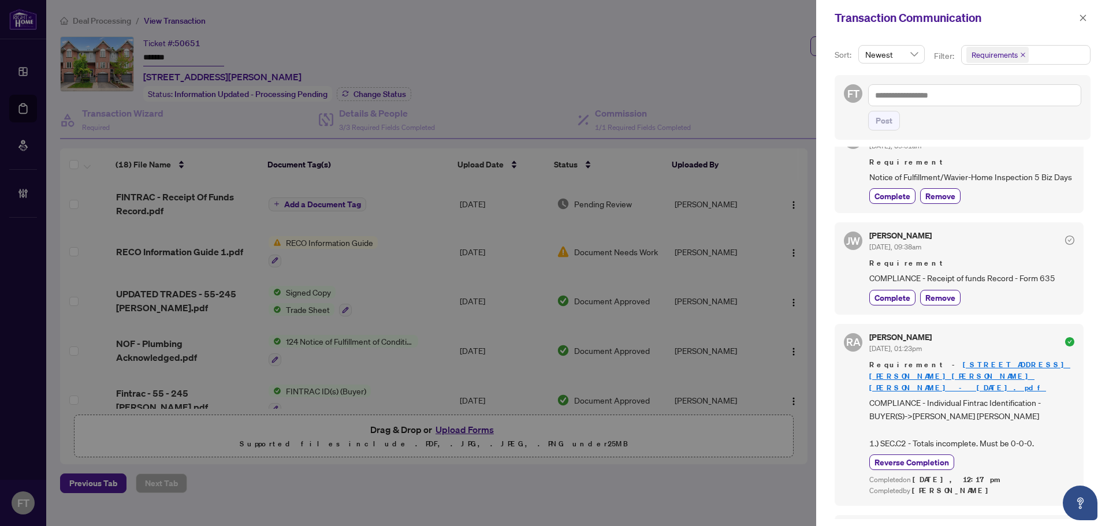
scroll to position [173, 0]
click at [1070, 20] on div "Transaction Communication" at bounding box center [955, 17] width 241 height 17
click at [1075, 17] on div "Transaction Communication" at bounding box center [962, 18] width 293 height 36
click at [1086, 14] on button "button" at bounding box center [1082, 18] width 15 height 14
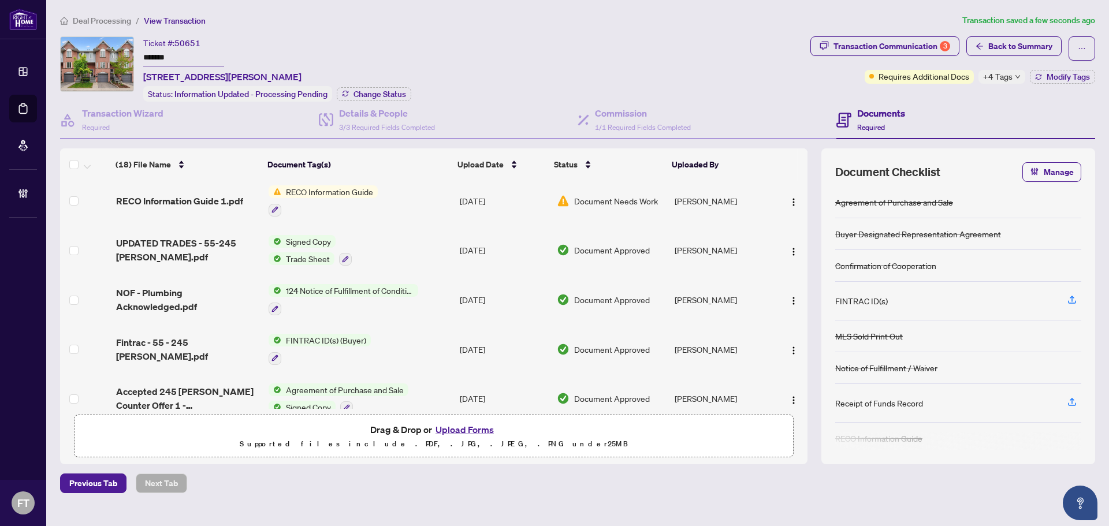
scroll to position [0, 0]
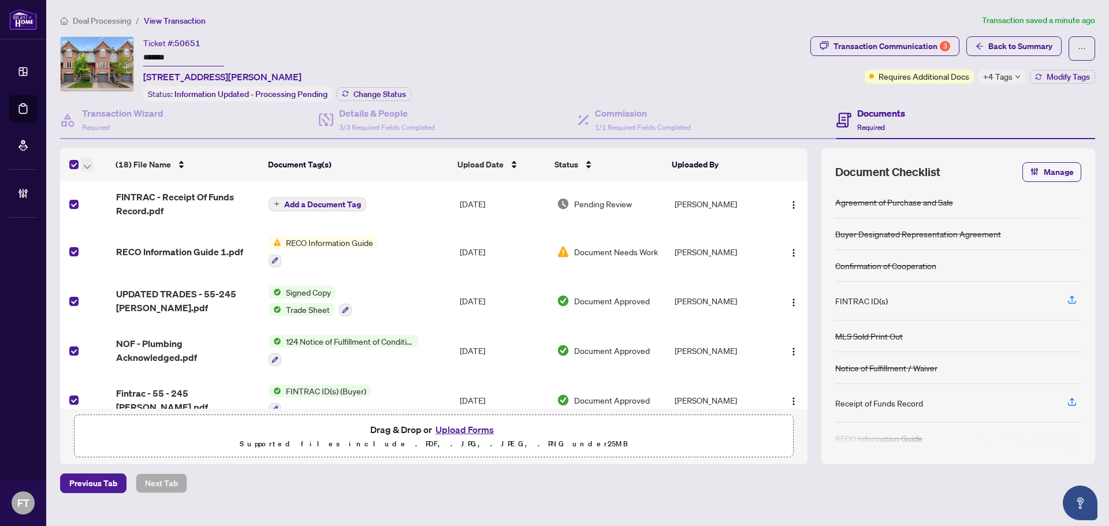
click at [85, 165] on icon "button" at bounding box center [87, 167] width 7 height 5
click at [107, 185] on span "Open Selected in New Tab(s)" at bounding box center [141, 184] width 103 height 13
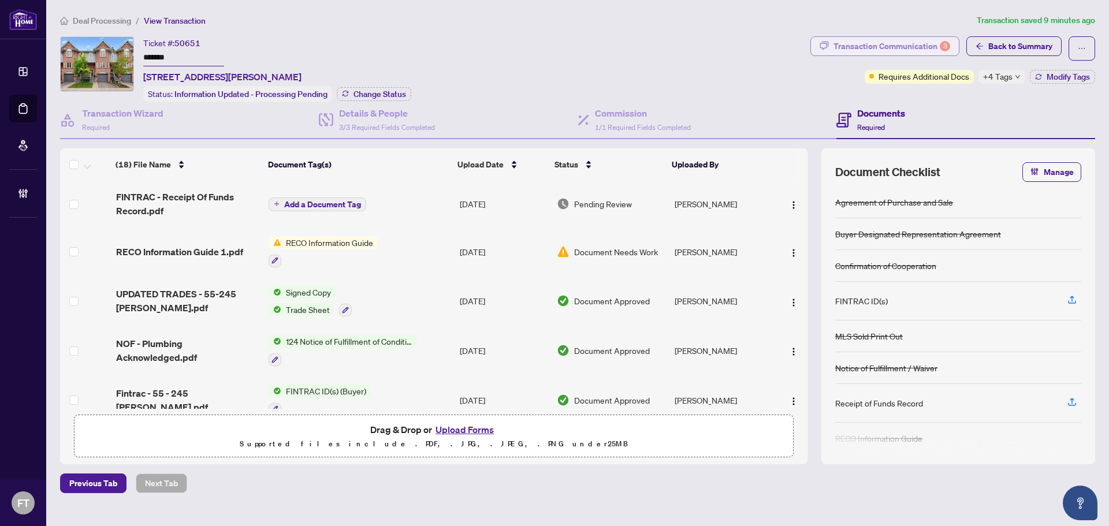
click at [918, 51] on div "Transaction Communication 3" at bounding box center [891, 46] width 117 height 18
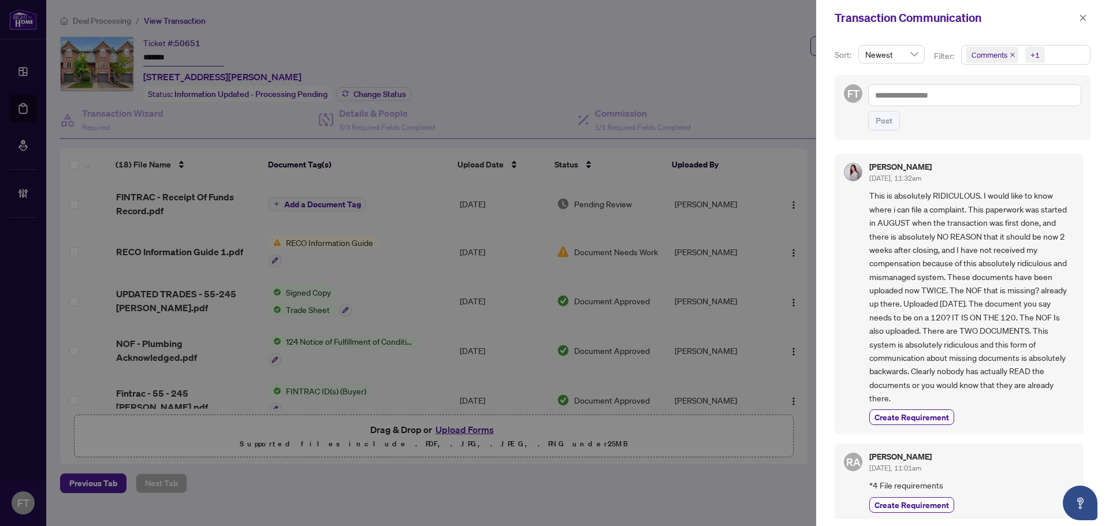
click at [1075, 19] on div "Transaction Communication" at bounding box center [955, 17] width 241 height 17
click at [1084, 17] on icon "close" at bounding box center [1083, 17] width 6 height 6
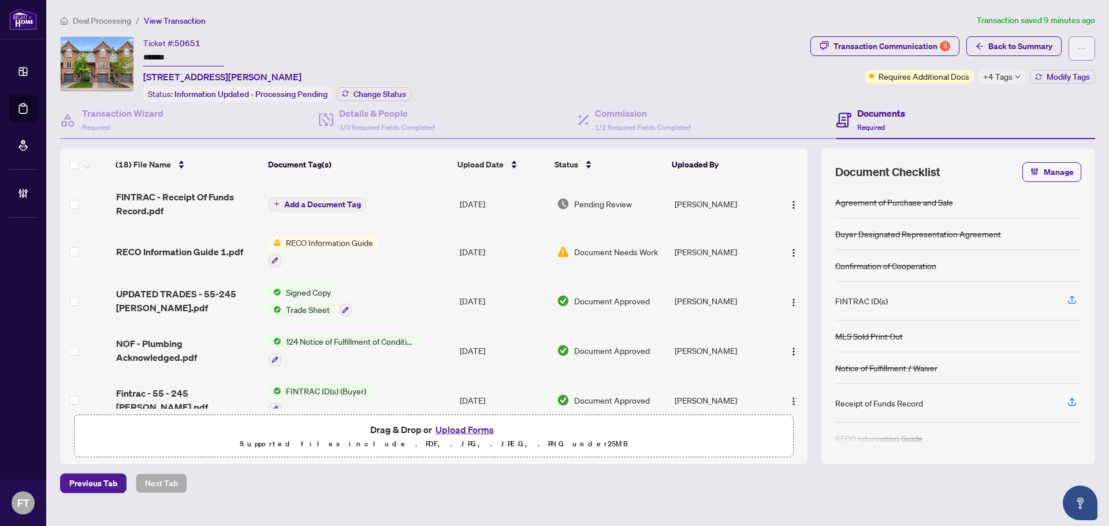
click at [1085, 51] on button "button" at bounding box center [1081, 48] width 27 height 24
click at [1047, 94] on span "Document Archive" at bounding box center [1041, 93] width 88 height 13
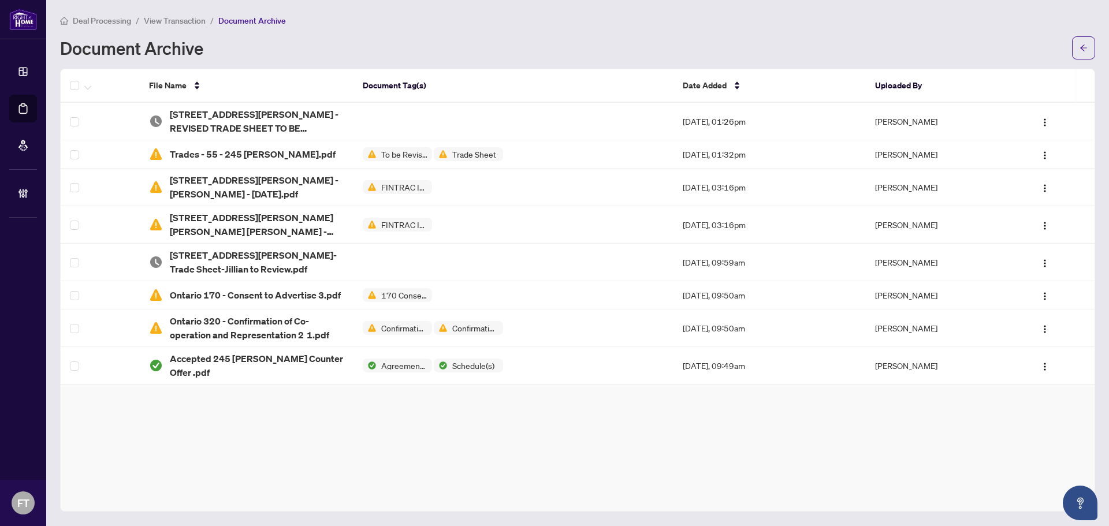
click at [163, 23] on span "View Transaction" at bounding box center [175, 21] width 62 height 10
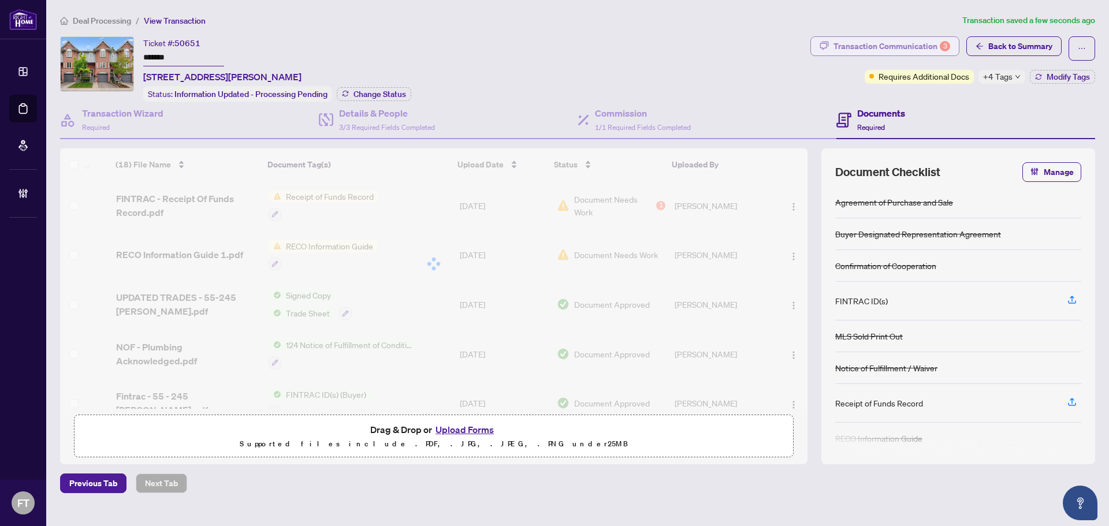
click at [862, 47] on div "Transaction Communication 3" at bounding box center [891, 46] width 117 height 18
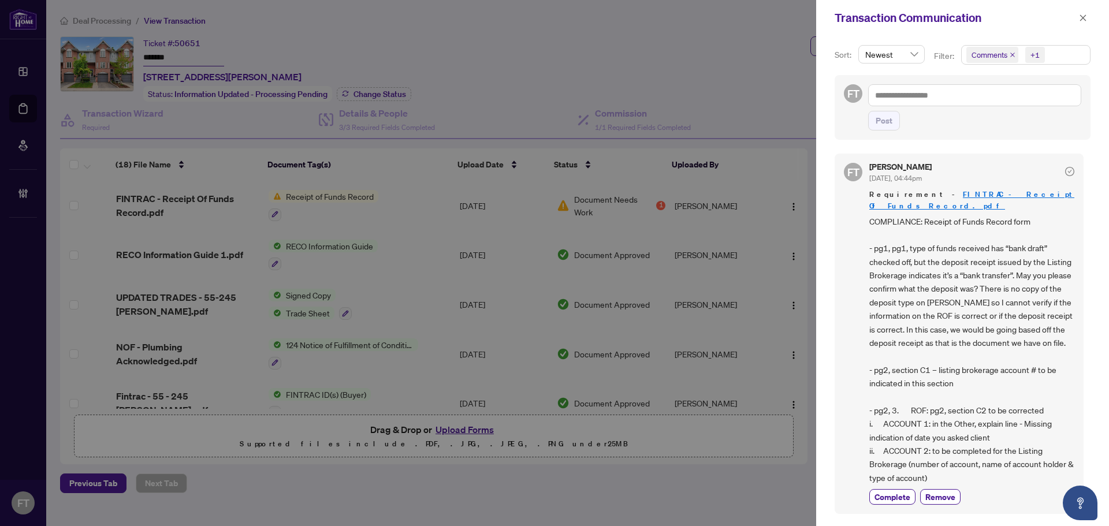
click at [1056, 62] on span "Comments +1" at bounding box center [1026, 55] width 128 height 18
click at [1021, 103] on span "Comments" at bounding box center [1030, 103] width 102 height 14
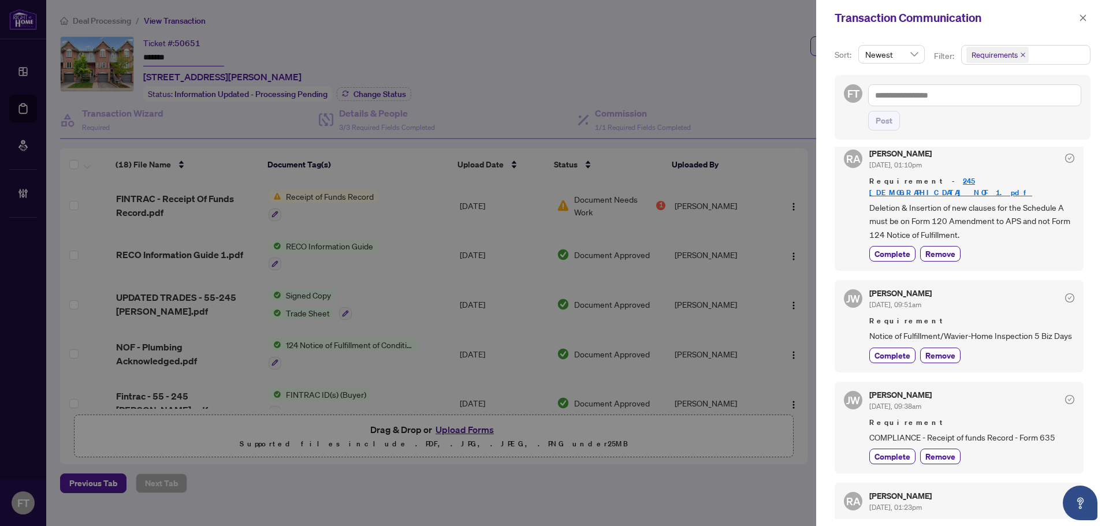
click at [996, 356] on div "Complete Remove" at bounding box center [971, 356] width 205 height 16
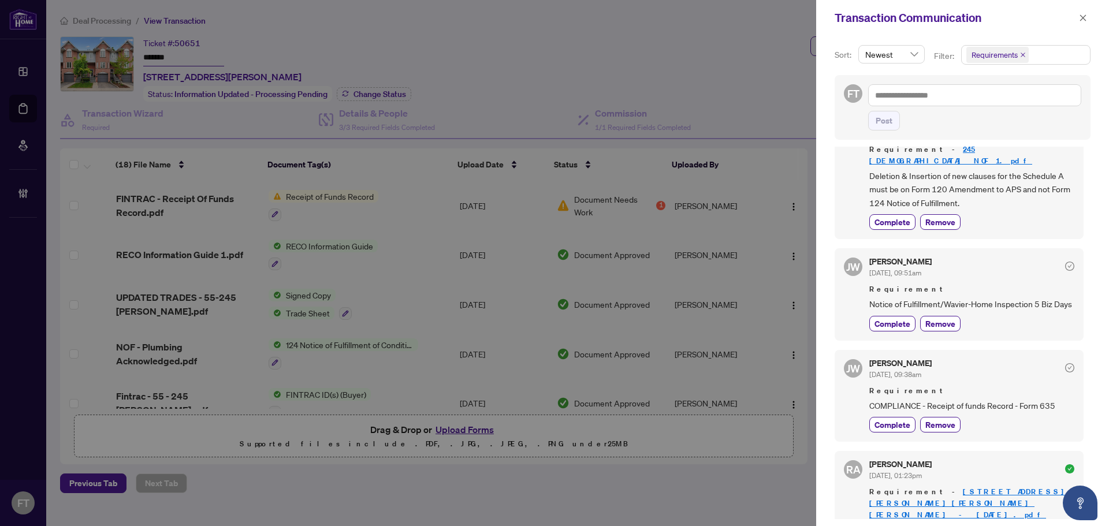
scroll to position [441, 0]
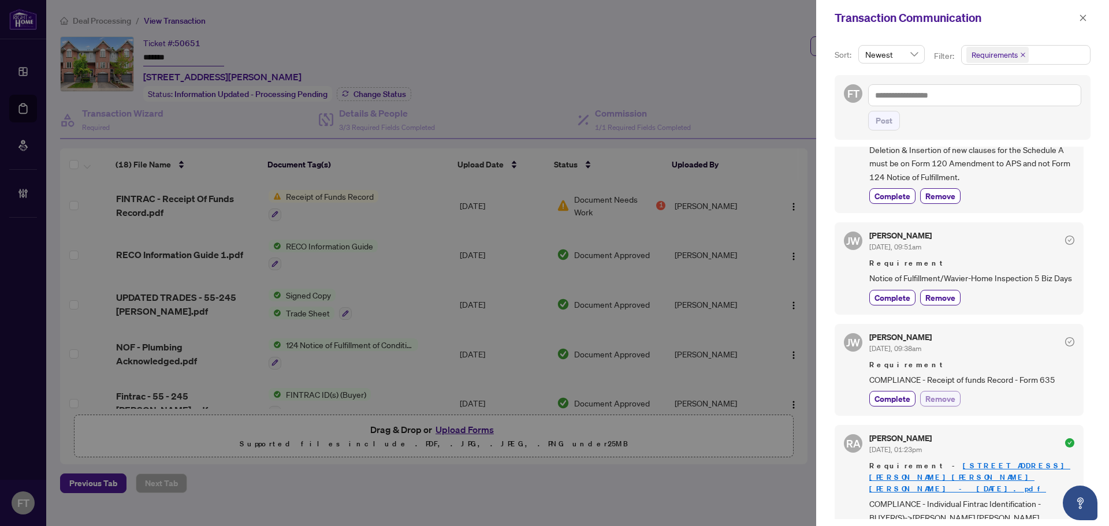
click at [938, 403] on span "Remove" at bounding box center [940, 399] width 30 height 12
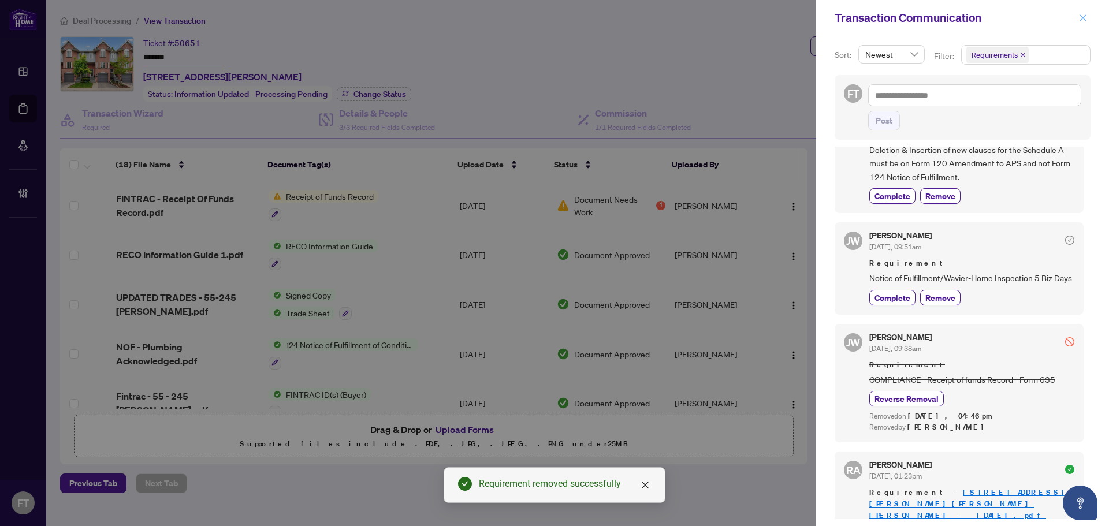
click at [1082, 19] on icon "close" at bounding box center [1083, 17] width 6 height 6
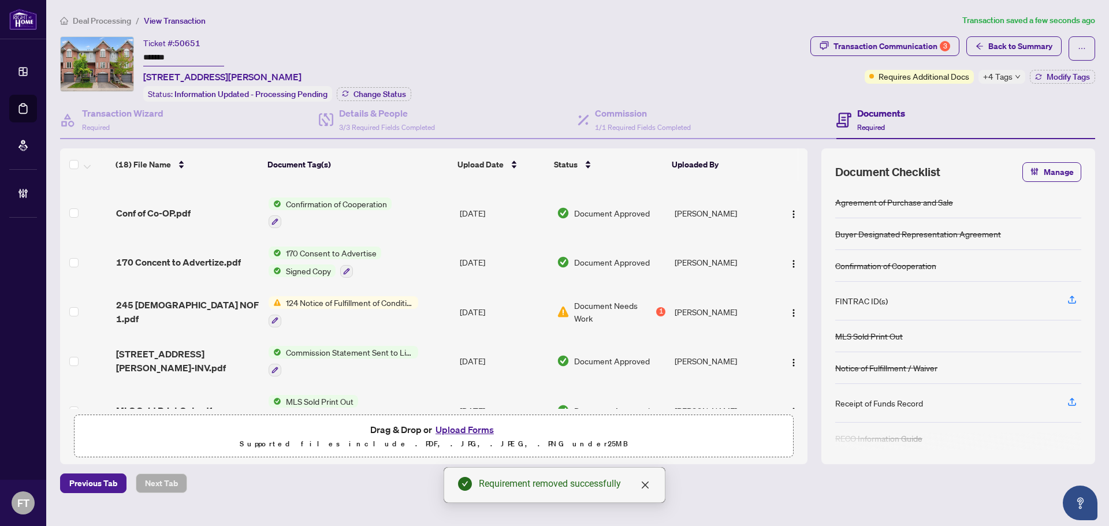
scroll to position [289, 0]
click at [190, 256] on span "170 Concent to Advertize.pdf" at bounding box center [178, 263] width 125 height 14
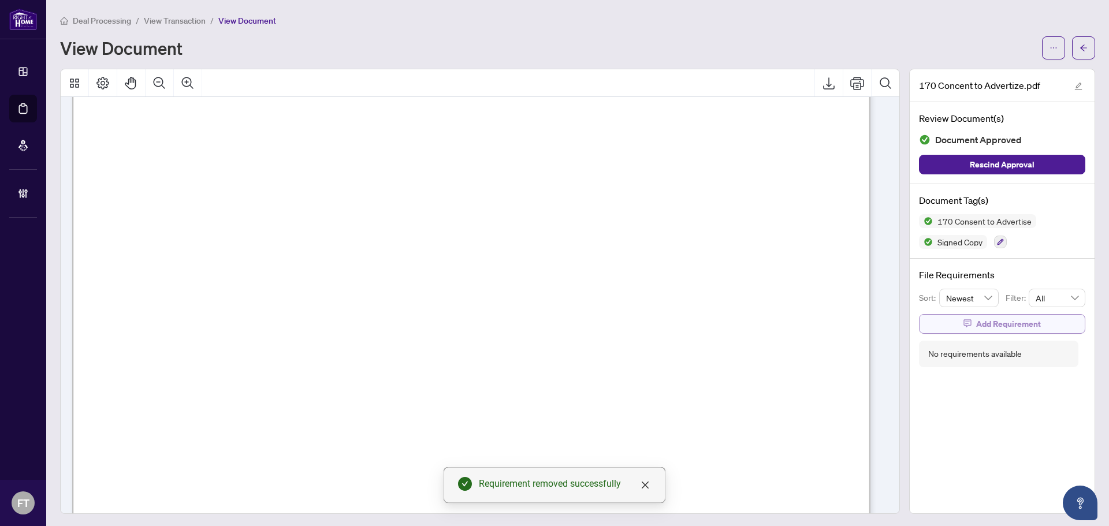
scroll to position [231, 0]
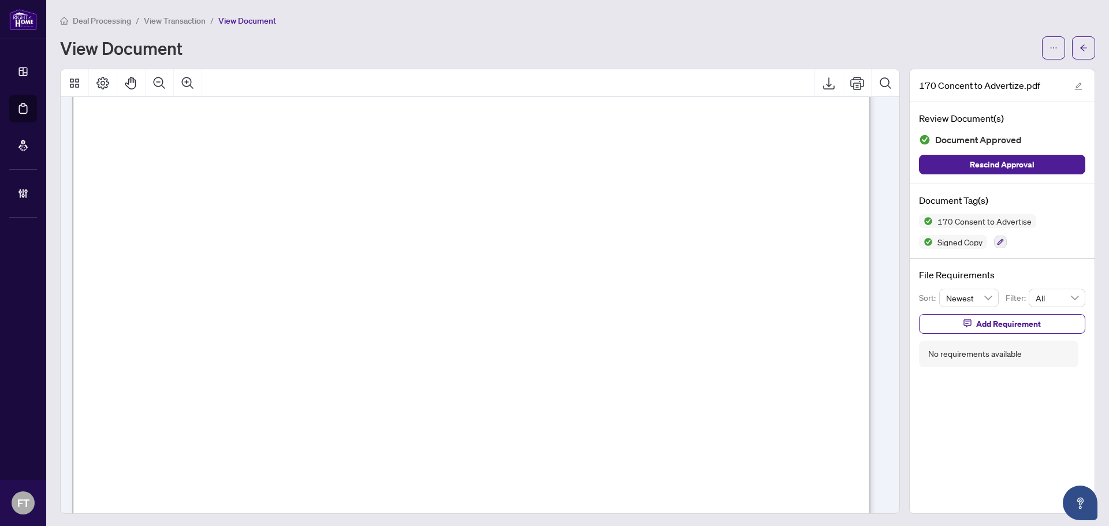
click at [155, 24] on span "View Transaction" at bounding box center [175, 21] width 62 height 10
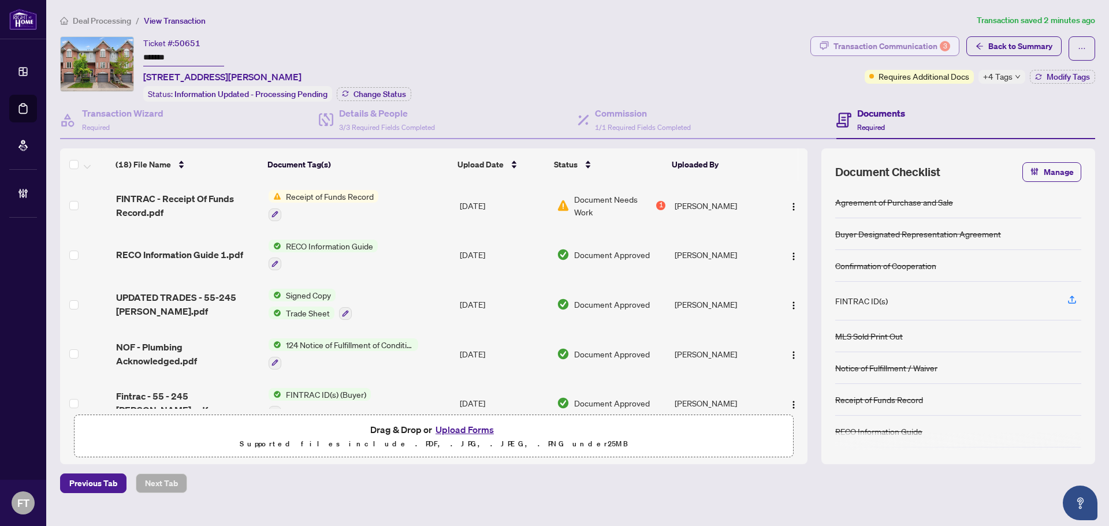
click at [864, 47] on div "Transaction Communication 3" at bounding box center [891, 46] width 117 height 18
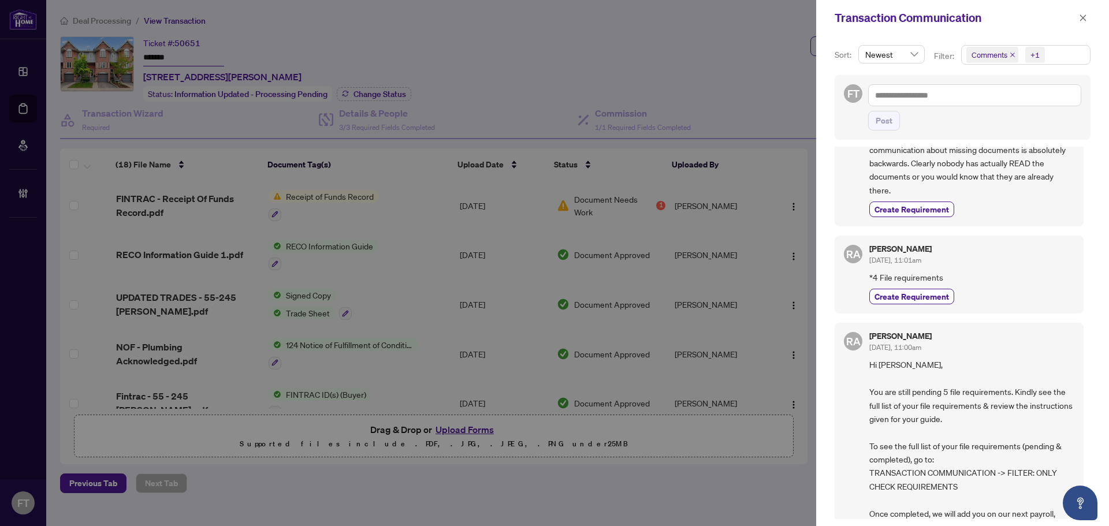
scroll to position [404, 0]
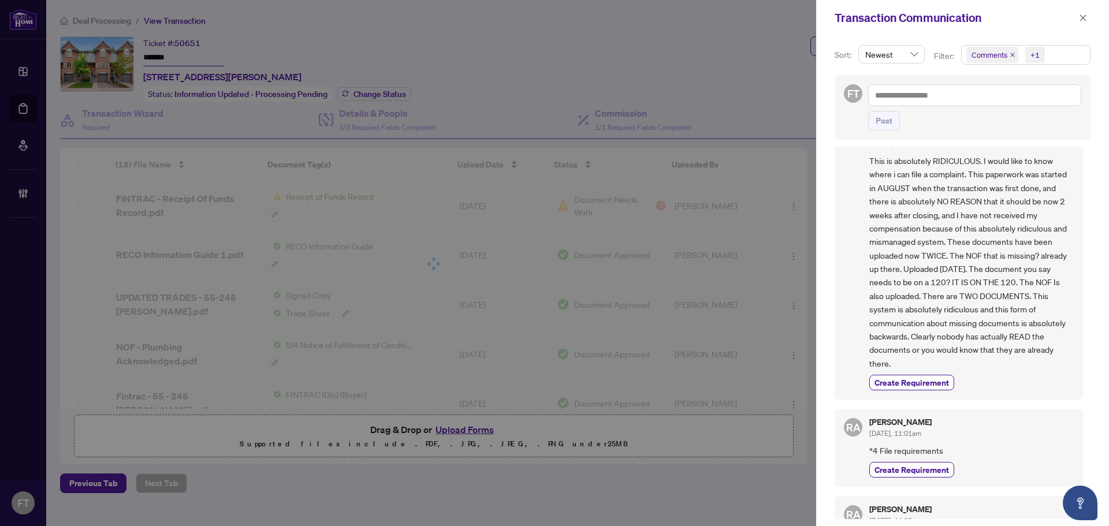
drag, startPoint x: 1008, startPoint y: 234, endPoint x: 1012, endPoint y: 221, distance: 13.7
click at [1011, 225] on span "This is absolutely RIDICULOUS. I would like to know where i can file a complain…" at bounding box center [971, 262] width 205 height 216
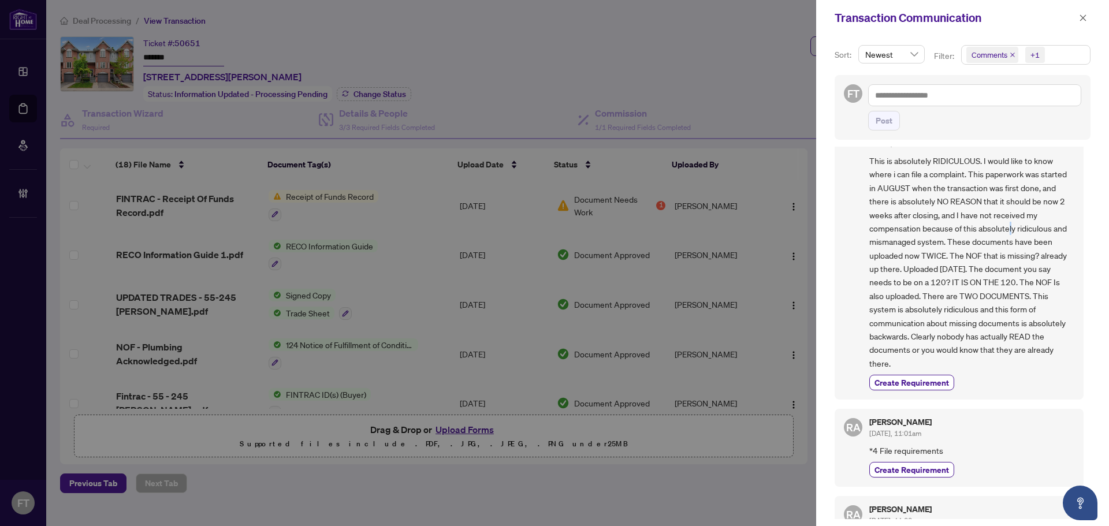
click at [1045, 59] on div "+1" at bounding box center [1033, 55] width 27 height 18
click at [1006, 101] on span "Comments" at bounding box center [1004, 103] width 40 height 10
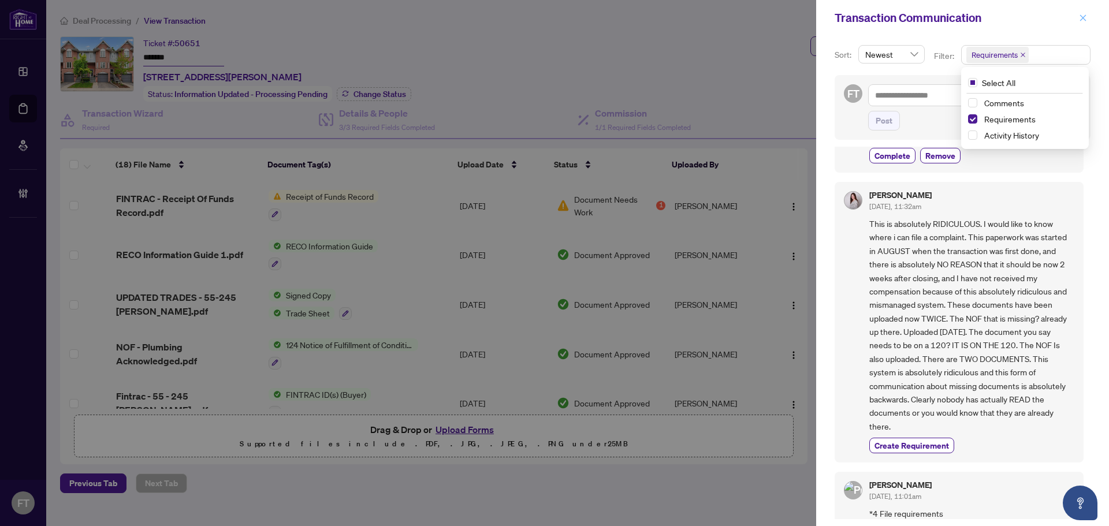
scroll to position [0, 0]
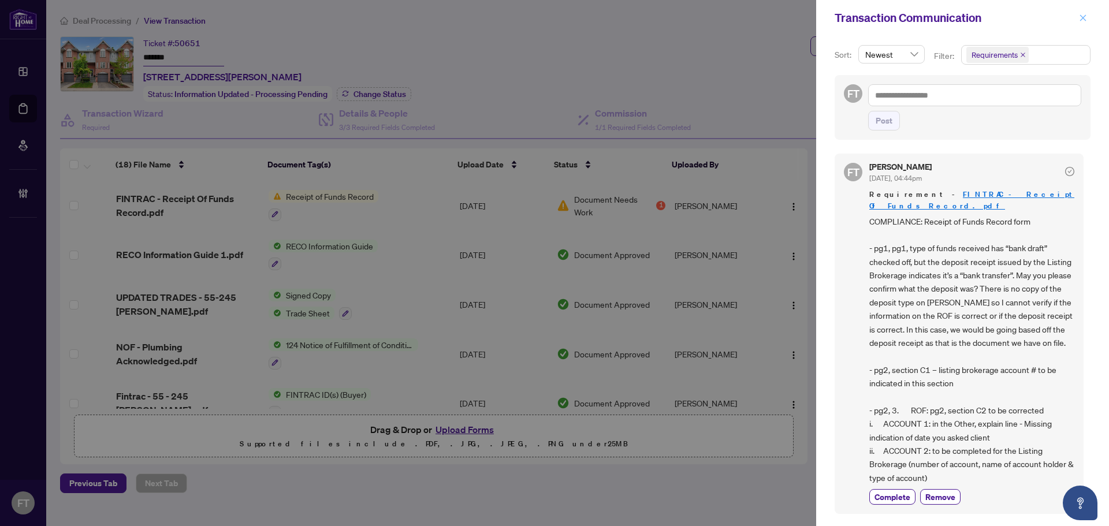
click at [1083, 17] on icon "close" at bounding box center [1083, 18] width 8 height 8
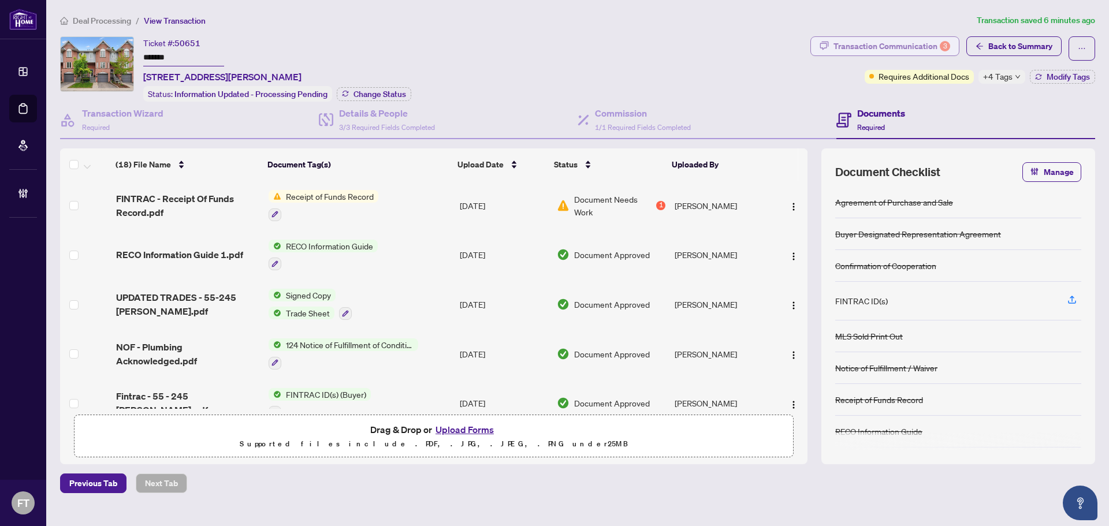
click at [858, 42] on div "Transaction Communication 3" at bounding box center [891, 46] width 117 height 18
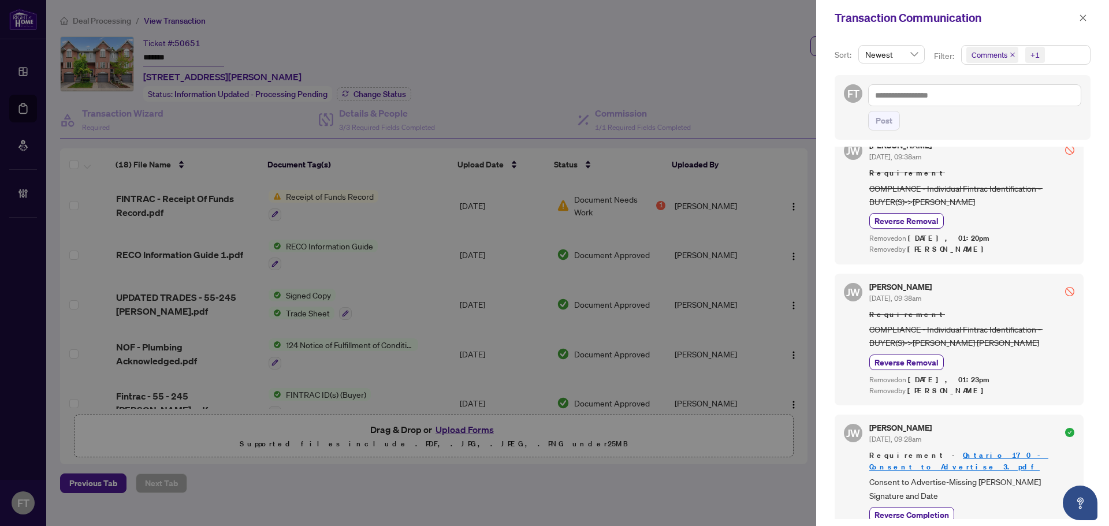
scroll to position [4131, 0]
click at [1075, 15] on button "button" at bounding box center [1082, 18] width 15 height 14
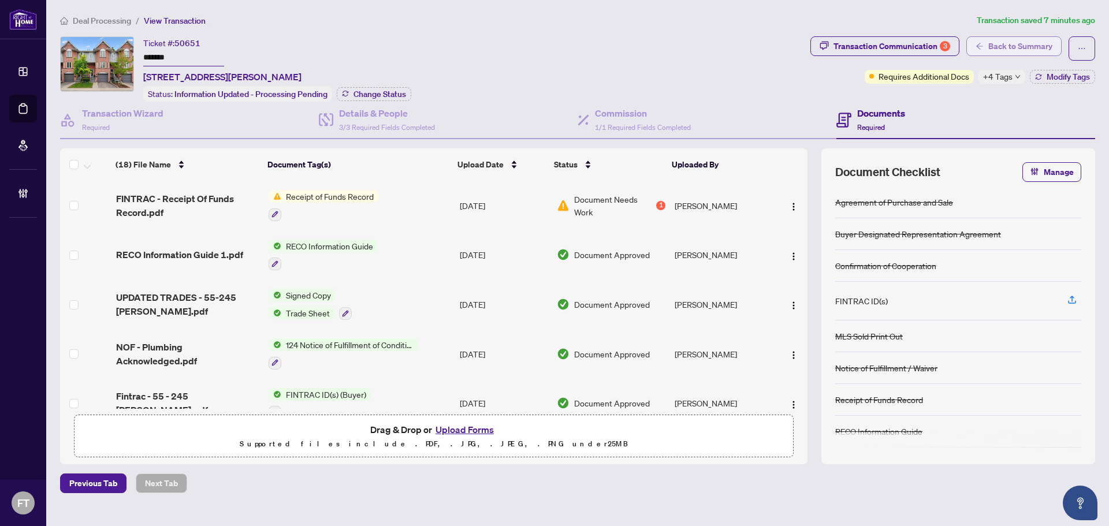
click at [1023, 54] on span "Back to Summary" at bounding box center [1020, 46] width 64 height 18
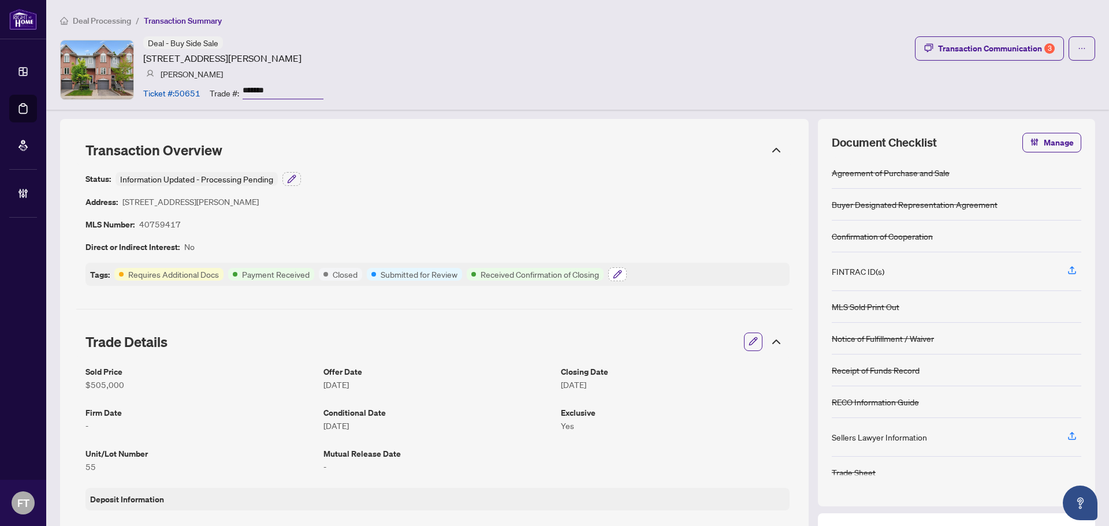
click at [616, 278] on button "button" at bounding box center [617, 274] width 18 height 14
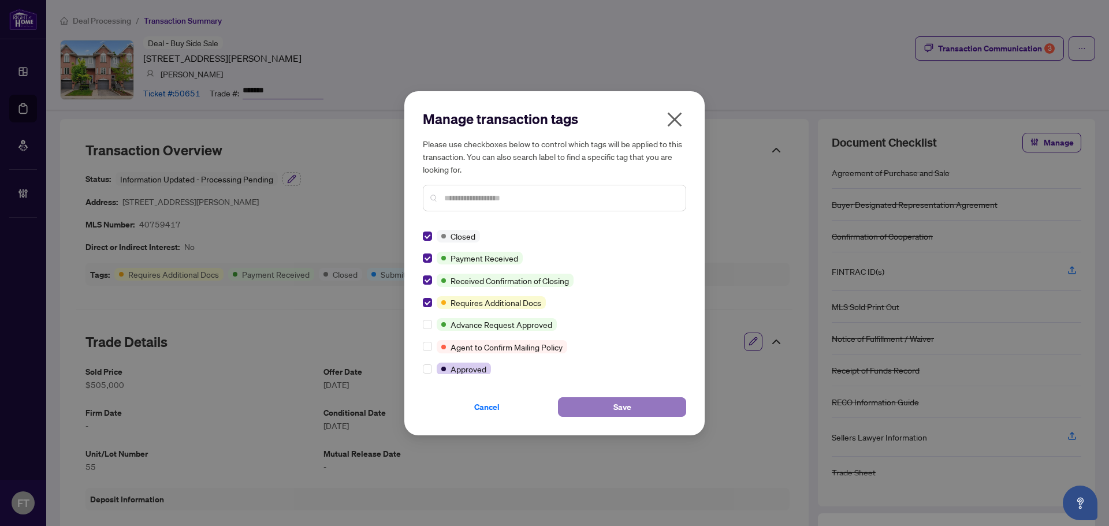
click at [623, 406] on span "Save" at bounding box center [622, 407] width 18 height 18
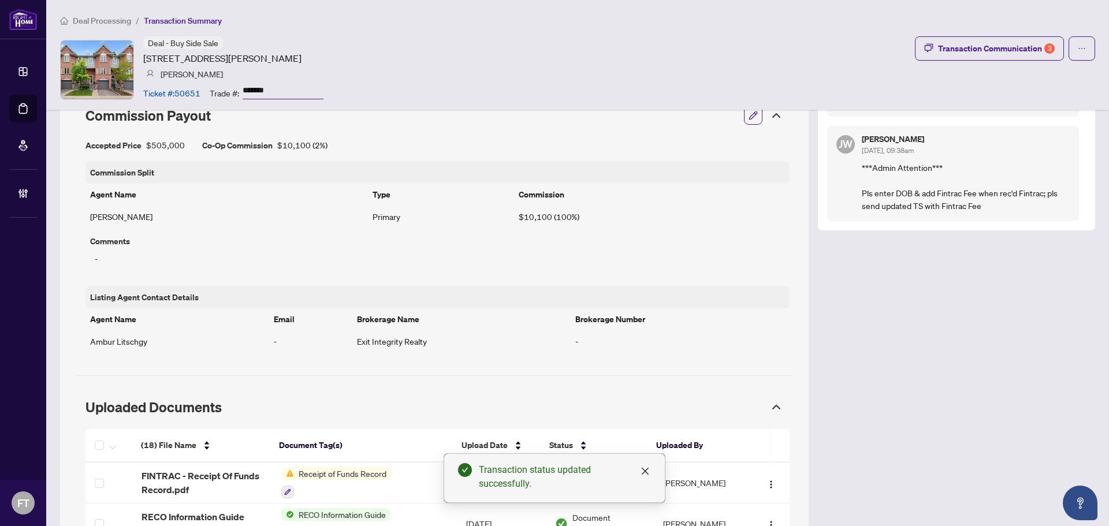
scroll to position [1040, 0]
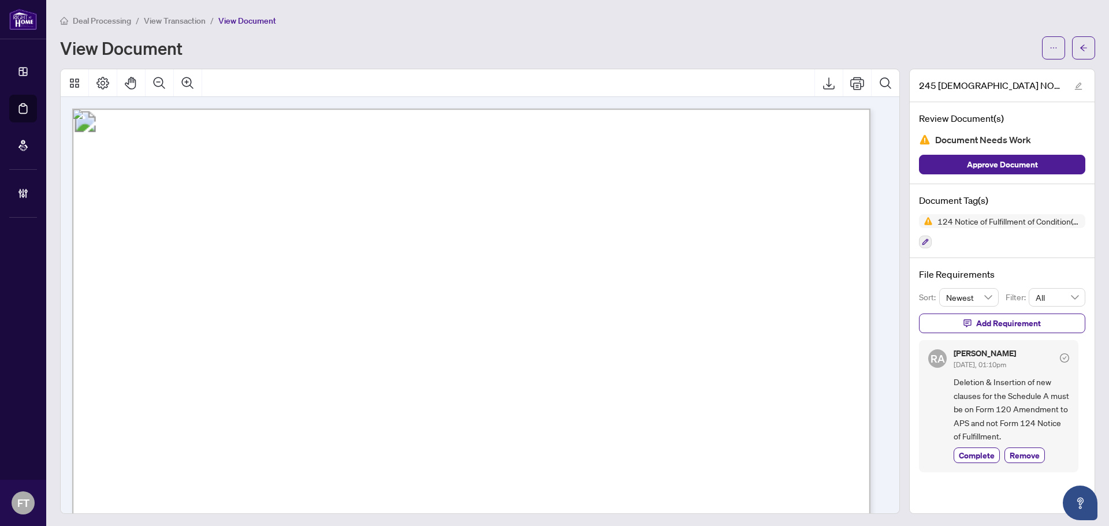
click at [158, 77] on icon "Zoom Out" at bounding box center [159, 83] width 14 height 14
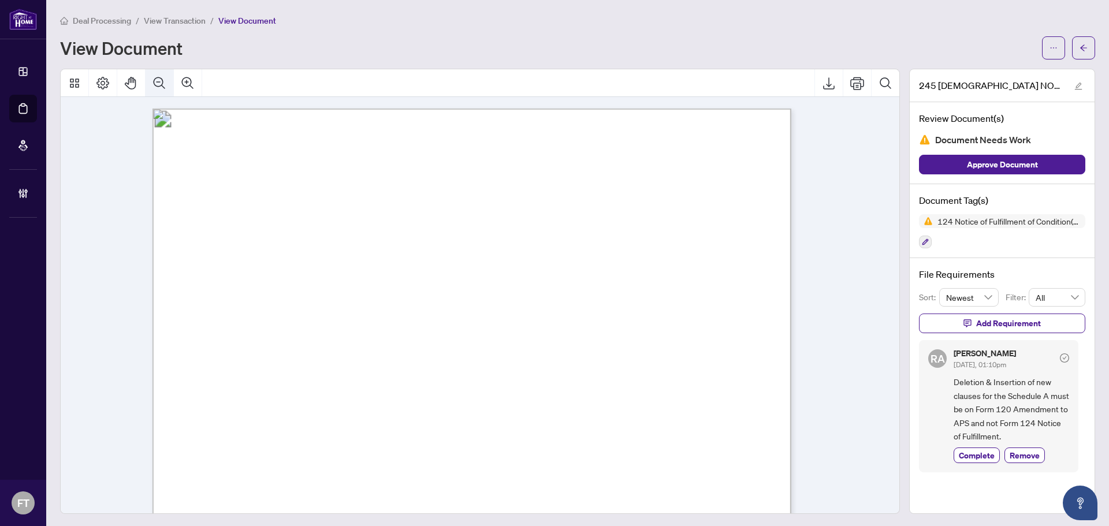
click at [158, 77] on icon "Zoom Out" at bounding box center [159, 83] width 14 height 14
click at [159, 77] on icon "Zoom Out" at bounding box center [159, 83] width 14 height 14
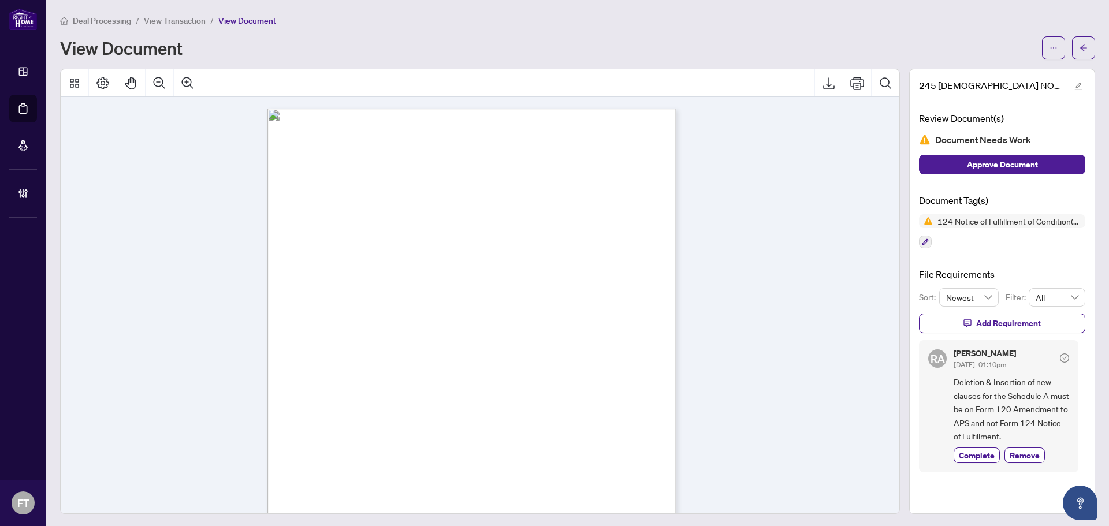
click at [646, 321] on div "Page 1" at bounding box center [503, 415] width 472 height 612
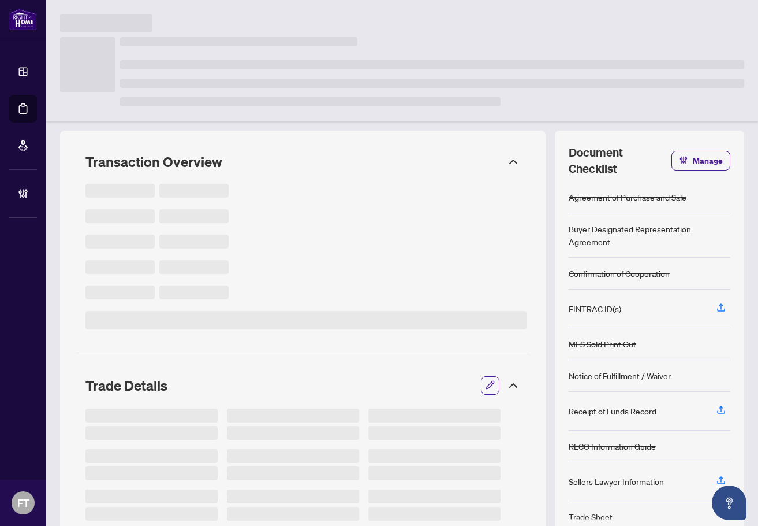
click at [306, 15] on div at bounding box center [402, 23] width 684 height 18
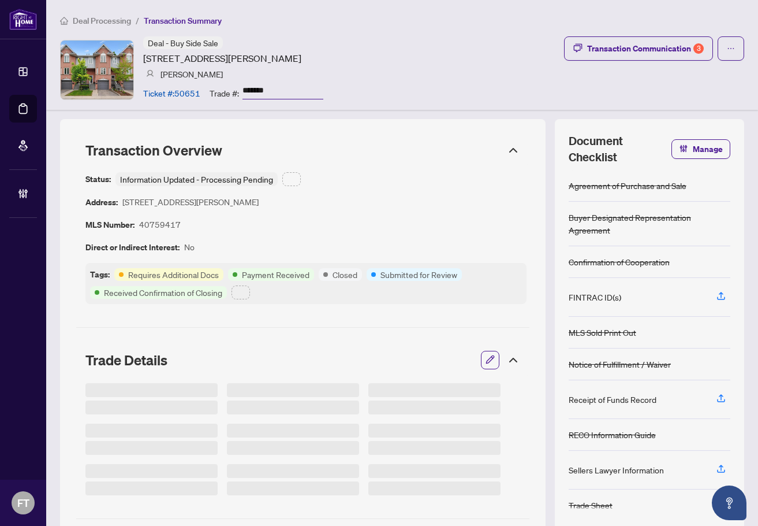
type input "*******"
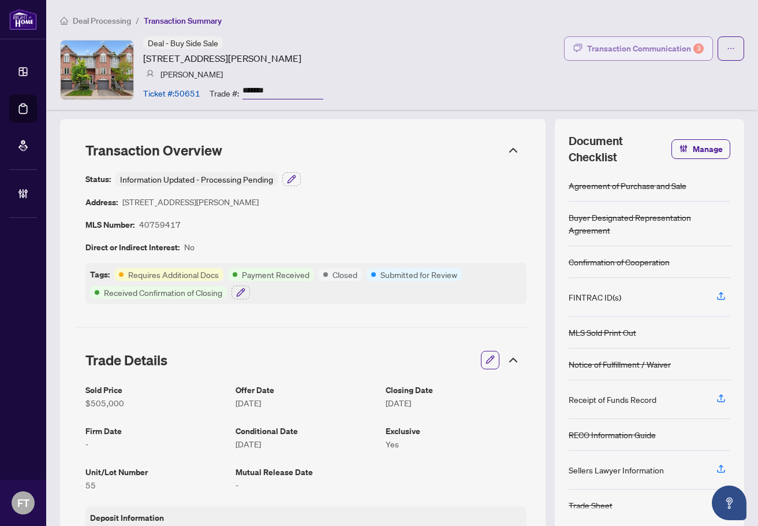
drag, startPoint x: 365, startPoint y: 35, endPoint x: 582, endPoint y: 38, distance: 216.6
click at [368, 35] on div "Deal Processing / Transaction Summary Deal - Buy Side Sale [STREET_ADDRESS][PER…" at bounding box center [402, 55] width 712 height 110
click at [608, 47] on div "Transaction Communication 3" at bounding box center [645, 48] width 117 height 18
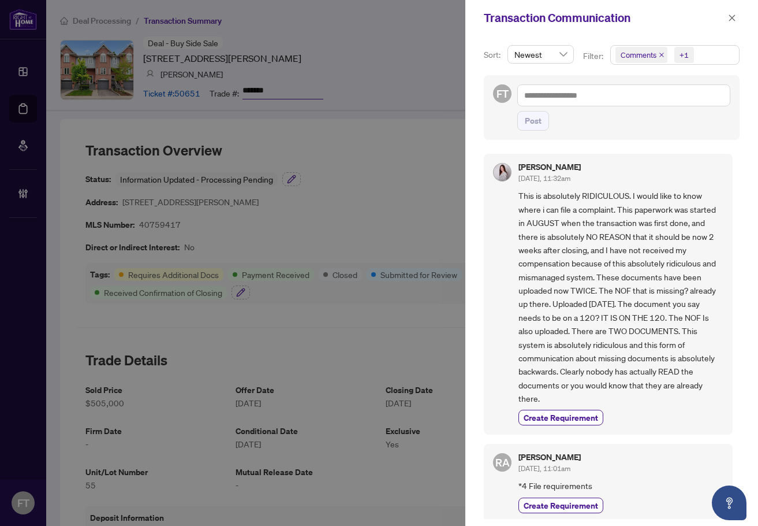
click at [697, 52] on span "Comments +1" at bounding box center [675, 55] width 128 height 18
drag, startPoint x: 649, startPoint y: 112, endPoint x: 646, endPoint y: 105, distance: 8.3
click at [649, 111] on div "Comments Requirements Activity History" at bounding box center [674, 120] width 123 height 49
click at [646, 103] on span "Comments" at bounding box center [654, 103] width 40 height 10
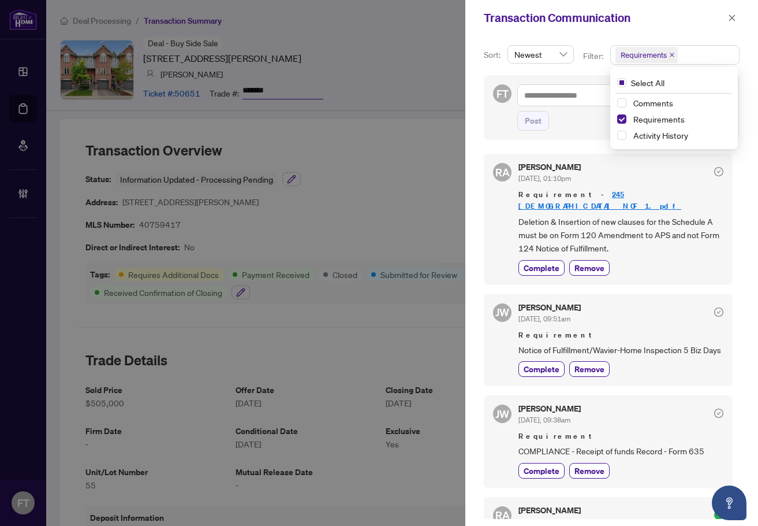
scroll to position [42, 0]
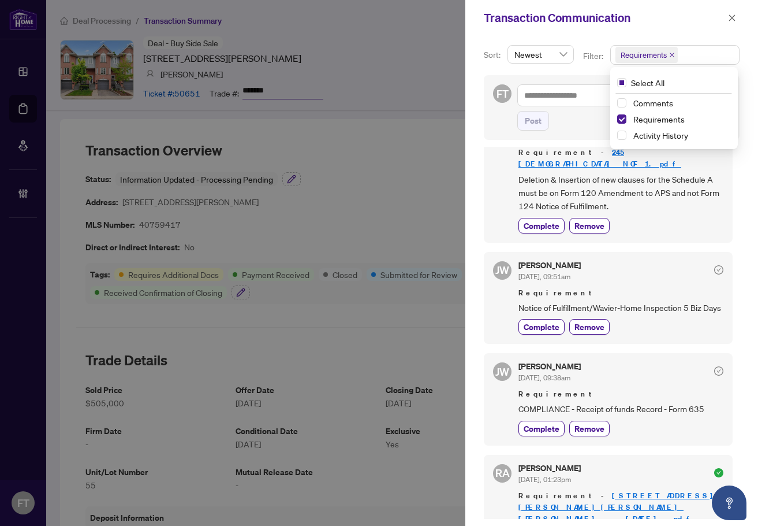
click at [702, 287] on span "Requirement" at bounding box center [621, 293] width 205 height 12
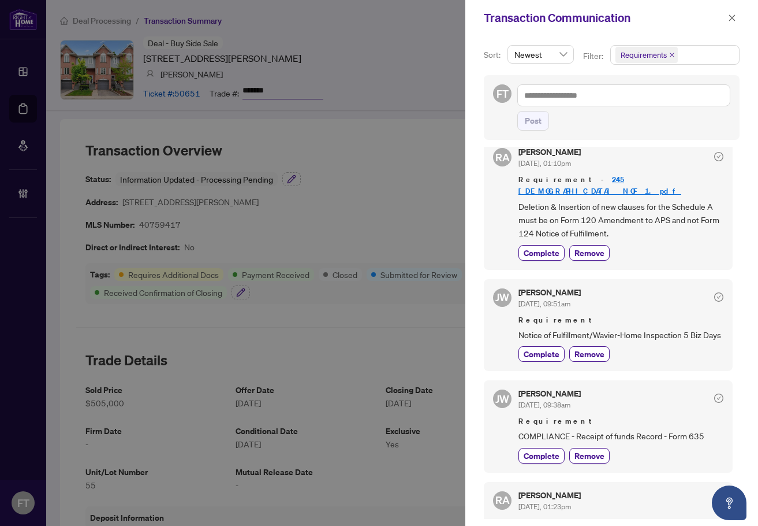
scroll to position [0, 0]
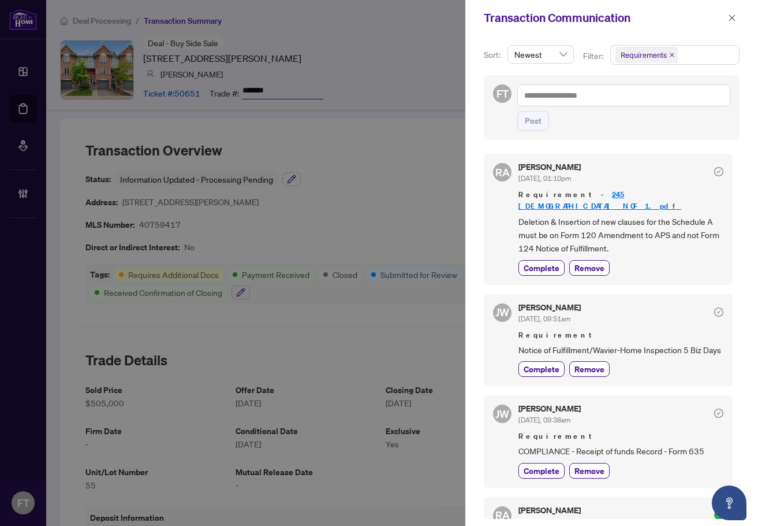
click at [312, 225] on div at bounding box center [379, 263] width 758 height 526
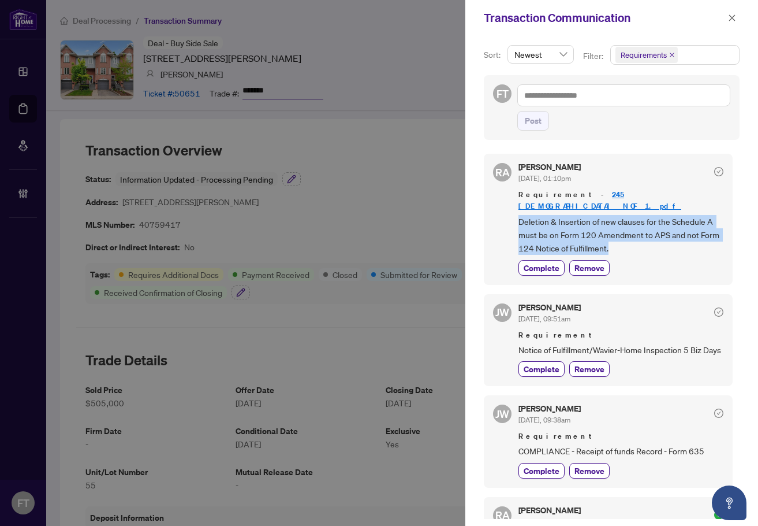
drag, startPoint x: 647, startPoint y: 238, endPoint x: 497, endPoint y: 214, distance: 151.4
click at [497, 214] on div "[PERSON_NAME] [DATE], 01:10pm Requirement - 245 [PERSON_NAME] NOF 1.pdf Deletio…" at bounding box center [608, 219] width 249 height 131
copy span "Deletion & Insertion of new clauses for the Schedule A must be on Form 120 Amen…"
click at [731, 17] on icon "close" at bounding box center [732, 17] width 6 height 6
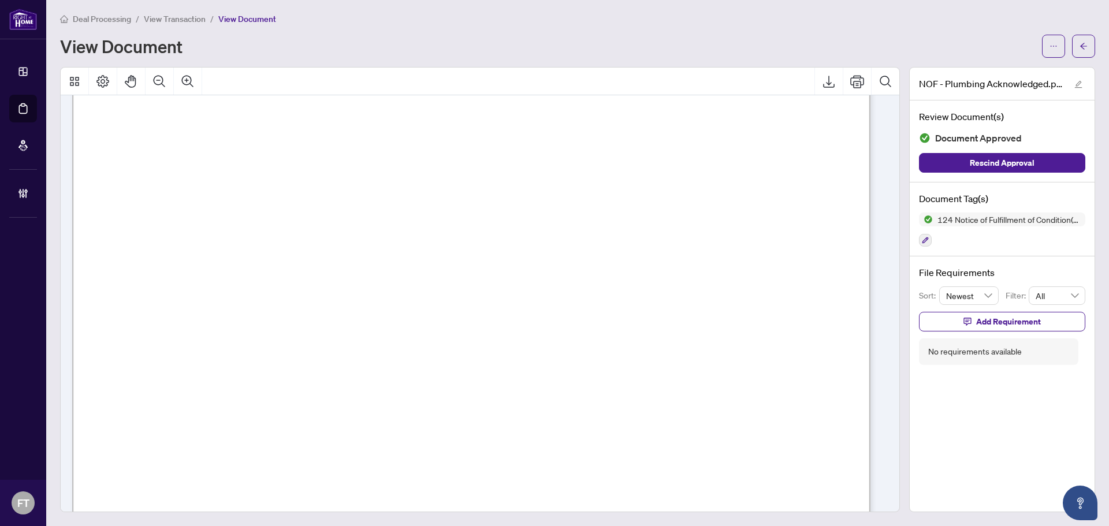
scroll to position [4, 0]
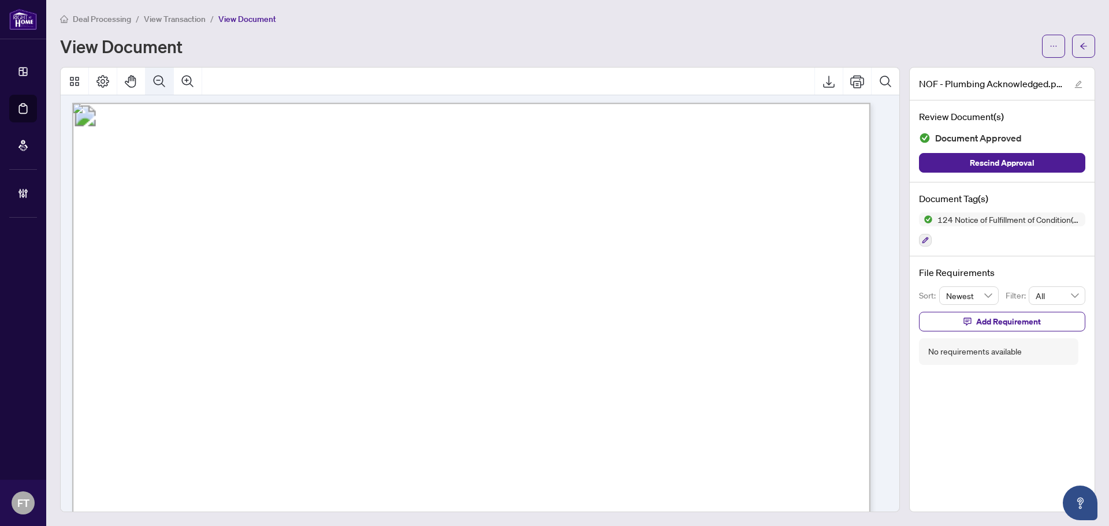
click at [166, 76] on button "Zoom Out" at bounding box center [160, 82] width 28 height 28
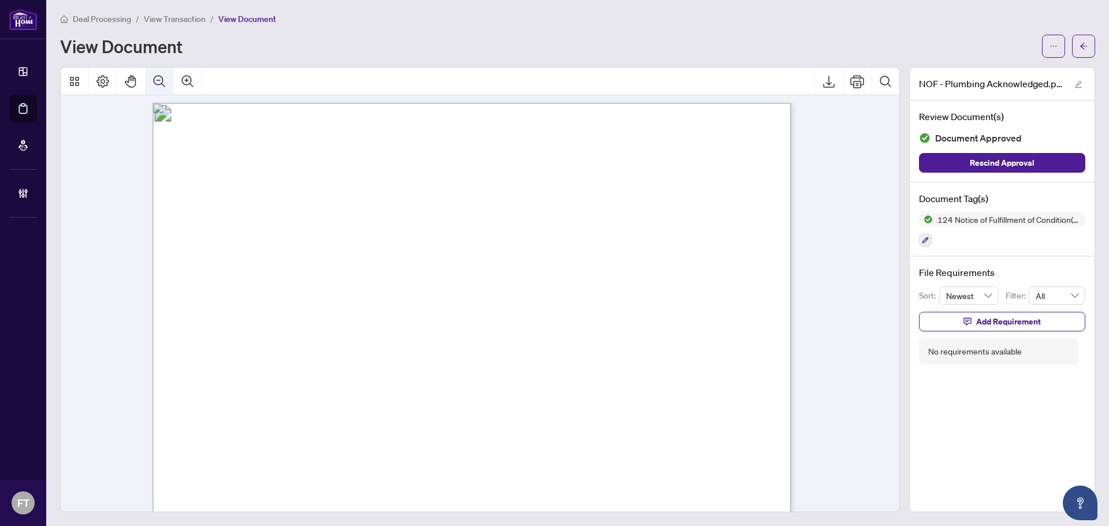
scroll to position [0, 0]
click at [166, 76] on button "Zoom Out" at bounding box center [160, 82] width 28 height 28
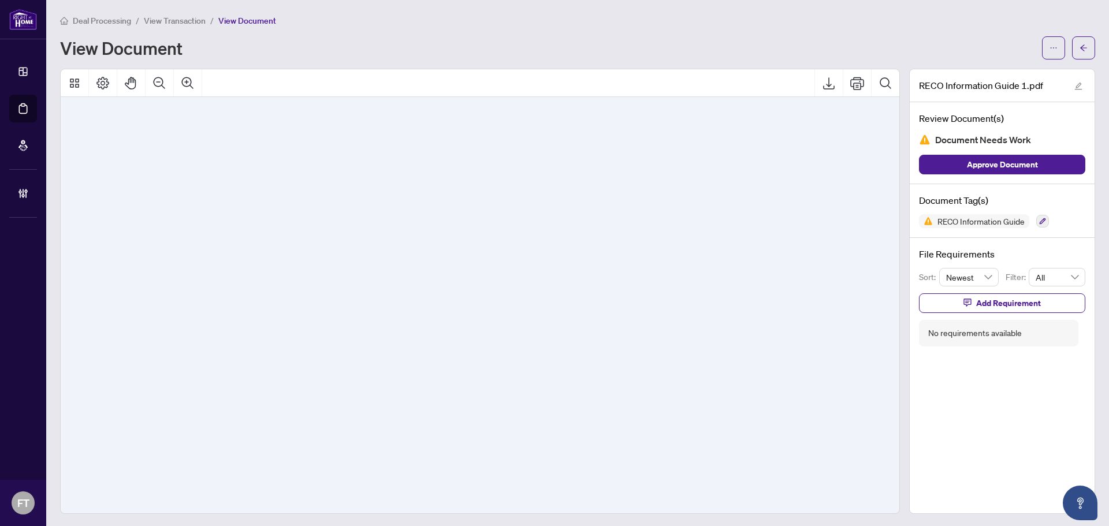
scroll to position [13347, 0]
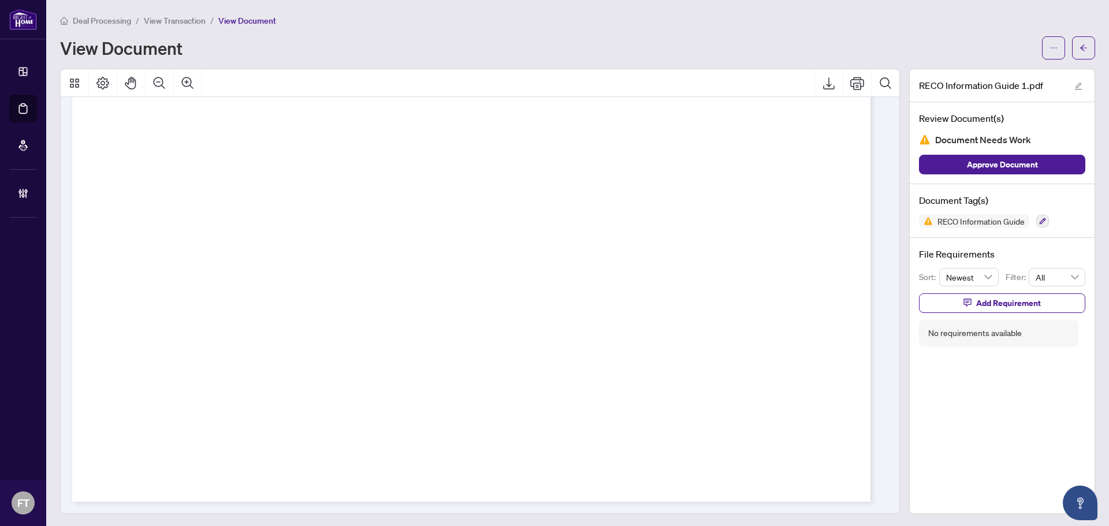
click at [1027, 215] on div "RECO Information Guide" at bounding box center [1002, 221] width 166 height 14
click at [1039, 218] on icon "button" at bounding box center [1042, 221] width 7 height 7
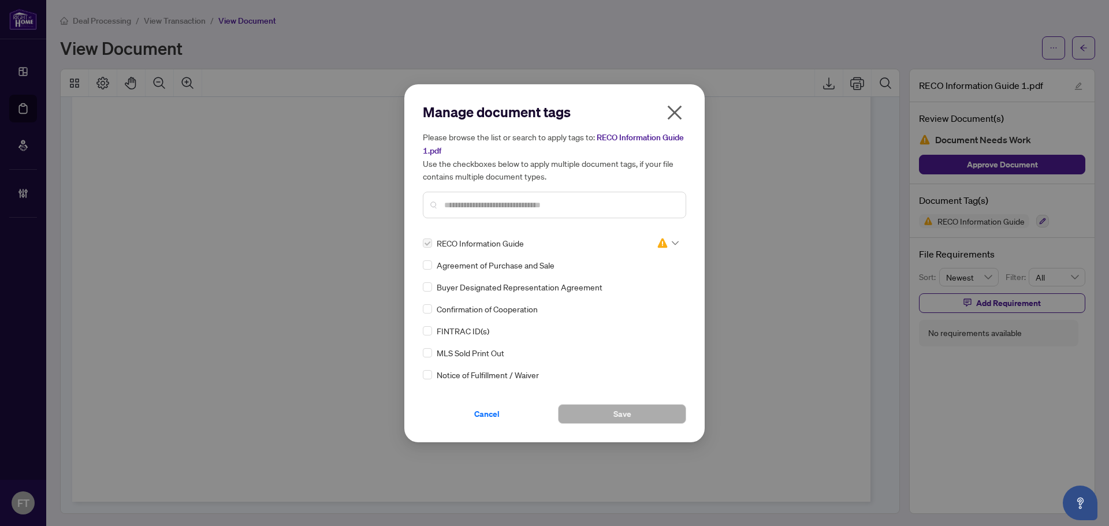
click at [667, 243] on div at bounding box center [668, 243] width 22 height 12
click at [645, 300] on div "Approved" at bounding box center [630, 299] width 74 height 13
click at [635, 417] on button "Save" at bounding box center [622, 414] width 128 height 20
click at [778, 421] on div "Manage document tags Please browse the list or search to apply tags to: RECO In…" at bounding box center [554, 263] width 1109 height 526
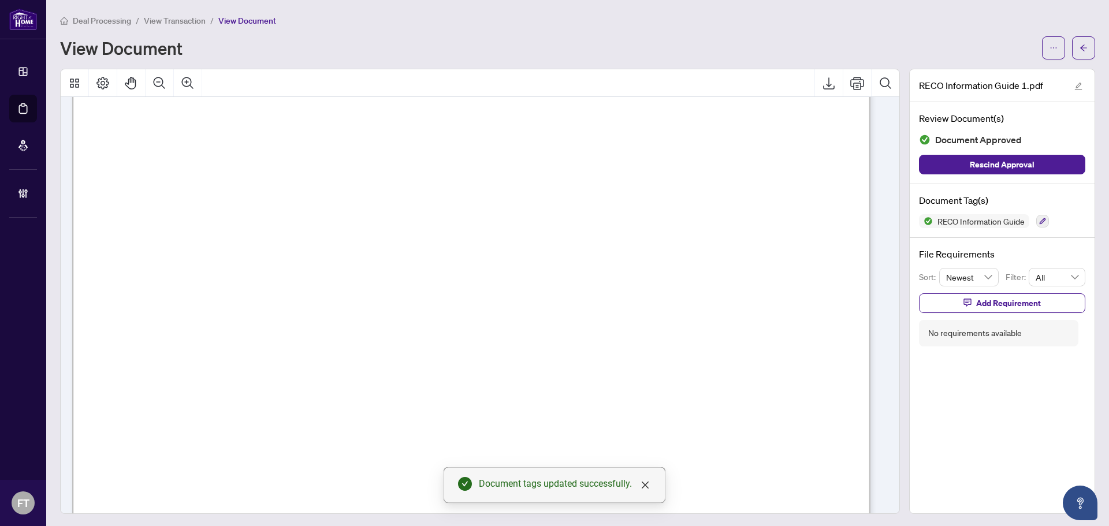
scroll to position [12827, 0]
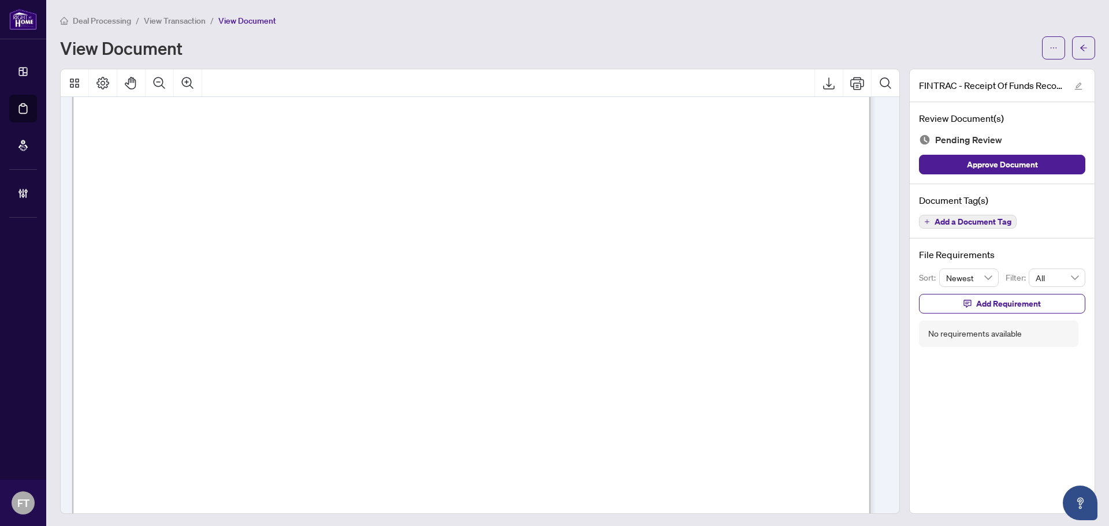
scroll to position [289, 0]
click at [1021, 305] on span "Add Requirement" at bounding box center [1008, 304] width 65 height 18
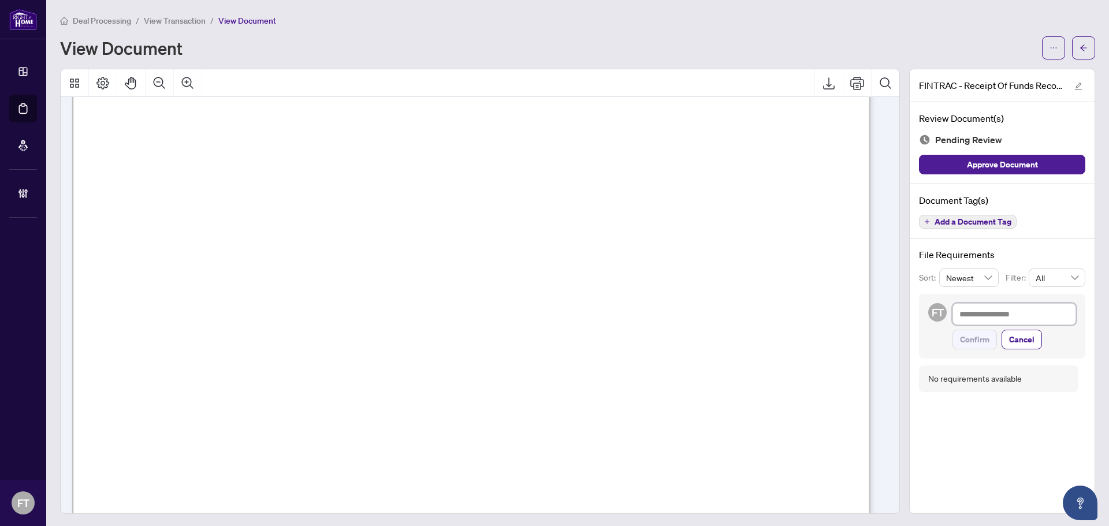
click at [1035, 308] on textarea at bounding box center [1014, 314] width 124 height 22
type textarea "*"
type textarea "**"
type textarea "***"
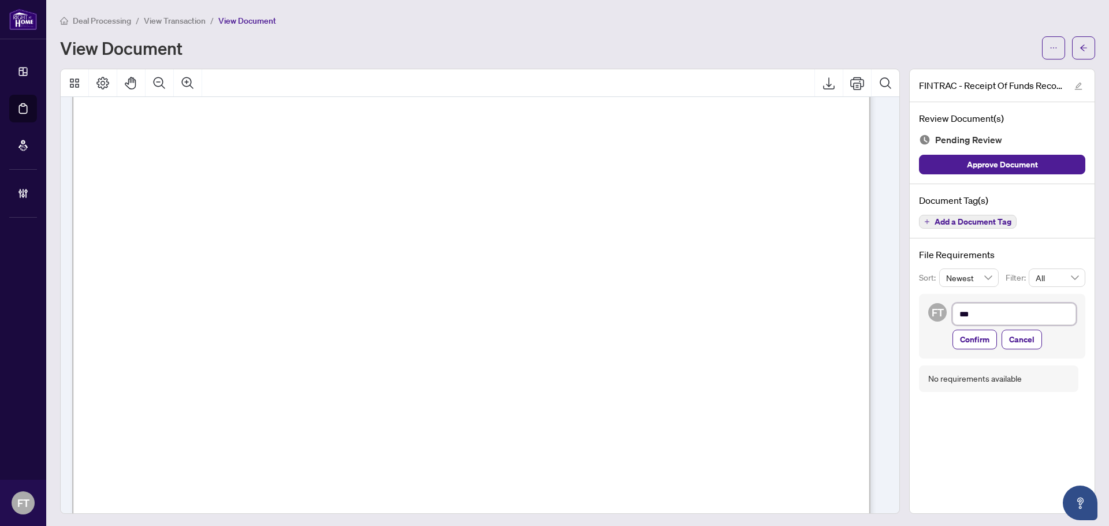
type textarea "****"
type textarea "*****"
type textarea "******"
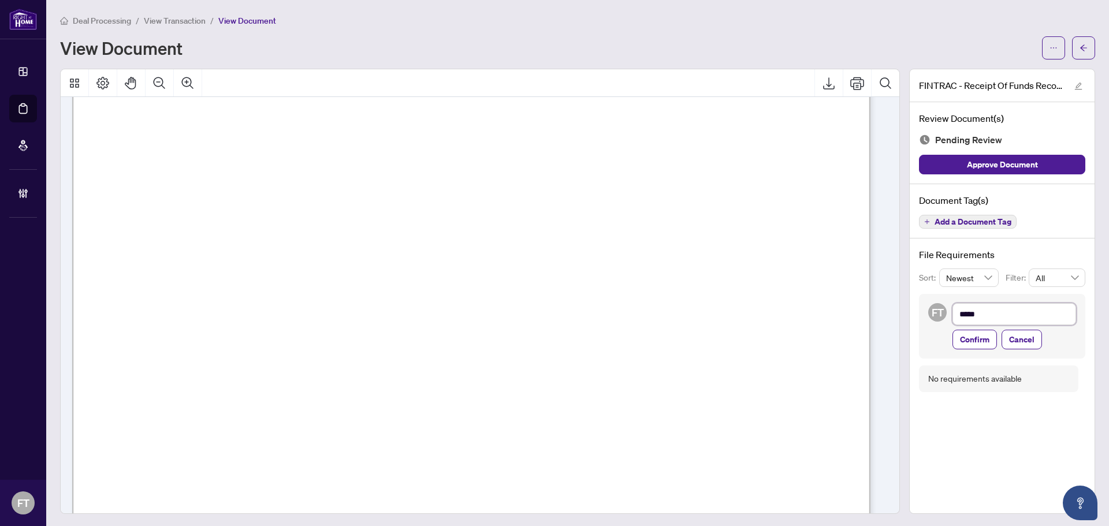
type textarea "******"
type textarea "*******"
type textarea "********"
type textarea "*********"
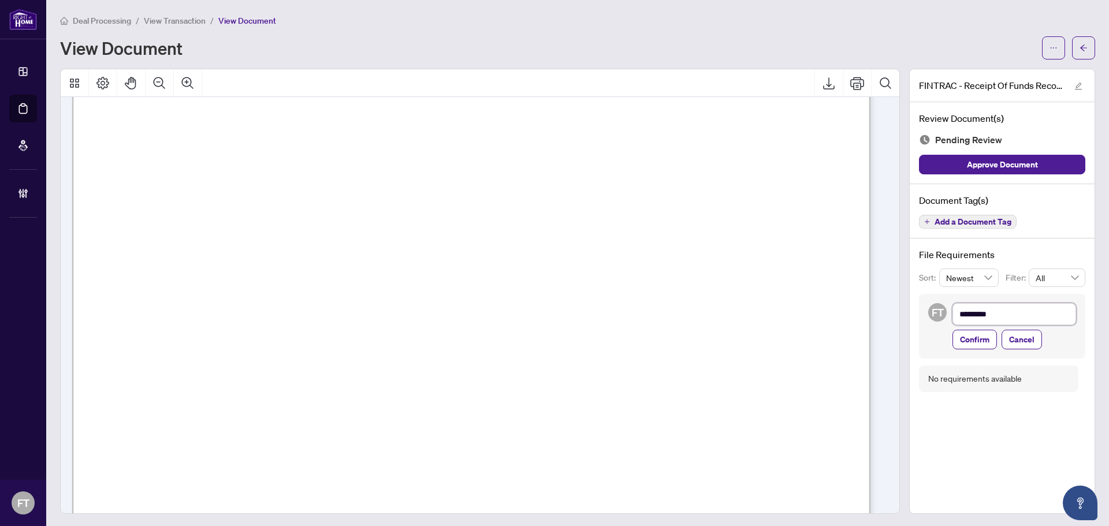
type textarea "**********"
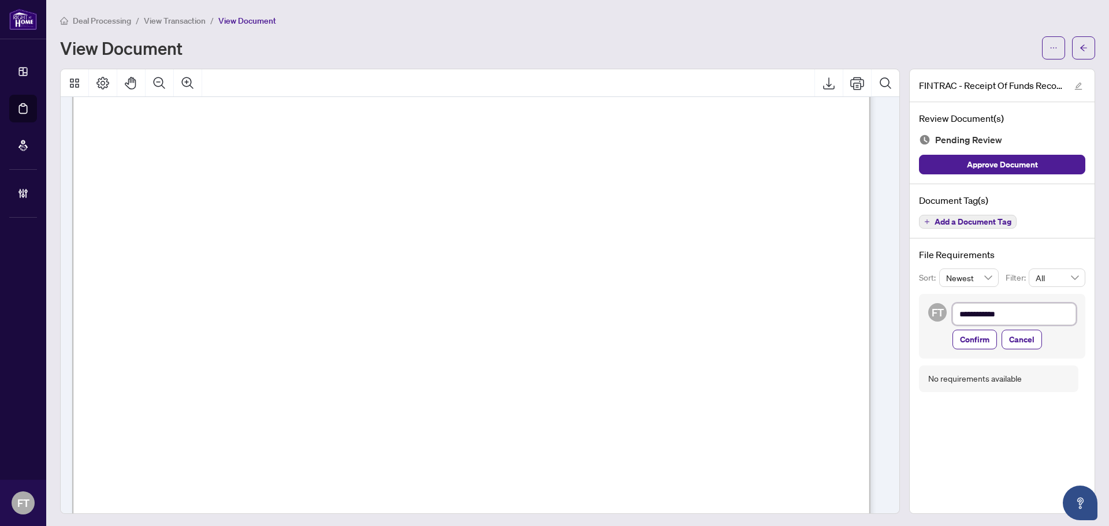
type textarea "**********"
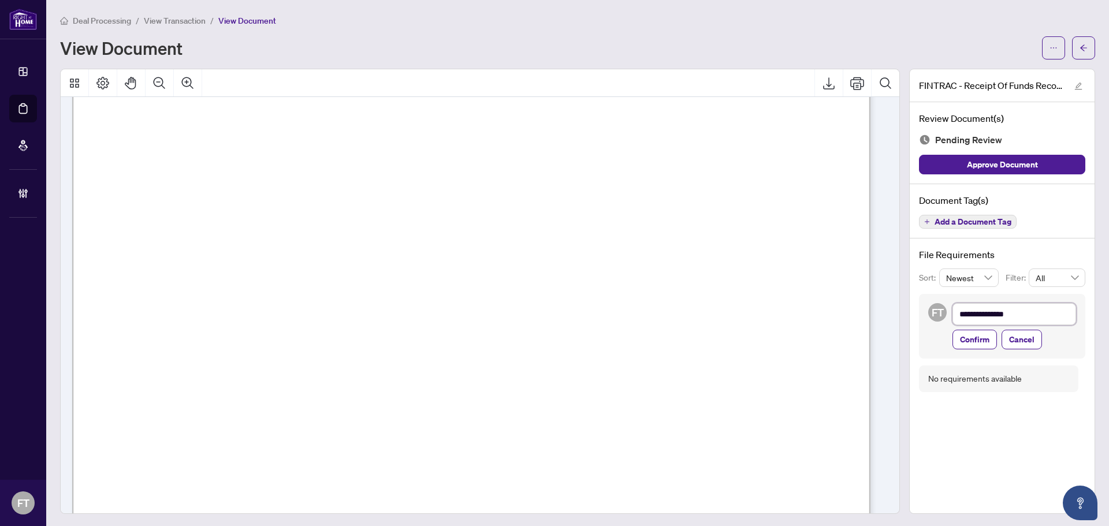
type textarea "**********"
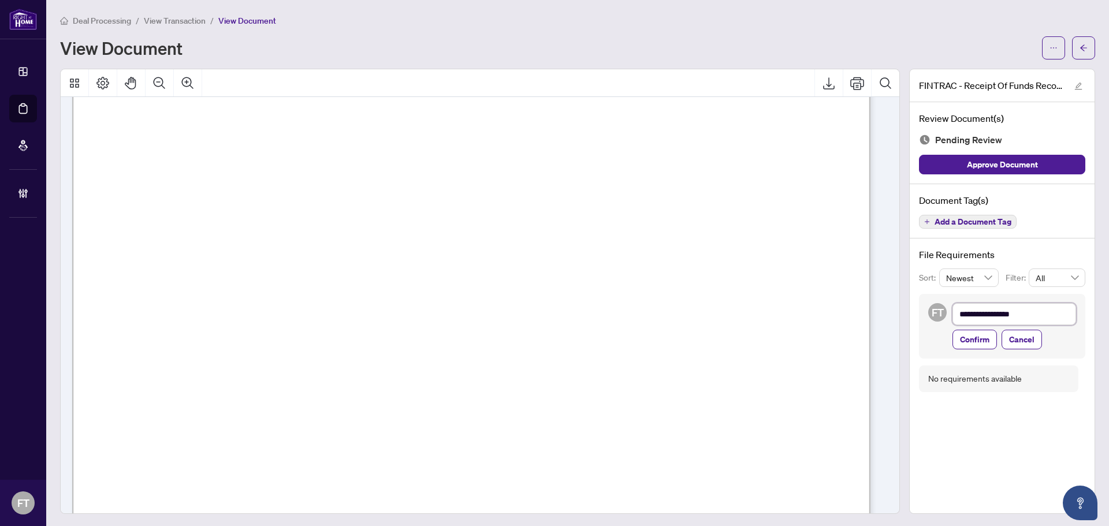
type textarea "**********"
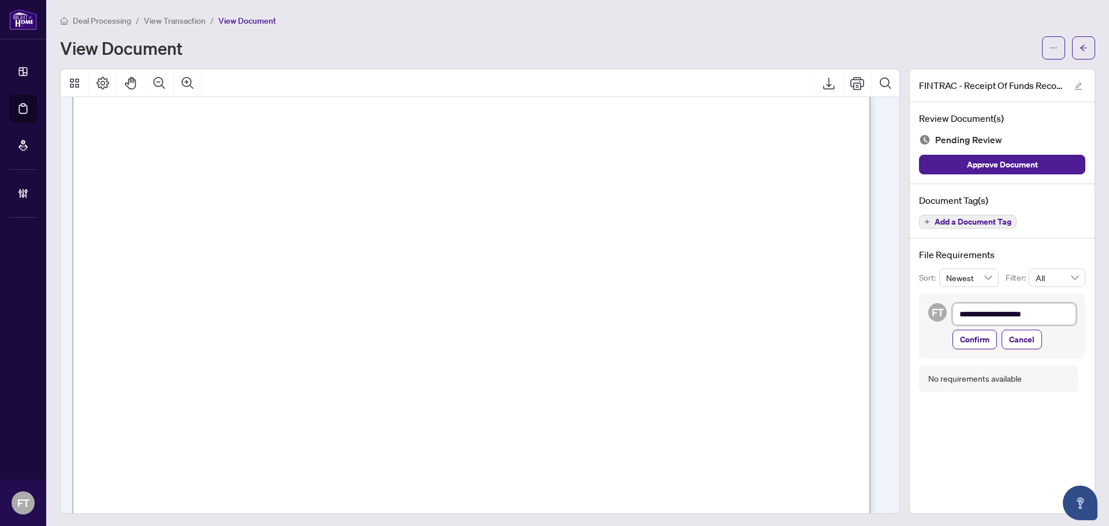
type textarea "**********"
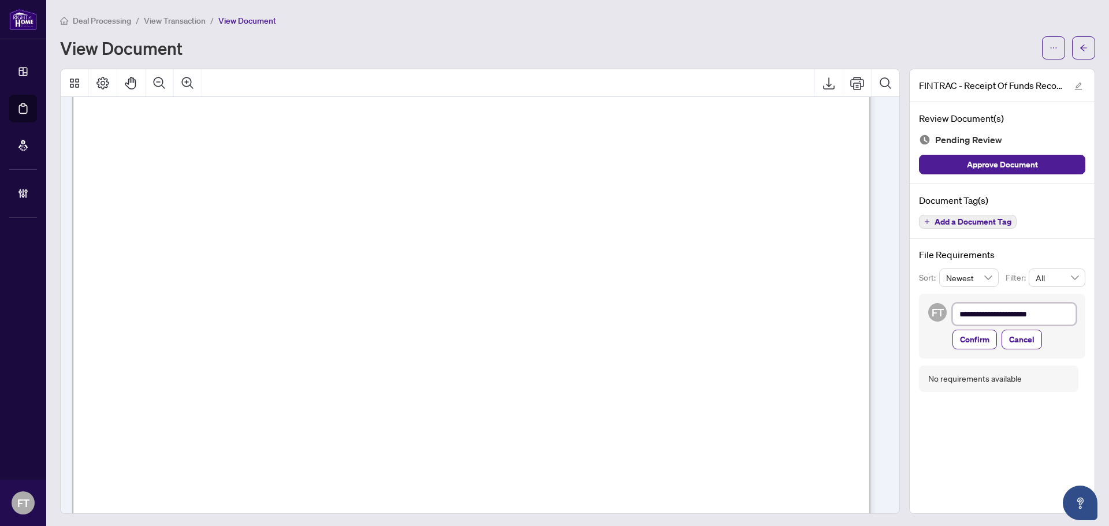
type textarea "**********"
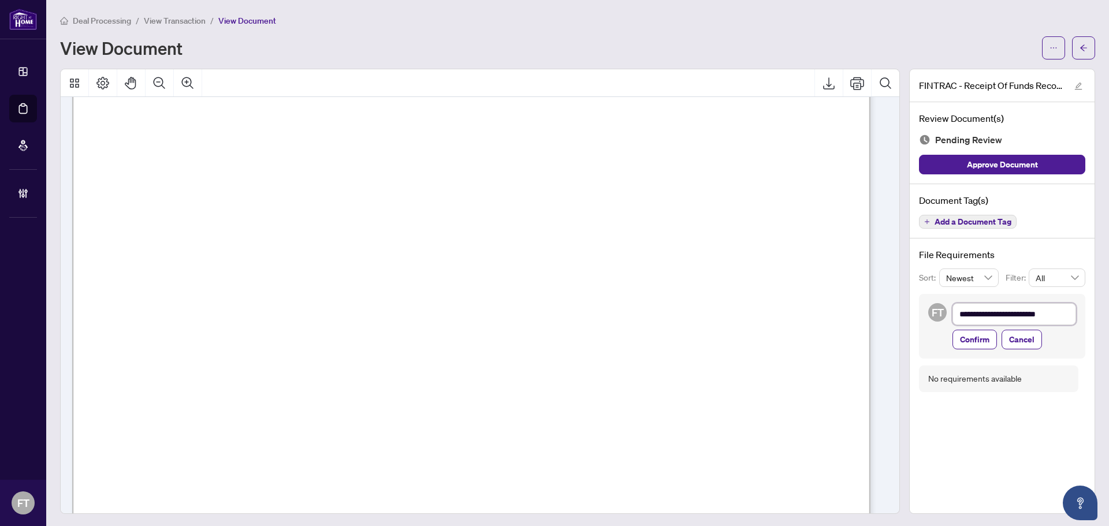
type textarea "**********"
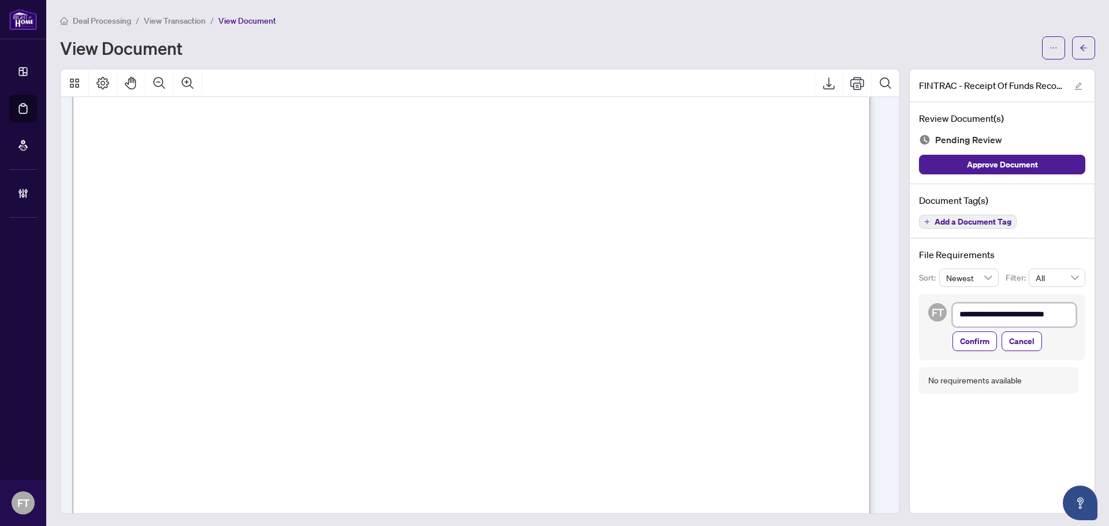
type textarea "**********"
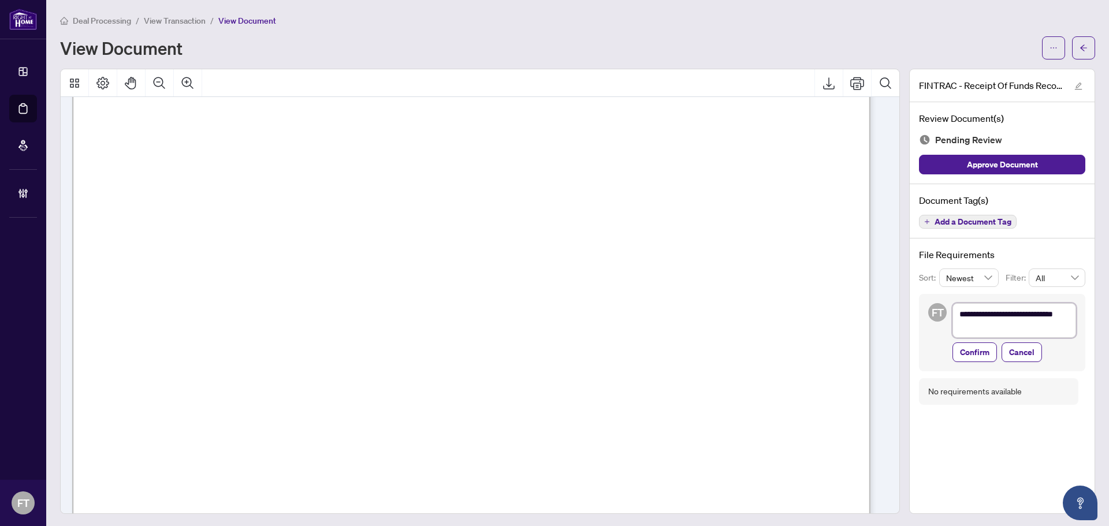
type textarea "**********"
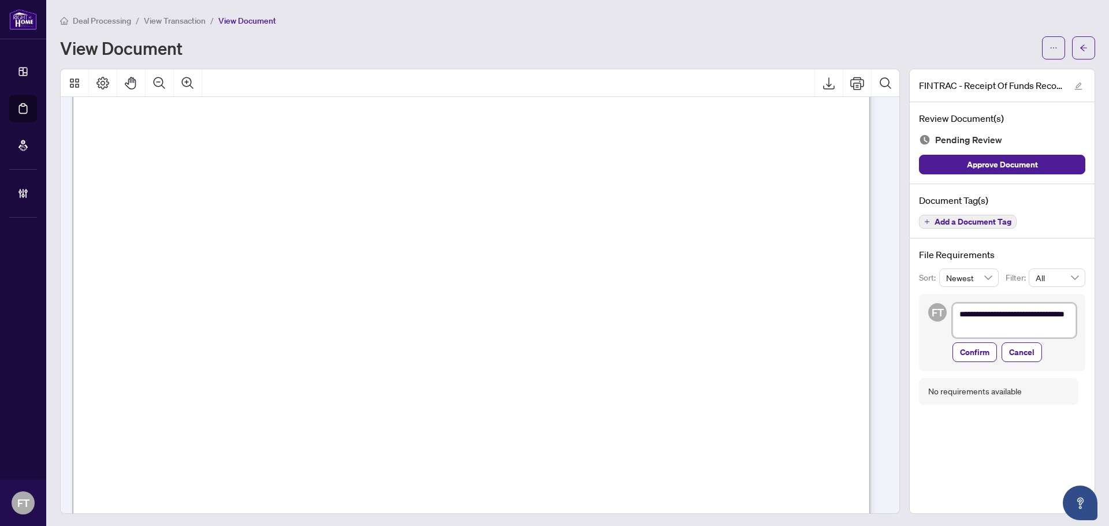
type textarea "**********"
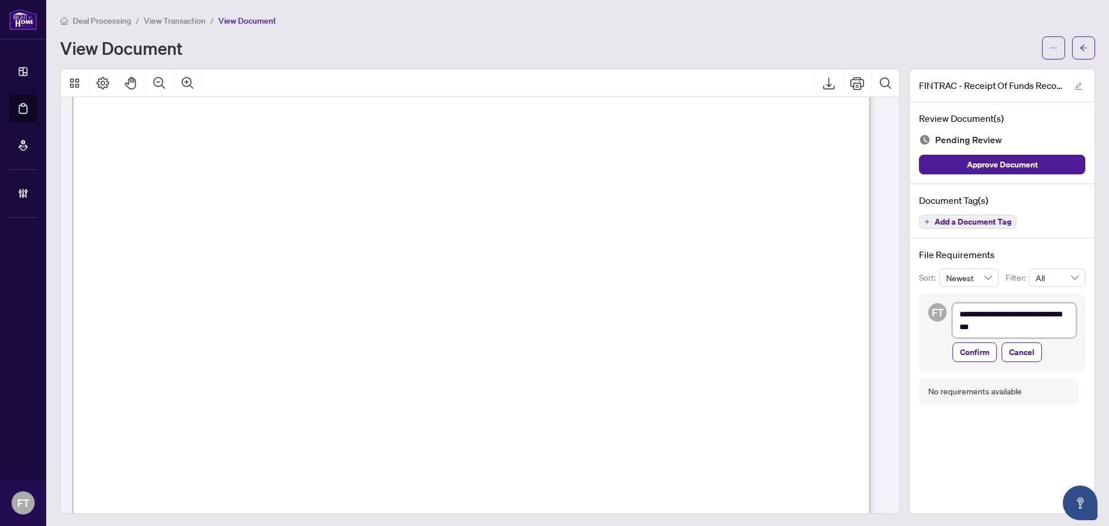
type textarea "**********"
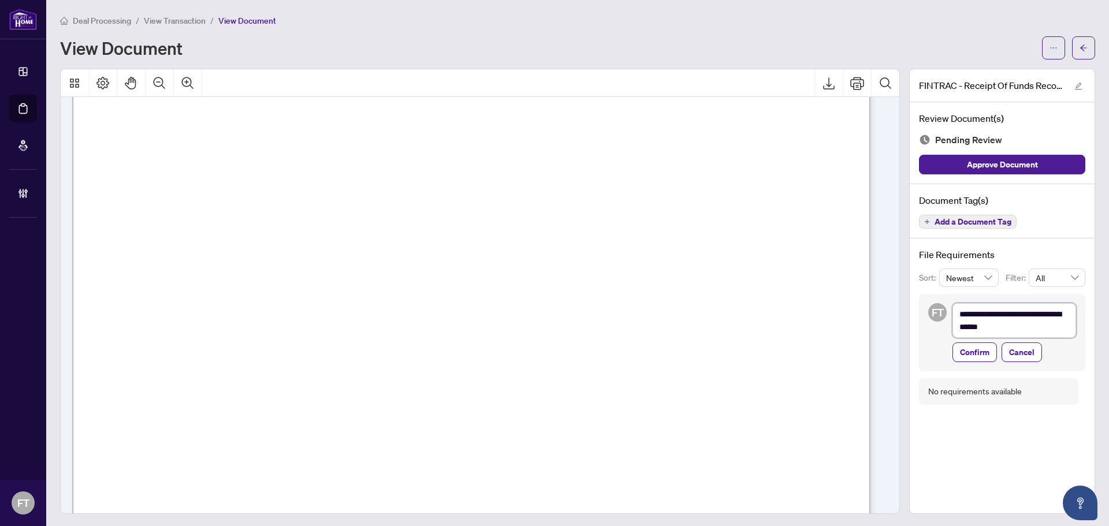
type textarea "**********"
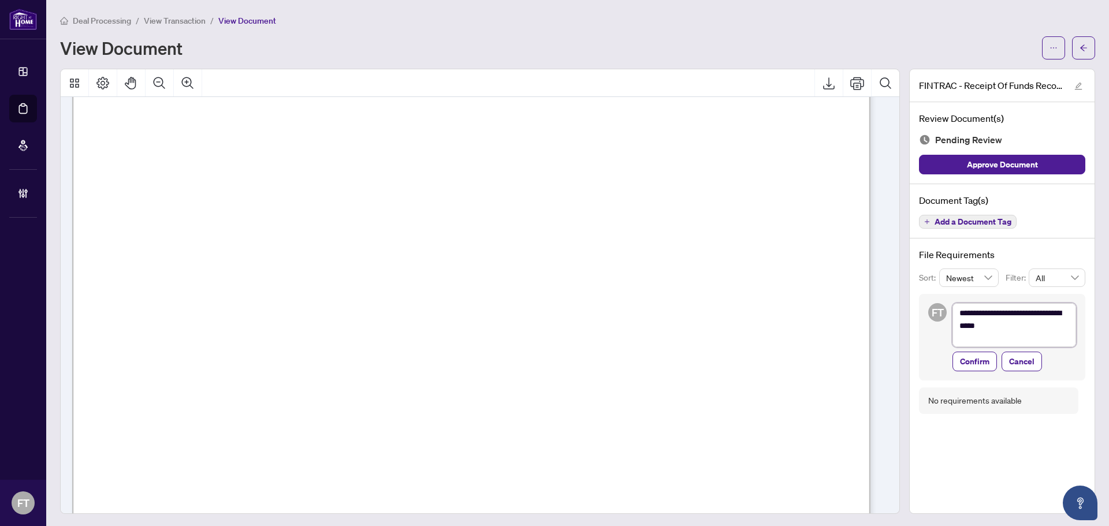
type textarea "**********"
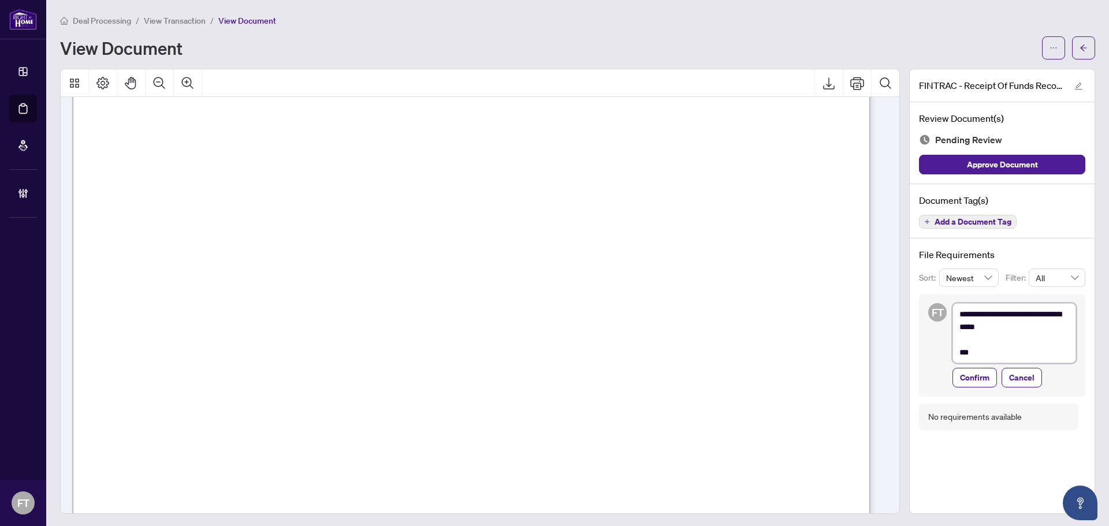
scroll to position [0, 0]
type textarea "**********"
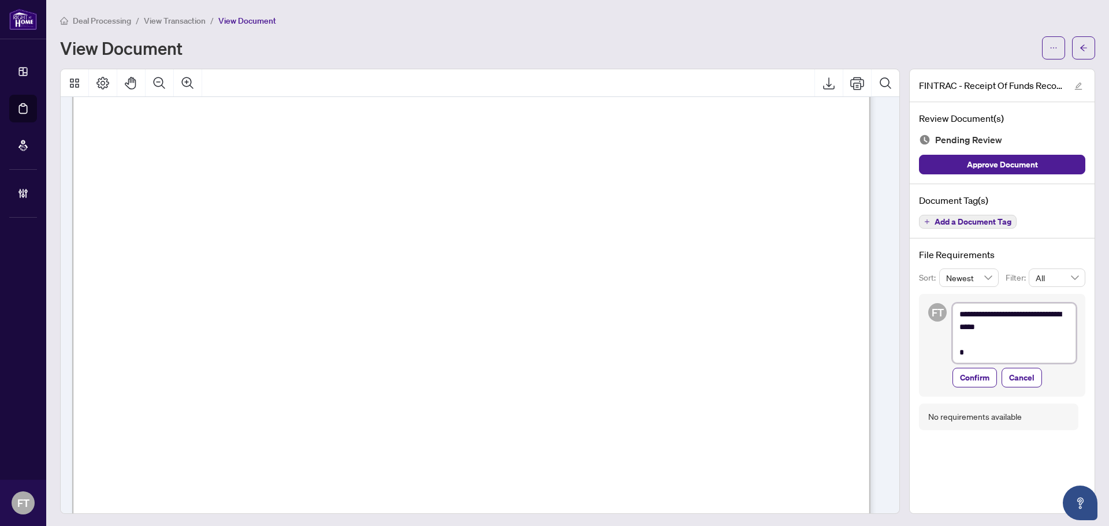
type textarea "**********"
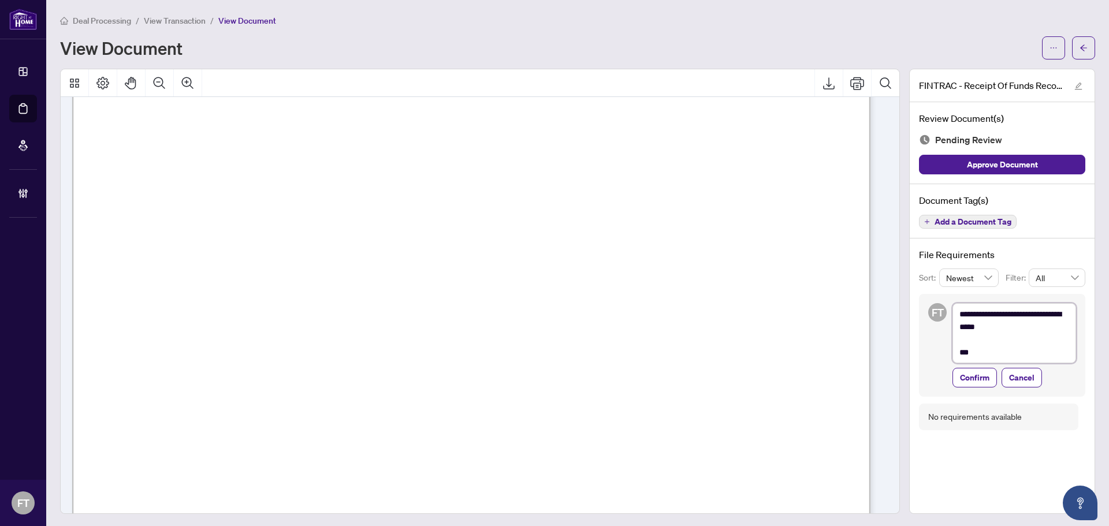
type textarea "**********"
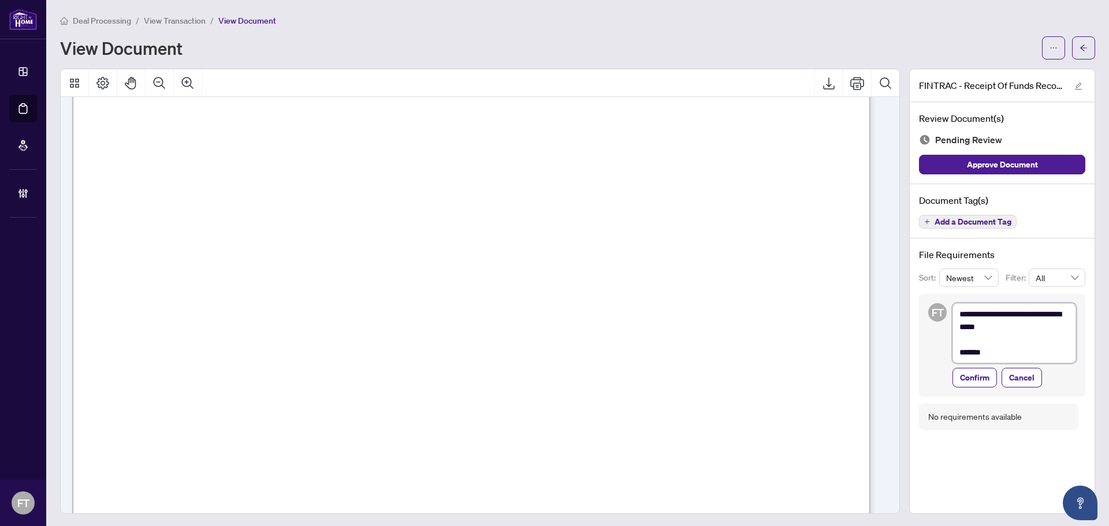
click at [1008, 351] on textarea "**********" at bounding box center [1014, 333] width 124 height 60
click at [992, 352] on textarea "**********" at bounding box center [1014, 333] width 124 height 60
paste textarea "**********"
type textarea "**********"
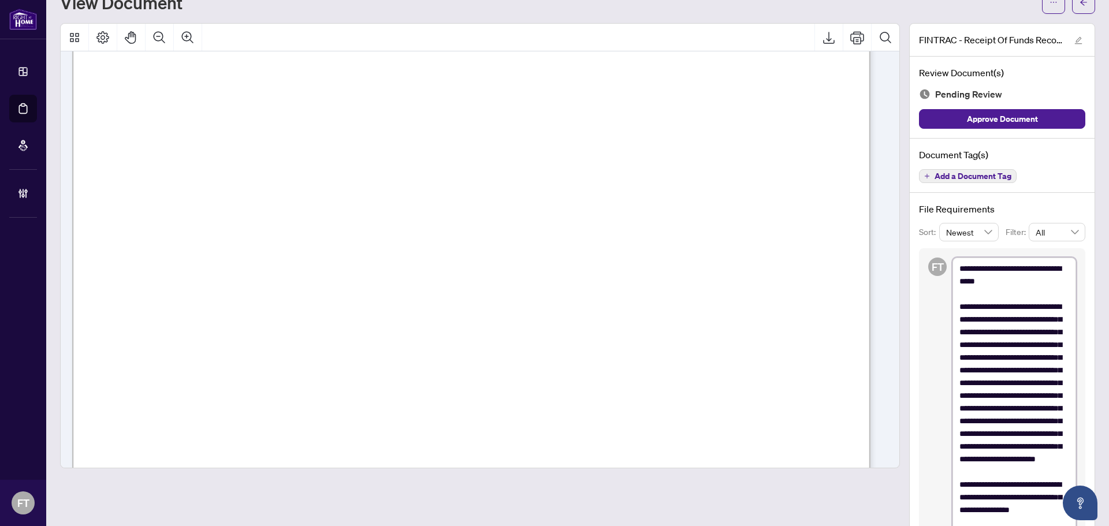
scroll to position [116, 0]
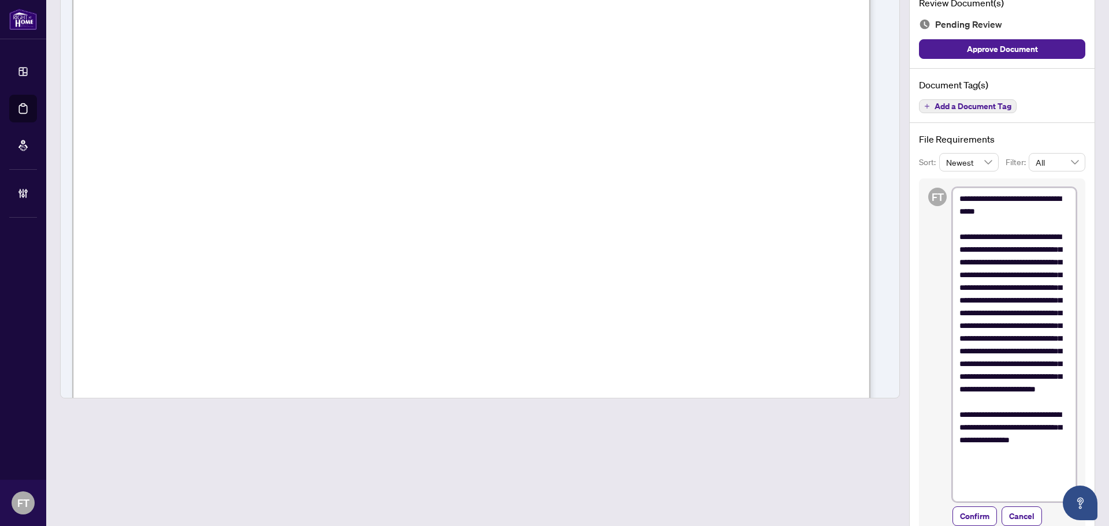
drag, startPoint x: 962, startPoint y: 450, endPoint x: 927, endPoint y: 450, distance: 34.1
click at [927, 450] on div "**********" at bounding box center [1002, 356] width 166 height 357
type textarea "**********"
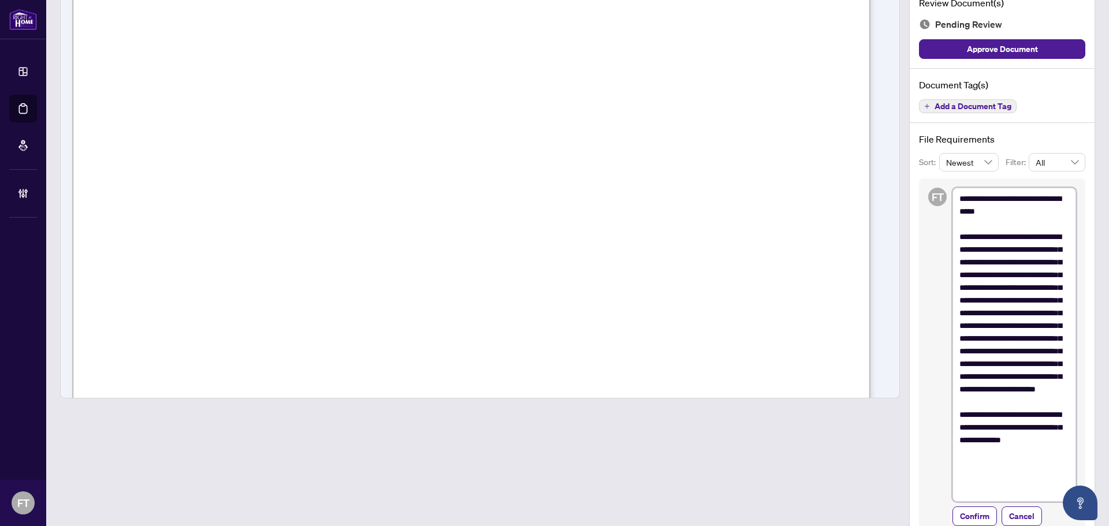
type textarea "**********"
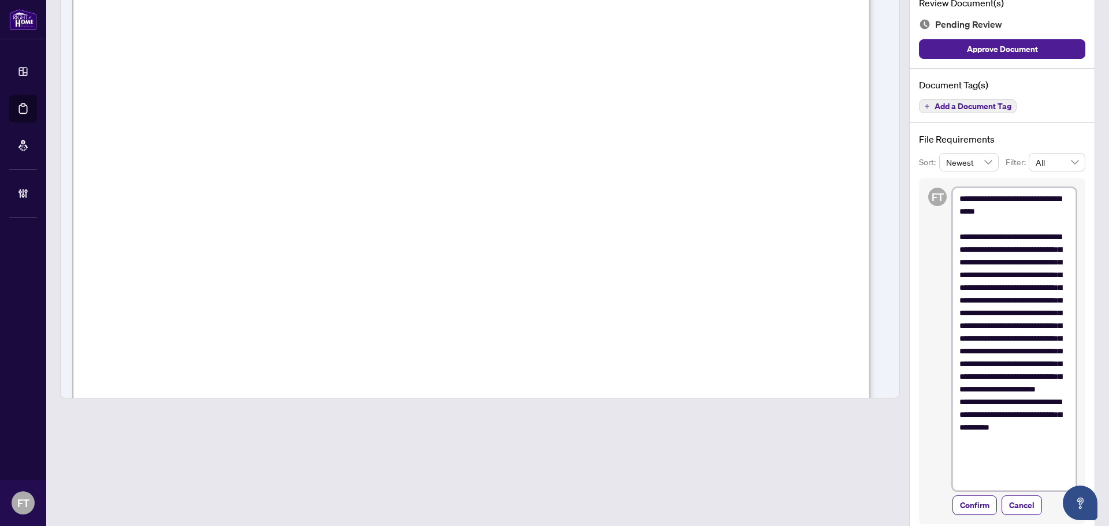
type textarea "**********"
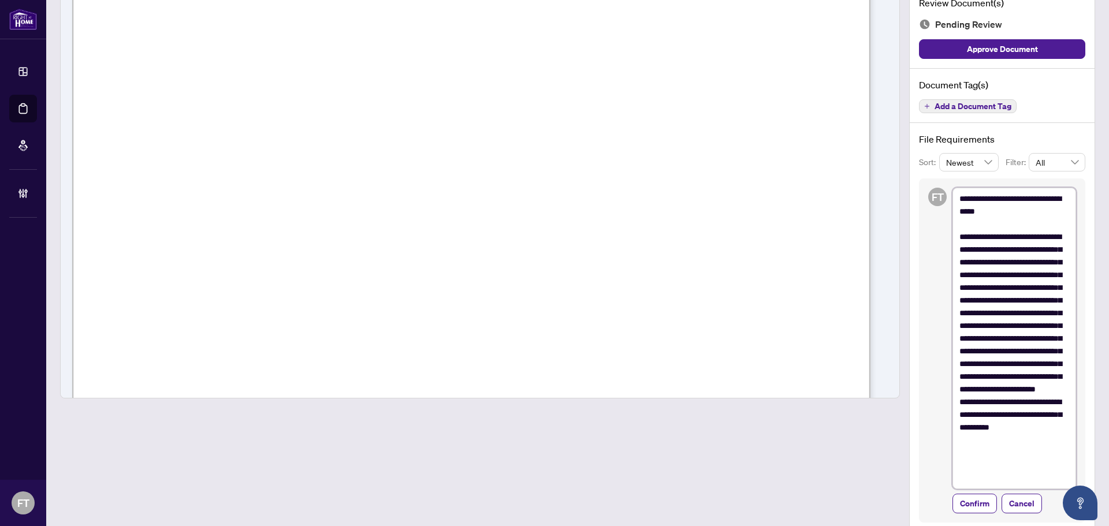
type textarea "**********"
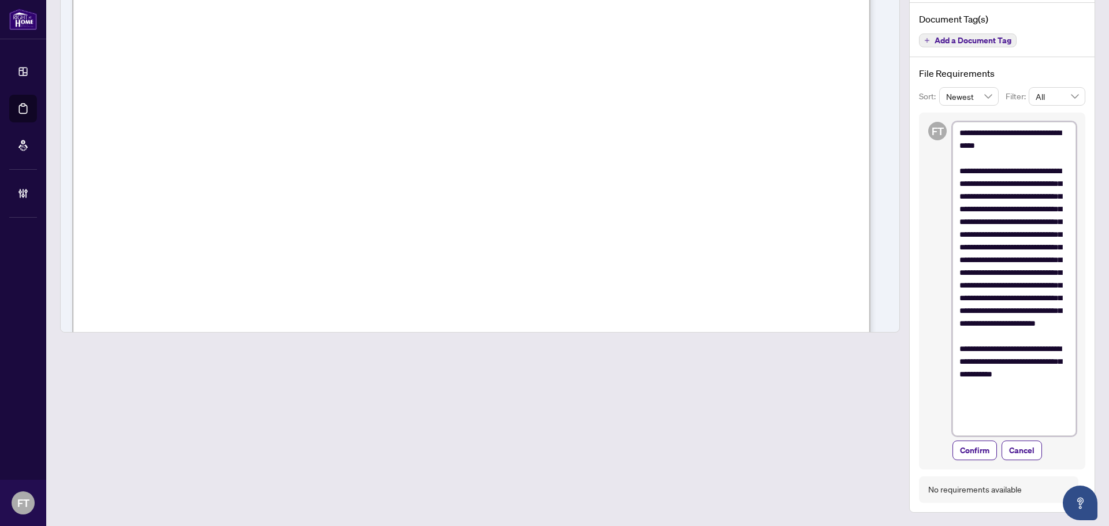
click at [1049, 421] on textarea "**********" at bounding box center [1014, 279] width 124 height 314
click at [1042, 409] on textarea "**********" at bounding box center [1014, 279] width 124 height 314
type textarea "**********"
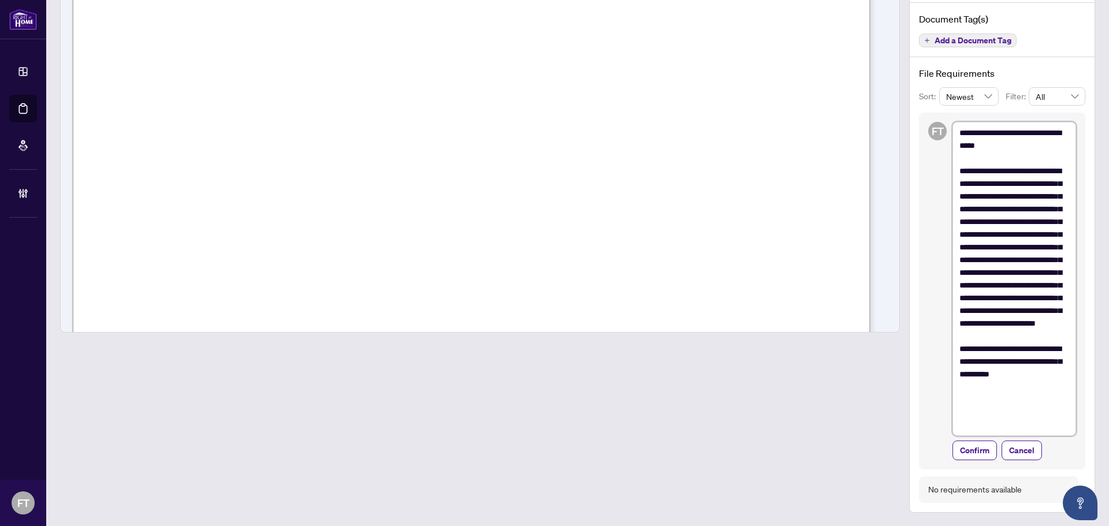
type textarea "**********"
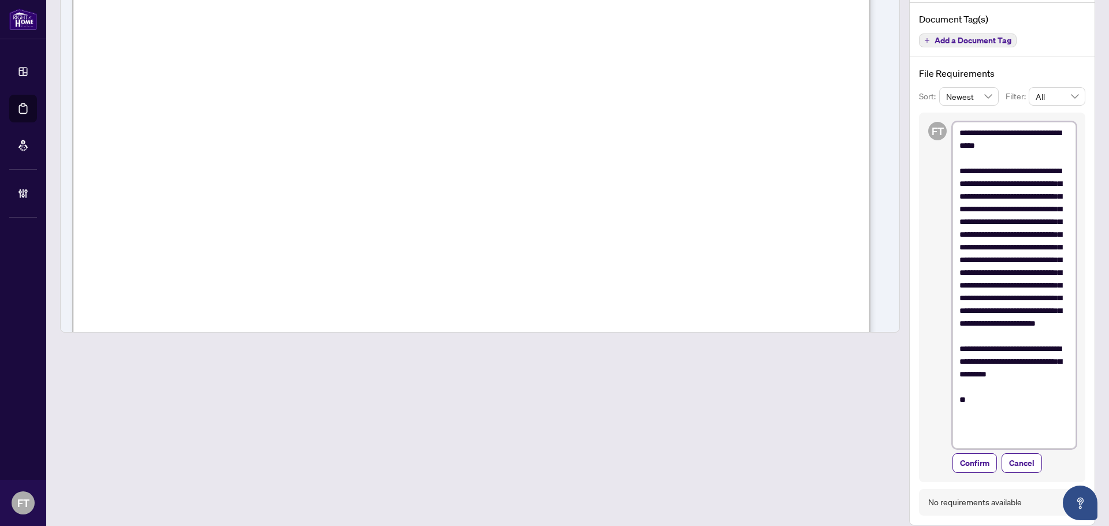
type textarea "**********"
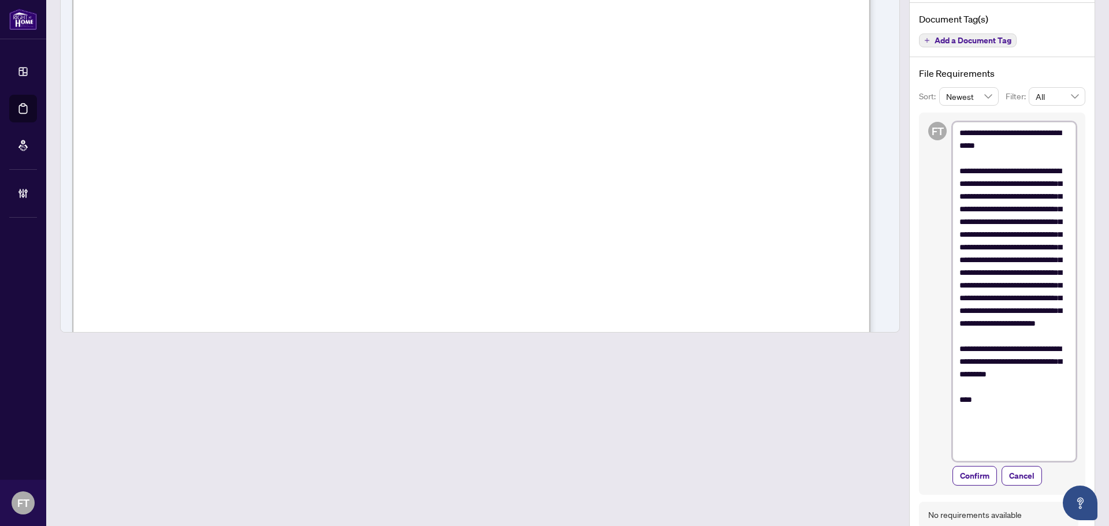
type textarea "**********"
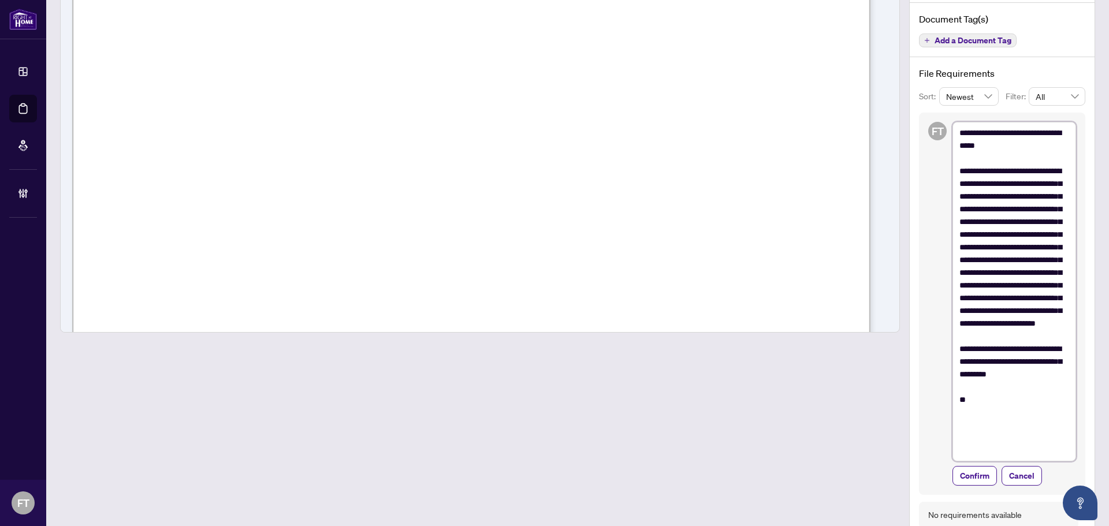
type textarea "**********"
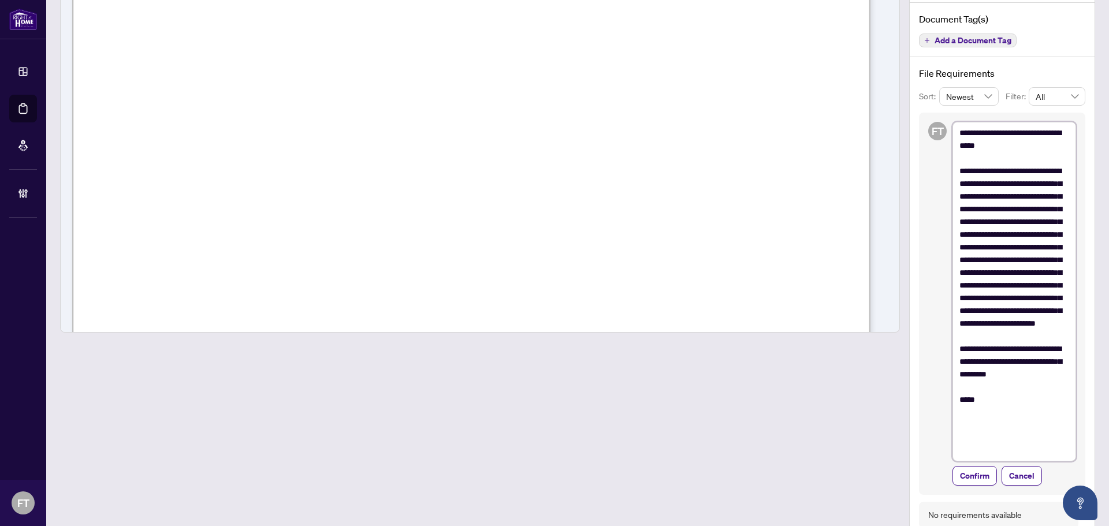
type textarea "**********"
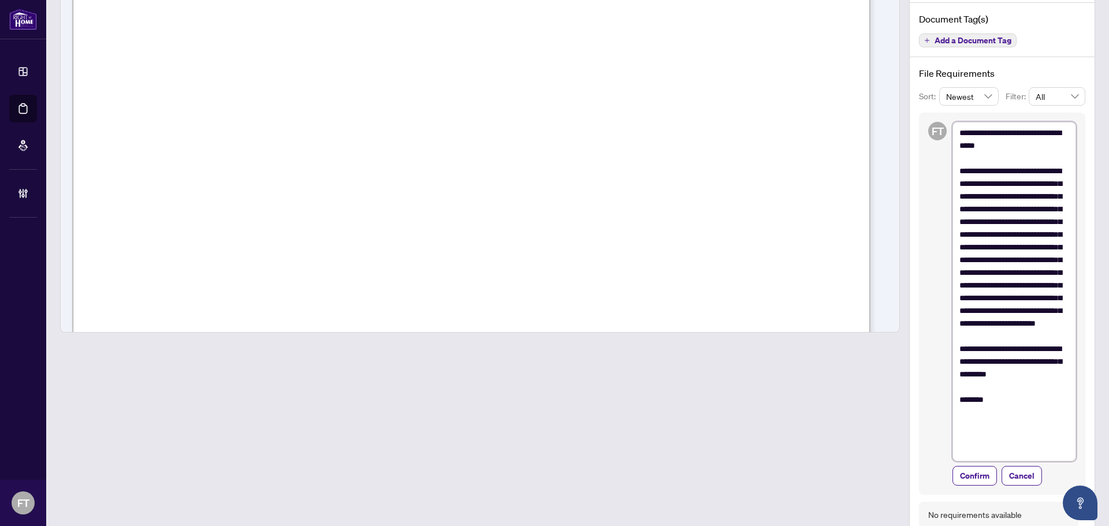
click at [1015, 435] on textarea "**********" at bounding box center [1014, 292] width 124 height 340
paste textarea "**********"
type textarea "**********"
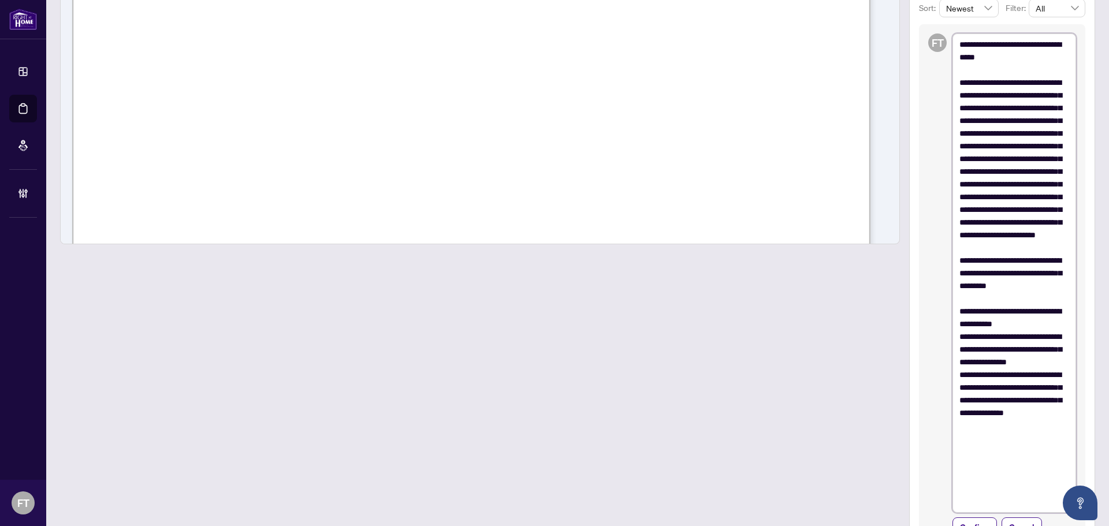
scroll to position [347, 0]
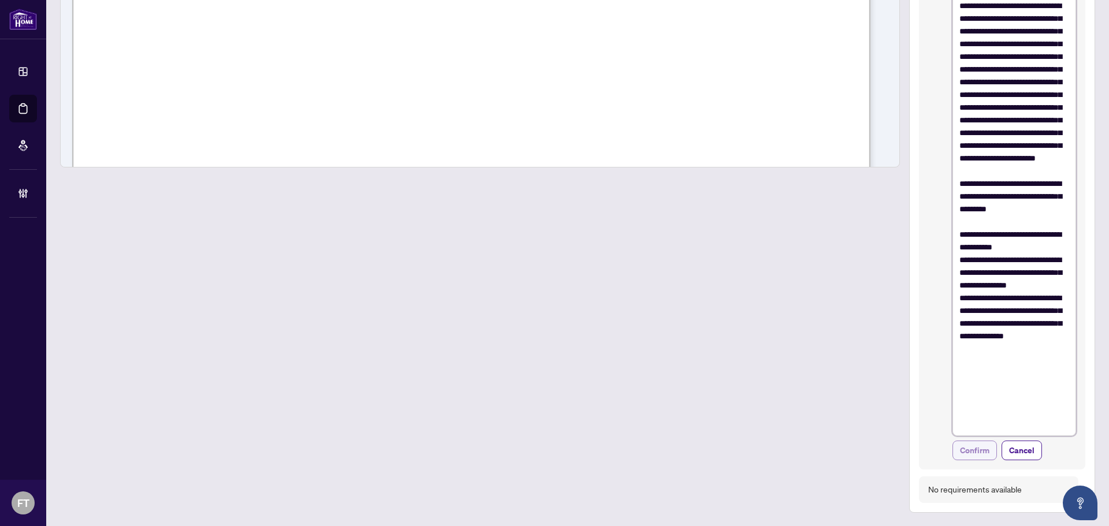
type textarea "**********"
click at [976, 453] on span "Confirm" at bounding box center [974, 450] width 29 height 18
click at [681, 357] on div at bounding box center [480, 117] width 840 height 791
type textarea "**********"
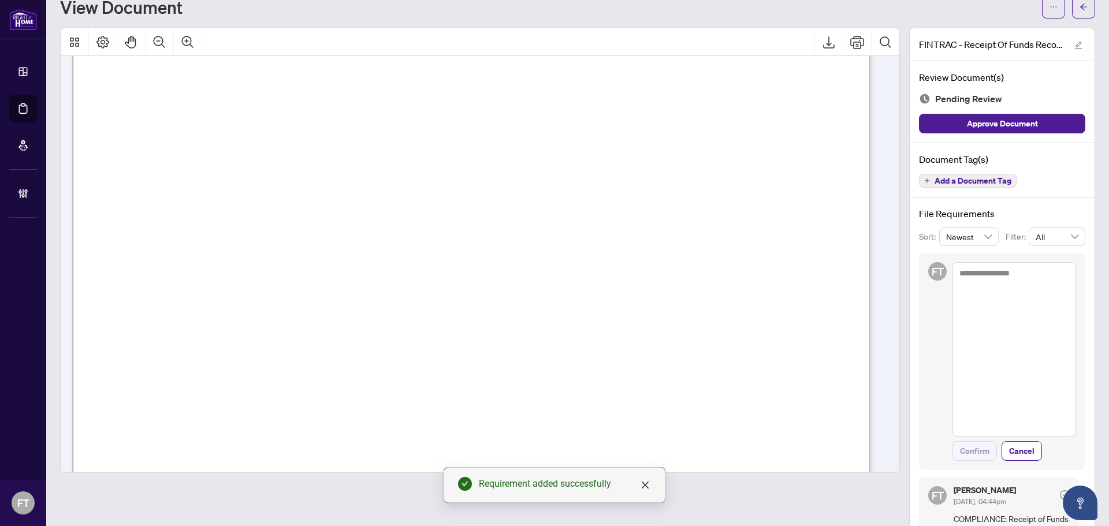
scroll to position [0, 0]
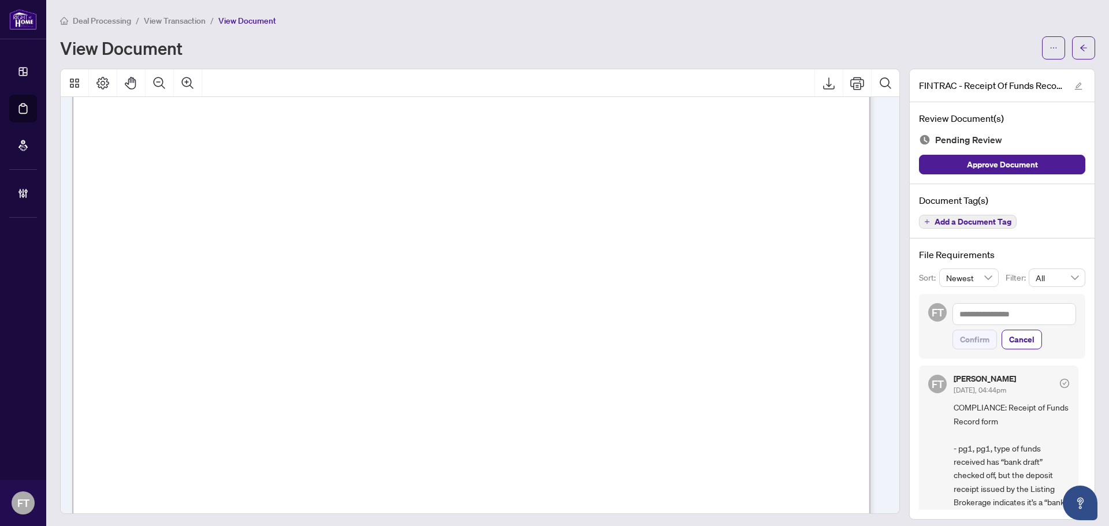
click at [986, 219] on span "Add a Document Tag" at bounding box center [972, 222] width 77 height 8
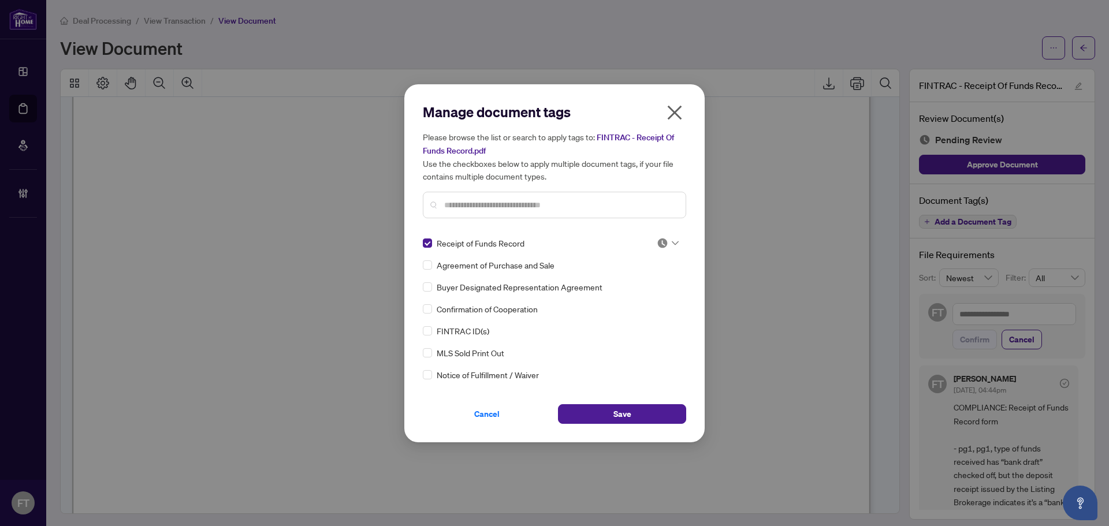
click at [664, 244] on img at bounding box center [663, 243] width 12 height 12
click at [631, 274] on div "Needs Work" at bounding box center [630, 281] width 88 height 18
click at [602, 398] on div "Cancel Save" at bounding box center [554, 406] width 263 height 33
click at [597, 415] on button "Save" at bounding box center [622, 414] width 128 height 20
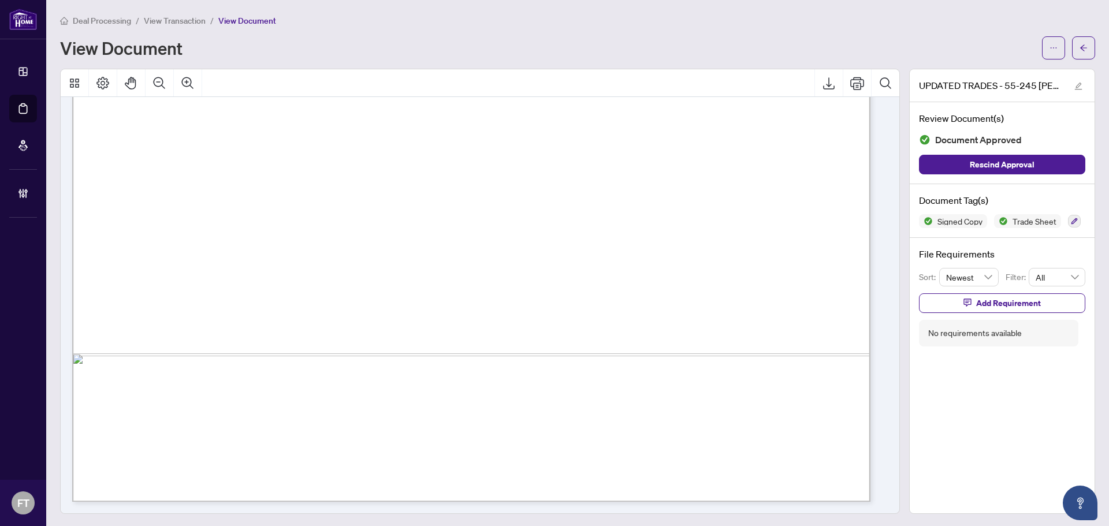
scroll to position [2, 0]
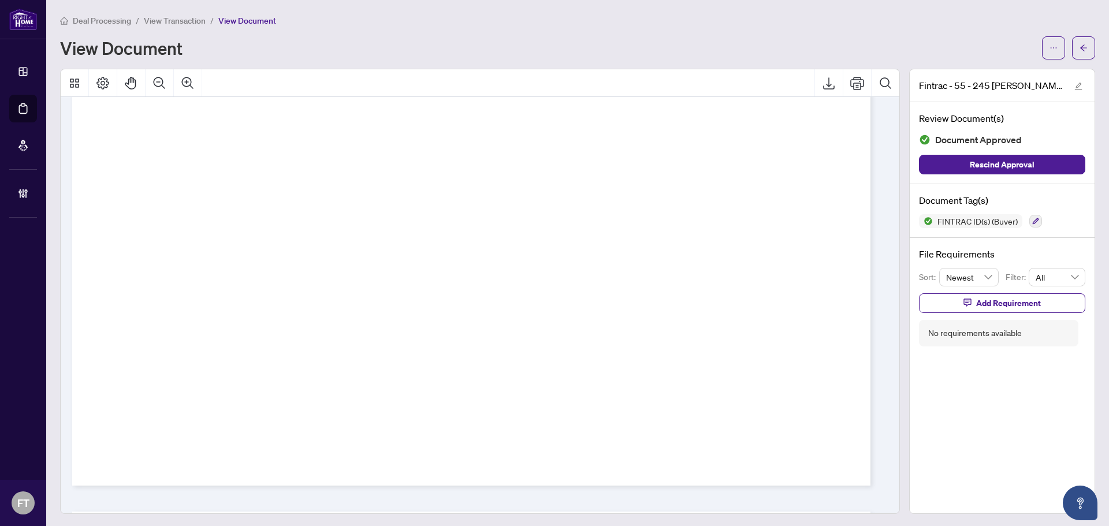
scroll to position [12288, 0]
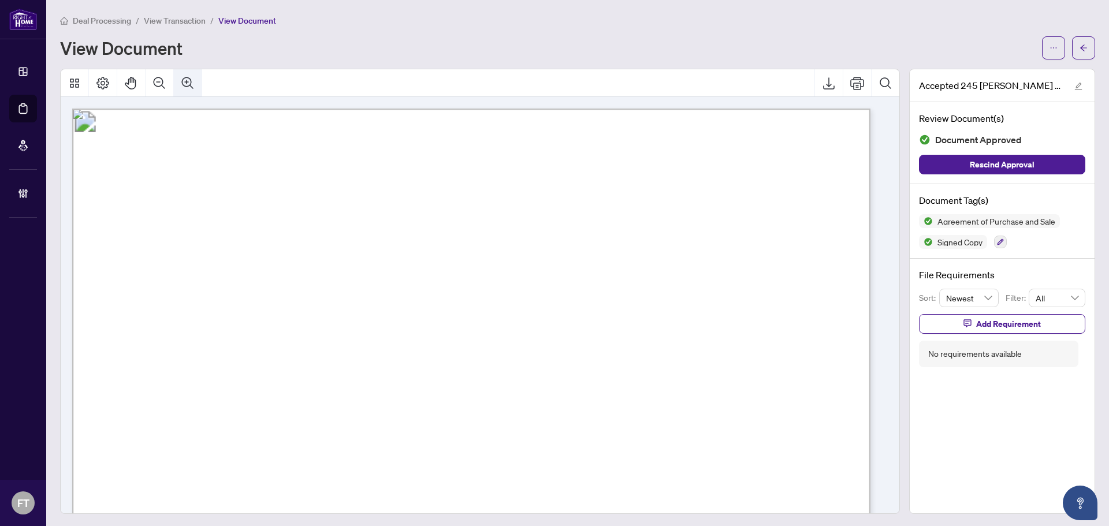
click at [161, 84] on icon "Zoom Out" at bounding box center [159, 83] width 14 height 14
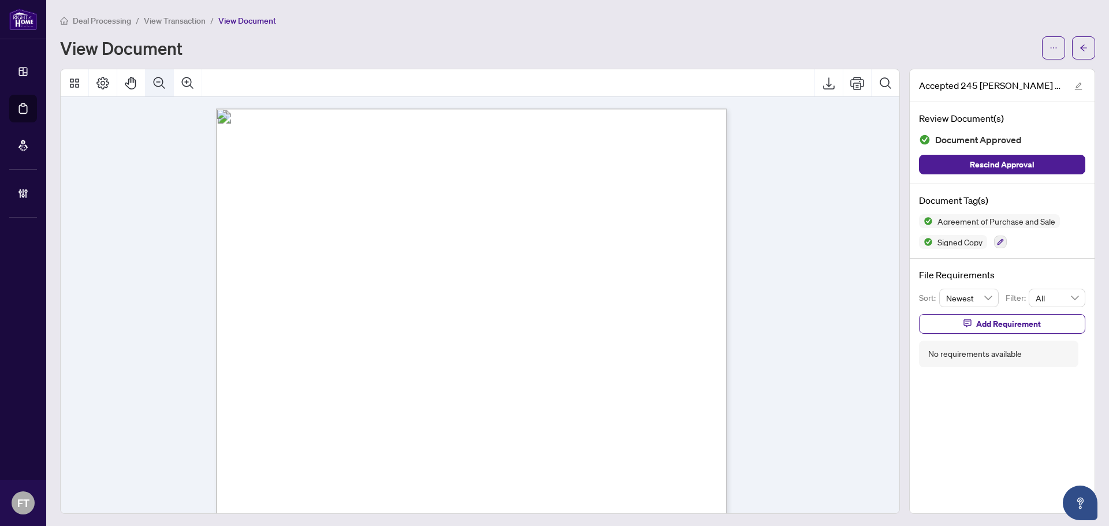
scroll to position [26, 0]
drag, startPoint x: 881, startPoint y: 122, endPoint x: 874, endPoint y: 163, distance: 41.6
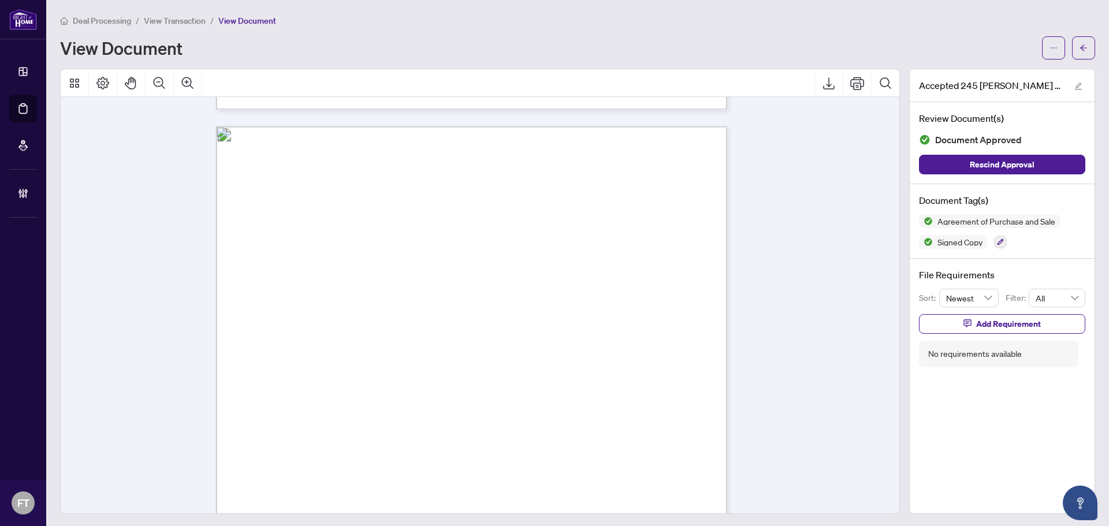
scroll to position [1909, 0]
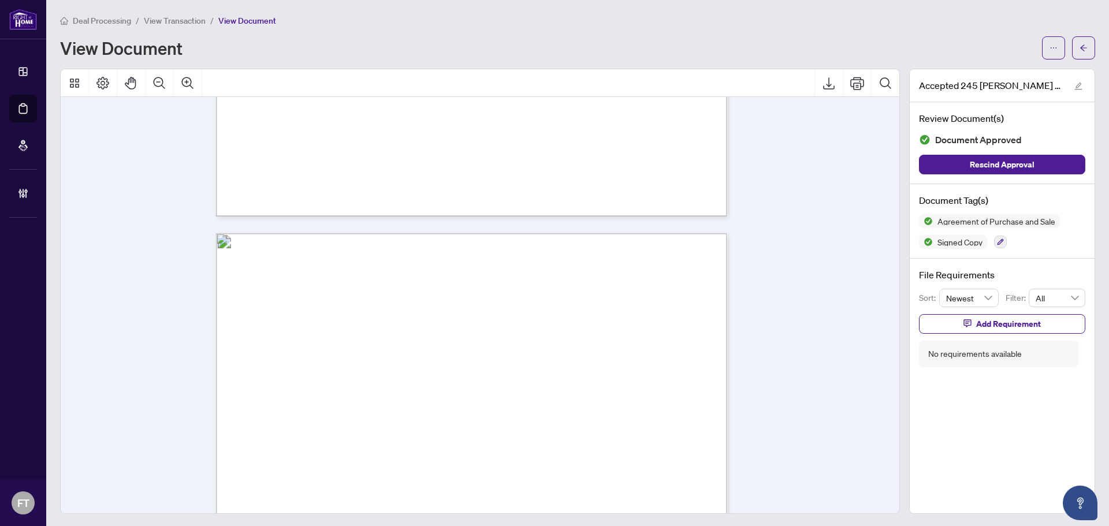
drag, startPoint x: 893, startPoint y: 290, endPoint x: 880, endPoint y: 292, distance: 13.5
click at [882, 292] on div at bounding box center [479, 291] width 849 height 445
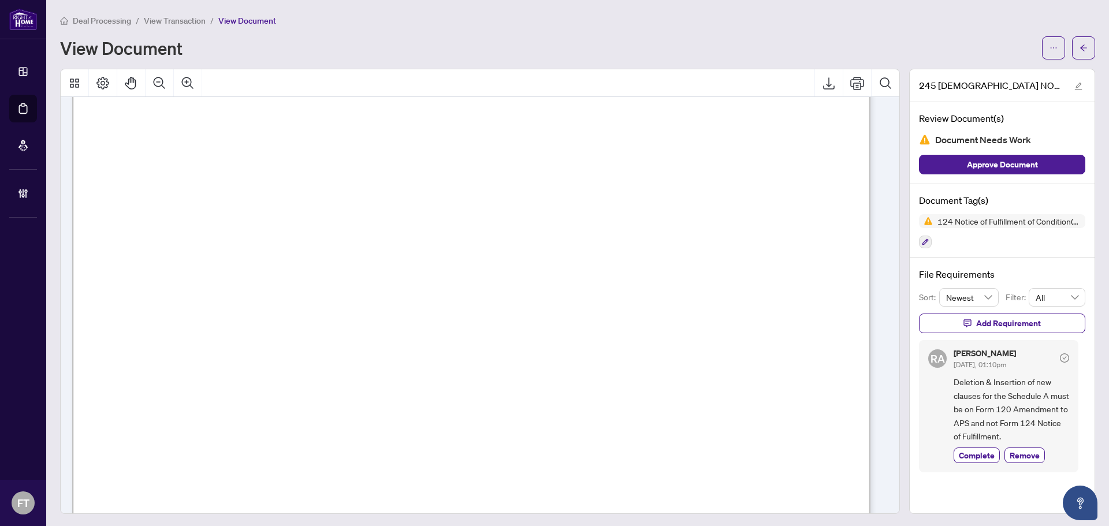
scroll to position [289, 0]
drag, startPoint x: 549, startPoint y: 357, endPoint x: 580, endPoint y: 321, distance: 48.3
drag, startPoint x: 698, startPoint y: 311, endPoint x: 721, endPoint y: 303, distance: 25.0
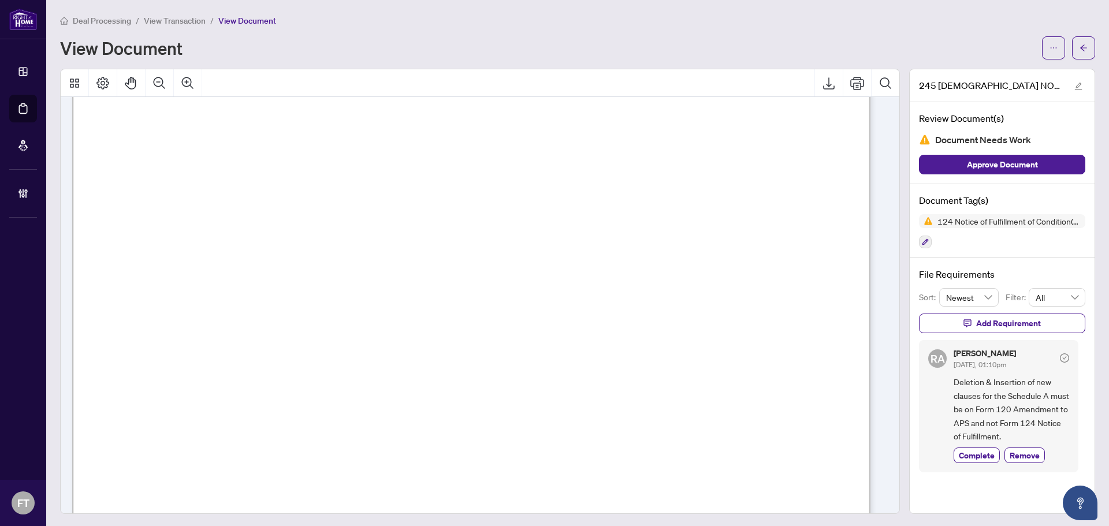
drag, startPoint x: 711, startPoint y: 303, endPoint x: 195, endPoint y: 239, distance: 520.8
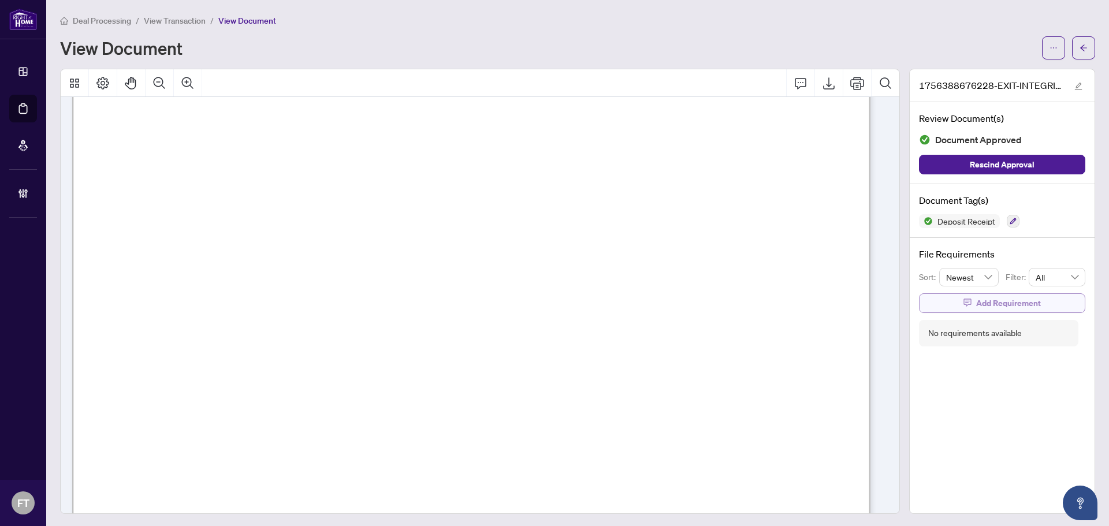
scroll to position [231, 0]
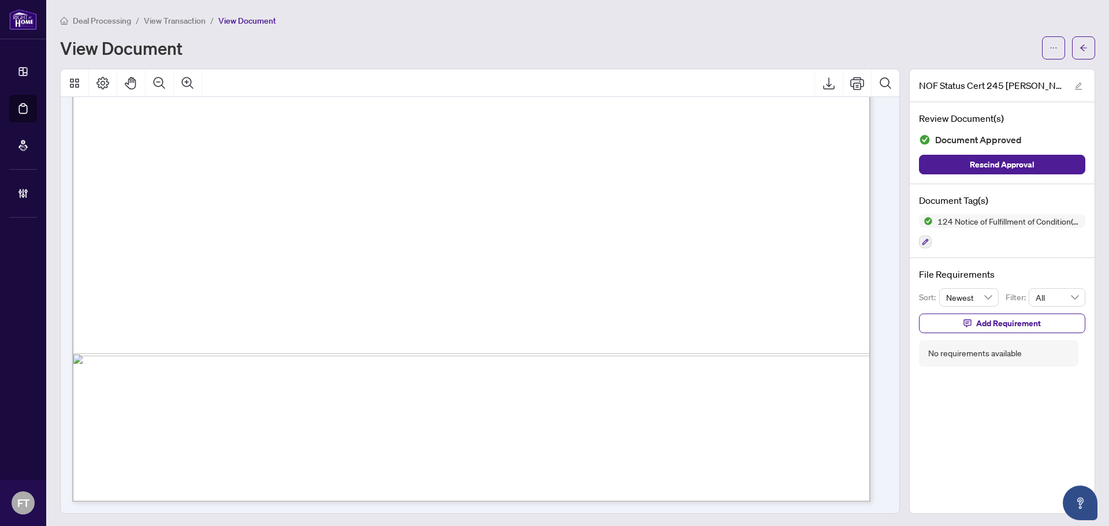
scroll to position [2, 0]
drag, startPoint x: 880, startPoint y: 393, endPoint x: 861, endPoint y: -12, distance: 405.3
click at [861, 0] on html "Dashboard Deal Processing Mortgage Referrals Brokerage Management FT Florabelle…" at bounding box center [554, 263] width 1109 height 526
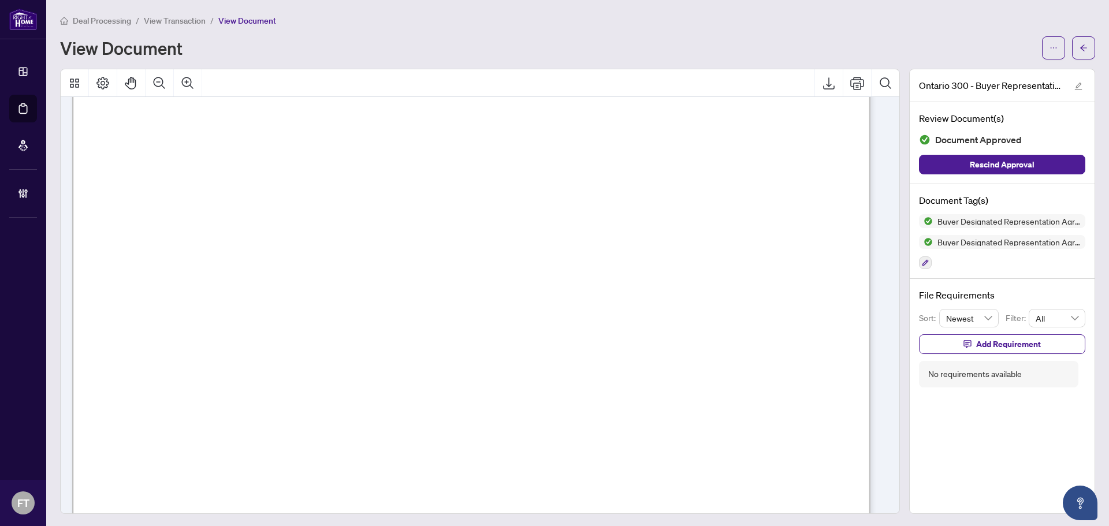
scroll to position [3177, 0]
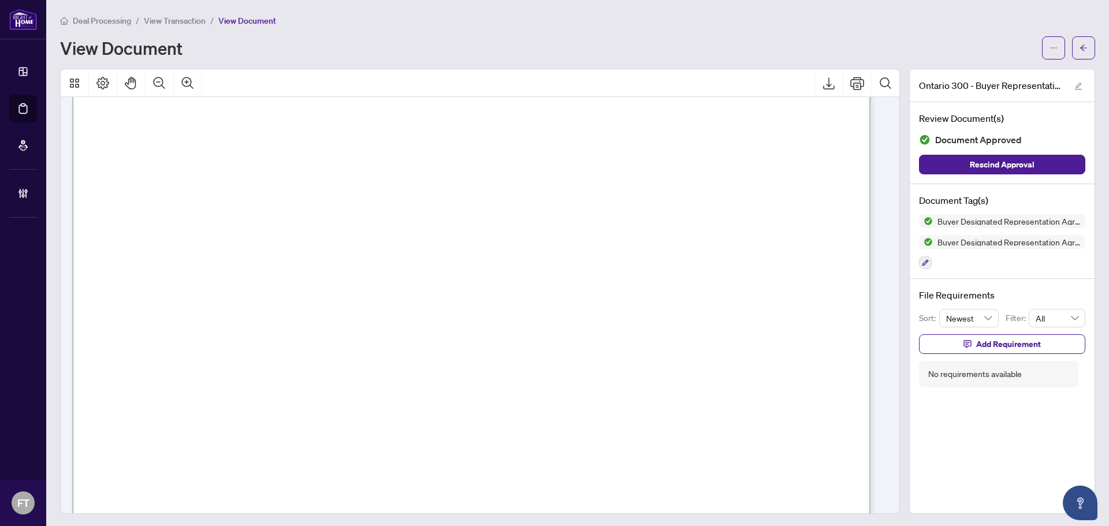
scroll to position [3754, 0]
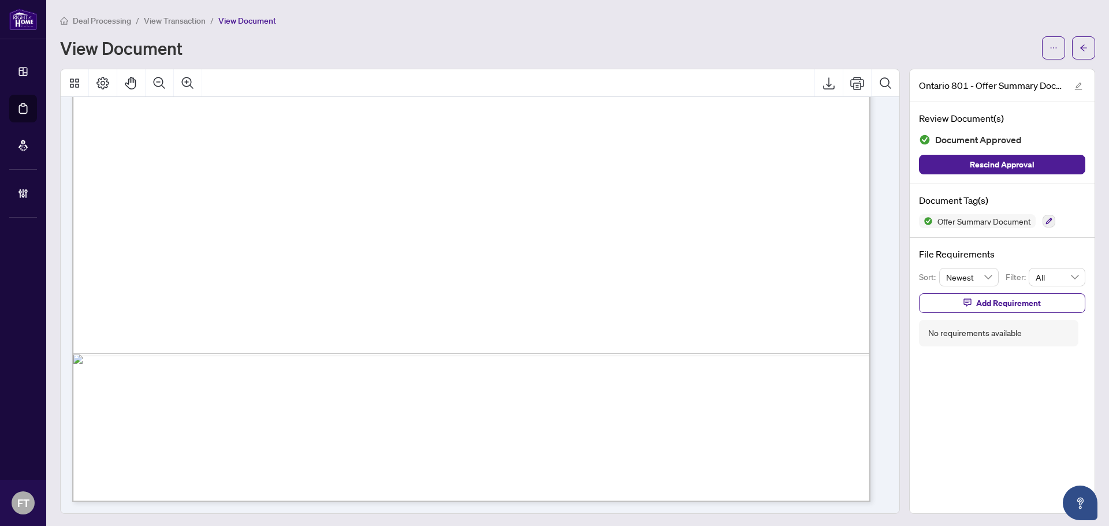
scroll to position [2, 0]
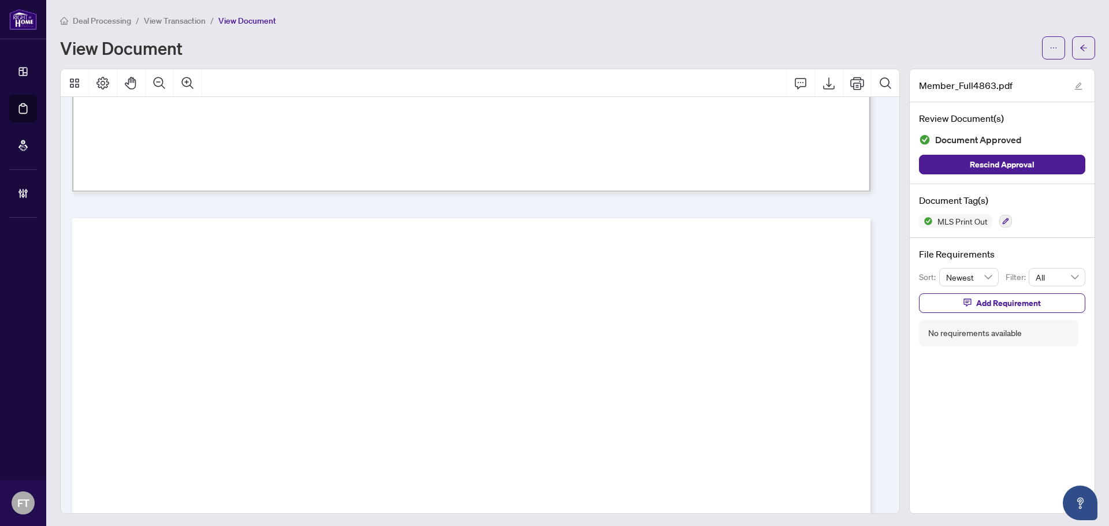
scroll to position [4875, 0]
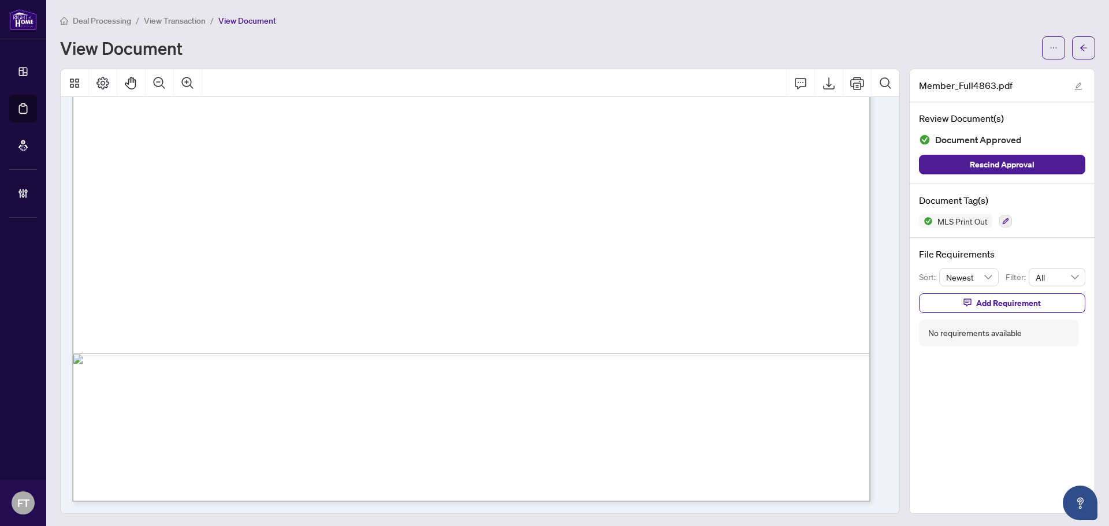
drag, startPoint x: 582, startPoint y: 316, endPoint x: 447, endPoint y: 240, distance: 154.9
click at [171, 81] on button "Zoom Out" at bounding box center [160, 83] width 28 height 28
click at [171, 82] on button "Zoom Out" at bounding box center [160, 83] width 28 height 28
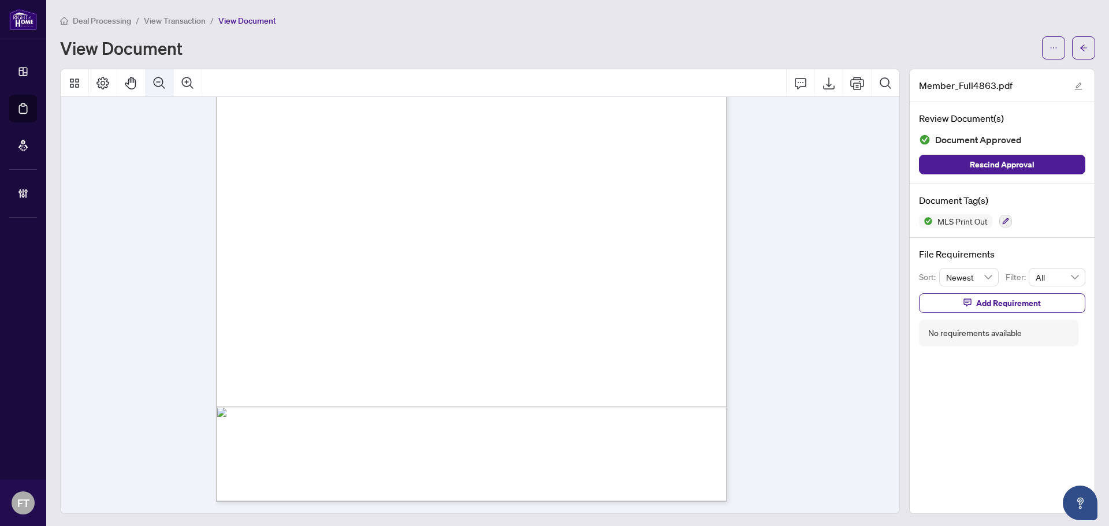
click at [172, 82] on button "Zoom Out" at bounding box center [160, 83] width 28 height 28
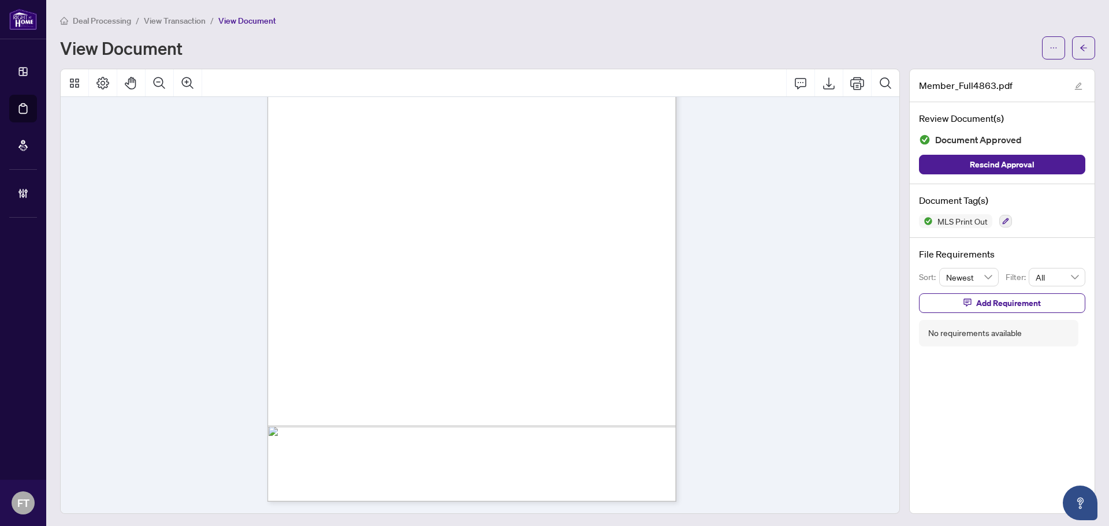
click at [651, 330] on div "Protected by copyright. All use of MLS® System data is at your own risk. Inform…" at bounding box center [503, 279] width 472 height 612
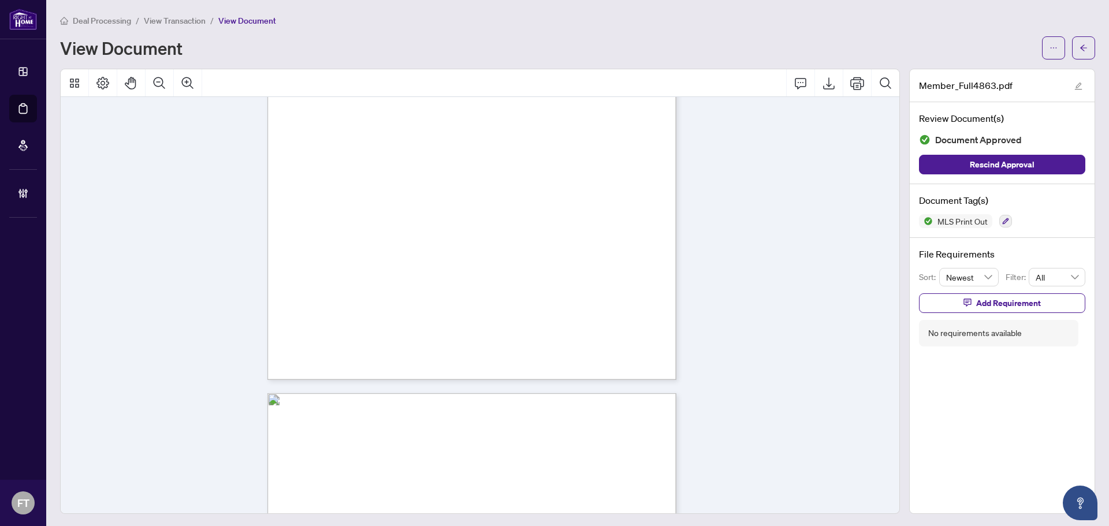
scroll to position [1727, 0]
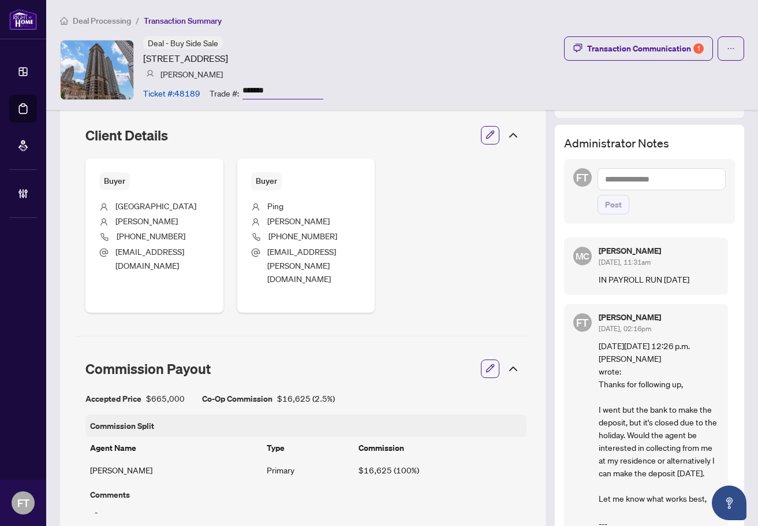
scroll to position [520, 0]
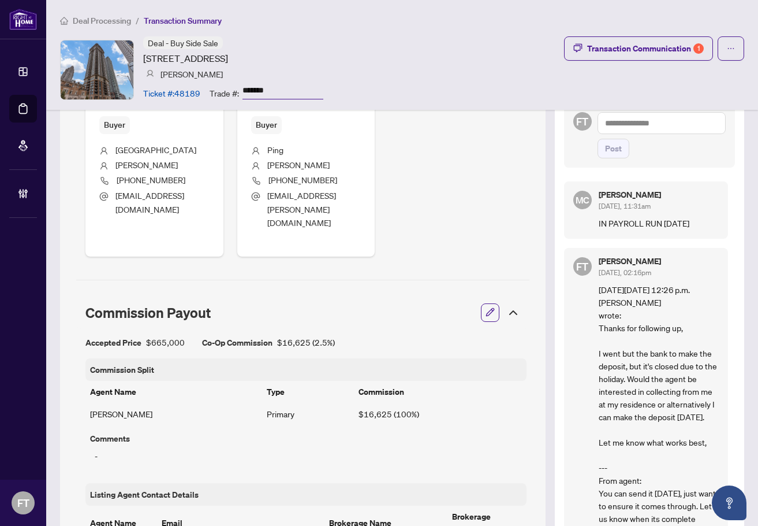
drag, startPoint x: 404, startPoint y: 263, endPoint x: 420, endPoint y: 263, distance: 16.2
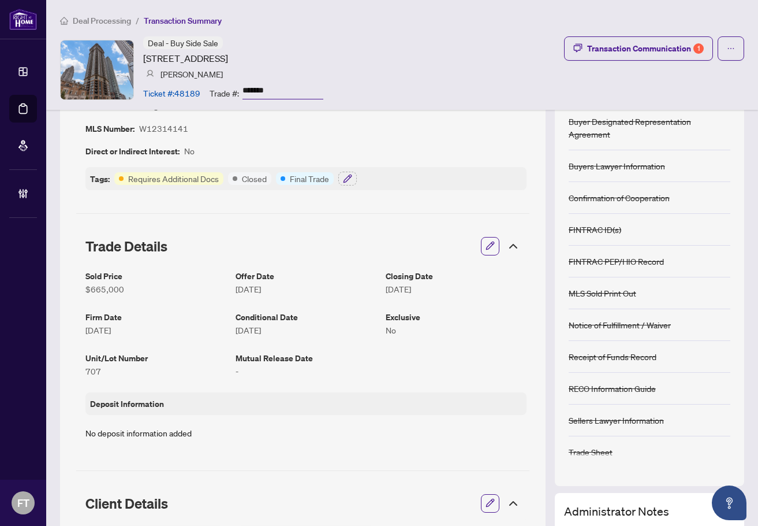
scroll to position [0, 0]
